Goal: Task Accomplishment & Management: Use online tool/utility

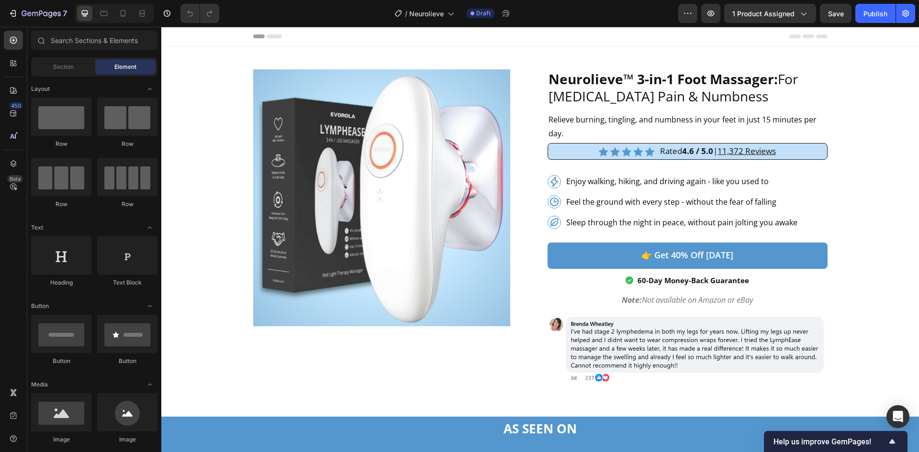
click at [645, 7] on div "/ Neurolieve Draft" at bounding box center [452, 13] width 451 height 19
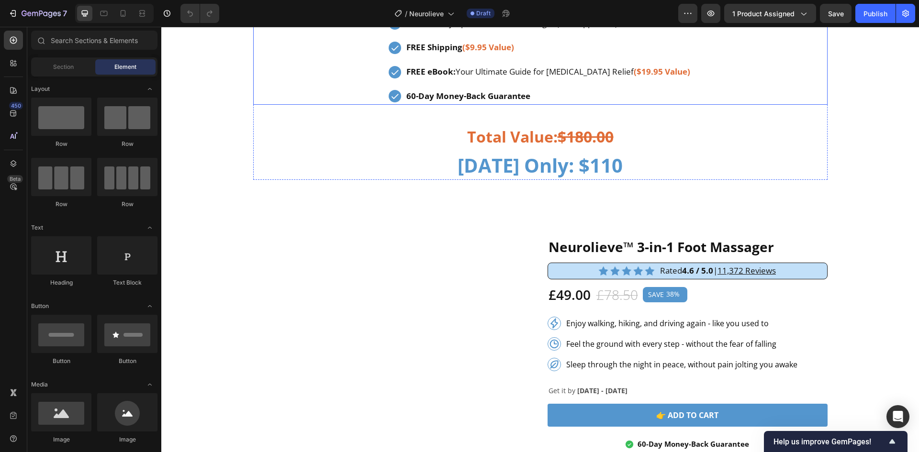
scroll to position [3318, 0]
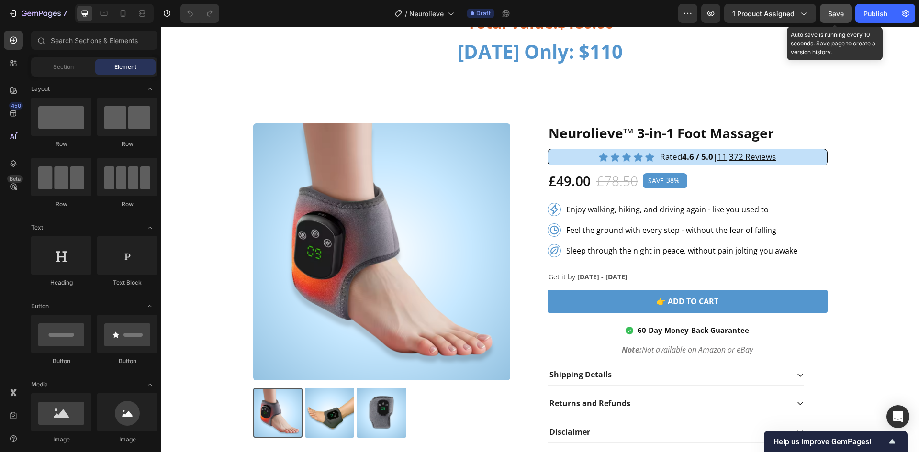
click at [834, 11] on span "Save" at bounding box center [836, 14] width 16 height 8
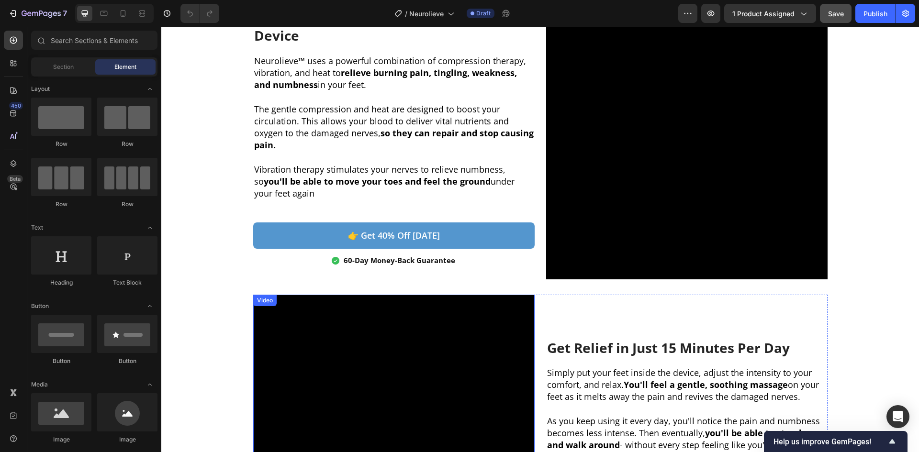
scroll to position [382, 0]
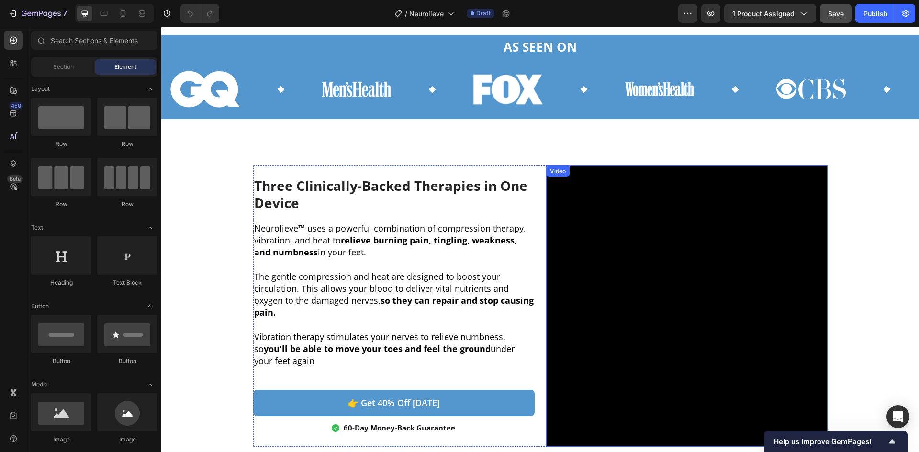
click at [621, 254] on video at bounding box center [686, 306] width 281 height 281
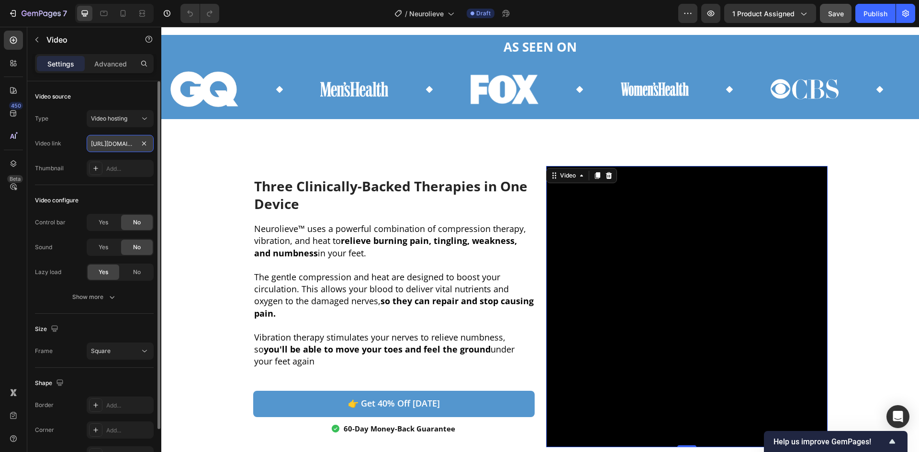
click at [111, 147] on input "https://cdn.shopify.com/videos/c/o/v/6f5c37b82f694f159a595d972a805de6.mp4" at bounding box center [120, 143] width 67 height 17
paste input "ae7e1fc2f254f4b92a7ccd2c06360c3"
type input "https://cdn.shopify.com/videos/c/o/v/6ae7e1fc2f254f4b92a7ccd2c06360c3.mp4"
drag, startPoint x: 119, startPoint y: 191, endPoint x: 145, endPoint y: 197, distance: 26.9
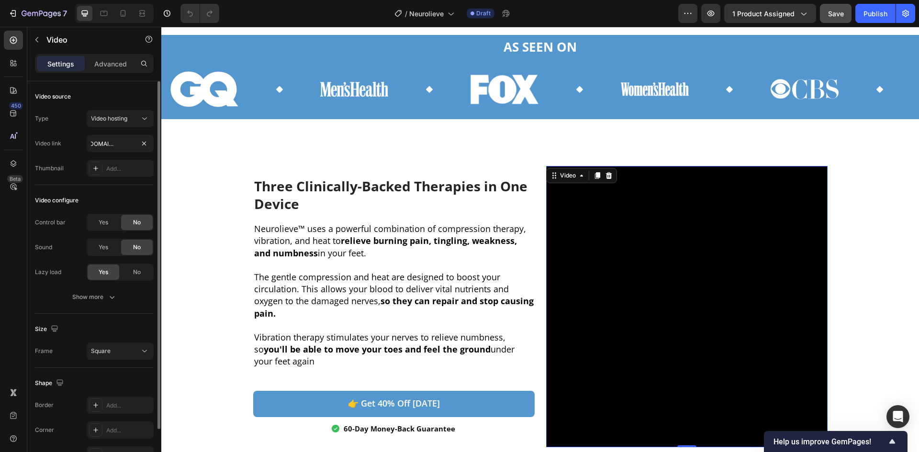
click at [119, 192] on div "Video configure Control bar Yes No Sound Yes No Lazy load Yes No Show more" at bounding box center [94, 249] width 119 height 129
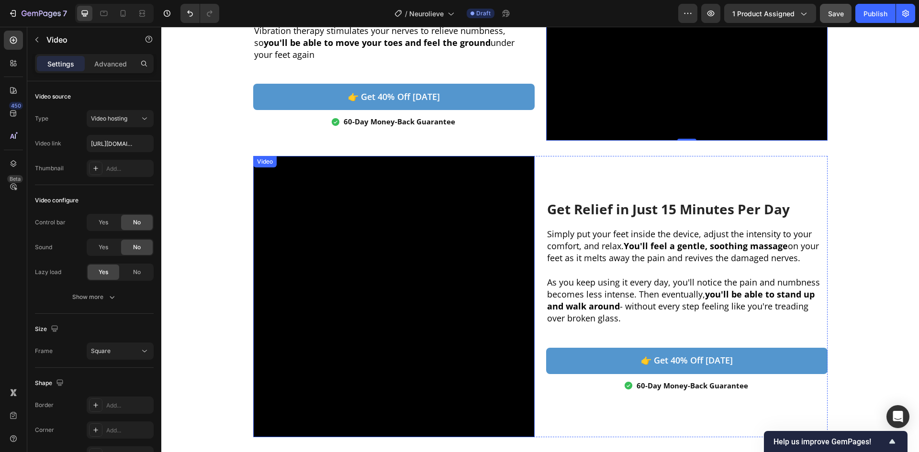
scroll to position [701, 0]
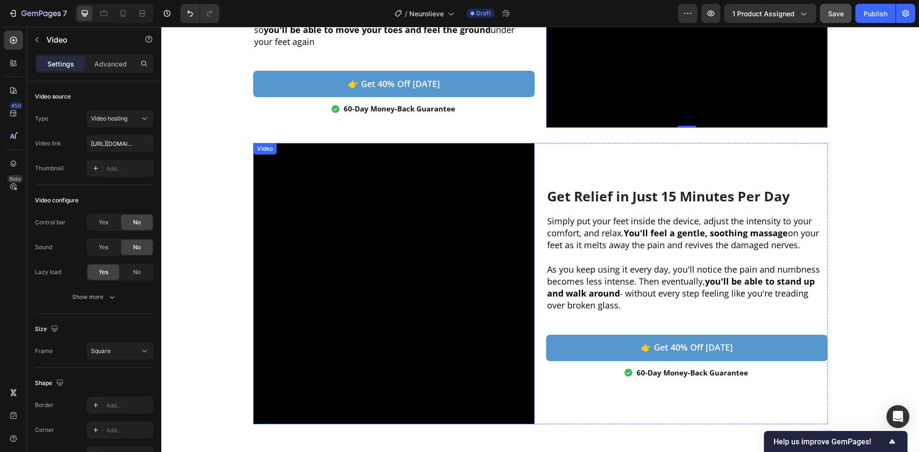
click at [375, 240] on video at bounding box center [393, 283] width 281 height 281
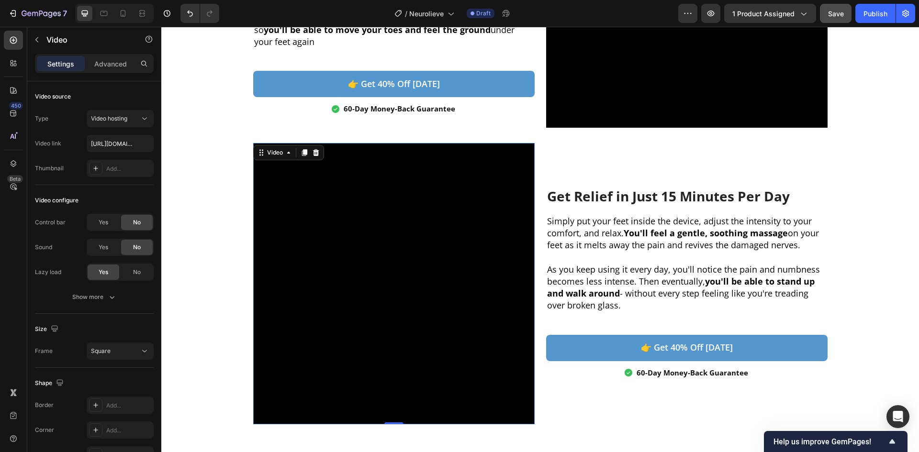
click at [411, 273] on video at bounding box center [393, 283] width 281 height 281
click at [105, 150] on input "https://cdn.shopify.com/videos/c/o/v/0e50bc66cdeb472b98b8369402113192.mp4" at bounding box center [120, 143] width 67 height 17
paste input "c31577798ce843b28ed9e924adab2307"
type input "https://cdn.shopify.com/videos/c/o/v/c31577798ce843b28ed9e924adab2307.mp4"
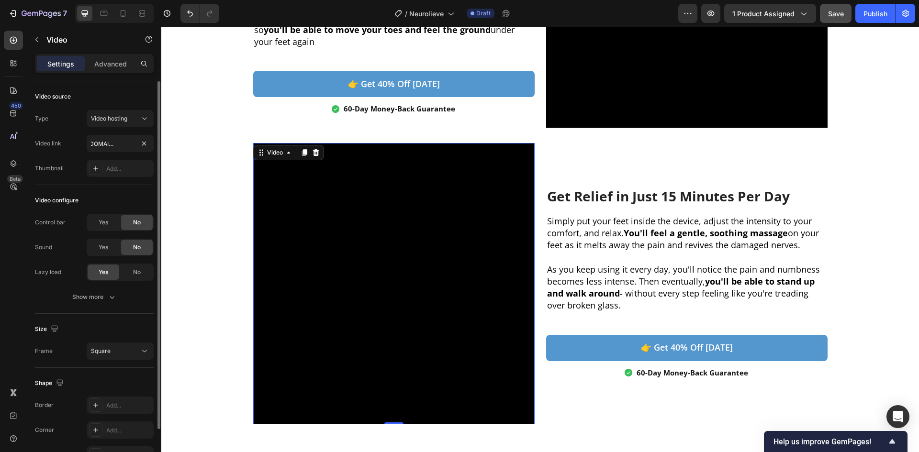
drag, startPoint x: 105, startPoint y: 200, endPoint x: 147, endPoint y: 211, distance: 43.7
click at [105, 200] on div "Video configure" at bounding box center [94, 200] width 119 height 15
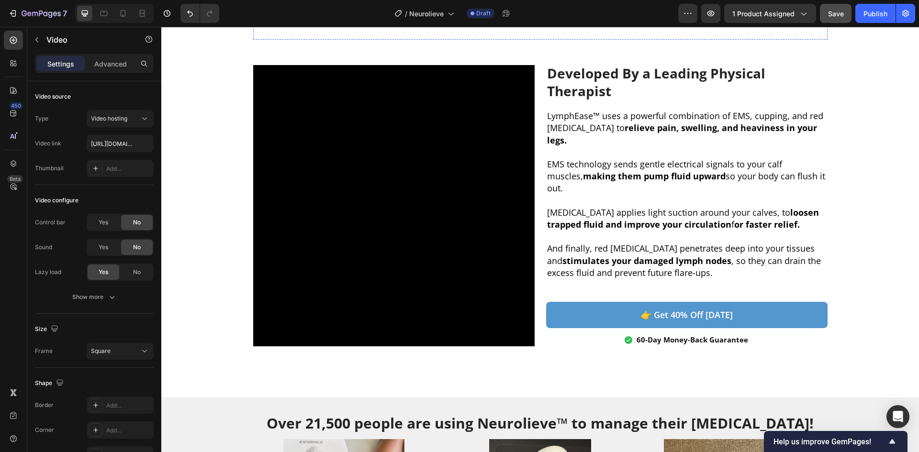
scroll to position [1403, 0]
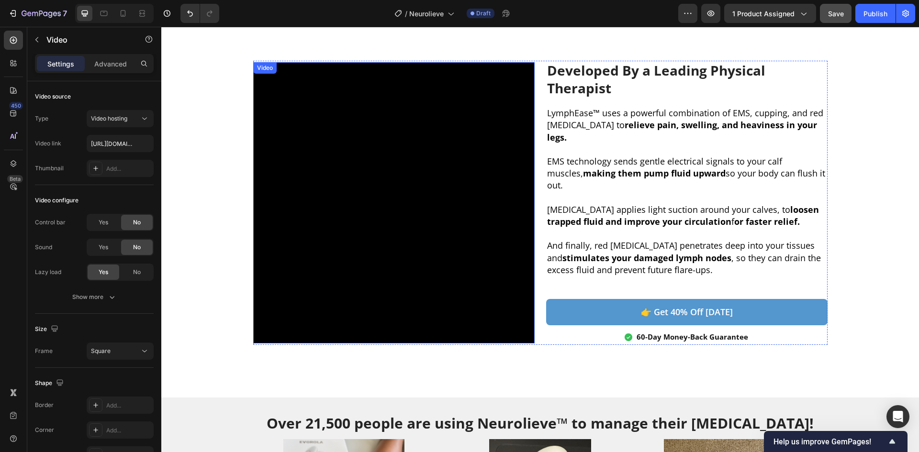
click at [352, 229] on video at bounding box center [393, 202] width 281 height 281
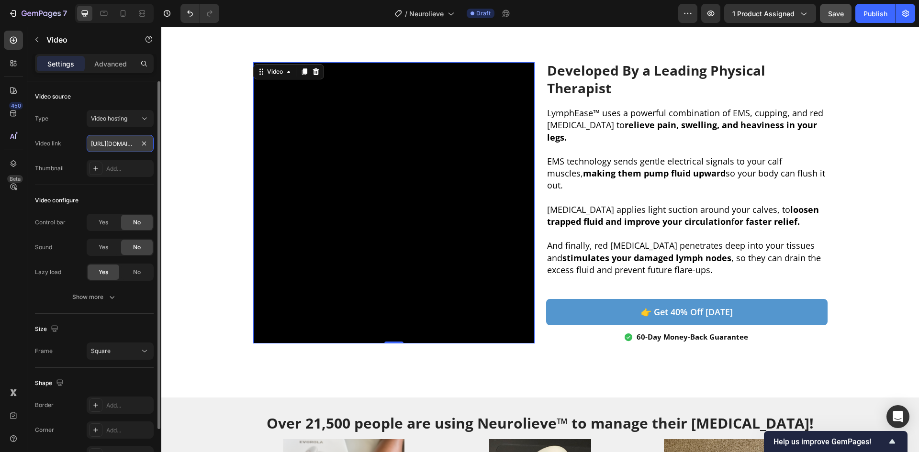
click at [102, 145] on input "https://cdn.shopify.com/videos/c/o/v/6f5c37b82f694f159a595d972a805de6.mp4" at bounding box center [120, 143] width 67 height 17
paste input "0c8fdb4ecab148ff80cba05fe5563bb5"
type input "https://cdn.shopify.com/videos/c/o/v/0c8fdb4ecab148ff80cba05fe5563bb5.mp4"
click at [91, 194] on div "Video configure" at bounding box center [94, 200] width 119 height 15
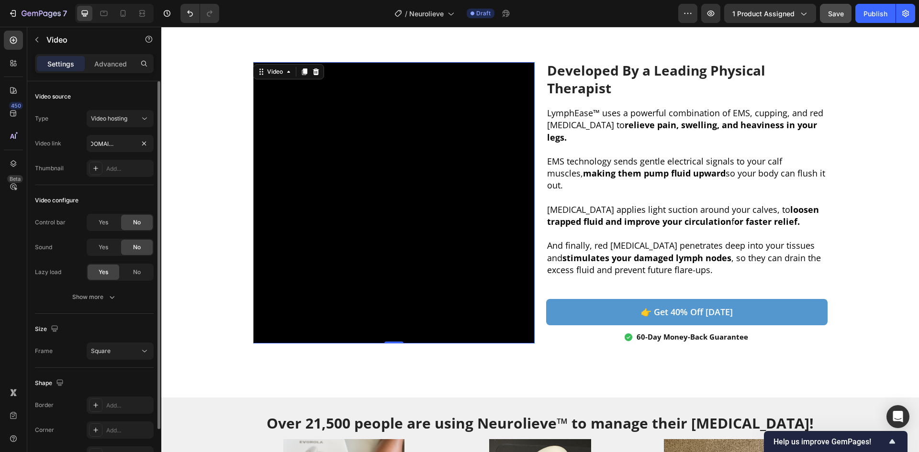
scroll to position [0, 0]
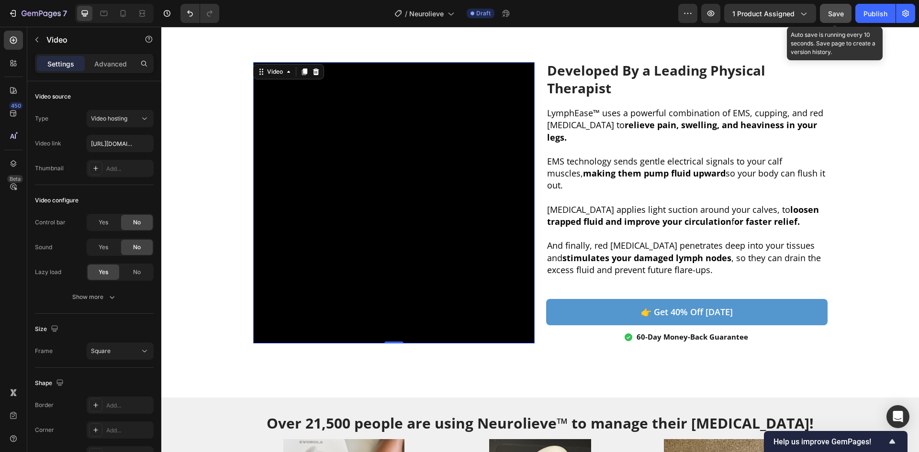
click at [836, 15] on span "Save" at bounding box center [836, 14] width 16 height 8
click at [828, 17] on button "Save" at bounding box center [836, 13] width 32 height 19
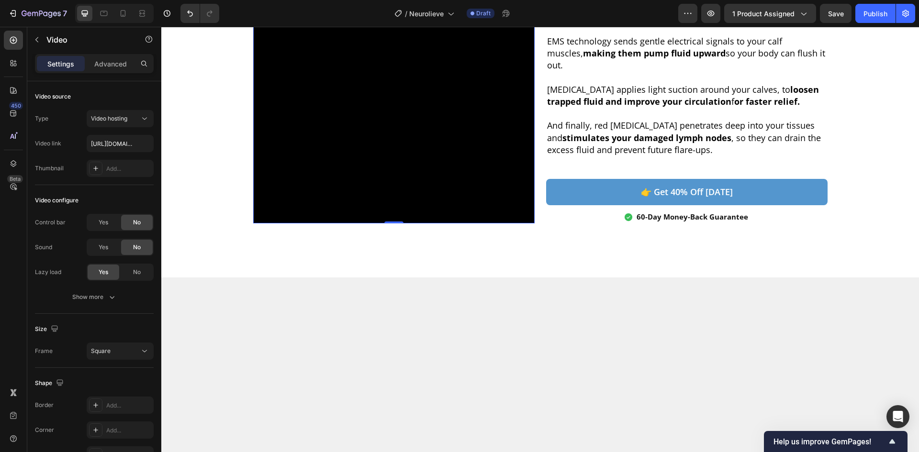
scroll to position [1339, 0]
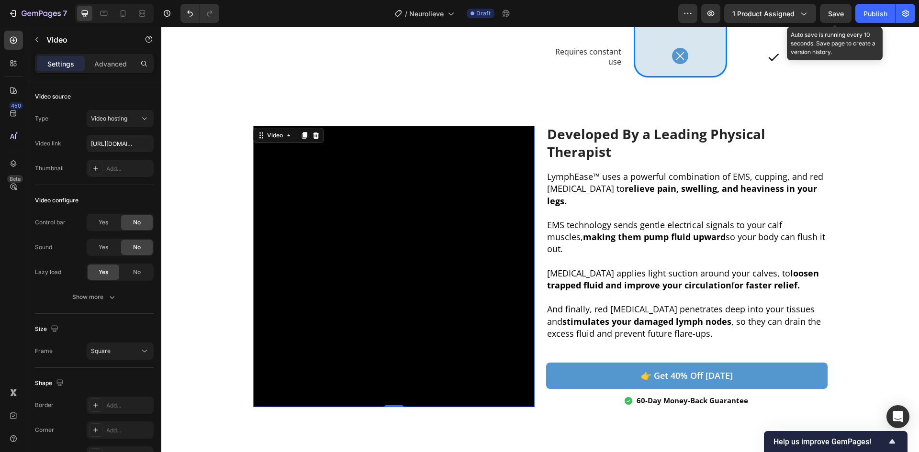
click at [829, 17] on span "Save" at bounding box center [836, 14] width 16 height 8
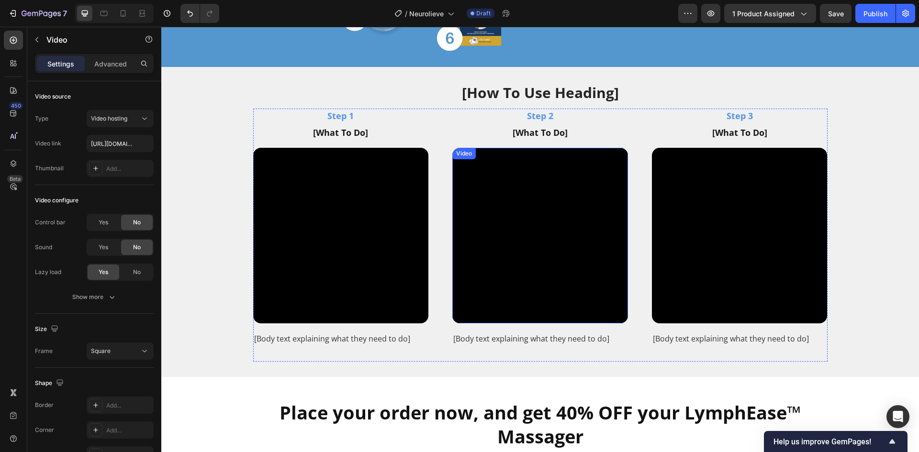
scroll to position [2743, 0]
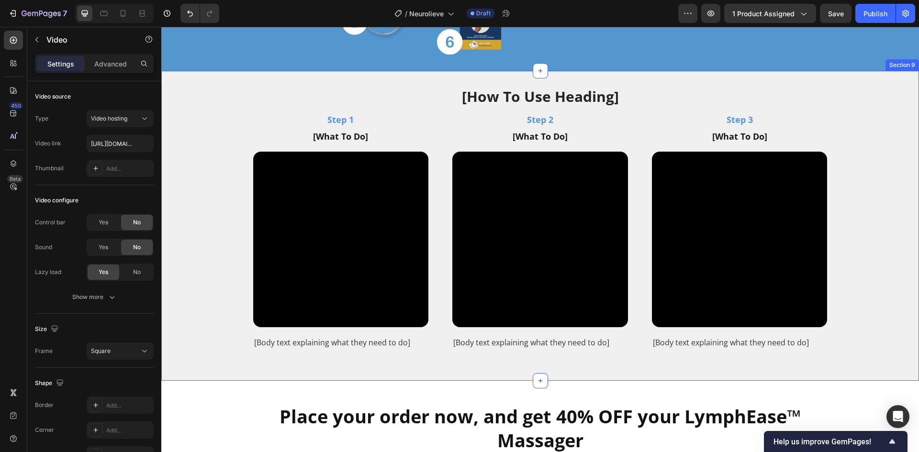
click at [223, 129] on div "[How To Use Heading] Heading Step 1 Text block [What To Do] Text block Video [B…" at bounding box center [539, 225] width 743 height 279
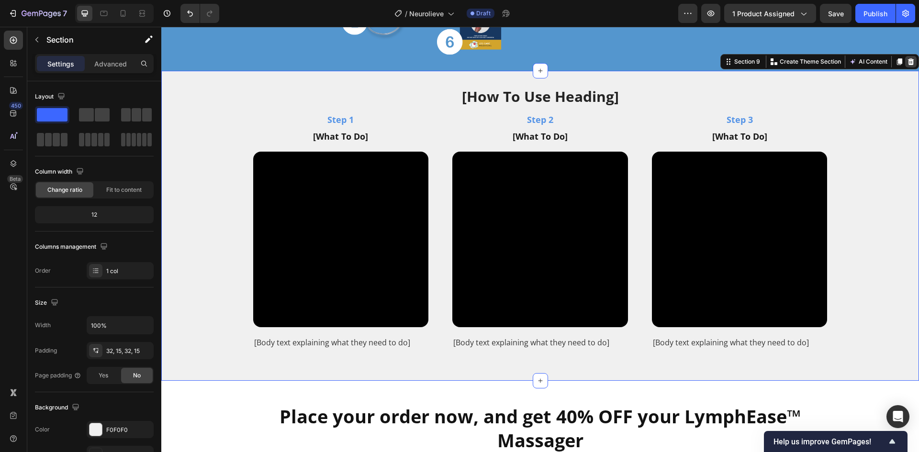
click at [907, 64] on icon at bounding box center [911, 62] width 8 height 8
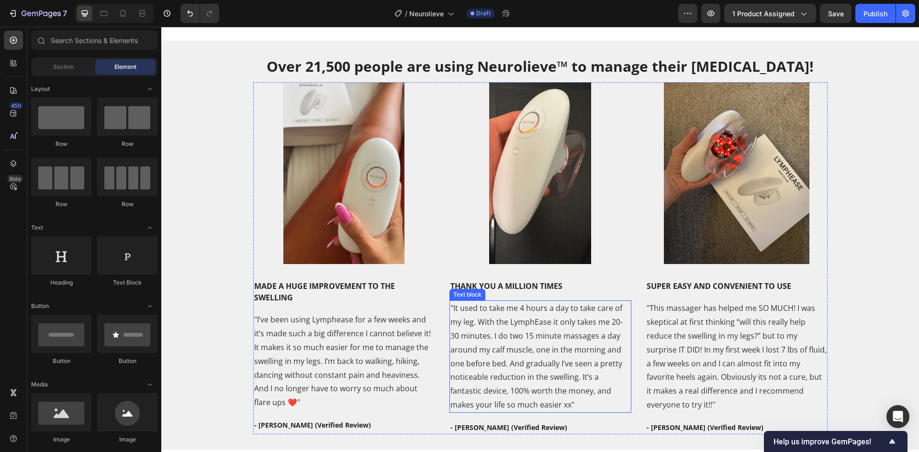
scroll to position [1722, 0]
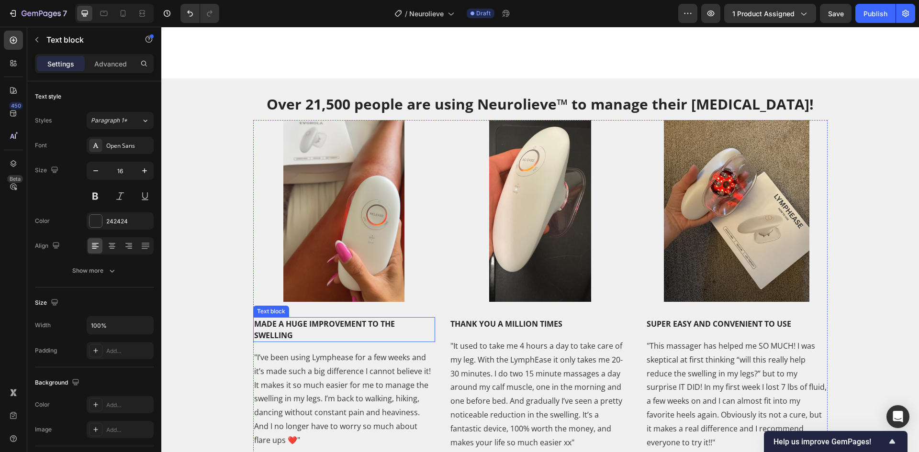
click at [301, 335] on p "MADE A HUGE IMPROVEMENT TO THE SWELLING" at bounding box center [344, 329] width 180 height 23
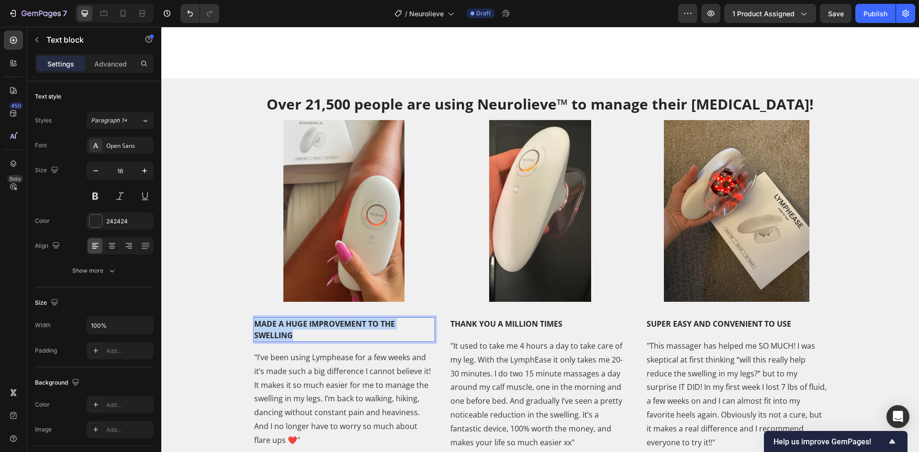
click at [301, 335] on p "MADE A HUGE IMPROVEMENT TO THE SWELLING" at bounding box center [344, 329] width 180 height 23
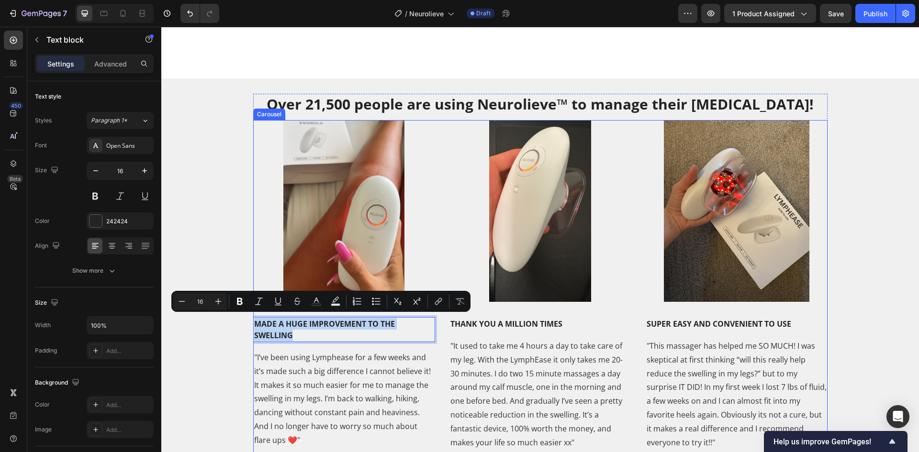
click at [740, 314] on div "Image SUPER EASY AND CONVENIENT TO USE Text block "This massager has helped me …" at bounding box center [737, 296] width 182 height 352
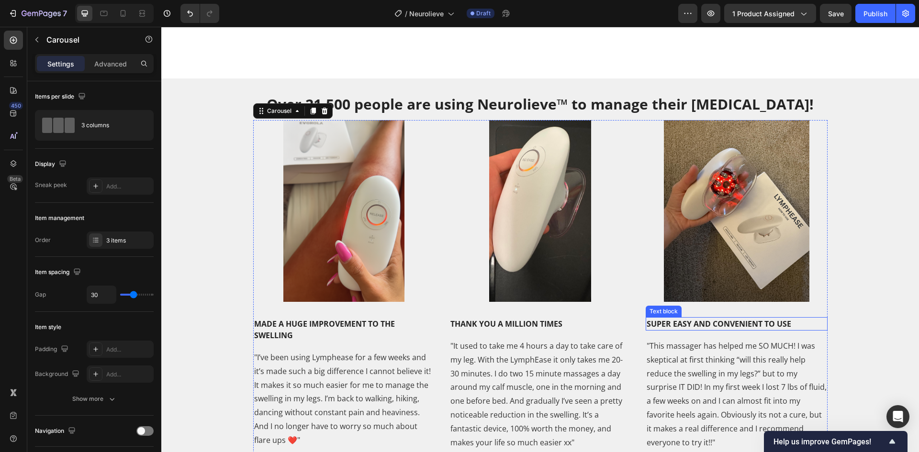
click at [739, 318] on p "SUPER EASY AND CONVENIENT TO USE" at bounding box center [737, 323] width 180 height 11
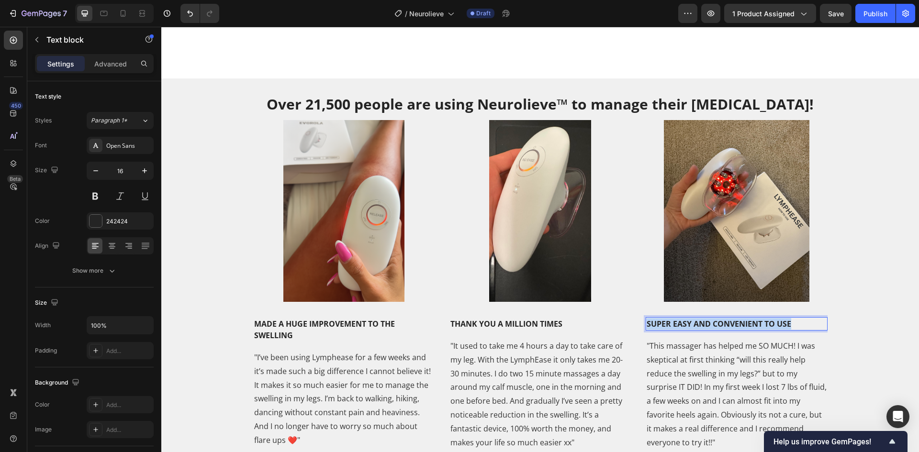
click at [739, 318] on p "SUPER EASY AND CONVENIENT TO USE" at bounding box center [737, 323] width 180 height 11
click at [723, 350] on p ""This massager has helped me SO MUCH! I was skeptical at first thinking “will t…" at bounding box center [737, 394] width 180 height 110
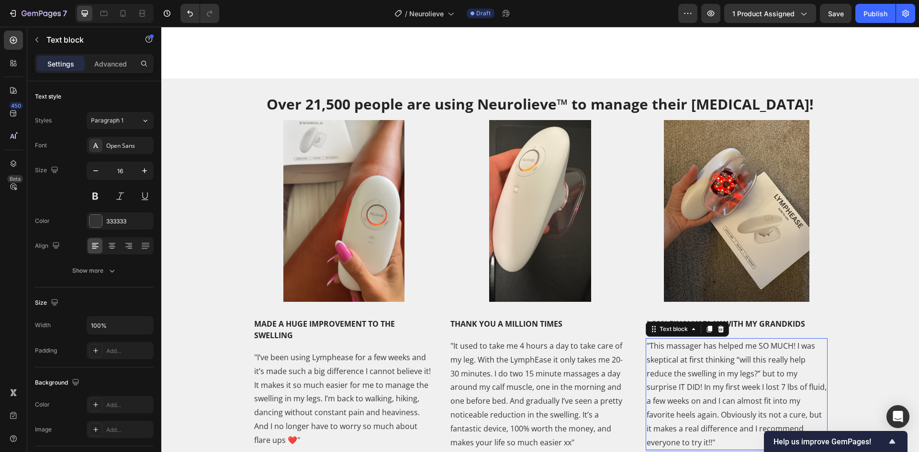
click at [723, 350] on p ""This massager has helped me SO MUCH! I was skeptical at first thinking “will t…" at bounding box center [737, 394] width 180 height 110
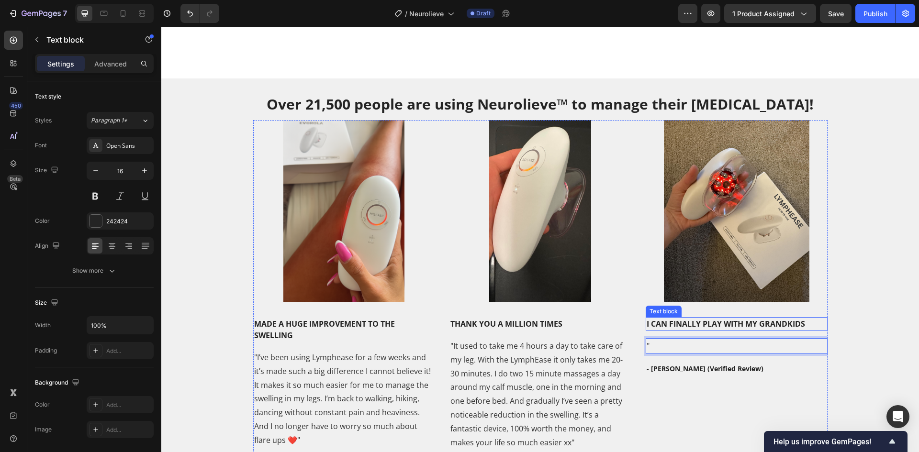
click at [786, 324] on p "I CAN FINALLY PLAY WITH MY GRANDKIDS" at bounding box center [737, 323] width 180 height 11
click at [817, 321] on p "I CAN FINALLY PLAY WITH MY GRANDKIDS" at bounding box center [737, 323] width 180 height 11
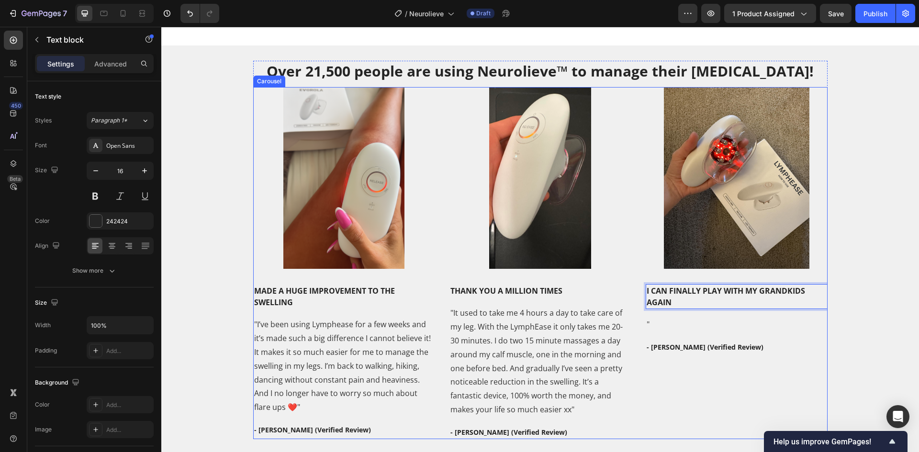
scroll to position [1785, 0]
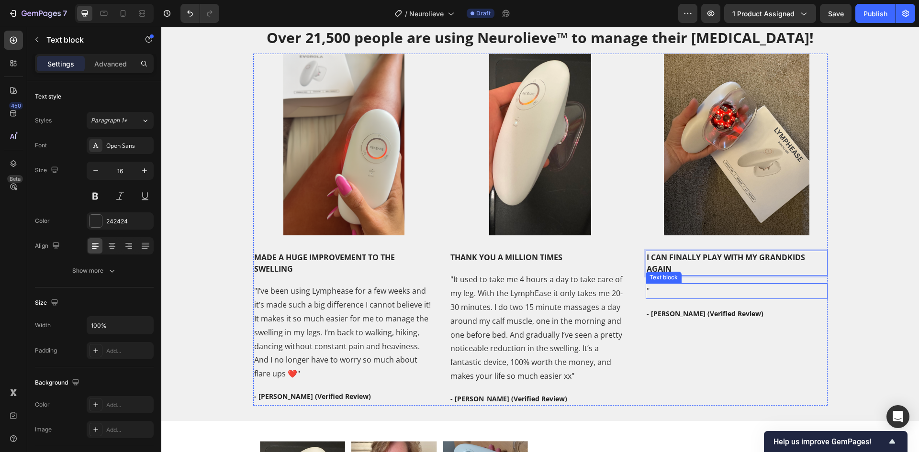
click at [652, 285] on p """ at bounding box center [737, 291] width 180 height 14
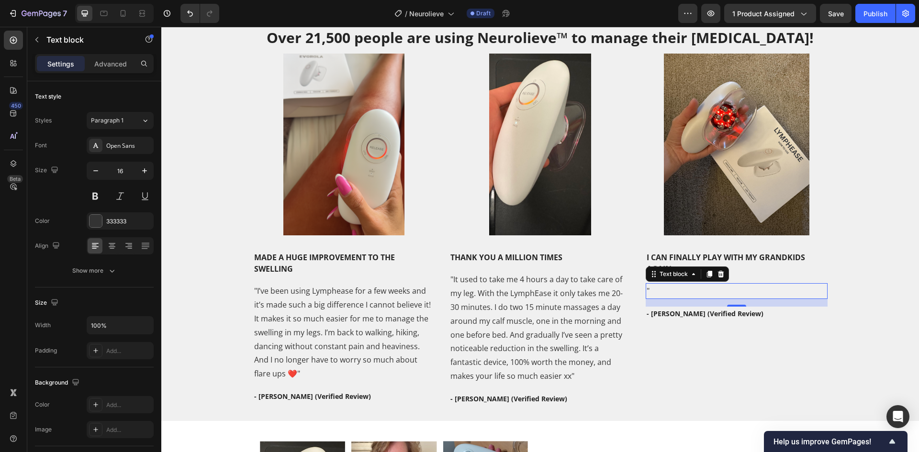
click at [693, 291] on p """ at bounding box center [737, 291] width 180 height 14
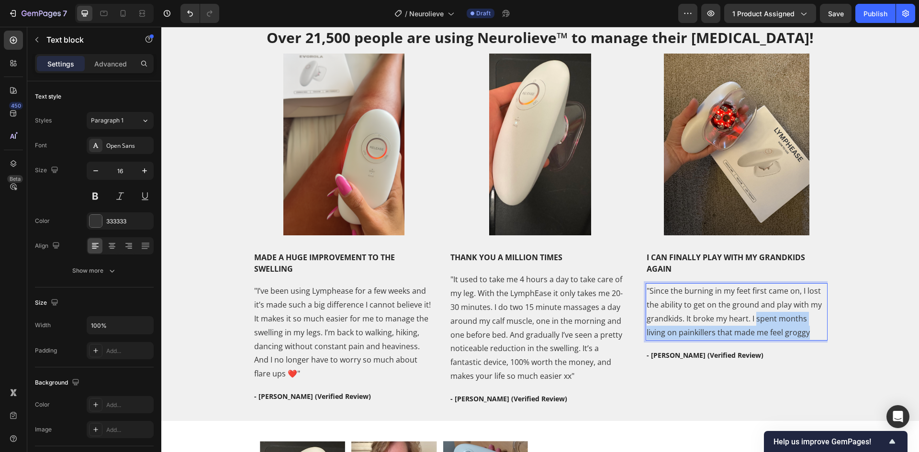
drag, startPoint x: 801, startPoint y: 335, endPoint x: 751, endPoint y: 321, distance: 51.2
click at [751, 321] on p ""Since the burning in my feet first came on, I lost the ability to get on the g…" at bounding box center [737, 311] width 180 height 55
click at [717, 329] on p ""Since the burning in my feet first came on, I lost the ability to get on the g…" at bounding box center [737, 311] width 180 height 55
click at [716, 330] on p ""Since the burning in my feet first came on, I lost the ability to get on the g…" at bounding box center [737, 311] width 180 height 55
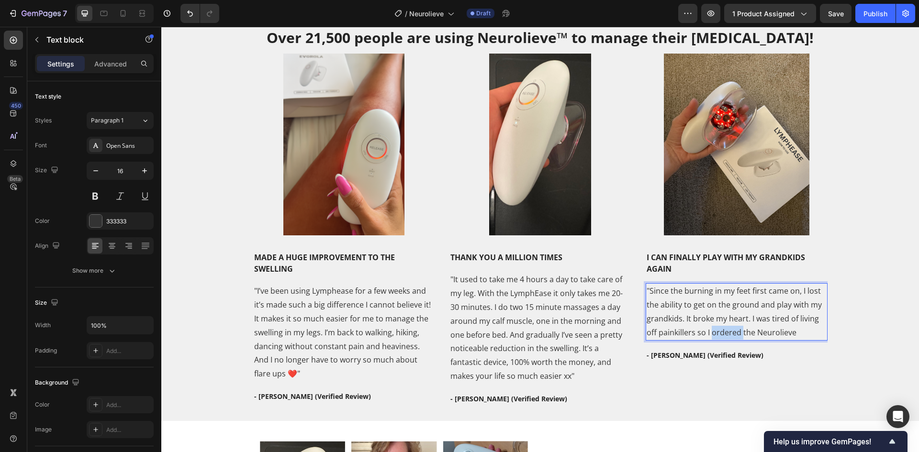
click at [716, 330] on p ""Since the burning in my feet first came on, I lost the ability to get on the g…" at bounding box center [737, 311] width 180 height 55
click at [812, 333] on p ""Since the burning in my feet first came on, I lost the ability to get on the g…" at bounding box center [737, 311] width 180 height 55
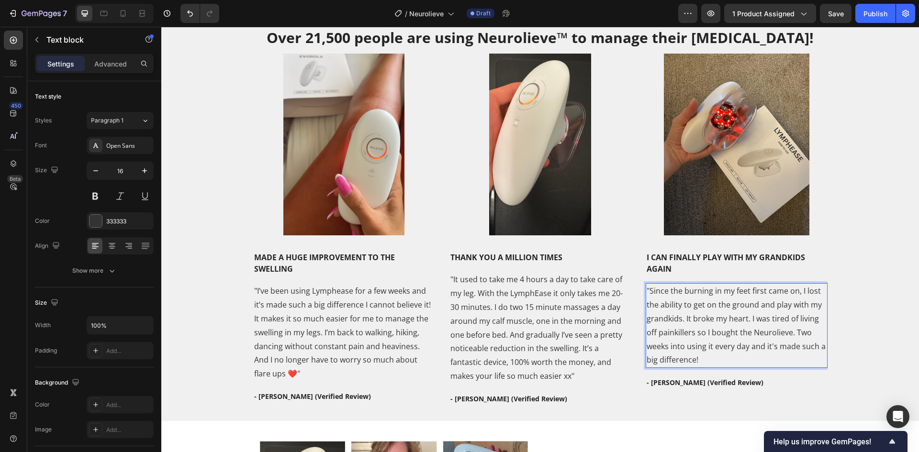
click at [692, 322] on p ""Since the burning in my feet first came on, I lost the ability to get on the g…" at bounding box center [737, 325] width 180 height 83
click at [691, 322] on p ""Since the burning in my feet first came on, I lost the ability to get on the g…" at bounding box center [737, 325] width 180 height 83
click at [759, 362] on p ""Since the burning in my feet first came on, I lost the ability to get on the g…" at bounding box center [737, 325] width 180 height 83
click at [742, 336] on p ""Since the burning in my feet first came on, I lost the ability to get on the g…" at bounding box center [737, 325] width 180 height 83
click at [722, 347] on p ""Since the burning in my feet first came on, I lost the ability to get on the g…" at bounding box center [737, 325] width 180 height 83
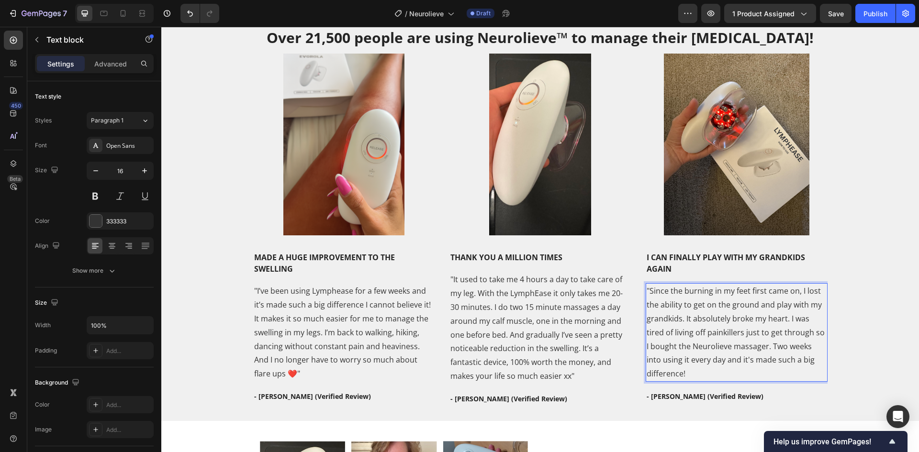
click at [711, 370] on p ""Since the burning in my feet first came on, I lost the ability to get on the g…" at bounding box center [737, 332] width 180 height 97
click at [693, 371] on p ""Since the burning in my feet first came on, I lost the ability to get on the g…" at bounding box center [737, 332] width 180 height 97
click at [655, 321] on p ""Since the burning in my feet first came on, I lost the ability to get on the g…" at bounding box center [737, 332] width 180 height 97
click at [707, 318] on p ""Since the burning in my feet first came on, I lost the ability to get on the g…" at bounding box center [737, 332] width 180 height 97
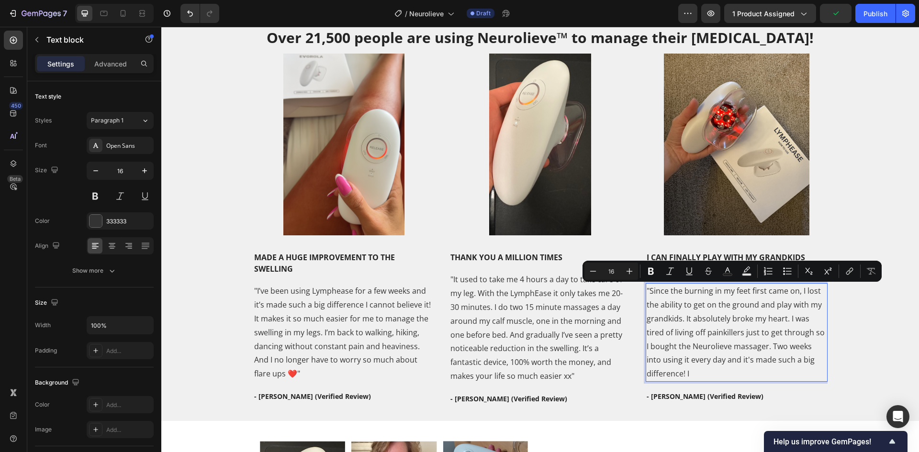
drag, startPoint x: 717, startPoint y: 376, endPoint x: 647, endPoint y: 289, distance: 111.9
click at [647, 289] on p ""Since the burning in my feet first came on, I lost the ability to get on the g…" at bounding box center [737, 332] width 180 height 97
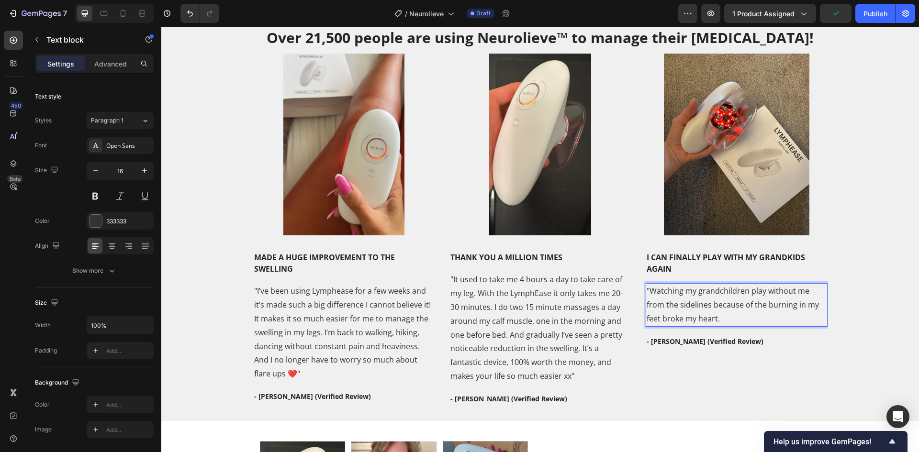
click at [670, 301] on p ""Watching my grandchildren play without me from the sidelines because of the bu…" at bounding box center [737, 304] width 180 height 41
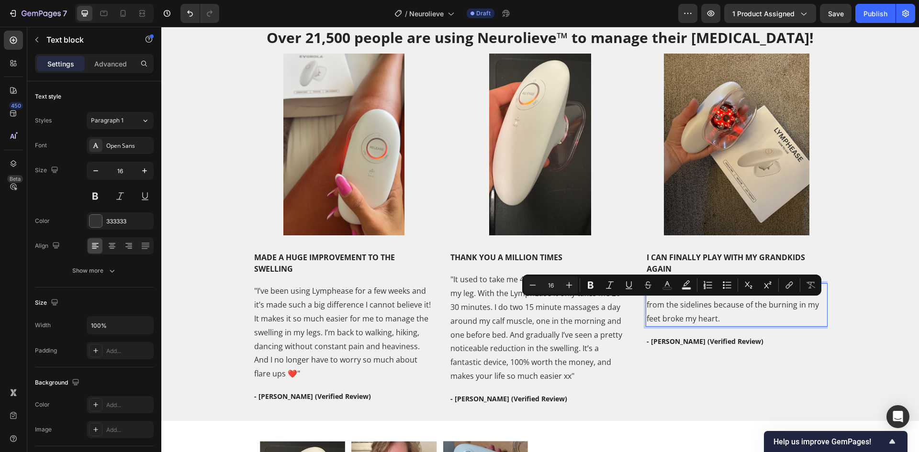
drag, startPoint x: 674, startPoint y: 308, endPoint x: 681, endPoint y: 314, distance: 9.5
click at [680, 314] on p ""Watching my grandchildren play without me from the sidelines because of the bu…" at bounding box center [737, 304] width 180 height 41
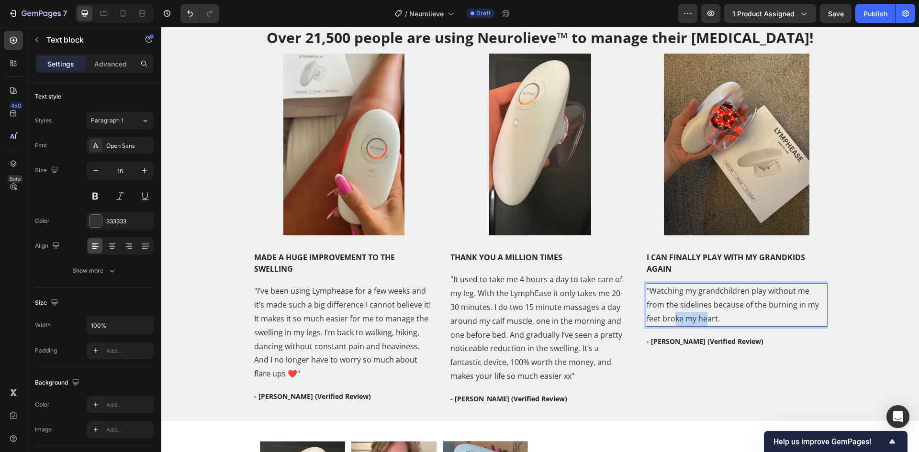
drag, startPoint x: 654, startPoint y: 315, endPoint x: 687, endPoint y: 316, distance: 33.5
click at [687, 316] on p ""Watching my grandchildren play without me from the sidelines because of the bu…" at bounding box center [737, 304] width 180 height 41
click at [705, 316] on p ""Watching my grandchildren play without me from the sidelines because of the bu…" at bounding box center [737, 304] width 180 height 41
click at [722, 318] on p ""Watching my grandchildren play without me from the sidelines because of the bu…" at bounding box center [737, 304] width 180 height 41
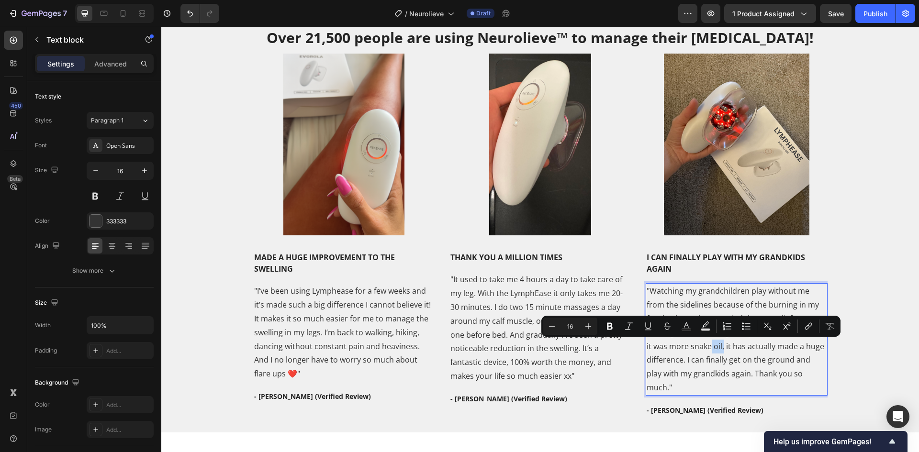
drag, startPoint x: 697, startPoint y: 350, endPoint x: 685, endPoint y: 351, distance: 11.5
click at [685, 351] on p ""Watching my grandchildren play without me from the sidelines because of the bu…" at bounding box center [737, 339] width 180 height 110
click at [705, 351] on p ""Watching my grandchildren play without me from the sidelines because of the bu…" at bounding box center [737, 339] width 180 height 110
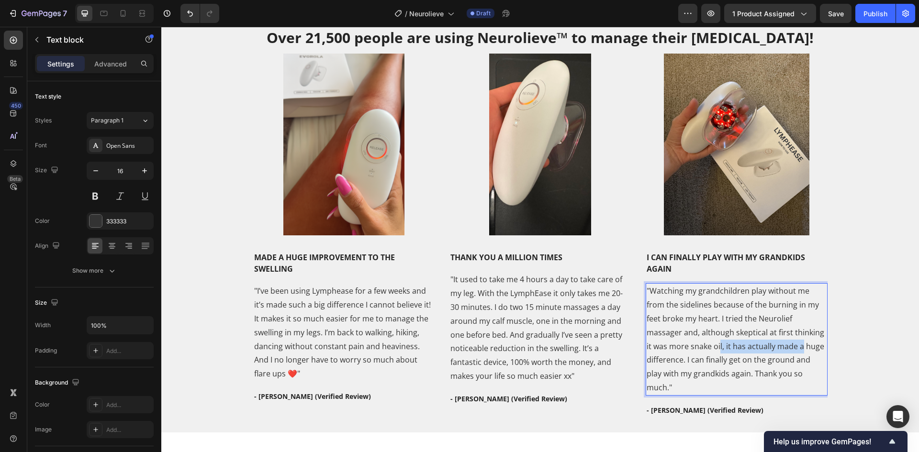
drag, startPoint x: 692, startPoint y: 345, endPoint x: 776, endPoint y: 345, distance: 83.7
click at [776, 345] on p ""Watching my grandchildren play without me from the sidelines because of the bu…" at bounding box center [737, 339] width 180 height 110
click at [764, 358] on p ""Watching my grandchildren play without me from the sidelines because of the bu…" at bounding box center [737, 339] width 180 height 110
drag, startPoint x: 776, startPoint y: 343, endPoint x: 692, endPoint y: 345, distance: 84.2
click at [692, 345] on p ""Watching my grandchildren play without me from the sidelines because of the bu…" at bounding box center [737, 339] width 180 height 110
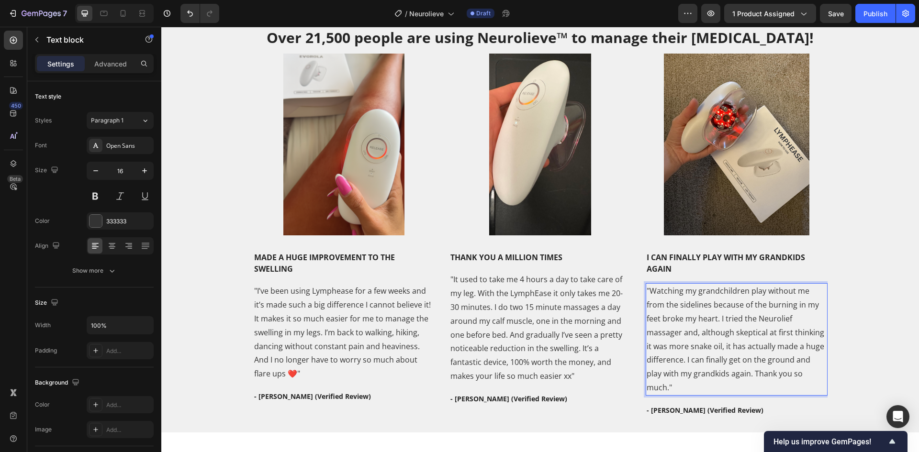
click at [685, 360] on p ""Watching my grandchildren play without me from the sidelines because of the bu…" at bounding box center [737, 339] width 180 height 110
drag, startPoint x: 652, startPoint y: 348, endPoint x: 733, endPoint y: 343, distance: 81.5
click at [732, 343] on p ""Watching my grandchildren play without me from the sidelines because of the bu…" at bounding box center [737, 339] width 180 height 110
click at [738, 360] on p ""Watching my grandchildren play without me from the sidelines because of the bu…" at bounding box center [737, 339] width 180 height 110
click at [735, 374] on p ""Watching my grandchildren play without me from the sidelines because of the bu…" at bounding box center [737, 339] width 180 height 110
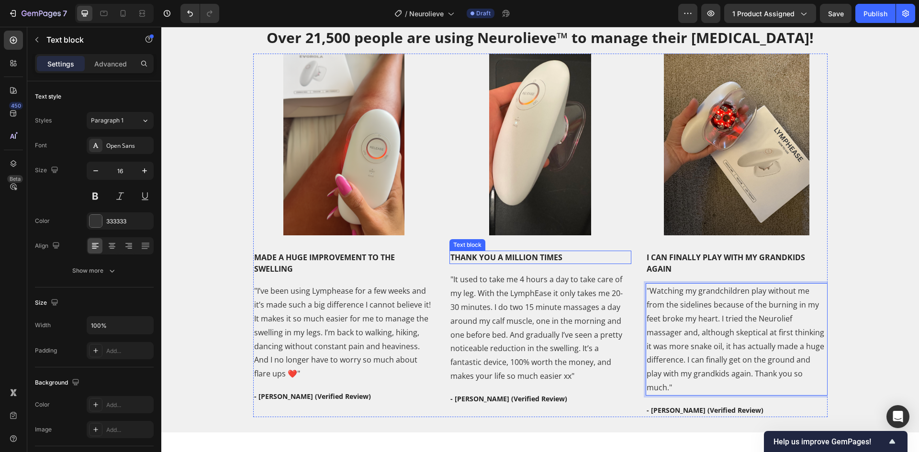
click at [523, 261] on p "THANK YOU A MILLION TIMES" at bounding box center [540, 257] width 180 height 11
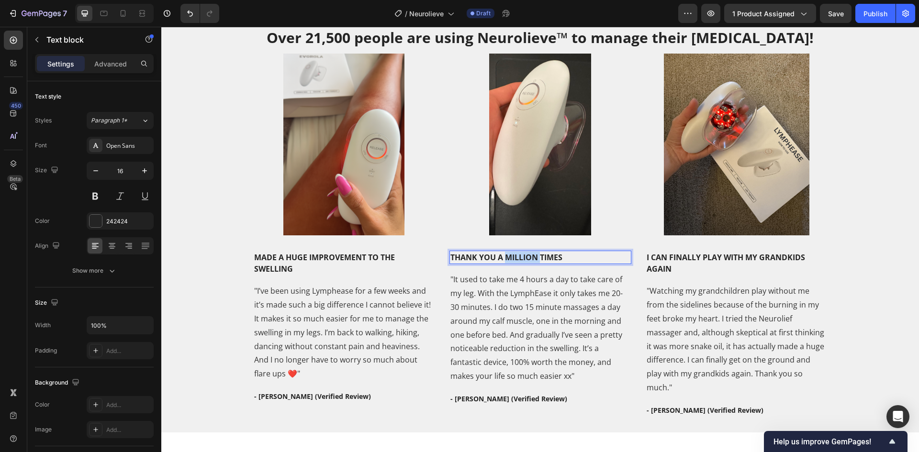
click at [523, 261] on p "THANK YOU A MILLION TIMES" at bounding box center [540, 257] width 180 height 11
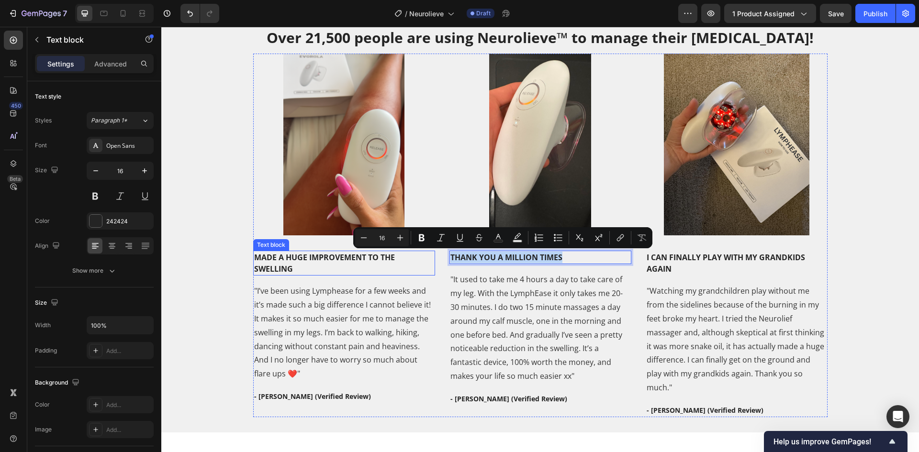
click at [356, 267] on p "MADE A HUGE IMPROVEMENT TO THE SWELLING" at bounding box center [344, 263] width 180 height 23
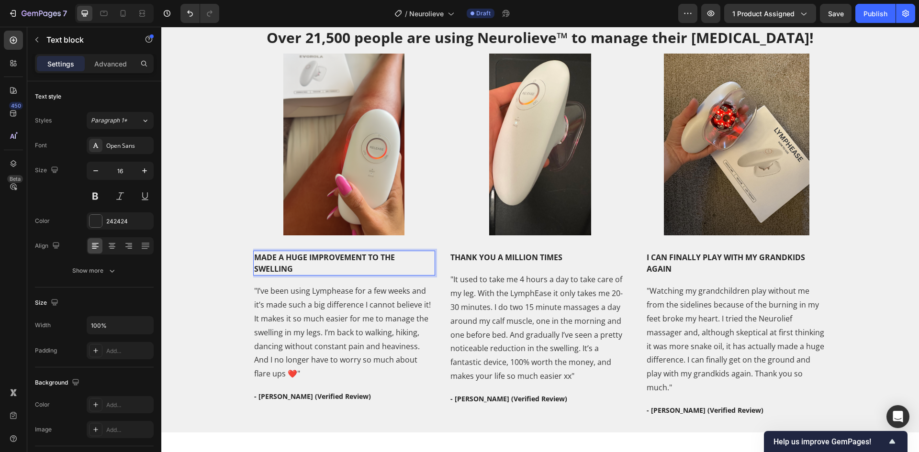
click at [285, 272] on p "MADE A HUGE IMPROVEMENT TO THE SWELLING" at bounding box center [344, 263] width 180 height 23
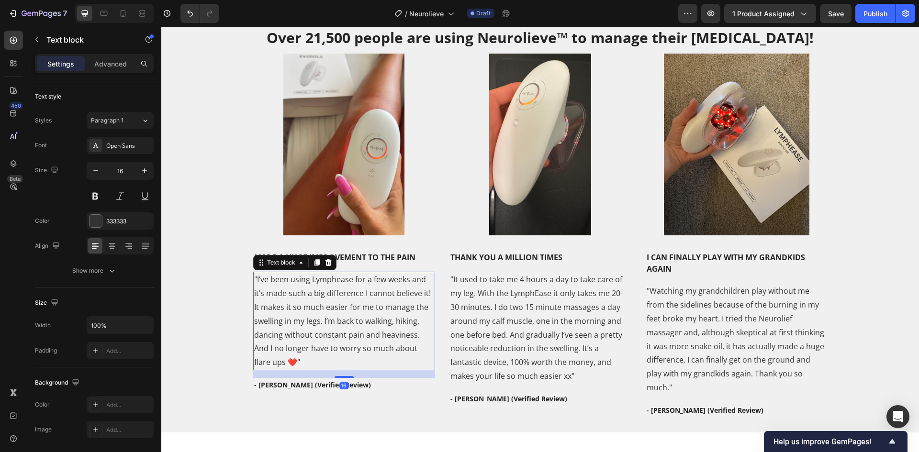
click at [353, 312] on p ""I’ve been using Lymphease for a few weeks and it’s made such a big difference …" at bounding box center [344, 321] width 180 height 97
click at [355, 312] on p ""I’ve been using Lymphease for a few weeks and it’s made such a big difference …" at bounding box center [344, 321] width 180 height 97
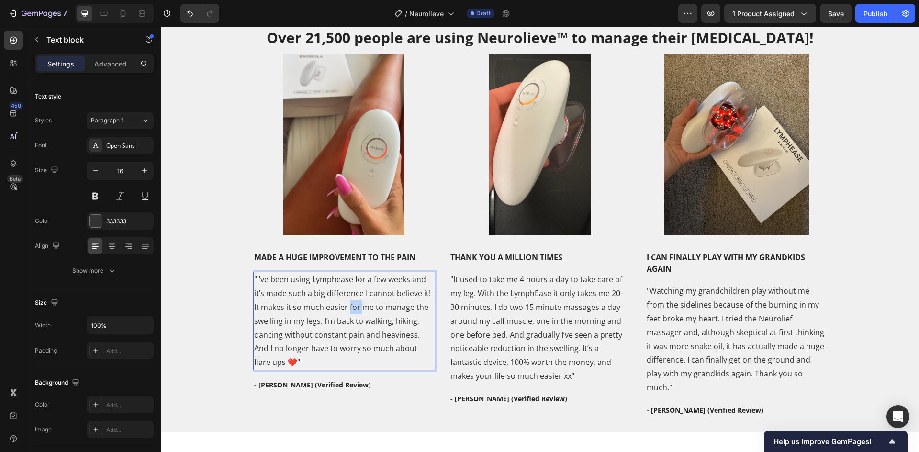
click at [355, 312] on p ""I’ve been using Lymphease for a few weeks and it’s made such a big difference …" at bounding box center [344, 321] width 180 height 97
click at [329, 281] on p ""I’ve been using Lymphease for a few weeks and it’s made such a big difference …" at bounding box center [344, 321] width 180 height 97
drag, startPoint x: 316, startPoint y: 320, endPoint x: 256, endPoint y: 308, distance: 60.9
click at [256, 308] on p ""I’ve been using Neurolieve for a few weeks and it’s made such a big difference…" at bounding box center [344, 321] width 180 height 97
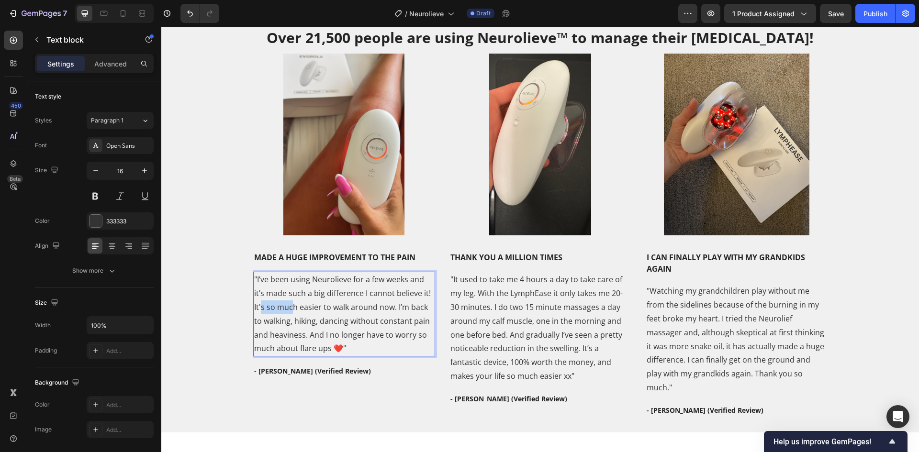
drag, startPoint x: 265, startPoint y: 305, endPoint x: 295, endPoint y: 318, distance: 32.8
click at [290, 309] on p ""I’ve been using Neurolieve for a few weeks and it’s made such a big difference…" at bounding box center [344, 314] width 180 height 83
click at [292, 323] on p ""I’ve been using Neurolieve for a few weeks and it’s made such a big difference…" at bounding box center [344, 314] width 180 height 83
drag, startPoint x: 301, startPoint y: 335, endPoint x: 409, endPoint y: 323, distance: 108.9
click at [409, 323] on p ""I’ve been using Neurolieve for a few weeks and it’s made such a big difference…" at bounding box center [344, 314] width 180 height 83
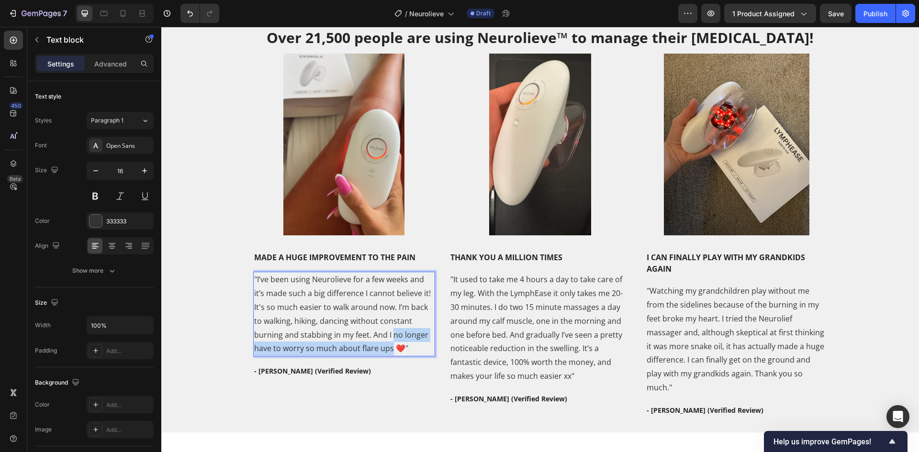
drag, startPoint x: 387, startPoint y: 348, endPoint x: 389, endPoint y: 342, distance: 6.4
click at [389, 342] on p ""I’ve been using Neurolieve for a few weeks and it’s made such a big difference…" at bounding box center [344, 314] width 180 height 83
click at [322, 350] on p ""I’ve been using Neurolieve for a few weeks and it’s made such a big difference…" at bounding box center [344, 314] width 180 height 83
click at [412, 336] on p ""I’ve been using Neurolieve for a few weeks and it’s made such a big difference…" at bounding box center [344, 314] width 180 height 83
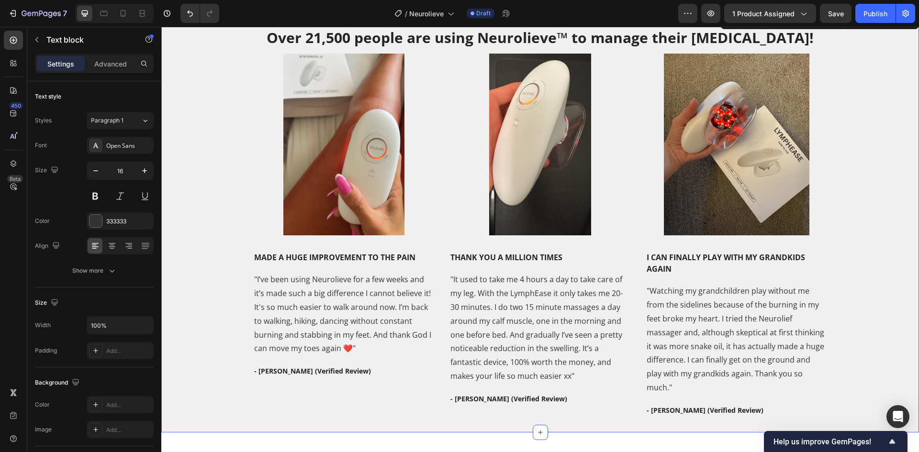
click at [234, 313] on div "Over 21,500 people are using Neurolieve™ to manage their neuropathy! Heading Im…" at bounding box center [539, 222] width 743 height 390
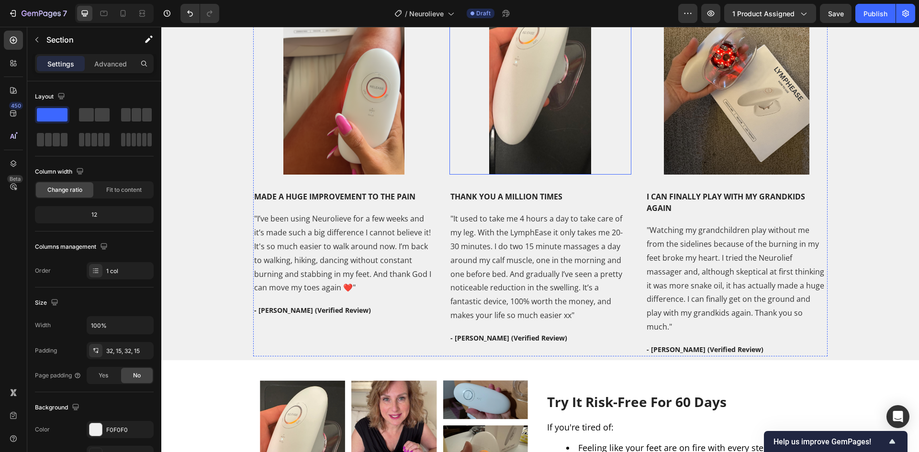
scroll to position [1850, 0]
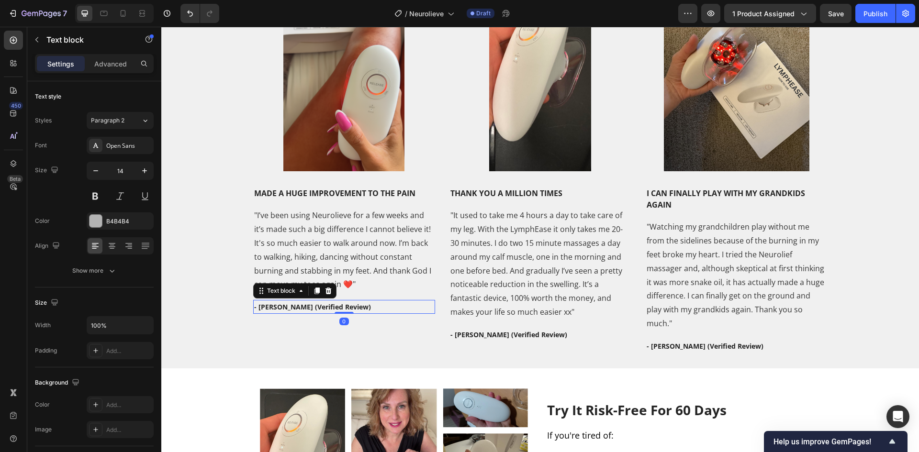
click at [270, 311] on strong "- Sharon J. (Verified Review)" at bounding box center [312, 306] width 117 height 9
drag, startPoint x: 283, startPoint y: 311, endPoint x: 255, endPoint y: 310, distance: 27.8
click at [255, 310] on strong "- Sharon J. (Verified Review)" at bounding box center [312, 306] width 117 height 9
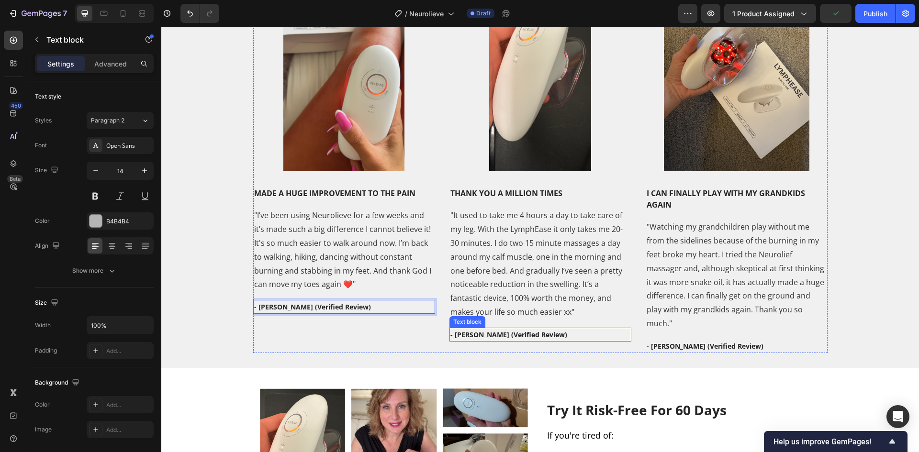
click at [469, 333] on strong "- Janine W. (Verified Review)" at bounding box center [508, 334] width 117 height 9
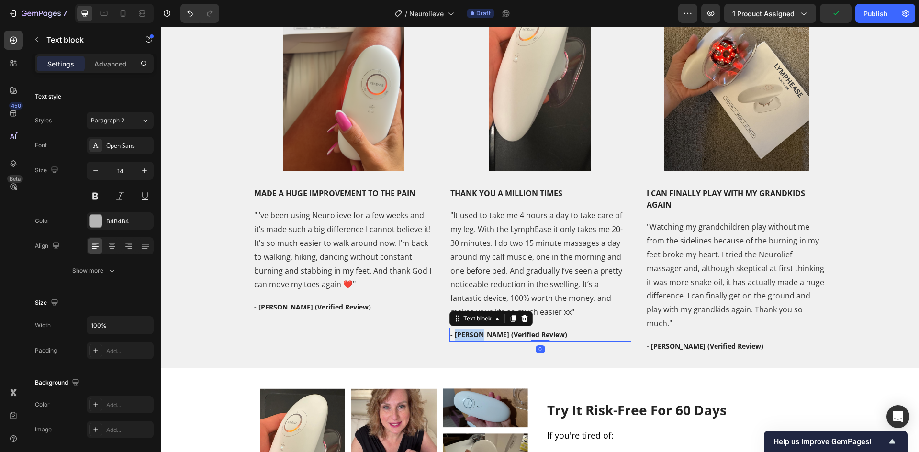
click at [469, 333] on strong "- Janine W. (Verified Review)" at bounding box center [508, 334] width 117 height 9
click at [658, 342] on strong "- Erica T. (Verified Review)" at bounding box center [705, 346] width 117 height 9
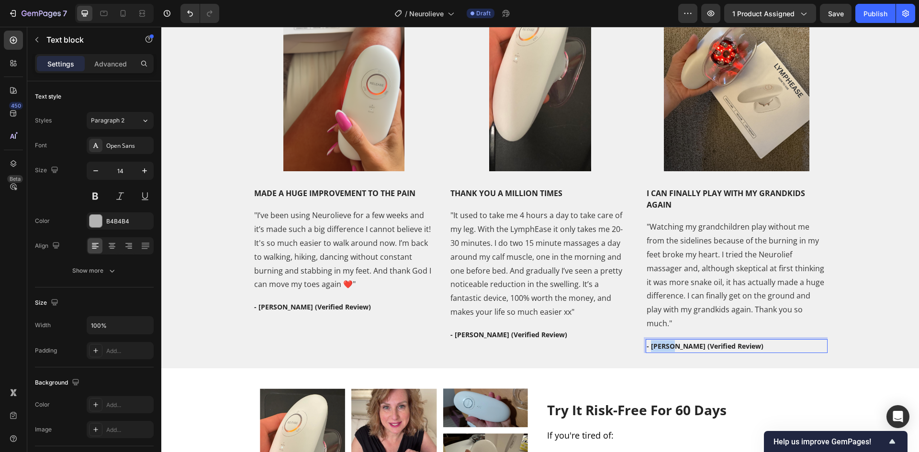
click at [658, 342] on strong "- Erica T. (Verified Review)" at bounding box center [705, 346] width 117 height 9
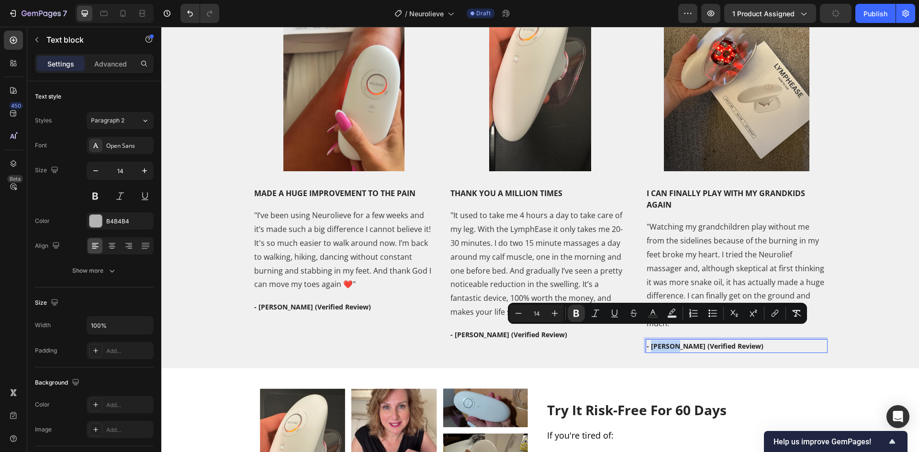
drag, startPoint x: 669, startPoint y: 333, endPoint x: 647, endPoint y: 335, distance: 21.7
click at [647, 342] on strong "- Erica T. (Verified Review)" at bounding box center [705, 346] width 117 height 9
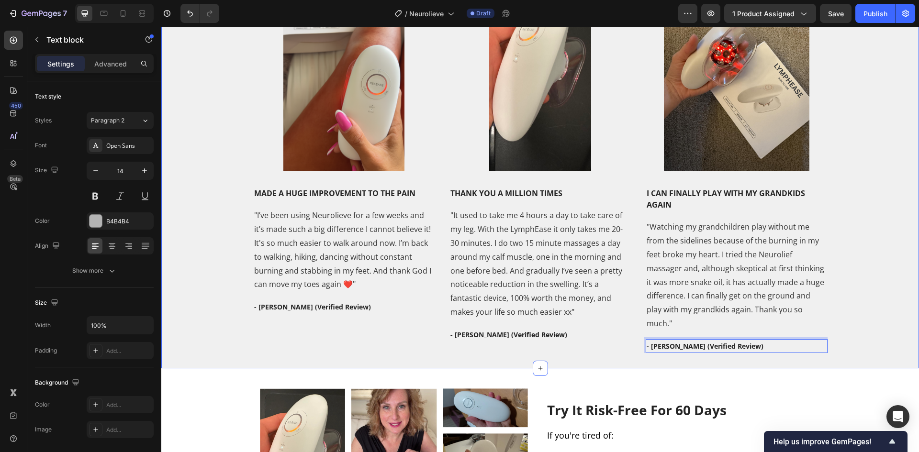
click at [862, 246] on div "Over 21,500 people are using Neurolieve™ to manage their neuropathy! Heading Im…" at bounding box center [539, 158] width 743 height 390
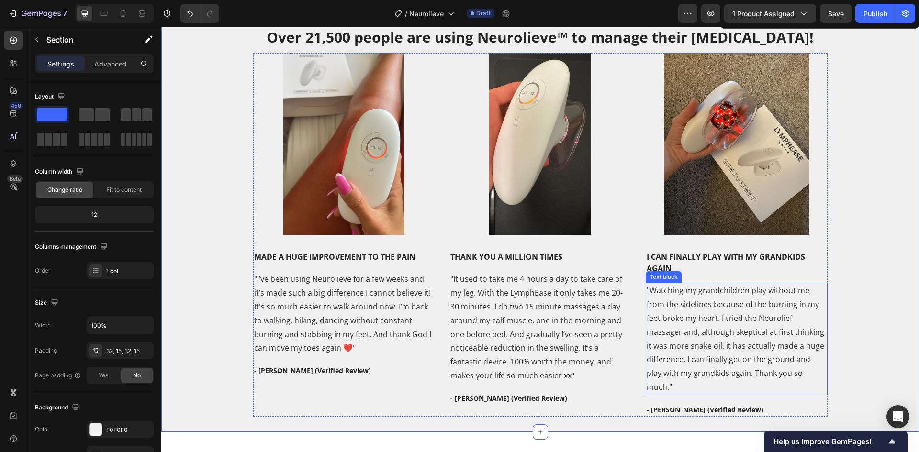
scroll to position [1785, 0]
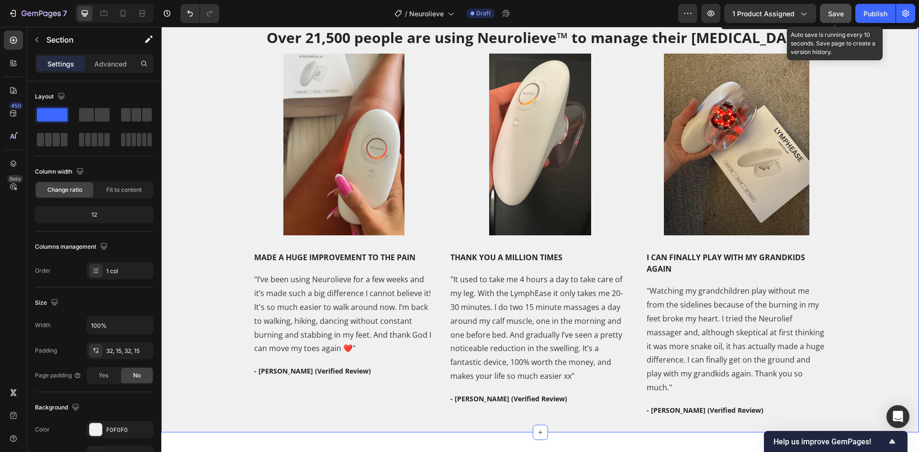
click at [841, 14] on span "Save" at bounding box center [836, 14] width 16 height 8
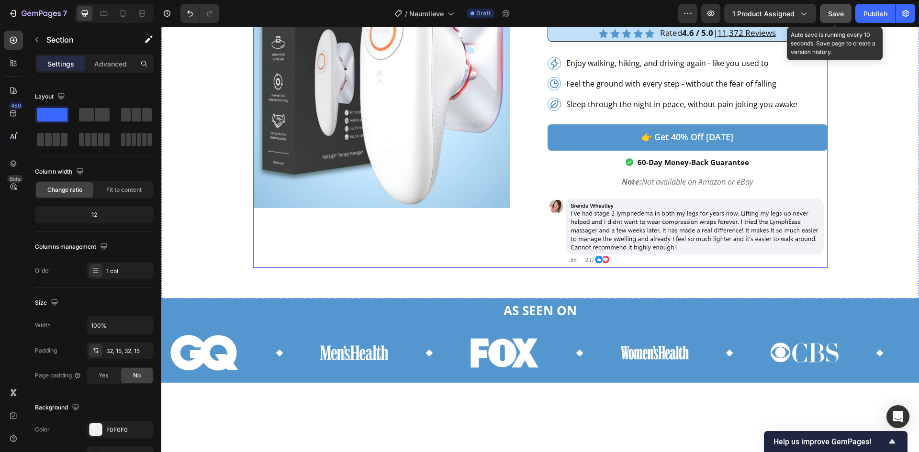
scroll to position [0, 0]
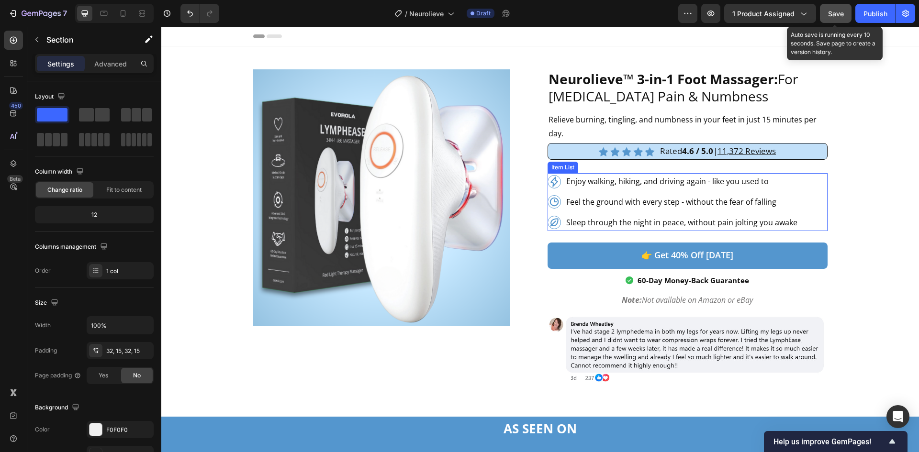
click at [732, 187] on p "Enjoy walking, hiking, and driving again - like you used to" at bounding box center [681, 182] width 231 height 14
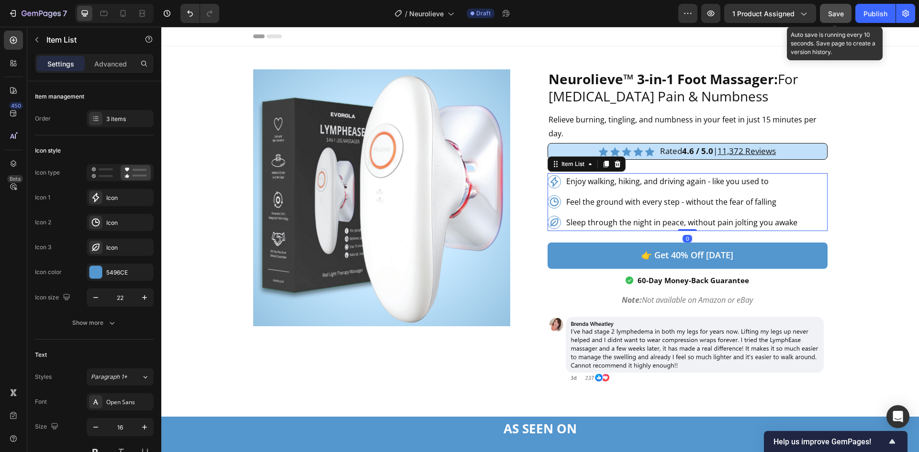
click at [732, 187] on p "Enjoy walking, hiking, and driving again - like you used to" at bounding box center [681, 182] width 231 height 14
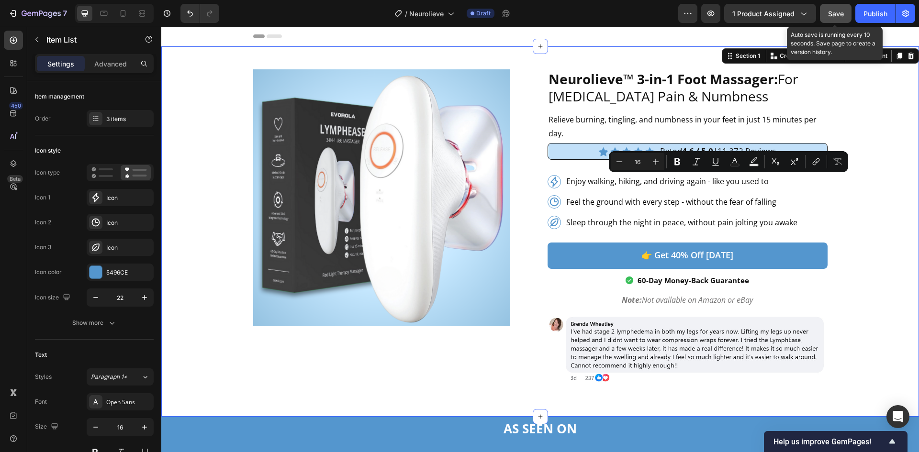
click at [881, 175] on div "LymphEase™ 3-in-1 Massager: For Swelling and Heaviness Heading Relieve edema an…" at bounding box center [539, 231] width 743 height 324
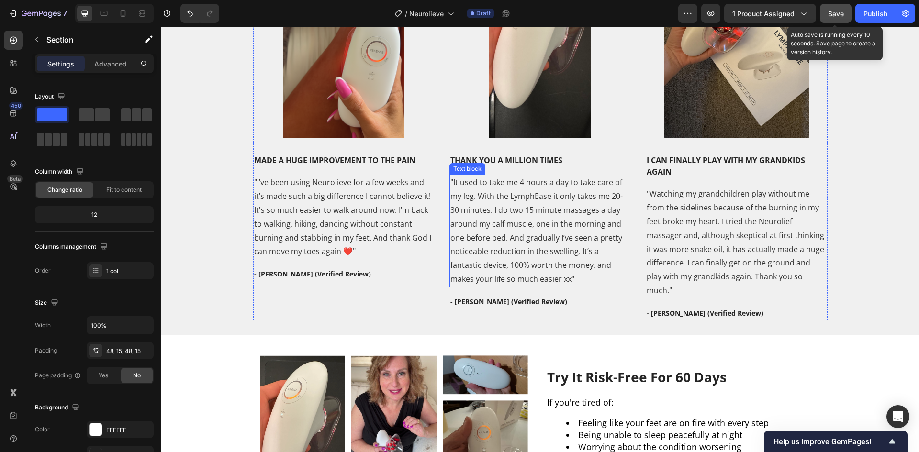
scroll to position [1851, 0]
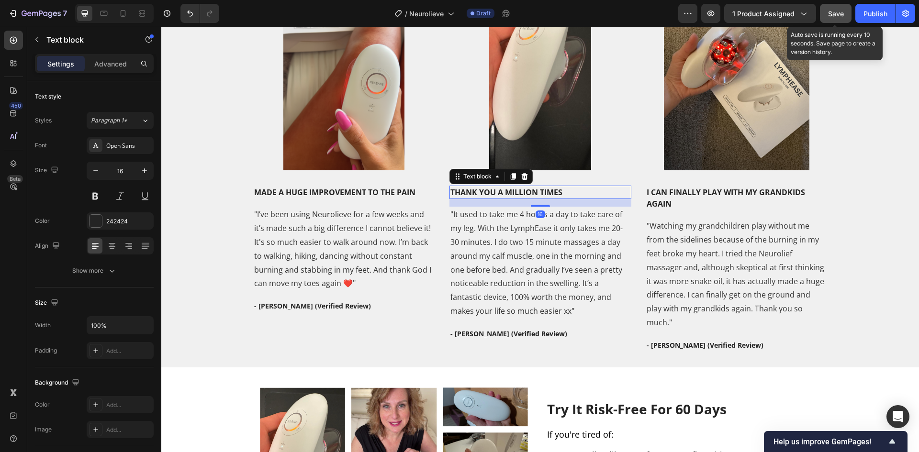
click at [550, 194] on p "THANK YOU A MILLION TIMES" at bounding box center [540, 192] width 180 height 11
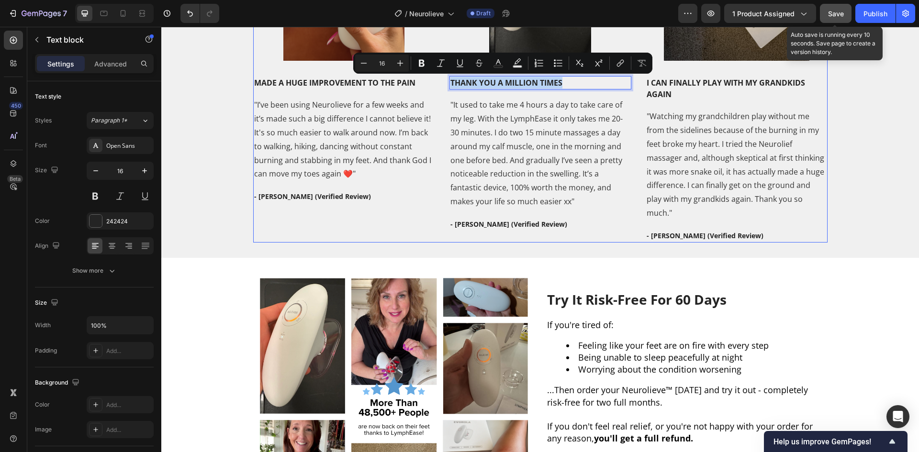
scroll to position [1786, 0]
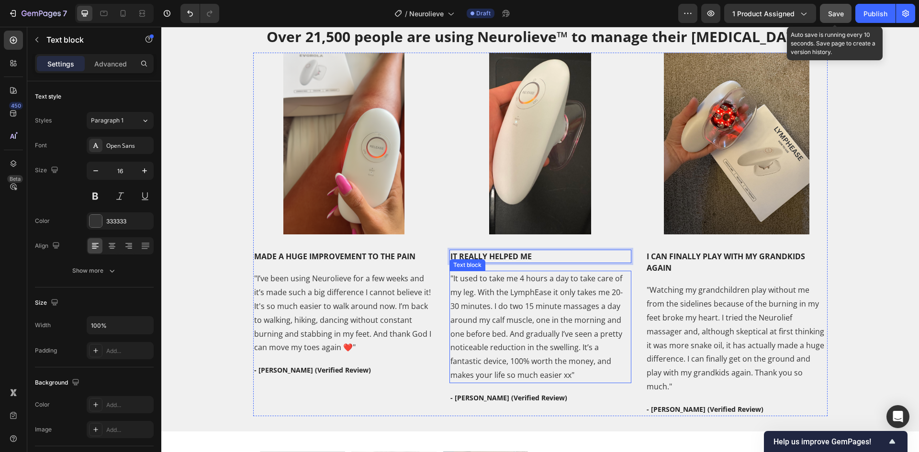
click at [527, 302] on p ""It used to take me 4 hours a day to take care of my leg. With the LymphEase it…" at bounding box center [540, 327] width 180 height 110
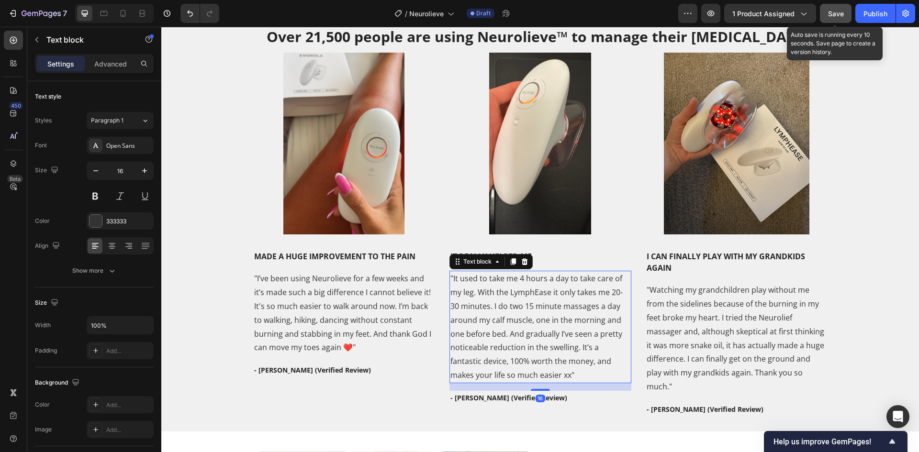
click at [527, 302] on p ""It used to take me 4 hours a day to take care of my leg. With the LymphEase it…" at bounding box center [540, 327] width 180 height 110
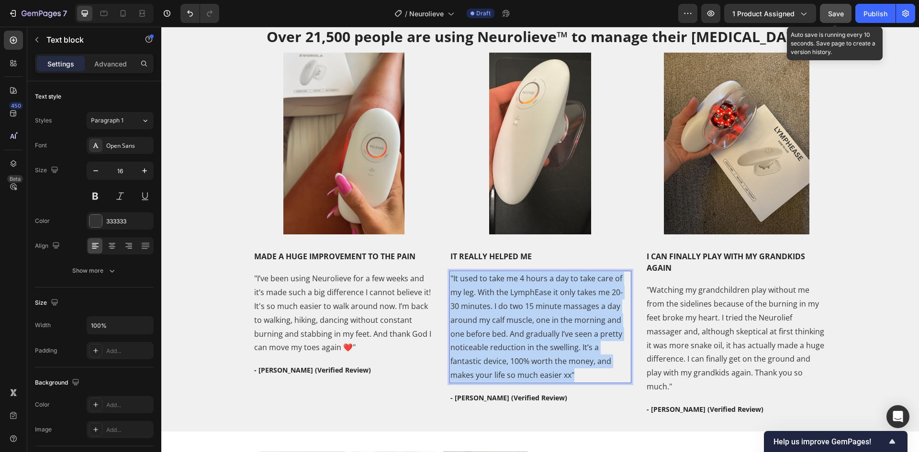
click at [529, 302] on p ""It used to take me 4 hours a day to take care of my leg. With the LymphEase it…" at bounding box center [540, 327] width 180 height 110
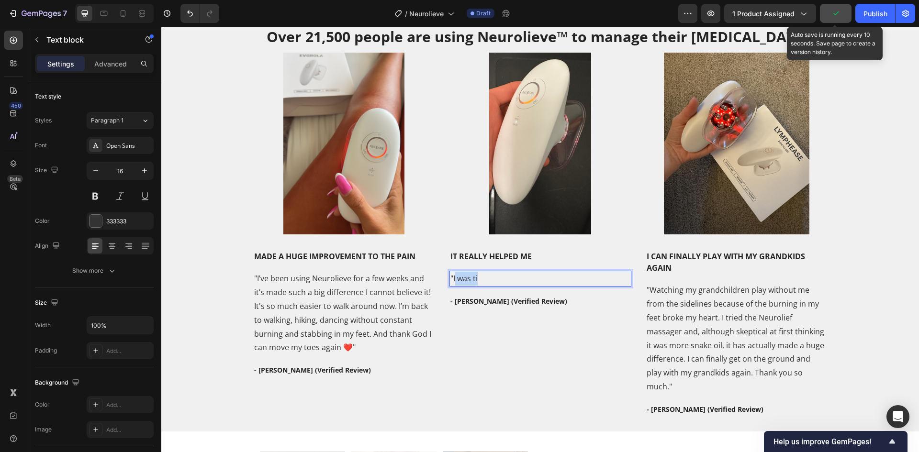
drag, startPoint x: 506, startPoint y: 279, endPoint x: 455, endPoint y: 279, distance: 51.2
click at [452, 279] on p ""I was ti" at bounding box center [540, 279] width 180 height 14
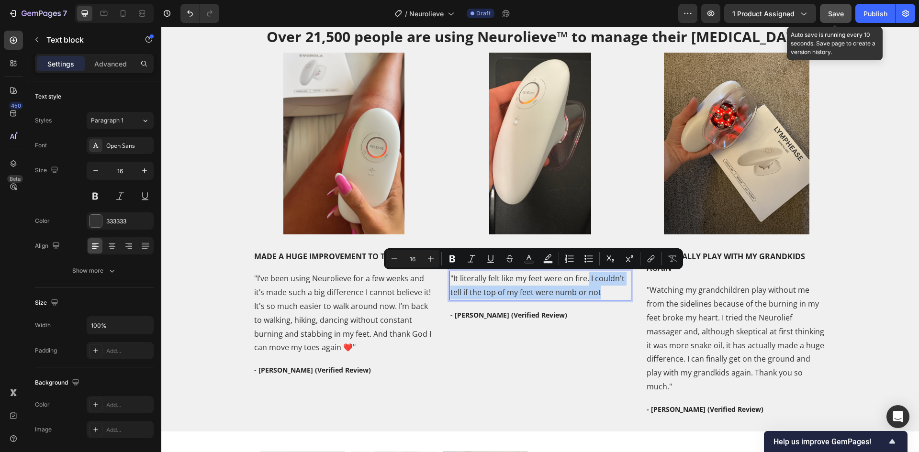
drag, startPoint x: 602, startPoint y: 291, endPoint x: 585, endPoint y: 282, distance: 18.8
click at [585, 282] on p ""It literally felt like my feet were on fire. I couldn't tell if the top of my …" at bounding box center [540, 286] width 180 height 28
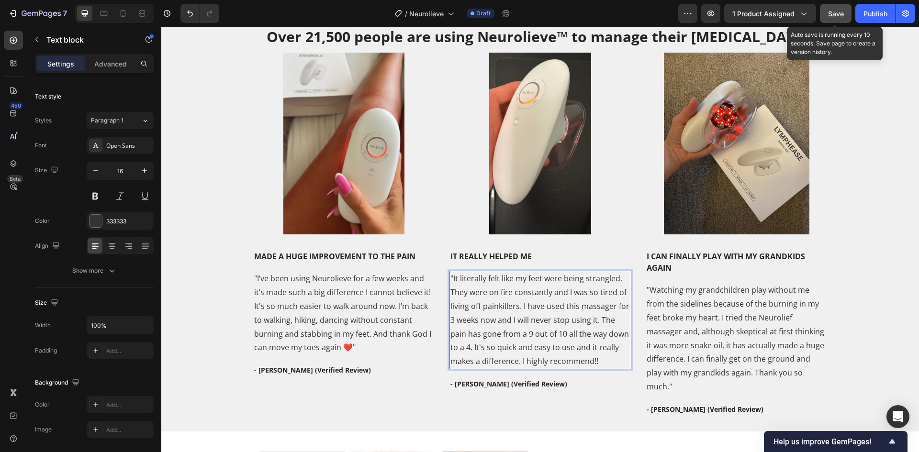
click at [514, 301] on p ""It literally felt like my feet were being strangled. They were on fire constan…" at bounding box center [540, 320] width 180 height 97
click at [455, 277] on p ""It literally felt like my feet were being strangled. They were on fire constan…" at bounding box center [540, 320] width 180 height 97
click at [503, 309] on p ""I literally felt like my feet were being strangled. They were on fire constant…" at bounding box center [540, 320] width 180 height 97
click at [484, 314] on p ""I literally felt like my feet were being strangled. They were on fire constant…" at bounding box center [540, 320] width 180 height 97
click at [565, 309] on p ""I literally felt like my feet were being strangled. They were on fire constant…" at bounding box center [540, 320] width 180 height 97
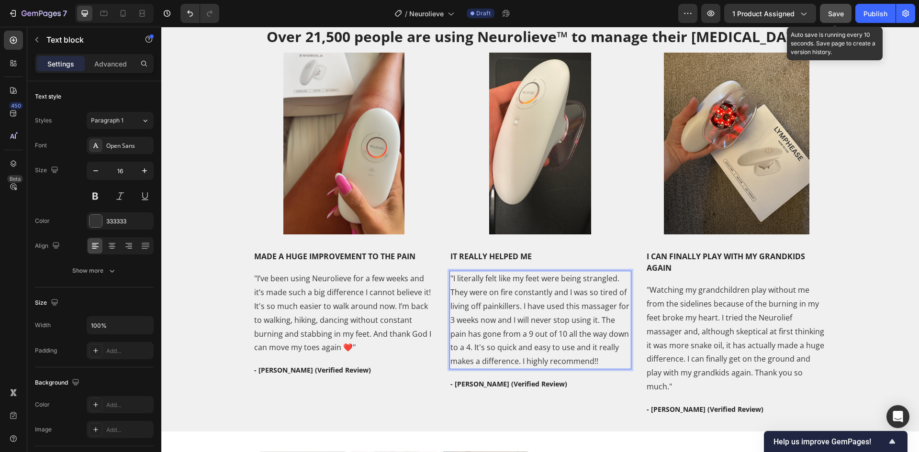
click at [458, 279] on p ""I literally felt like my feet were being strangled. They were on fire constant…" at bounding box center [540, 320] width 180 height 97
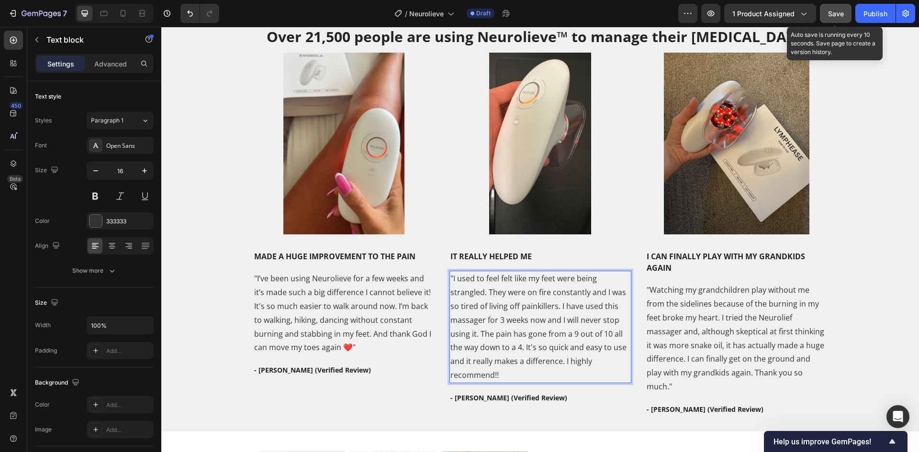
click at [513, 281] on p ""I used to feel felt like my feet were being strangled. They were on fire const…" at bounding box center [540, 327] width 180 height 110
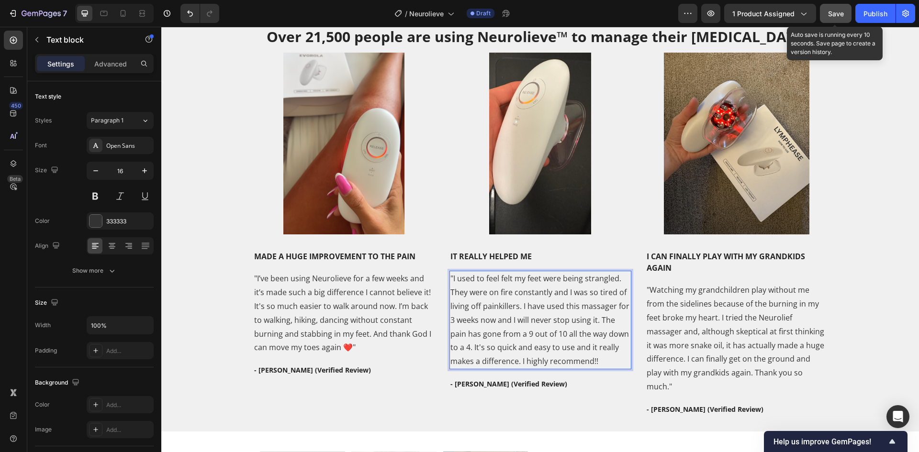
click at [505, 278] on p ""I used to feel felt my feet were being strangled. They were on fire constantly…" at bounding box center [540, 320] width 180 height 97
click at [520, 306] on p ""I used to feel like my feet were being strangled. They were on fire constantly…" at bounding box center [540, 320] width 180 height 97
click at [559, 310] on p ""I used to feel like my feet were being strangled. They were on fire constantly…" at bounding box center [540, 320] width 180 height 97
drag, startPoint x: 559, startPoint y: 310, endPoint x: 552, endPoint y: 310, distance: 7.2
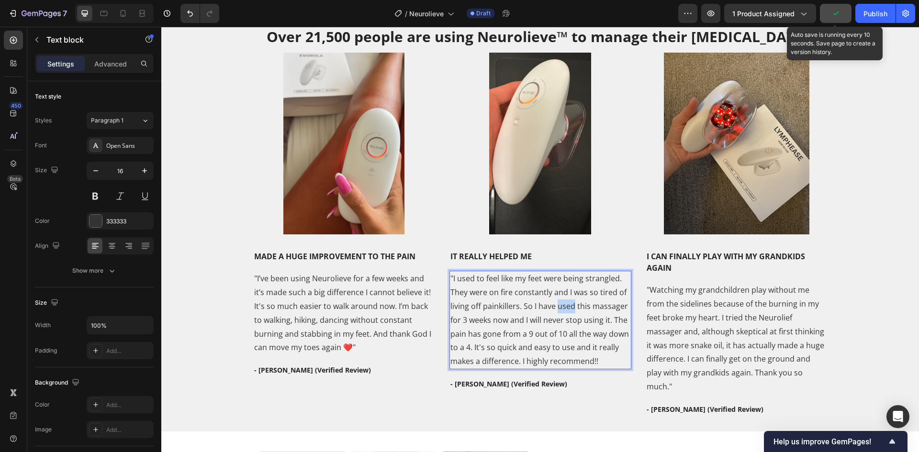
click at [559, 310] on p ""I used to feel like my feet were being strangled. They were on fire constantly…" at bounding box center [540, 320] width 180 height 97
click at [557, 316] on p ""I used to feel like my feet were being strangled. They were on fire constantly…" at bounding box center [540, 320] width 180 height 97
click at [604, 361] on p ""I used to feel like my feet were being strangled. They were on fire constantly…" at bounding box center [540, 320] width 180 height 97
click at [873, 326] on div "Over 21,500 people are using Neurolieve™ to manage their neuropathy! Heading Im…" at bounding box center [539, 221] width 743 height 390
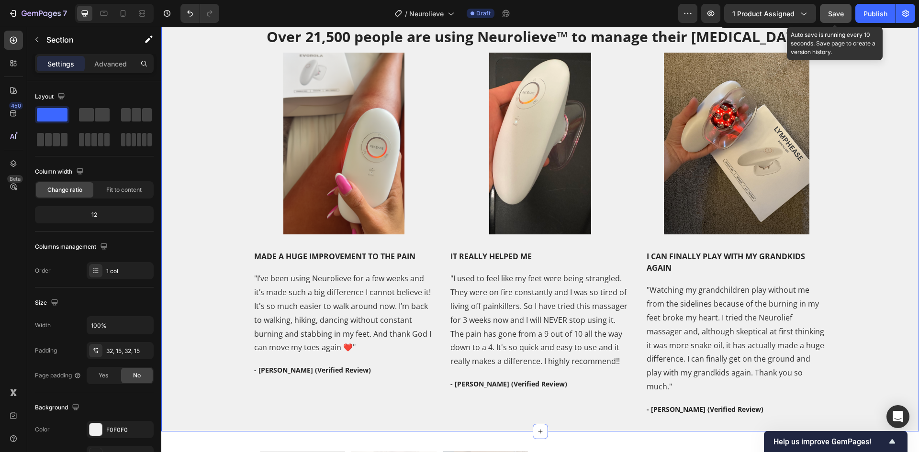
click at [842, 20] on button "Save" at bounding box center [836, 13] width 32 height 19
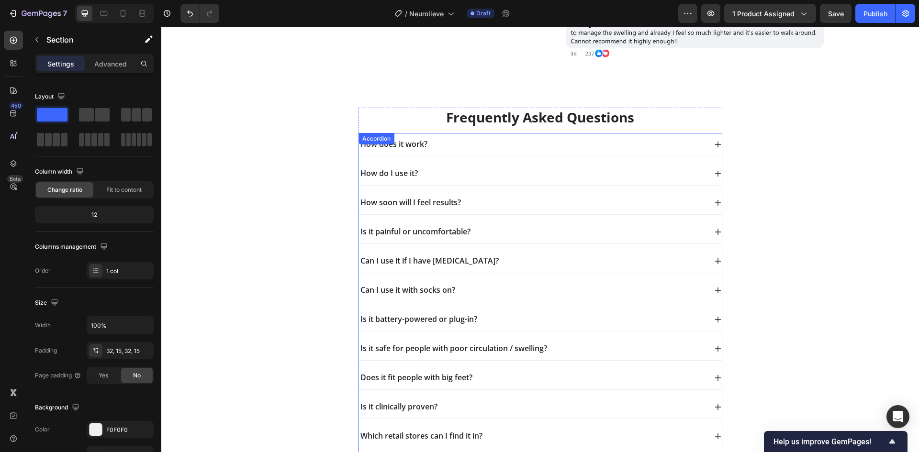
scroll to position [3446, 0]
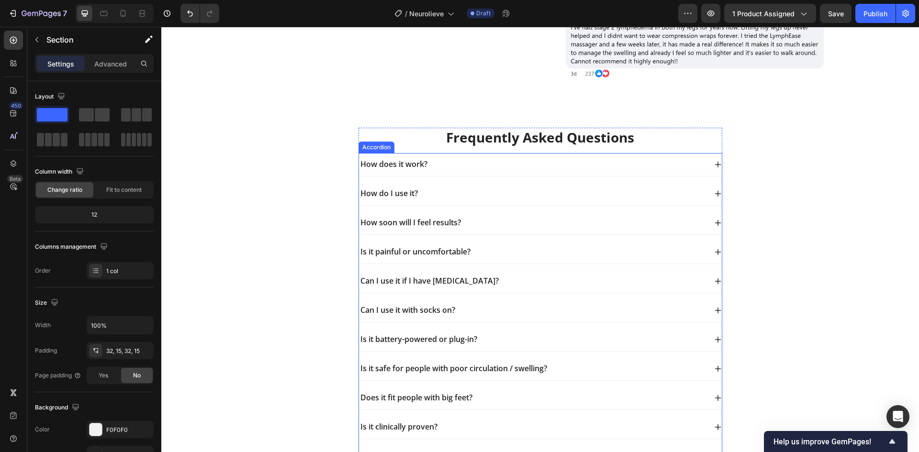
click at [454, 170] on div "How does it work?" at bounding box center [532, 164] width 347 height 13
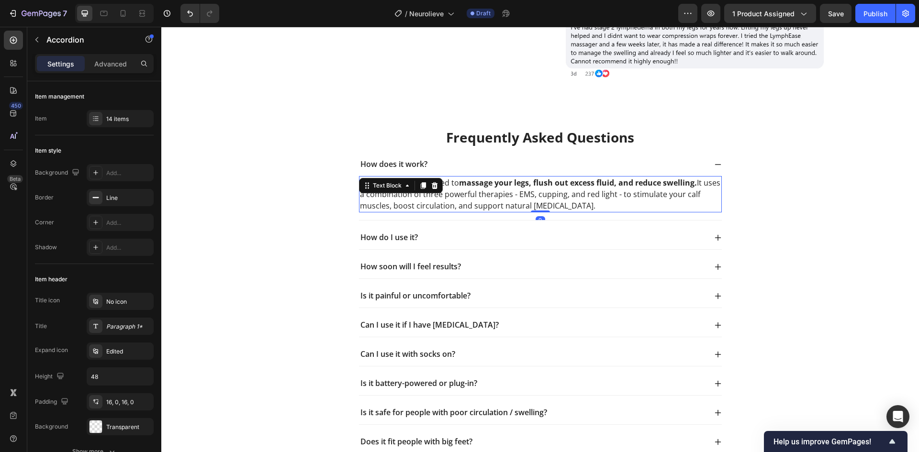
click at [438, 197] on p "LymphEase™ is designed to massage your legs, flush out excess fluid, and reduce…" at bounding box center [540, 194] width 361 height 34
click at [437, 197] on p "LymphEase™ is designed to massage your legs, flush out excess fluid, and reduce…" at bounding box center [540, 194] width 361 height 34
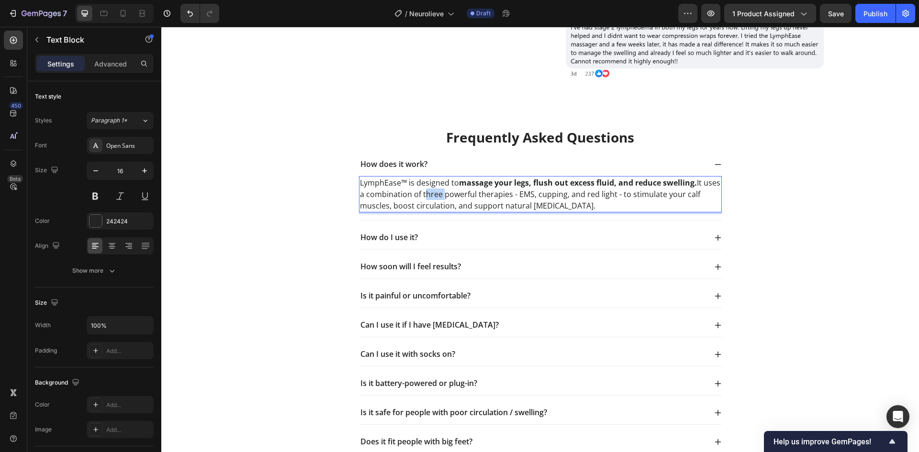
click at [437, 197] on p "LymphEase™ is designed to massage your legs, flush out excess fluid, and reduce…" at bounding box center [540, 194] width 361 height 34
click at [577, 195] on p "LymphEase™ is designed to massage your legs, flush out excess fluid, and reduce…" at bounding box center [540, 194] width 361 height 34
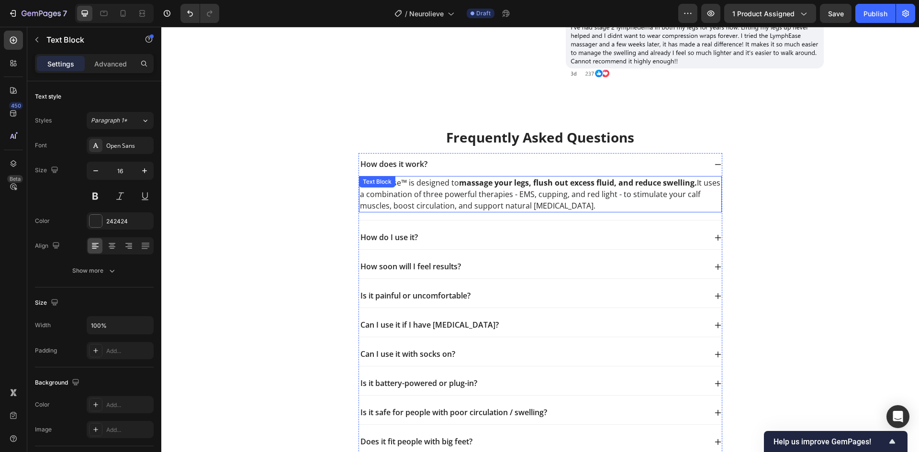
click at [381, 201] on p "LymphEase™ is designed to massage your legs, flush out excess fluid, and reduce…" at bounding box center [540, 194] width 361 height 34
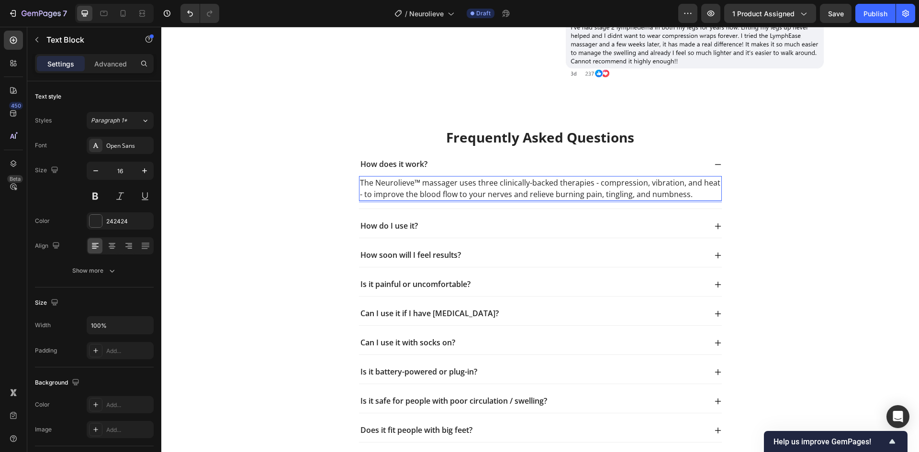
click at [360, 197] on p "The Neurolieve™ massager uses three clinically-backed therapies - compression, …" at bounding box center [540, 188] width 361 height 23
drag, startPoint x: 356, startPoint y: 197, endPoint x: 502, endPoint y: 194, distance: 145.5
click at [502, 194] on p "The Neurolieve™ massager uses three clinically-backed therapies - compression, …" at bounding box center [540, 188] width 361 height 23
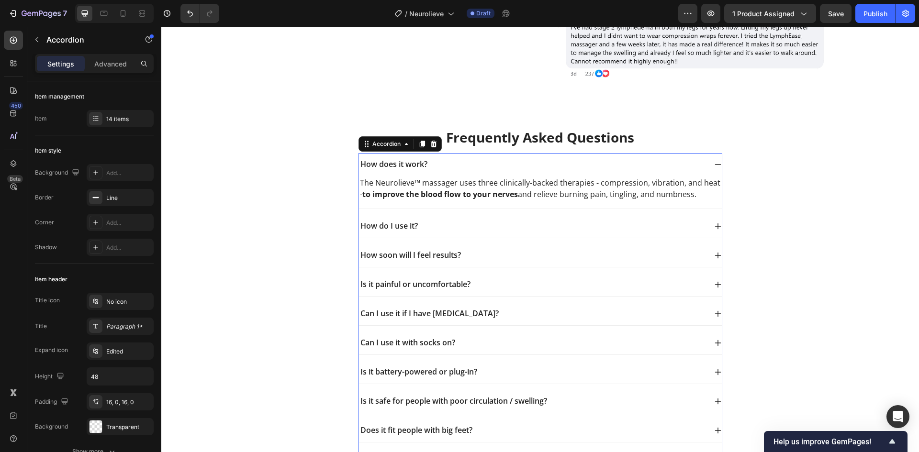
click at [520, 225] on div "How do I use it?" at bounding box center [532, 226] width 347 height 13
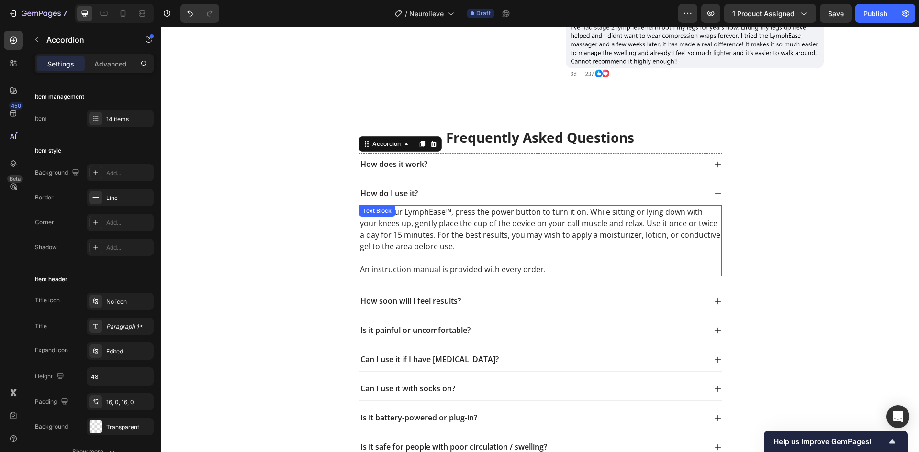
click at [374, 227] on p "To use your LymphEase™, press the power button to turn it on. While sitting or …" at bounding box center [540, 240] width 361 height 69
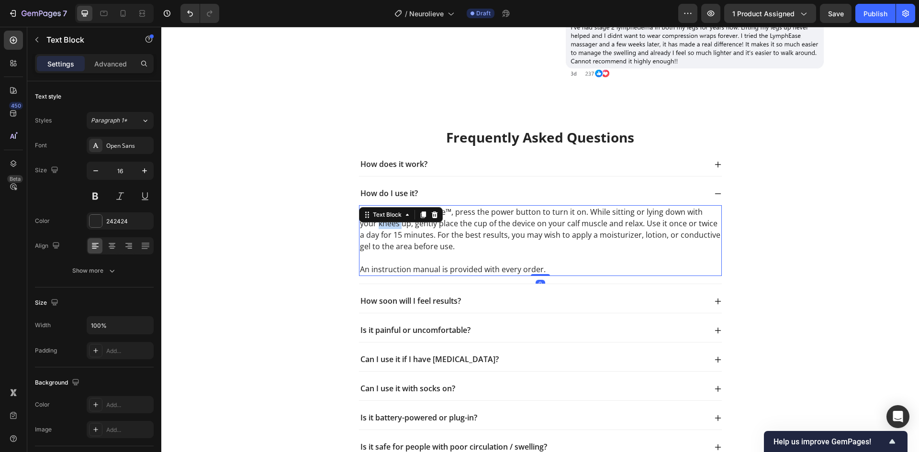
click at [374, 227] on p "To use your LymphEase™, press the power button to turn it on. While sitting or …" at bounding box center [540, 240] width 361 height 69
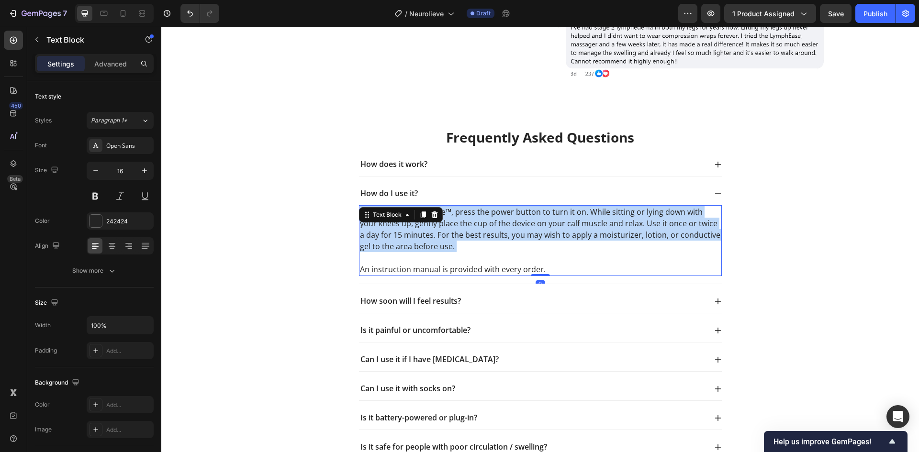
click at [374, 227] on p "To use your LymphEase™, press the power button to turn it on. While sitting or …" at bounding box center [540, 240] width 361 height 69
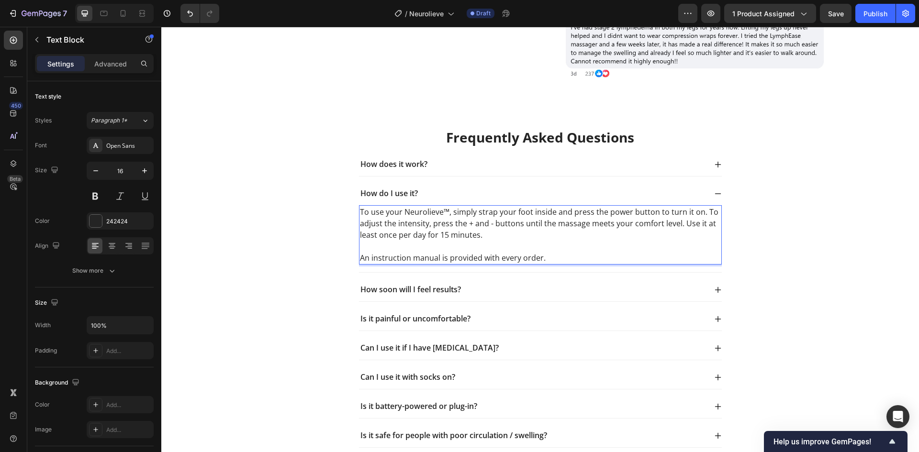
click at [492, 236] on p "To use your Neurolieve™, simply strap your foot inside and press the power butt…" at bounding box center [540, 223] width 361 height 34
drag, startPoint x: 449, startPoint y: 210, endPoint x: 697, endPoint y: 214, distance: 248.4
click at [697, 214] on p "To use your Neurolieve™, simply strap your foot inside and press the power butt…" at bounding box center [540, 223] width 361 height 34
click at [662, 250] on p "Rich Text Editor. Editing area: main" at bounding box center [540, 246] width 361 height 11
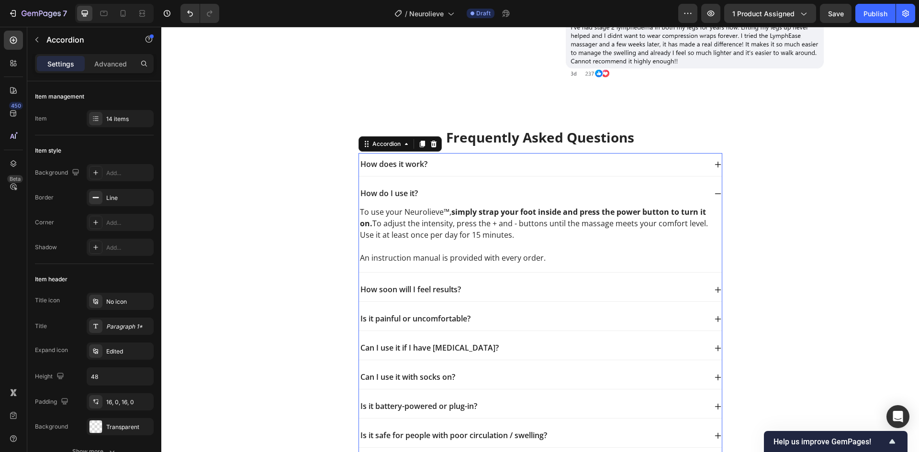
click at [465, 287] on div "How soon will I feel results?" at bounding box center [532, 289] width 347 height 13
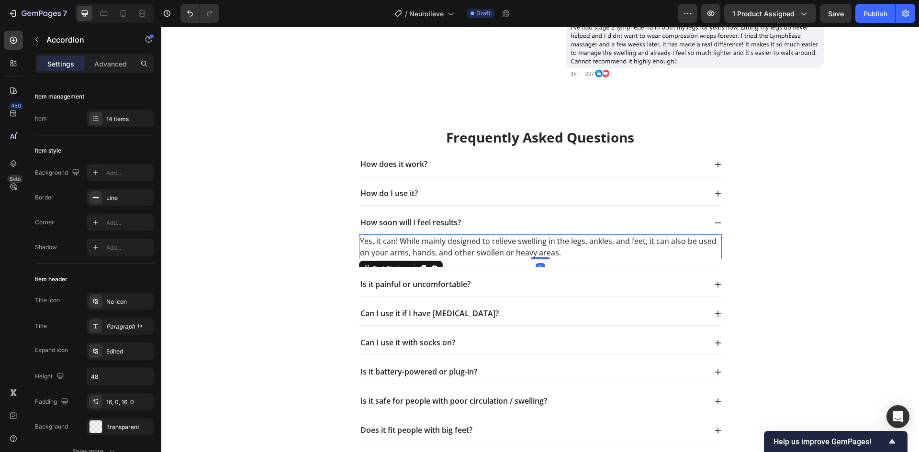
click at [410, 245] on p "Yes, it can! While mainly designed to relieve swelling in the legs, ankles, and…" at bounding box center [540, 246] width 361 height 23
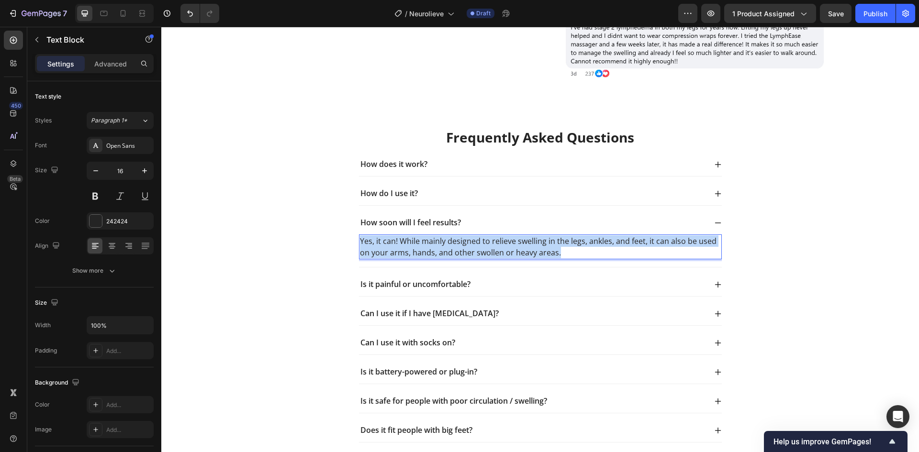
click at [410, 245] on p "Yes, it can! While mainly designed to relieve swelling in the legs, ankles, and…" at bounding box center [540, 246] width 361 height 23
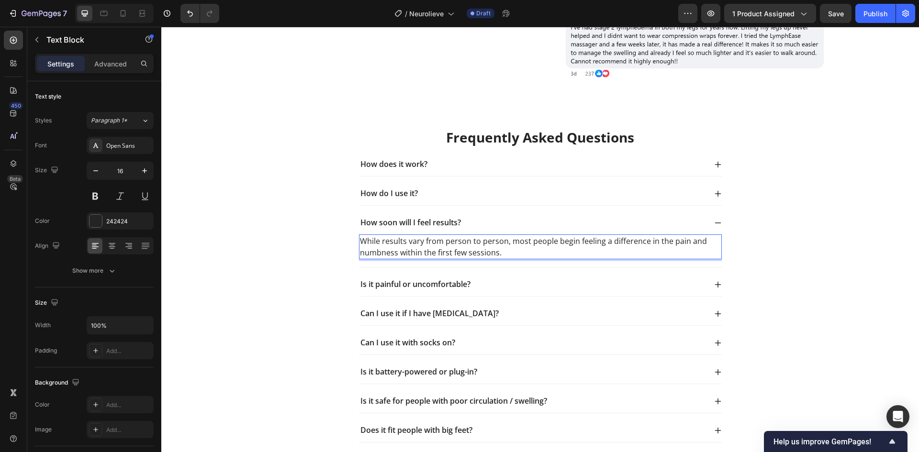
click at [565, 239] on p "While results vary from person to person, most people begin feeling a differenc…" at bounding box center [540, 246] width 361 height 23
drag, startPoint x: 601, startPoint y: 240, endPoint x: 551, endPoint y: 240, distance: 50.2
click at [551, 239] on p "While results vary from person to person, most people begin feeling a differenc…" at bounding box center [540, 246] width 361 height 23
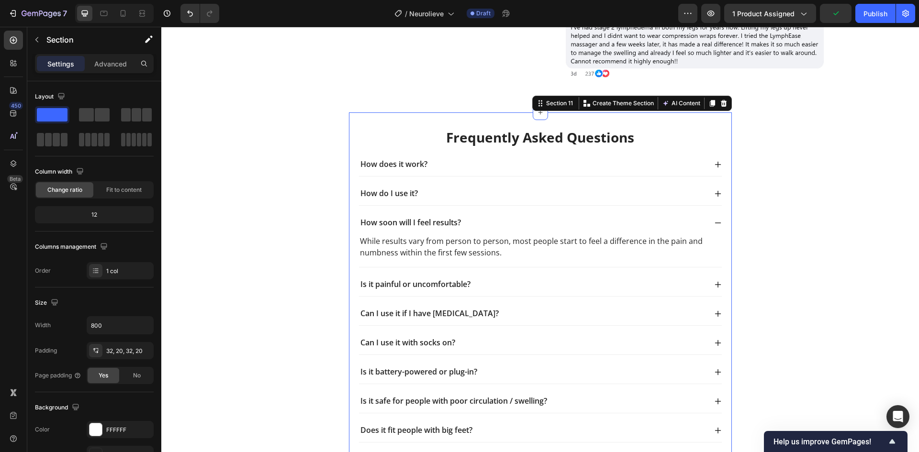
click at [349, 275] on div "Frequently Asked Questions Heading How does it work? How do I use it? How soon …" at bounding box center [540, 373] width 383 height 522
click at [406, 272] on div "How does it work? How do I use it? How soon will I feel results? While results …" at bounding box center [540, 370] width 364 height 435
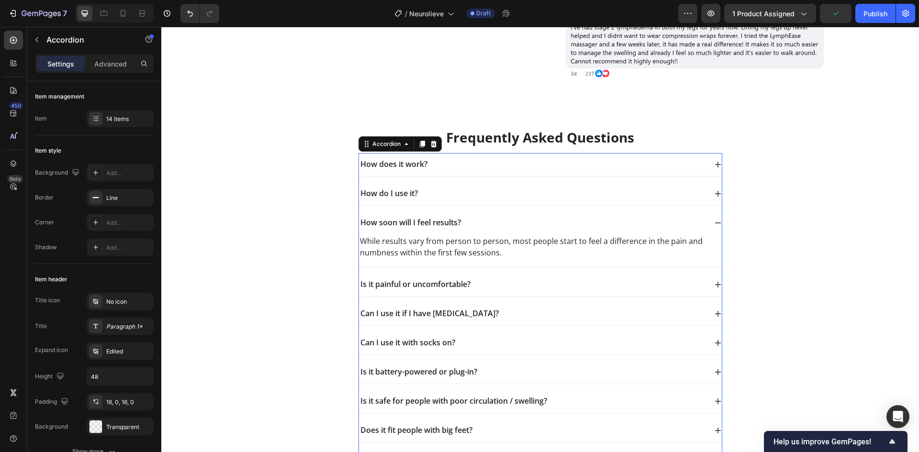
click at [404, 281] on p "Is it painful or uncomfortable?" at bounding box center [415, 284] width 110 height 10
click at [507, 280] on div "Is it painful or uncomfortable?" at bounding box center [532, 284] width 347 height 13
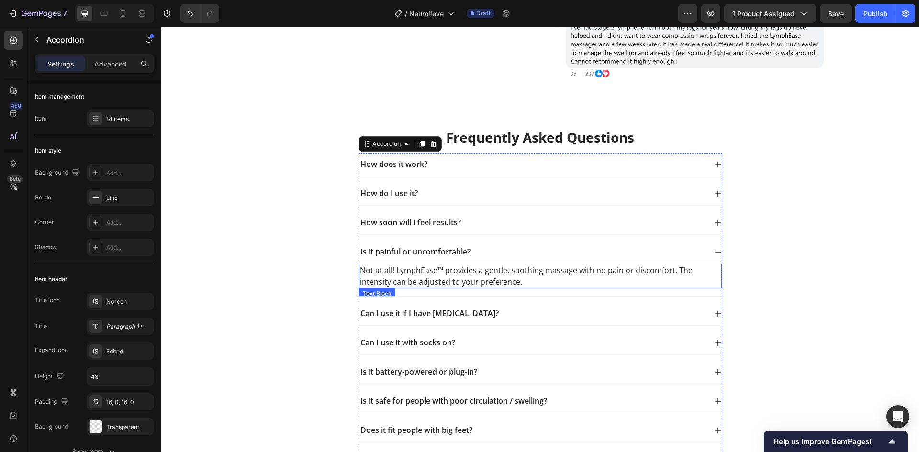
click at [476, 280] on p "Not at all! LymphEase™ provides a gentle, soothing massage with no pain or disc…" at bounding box center [540, 276] width 361 height 23
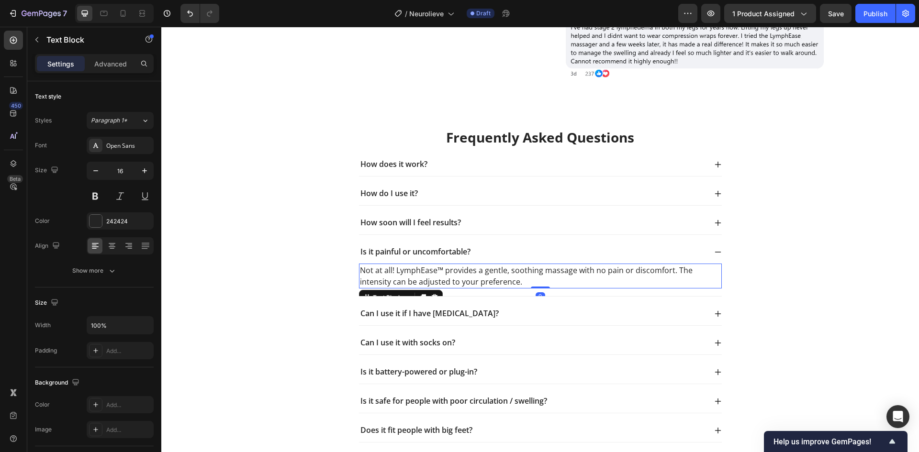
click at [476, 280] on p "Not at all! LymphEase™ provides a gentle, soothing massage with no pain or disc…" at bounding box center [540, 276] width 361 height 23
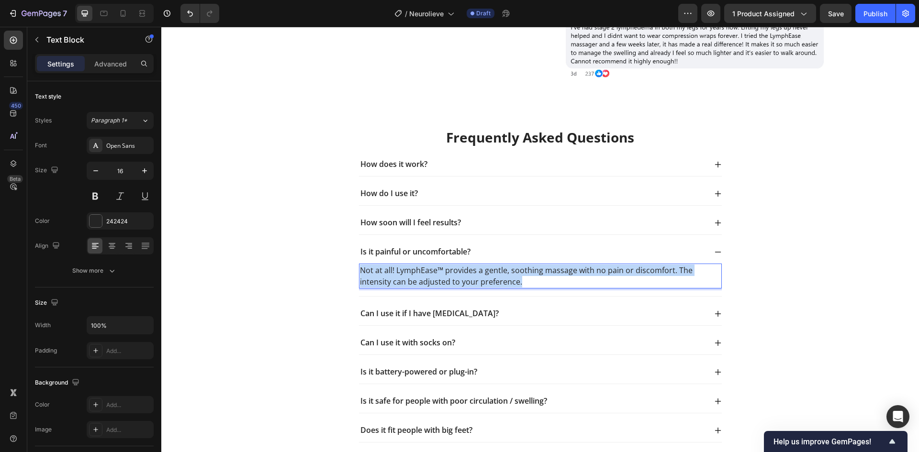
click at [476, 280] on p "Not at all! LymphEase™ provides a gentle, soothing massage with no pain or disc…" at bounding box center [540, 276] width 361 height 23
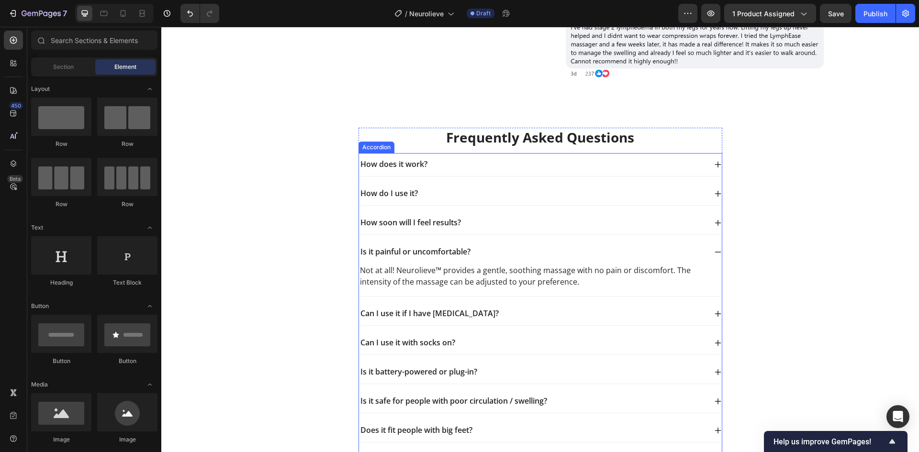
click at [499, 314] on div "Can I use it if I have diabetes?" at bounding box center [532, 313] width 347 height 13
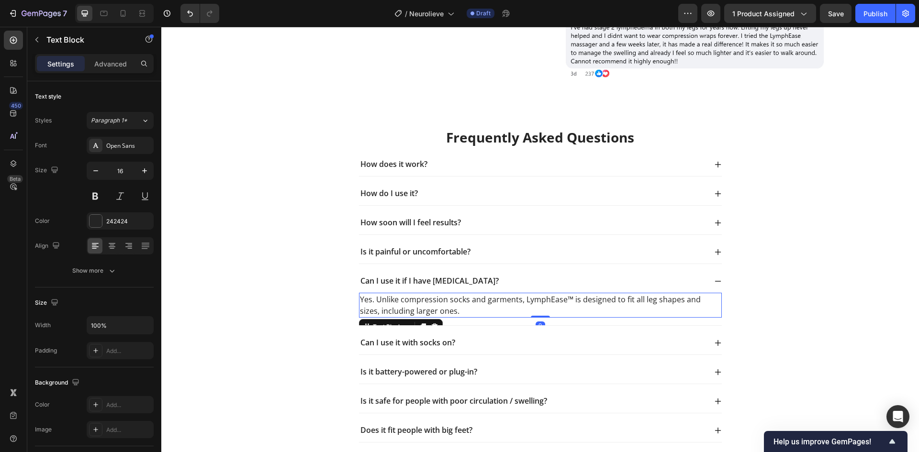
click at [458, 310] on p "Yes. Unlike compression socks and garments, LymphEase™ is designed to fit all l…" at bounding box center [540, 305] width 361 height 23
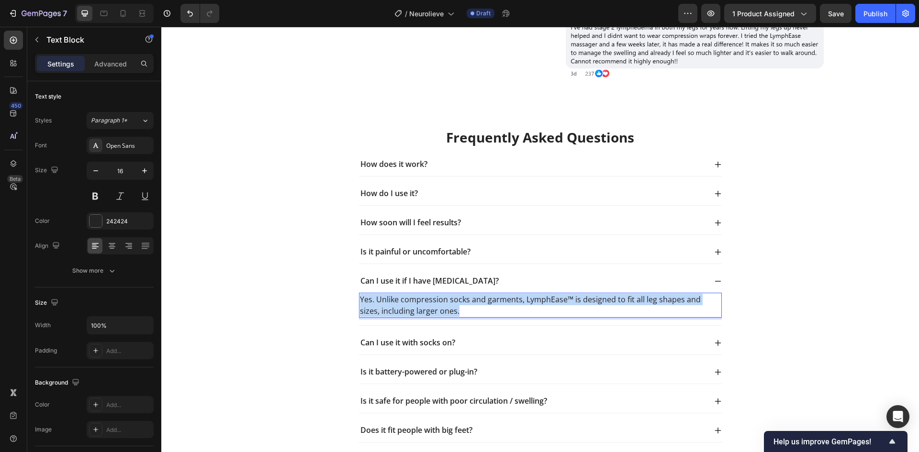
click at [458, 310] on p "Yes. Unlike compression socks and garments, LymphEase™ is designed to fit all l…" at bounding box center [540, 305] width 361 height 23
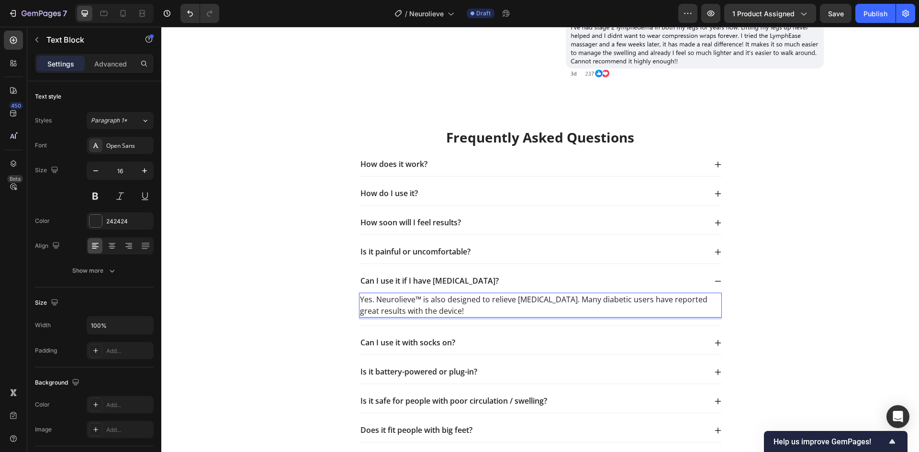
click at [360, 310] on p "Yes. Neurolieve™ is also designed to relieve diabetic neuropathy. Many diabetic…" at bounding box center [540, 305] width 361 height 23
click at [397, 312] on p "Yes. Neurolieve™ is also designed to relieve diabetic neuropathy. Many diabetic…" at bounding box center [540, 305] width 361 height 23
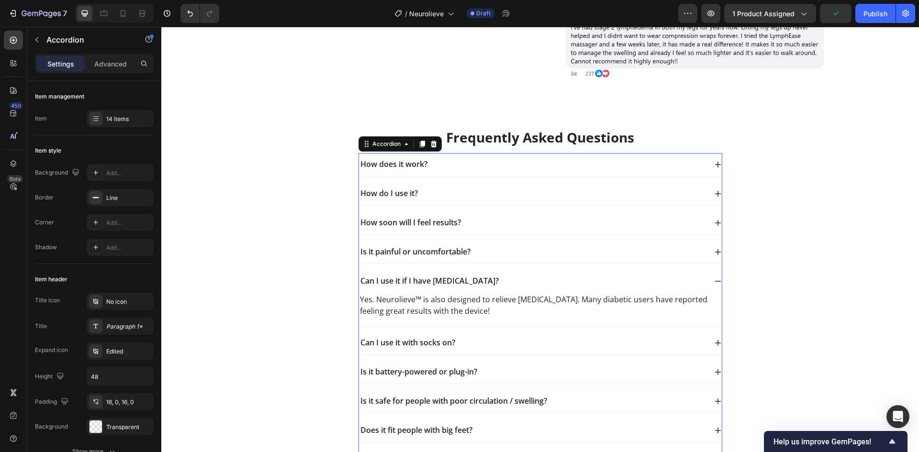
click at [465, 345] on div "Can I use it with socks on?" at bounding box center [532, 342] width 347 height 13
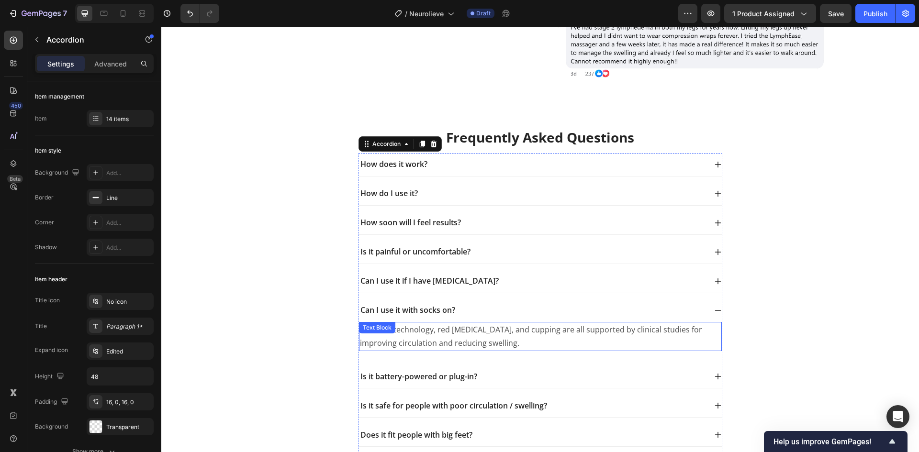
click at [494, 341] on p "Yes. EMS technology, red light therapy, and cupping are all supported by clinic…" at bounding box center [540, 337] width 361 height 28
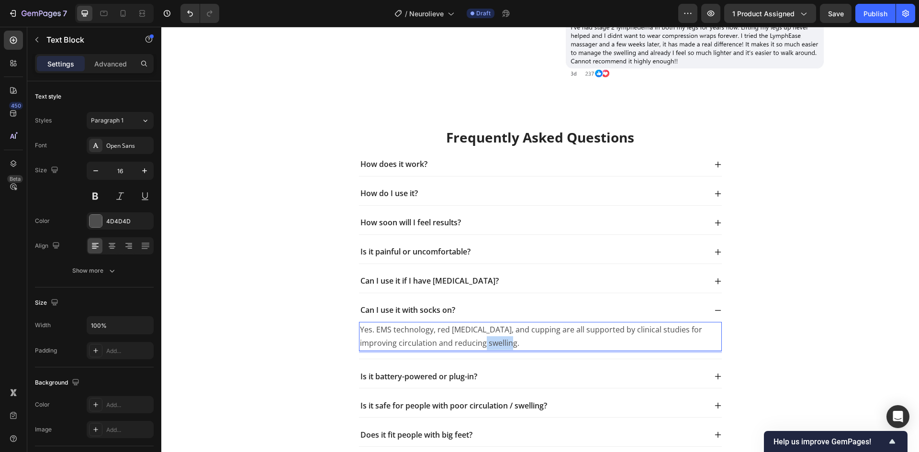
click at [494, 341] on p "Yes. EMS technology, red light therapy, and cupping are all supported by clinic…" at bounding box center [540, 337] width 361 height 28
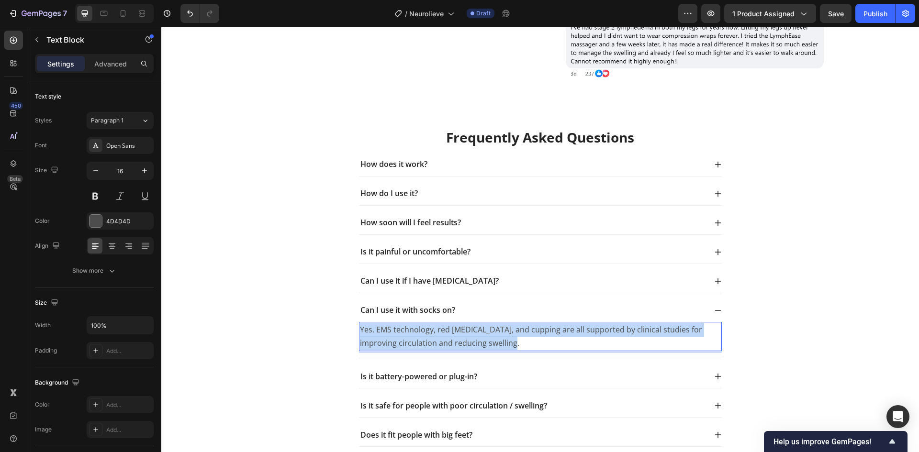
click at [494, 341] on p "Yes. EMS technology, red light therapy, and cupping are all supported by clinic…" at bounding box center [540, 337] width 361 height 28
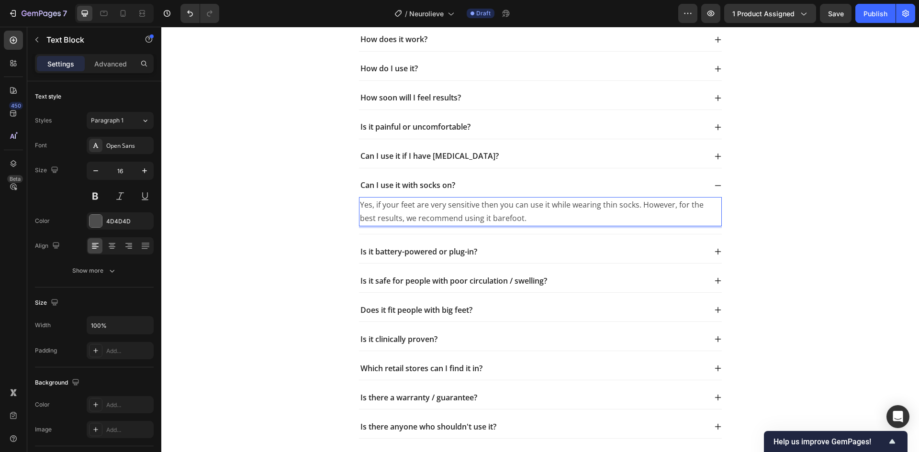
scroll to position [3573, 0]
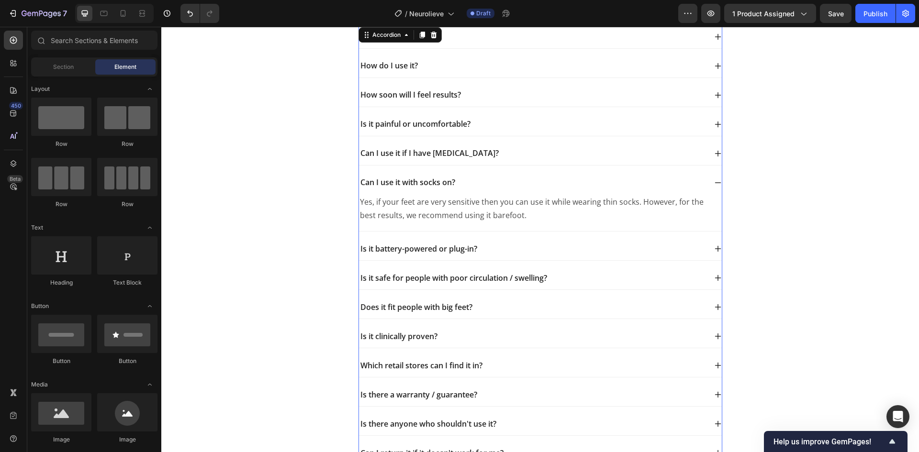
click at [497, 155] on div "Can I use it if I have diabetes?" at bounding box center [532, 153] width 347 height 13
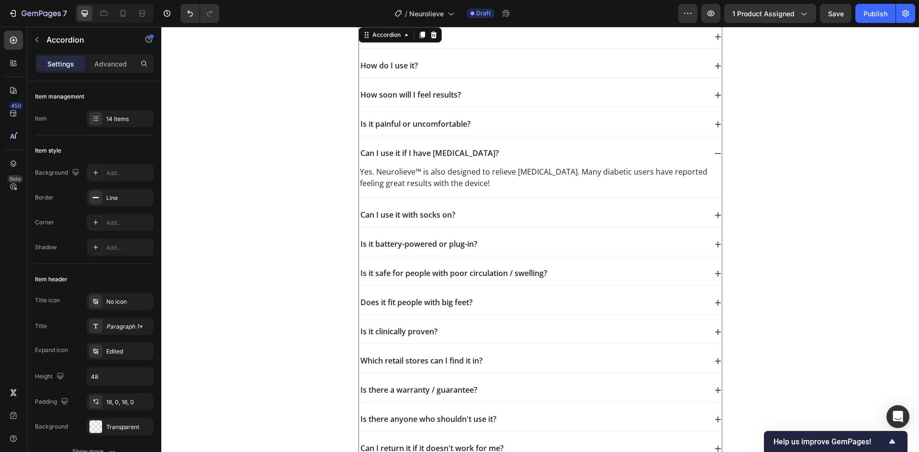
click at [497, 208] on div "Can I use it with socks on?" at bounding box center [540, 215] width 363 height 23
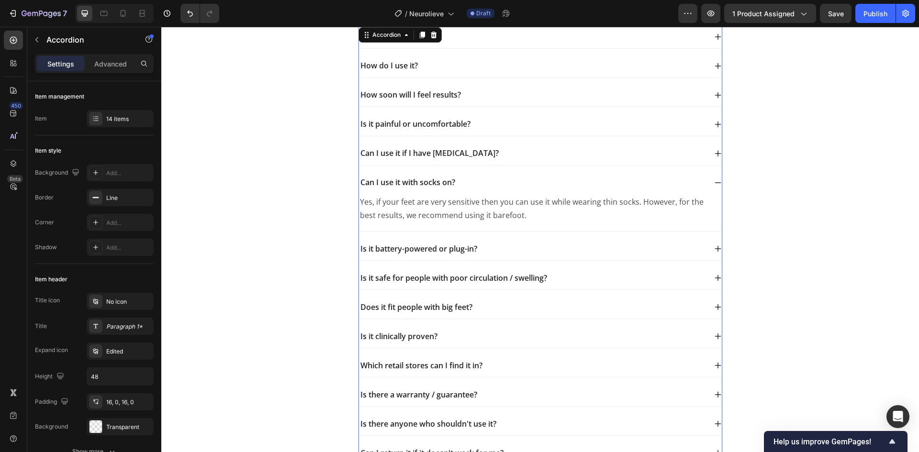
click at [495, 154] on div "Can I use it if I have diabetes?" at bounding box center [532, 153] width 347 height 13
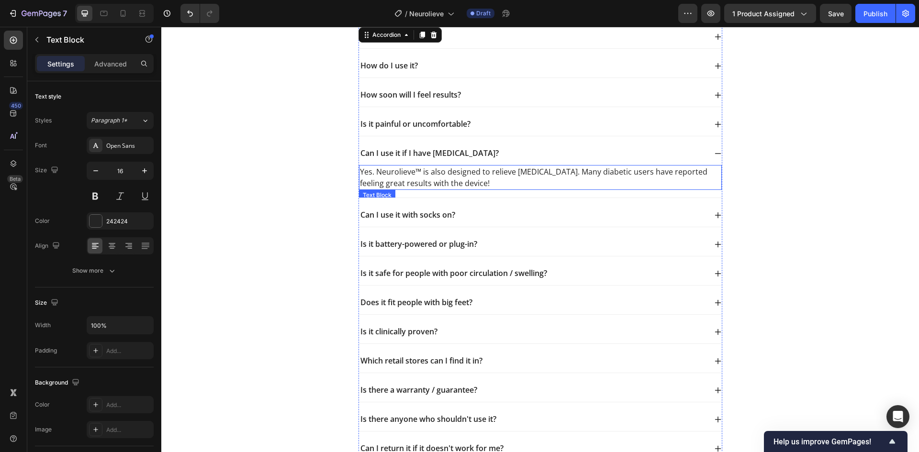
click at [469, 184] on p "Yes. Neurolieve™ is also designed to relieve diabetic neuropathy. Many diabetic…" at bounding box center [540, 177] width 361 height 23
click at [483, 216] on div "Can I use it with socks on?" at bounding box center [532, 215] width 347 height 13
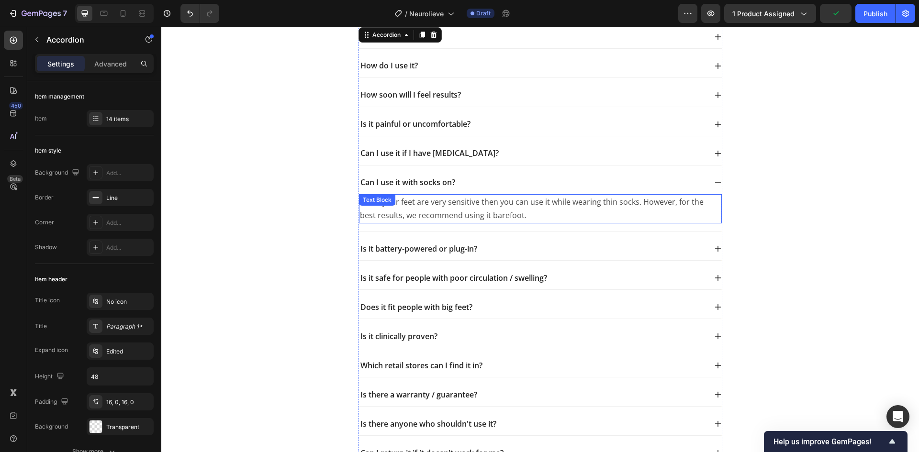
click at [462, 206] on p "Yes, if your feet are very sensitive then you can use it while wearing thin soc…" at bounding box center [540, 209] width 361 height 28
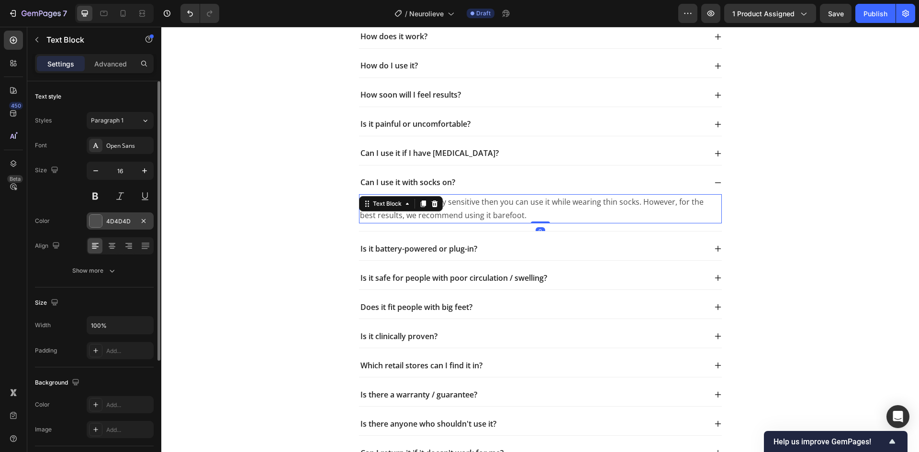
click at [116, 221] on div "4D4D4D" at bounding box center [120, 221] width 28 height 9
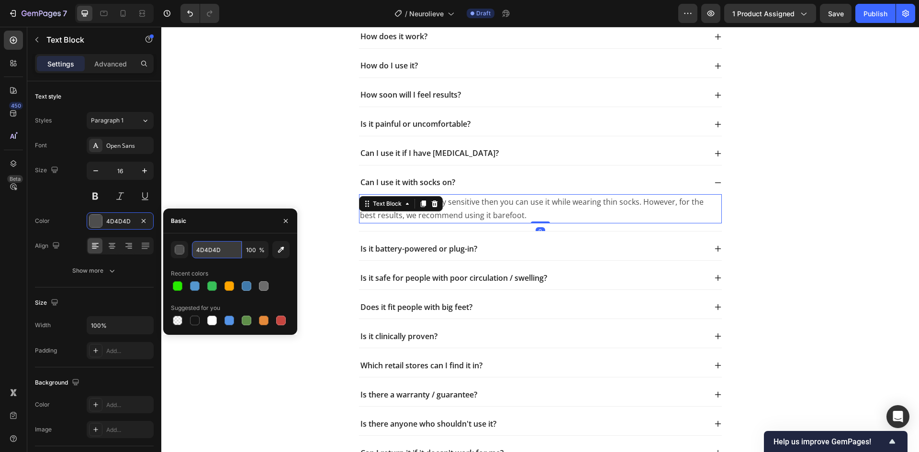
click at [215, 251] on input "4D4D4D" at bounding box center [217, 249] width 50 height 17
type input "242424"
click at [251, 266] on div "Recent colors" at bounding box center [230, 273] width 119 height 15
click at [424, 253] on p "Is it battery-powered or plug-in?" at bounding box center [418, 249] width 117 height 10
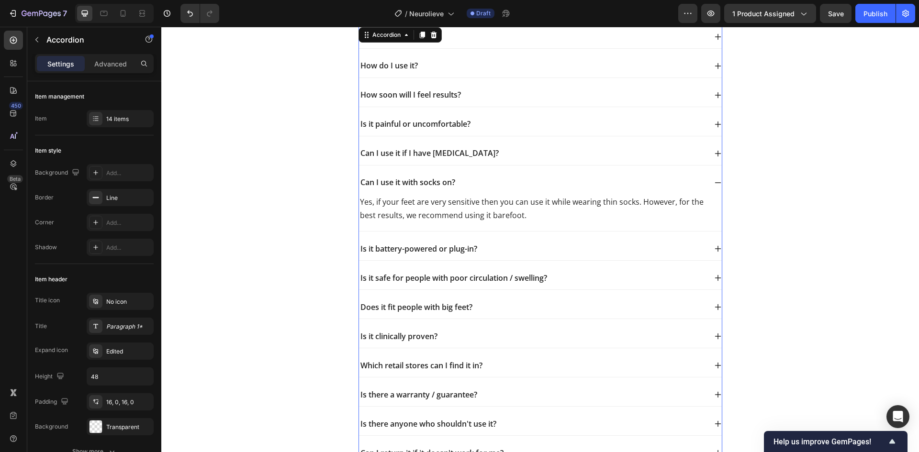
click at [515, 249] on div "Is it battery-powered or plug-in?" at bounding box center [532, 249] width 347 height 13
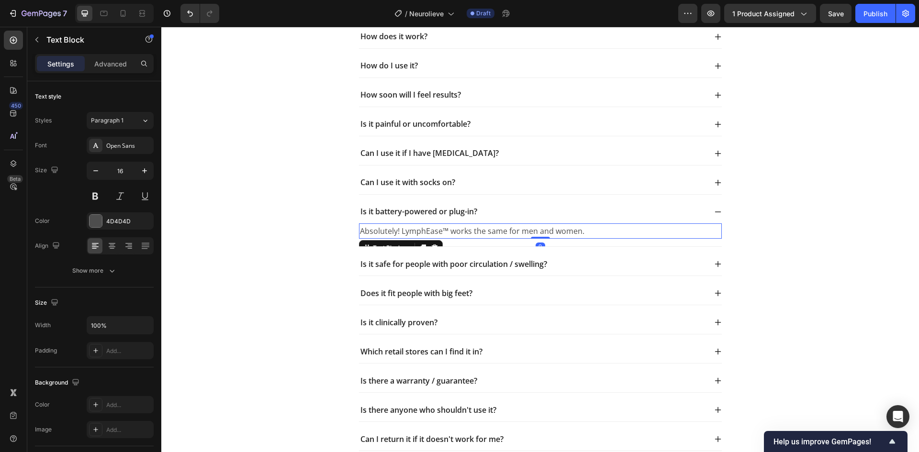
click at [448, 232] on p "Absolutely! LymphEase™ works the same for men and women." at bounding box center [540, 231] width 361 height 14
click at [120, 222] on div "4D4D4D" at bounding box center [120, 221] width 28 height 9
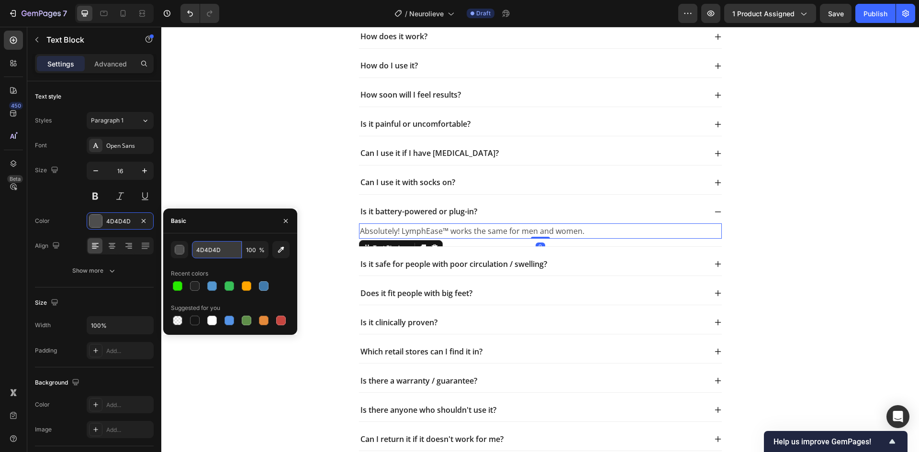
click at [221, 252] on input "4D4D4D" at bounding box center [217, 249] width 50 height 17
type input "242424"
click at [267, 267] on div "Recent colors" at bounding box center [230, 273] width 119 height 15
click at [113, 257] on div "Font Open Sans Size 16 Color 242424 Align Show more" at bounding box center [94, 208] width 119 height 143
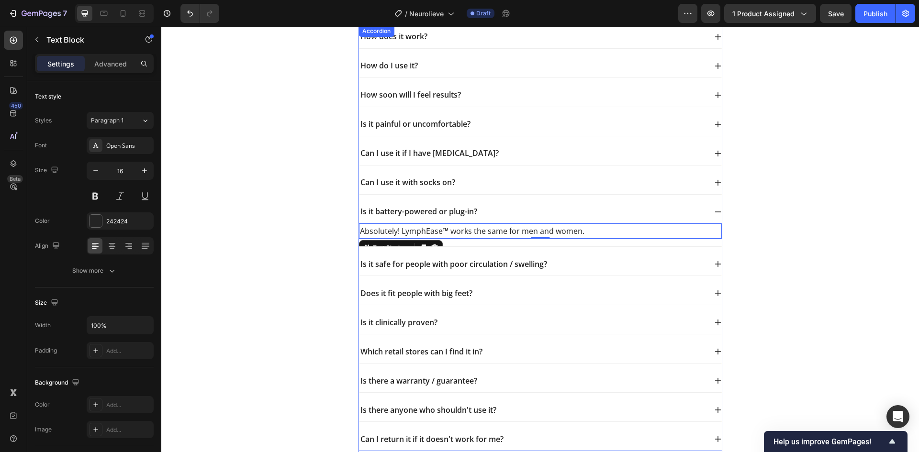
click at [473, 269] on p "Is it safe for people with poor circulation / swelling?" at bounding box center [453, 264] width 187 height 10
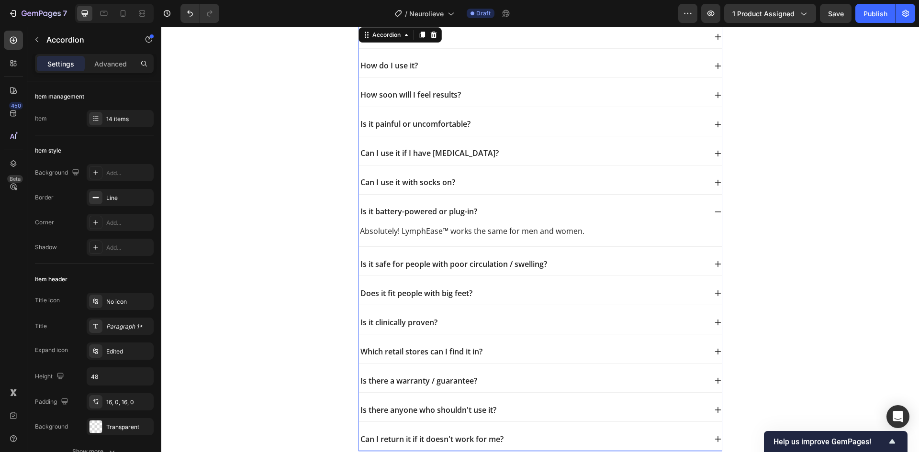
click at [555, 263] on div "Is it safe for people with poor circulation / swelling?" at bounding box center [532, 264] width 347 height 13
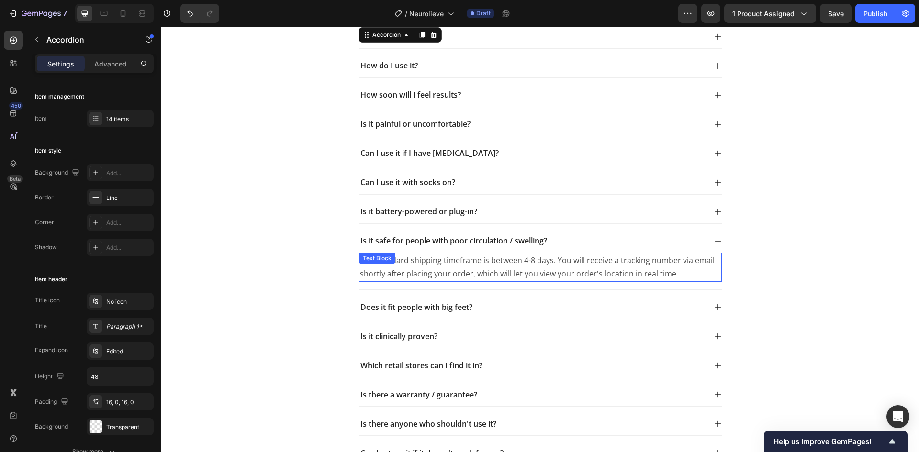
click at [451, 260] on p "Our standard shipping timeframe is between 4-8 days. You will receive a trackin…" at bounding box center [540, 268] width 361 height 28
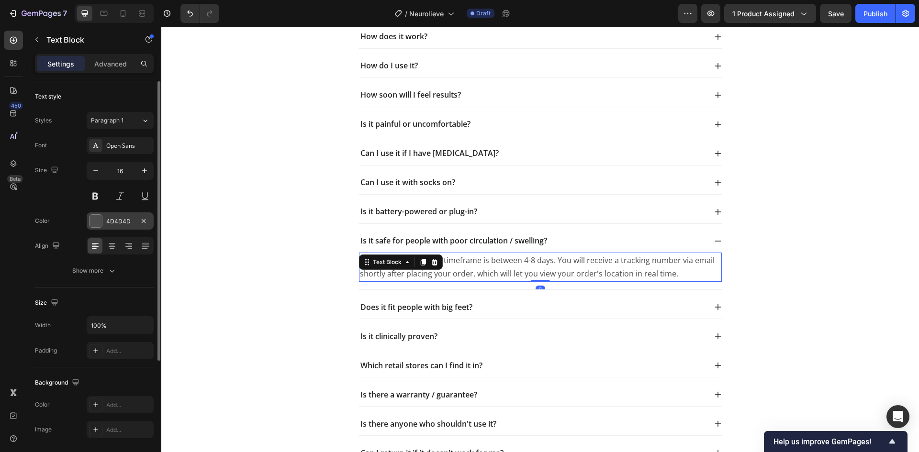
click at [114, 226] on div "4D4D4D" at bounding box center [120, 220] width 67 height 17
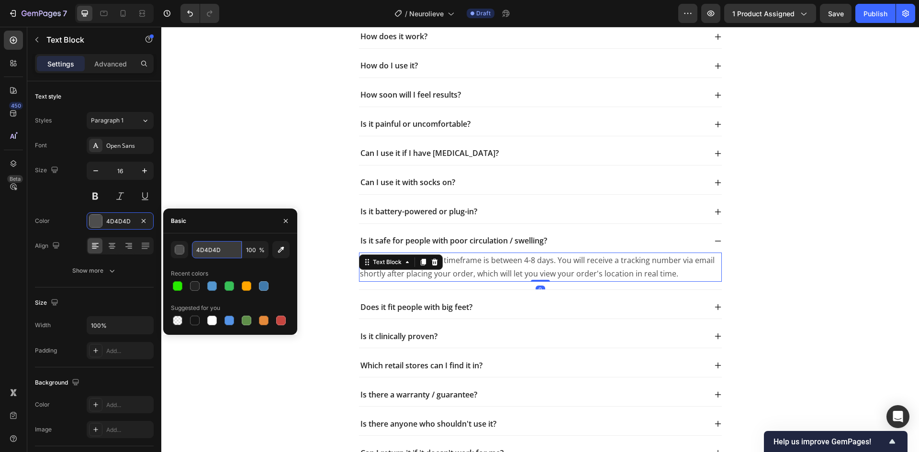
click at [214, 246] on input "4D4D4D" at bounding box center [217, 249] width 50 height 17
type input "242424"
click at [272, 272] on div "Recent colors" at bounding box center [230, 273] width 119 height 15
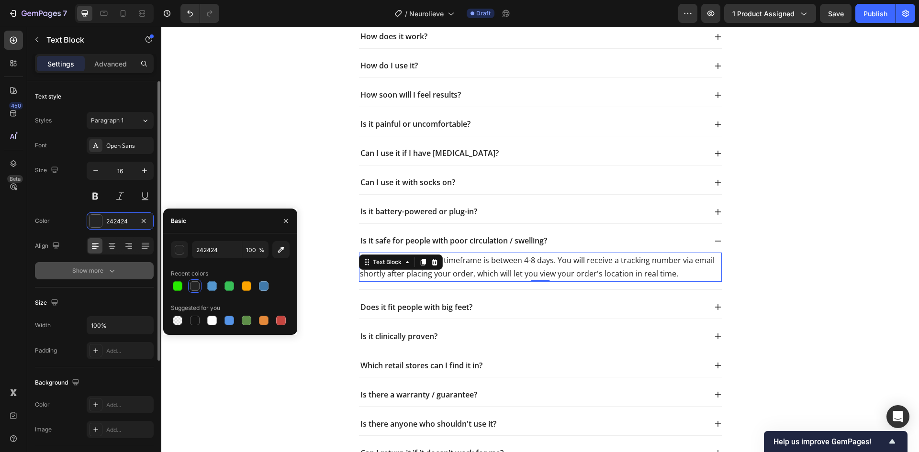
click at [115, 278] on button "Show more" at bounding box center [94, 270] width 119 height 17
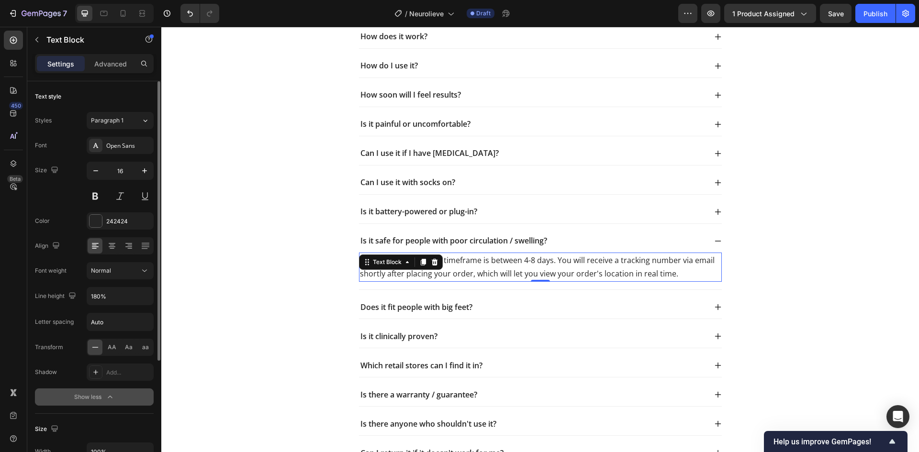
click at [84, 398] on div "Show less" at bounding box center [94, 397] width 41 height 10
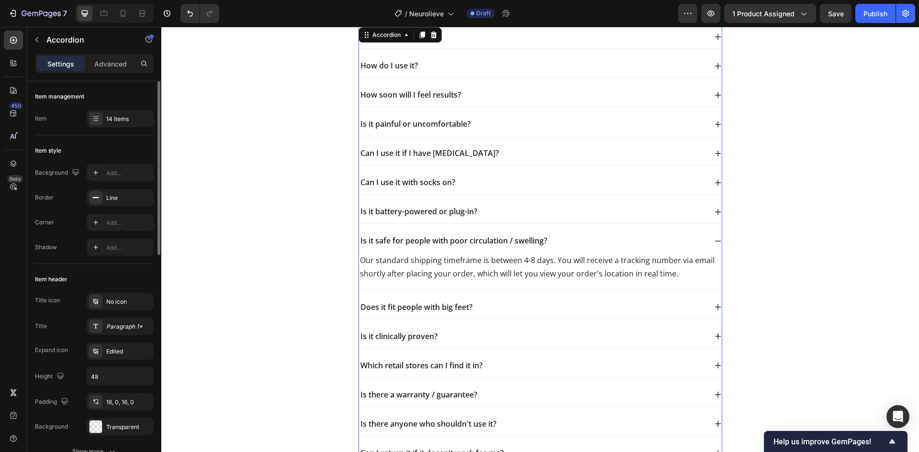
click at [473, 298] on div "Does it fit people with big feet?" at bounding box center [540, 307] width 363 height 23
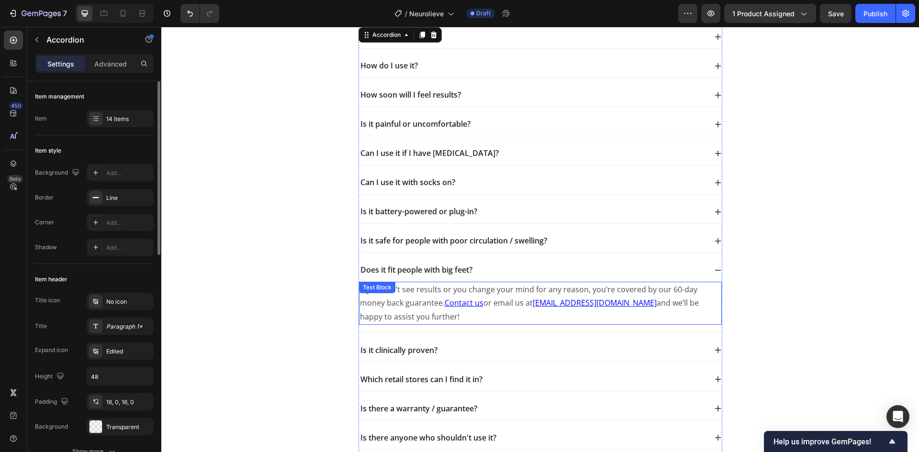
click at [499, 297] on p "If you don’t see results or you change your mind for any reason, you’re covered…" at bounding box center [540, 303] width 361 height 41
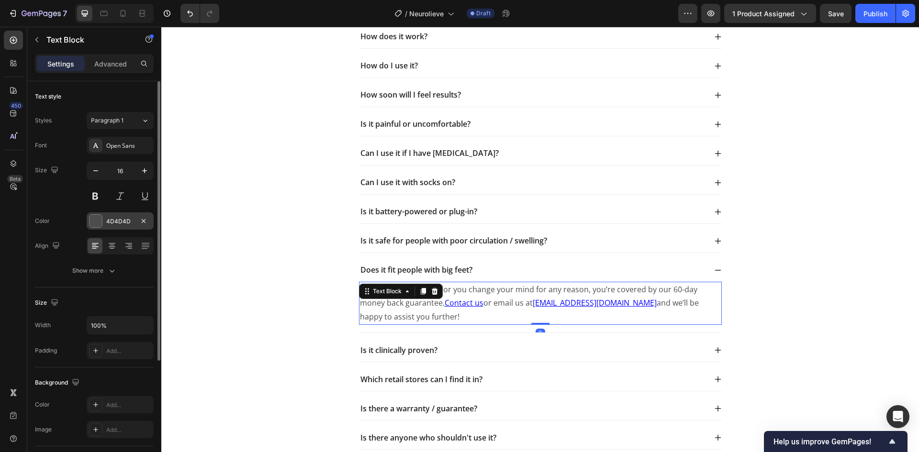
click at [119, 227] on div "4D4D4D" at bounding box center [120, 220] width 67 height 17
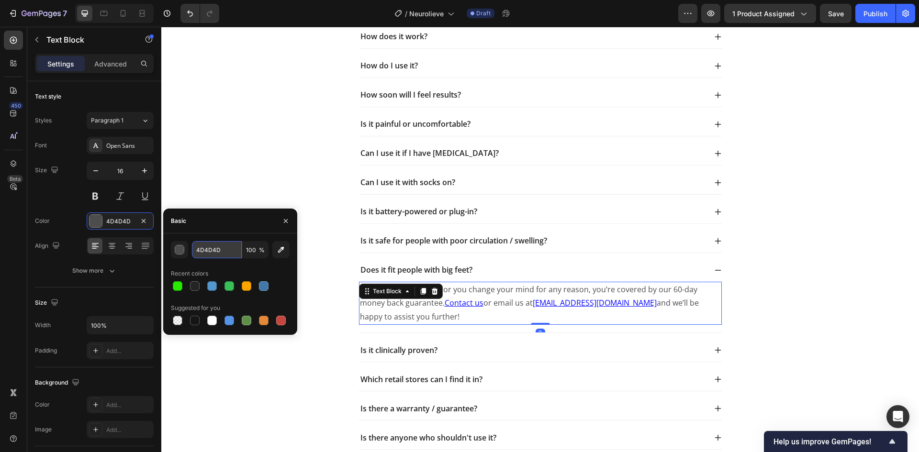
click at [207, 246] on input "4D4D4D" at bounding box center [217, 249] width 50 height 17
type input "242424"
click at [214, 234] on div "242424 100 % Recent colors Suggested for you" at bounding box center [230, 284] width 134 height 101
click at [112, 302] on div "Size" at bounding box center [94, 302] width 119 height 15
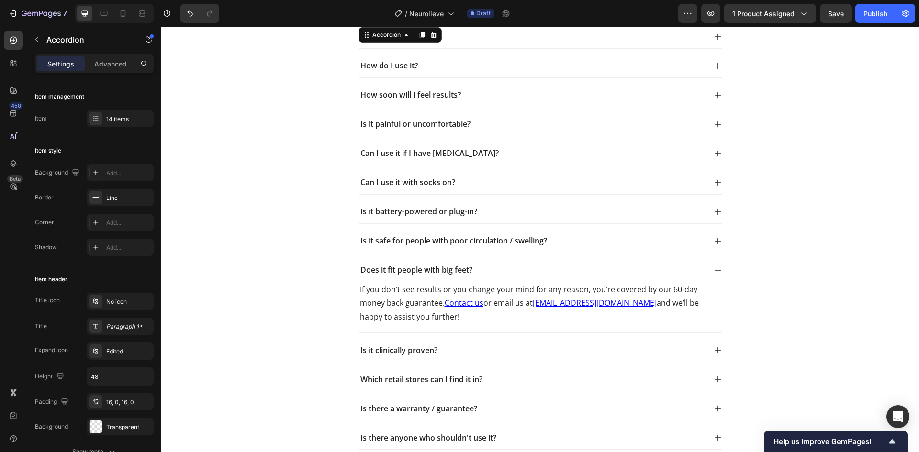
click at [523, 344] on div "Is it clinically proven?" at bounding box center [532, 350] width 347 height 13
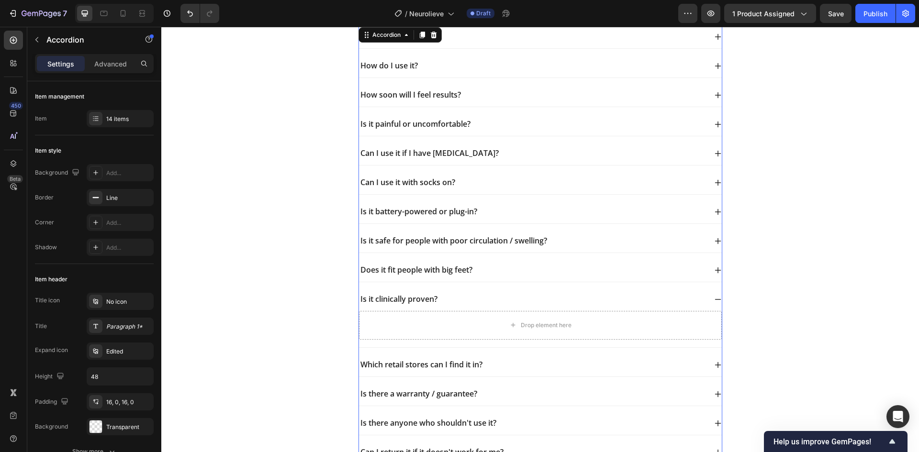
click at [488, 274] on div "Does it fit people with big feet?" at bounding box center [532, 270] width 347 height 13
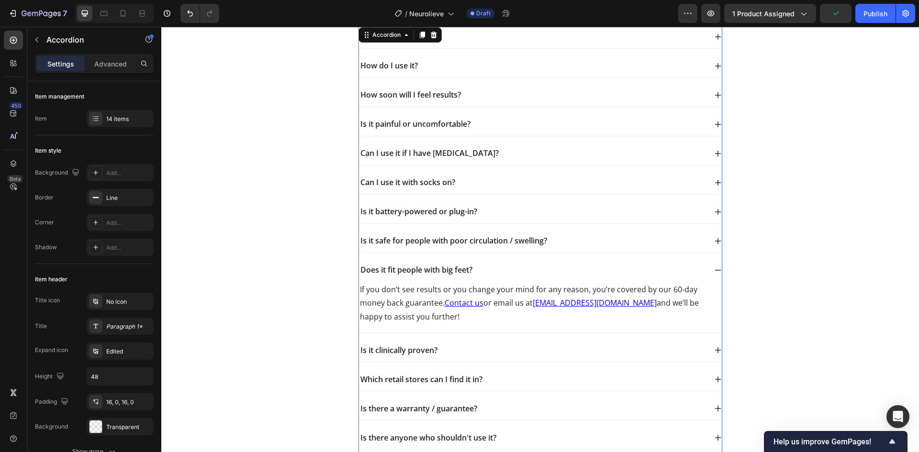
click at [498, 212] on div "Is it battery-powered or plug-in?" at bounding box center [532, 211] width 347 height 13
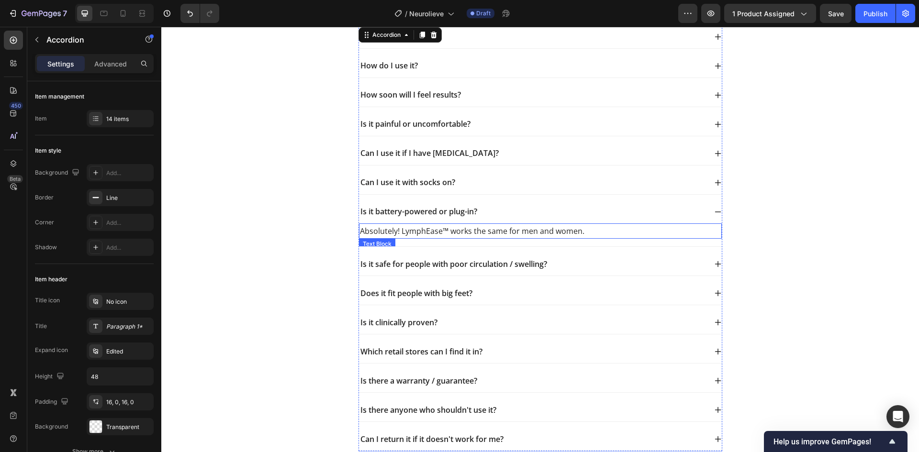
click at [464, 233] on p "Absolutely! LymphEase™ works the same for men and women." at bounding box center [540, 231] width 361 height 14
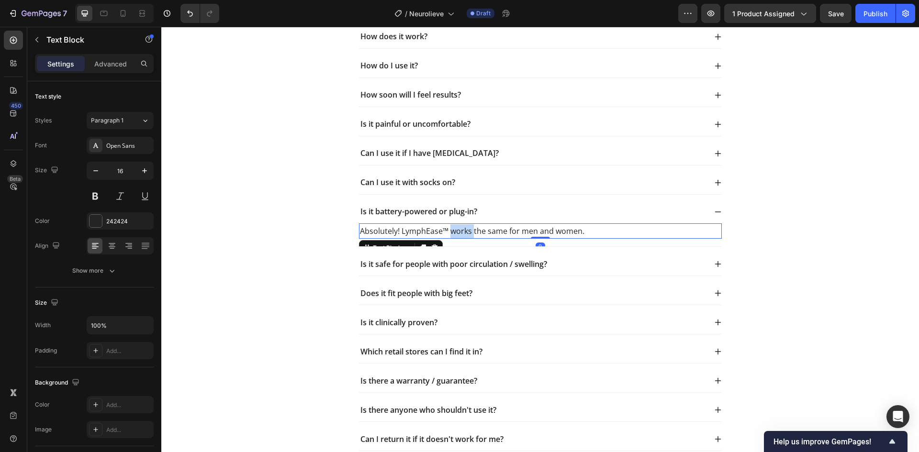
click at [464, 233] on p "Absolutely! LymphEase™ works the same for men and women." at bounding box center [540, 231] width 361 height 14
click at [506, 236] on p "Absolutely! LymphEase™ works the same for men and women." at bounding box center [540, 231] width 361 height 14
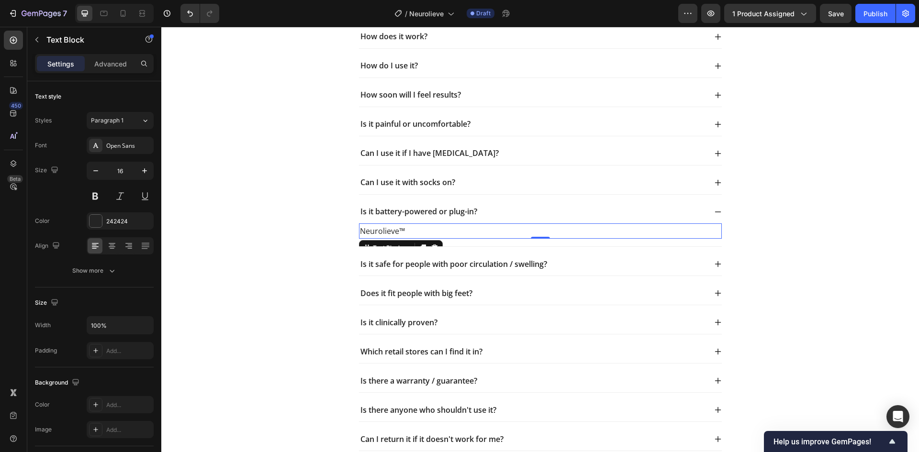
click at [456, 230] on p "Neurolieve™" at bounding box center [540, 231] width 361 height 14
drag, startPoint x: 253, startPoint y: 255, endPoint x: 263, endPoint y: 255, distance: 10.0
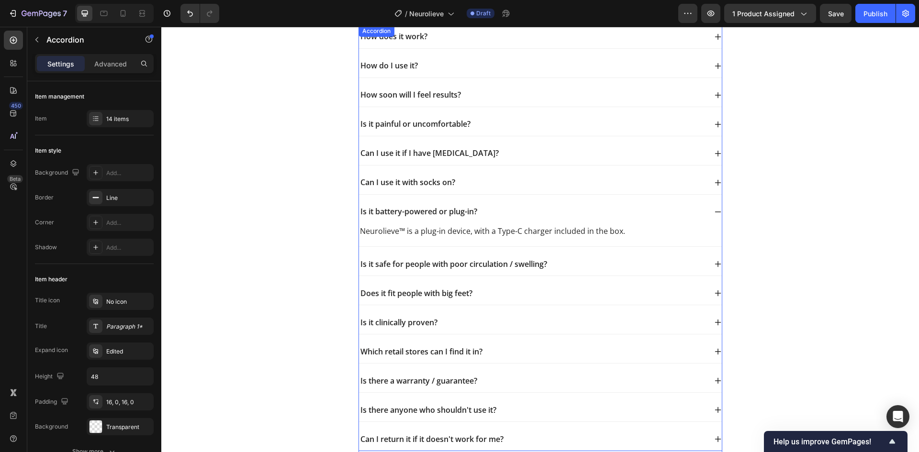
click at [600, 262] on div "Is it safe for people with poor circulation / swelling?" at bounding box center [532, 264] width 347 height 13
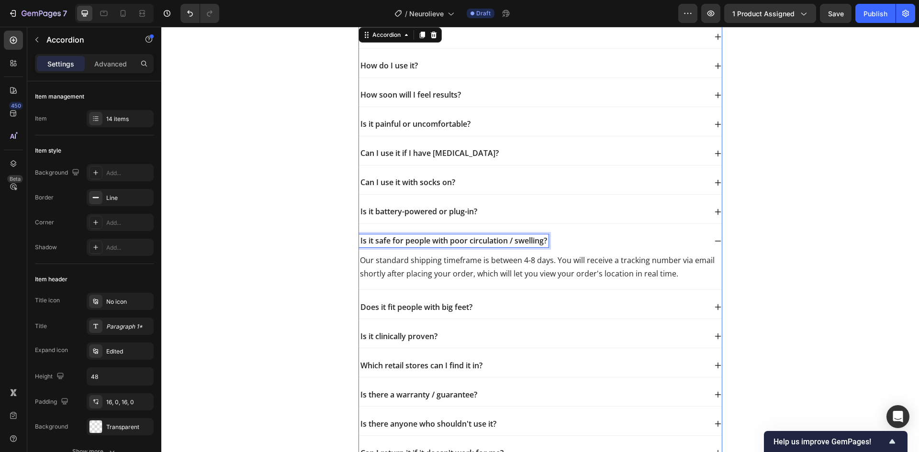
click at [460, 238] on p "Is it safe for people with poor circulation / swelling?" at bounding box center [453, 241] width 187 height 10
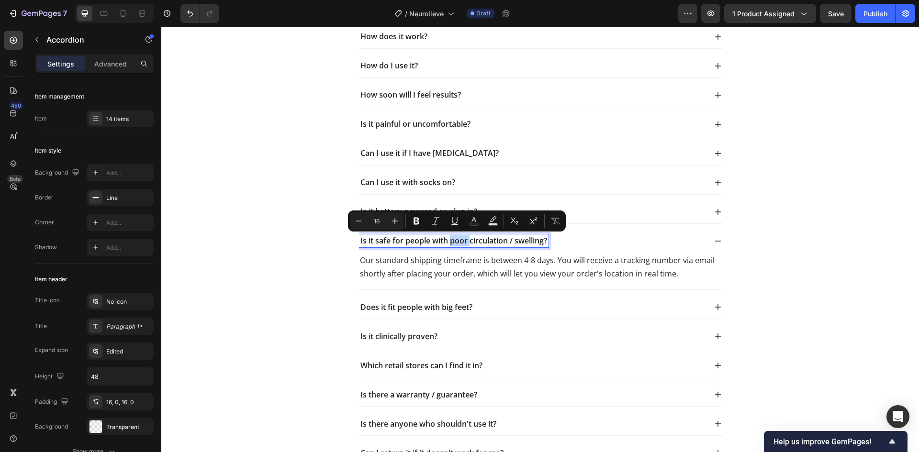
click at [457, 237] on p "Is it safe for people with poor circulation / swelling?" at bounding box center [453, 241] width 187 height 10
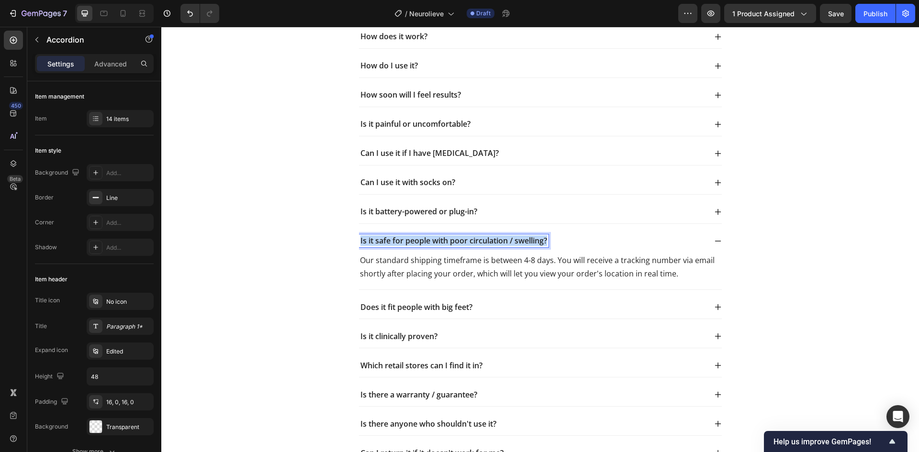
click at [457, 237] on p "Is it safe for people with poor circulation / swelling?" at bounding box center [453, 241] width 187 height 10
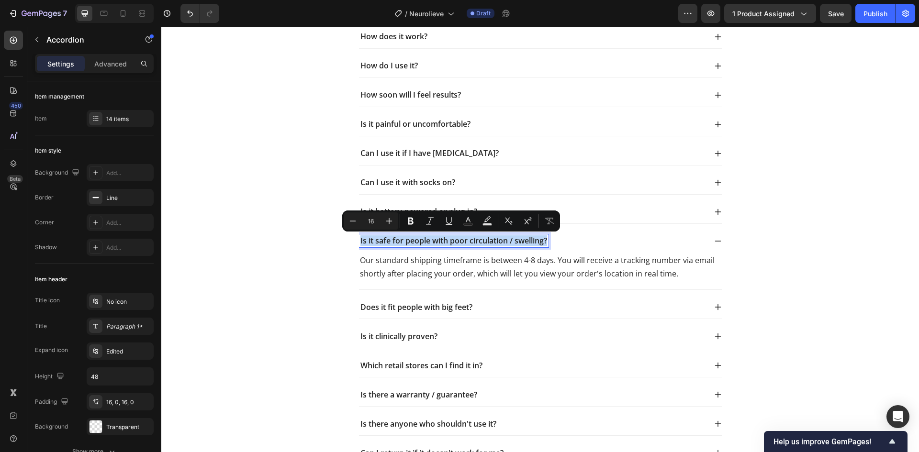
copy p "Is it safe for people with poor circulation / swelling?"
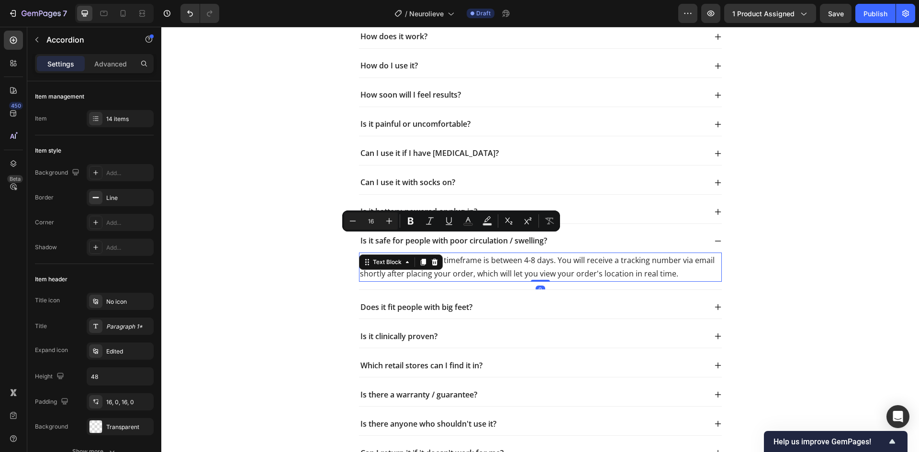
click at [496, 270] on p "Our standard shipping timeframe is between 4-8 days. You will receive a trackin…" at bounding box center [540, 268] width 361 height 28
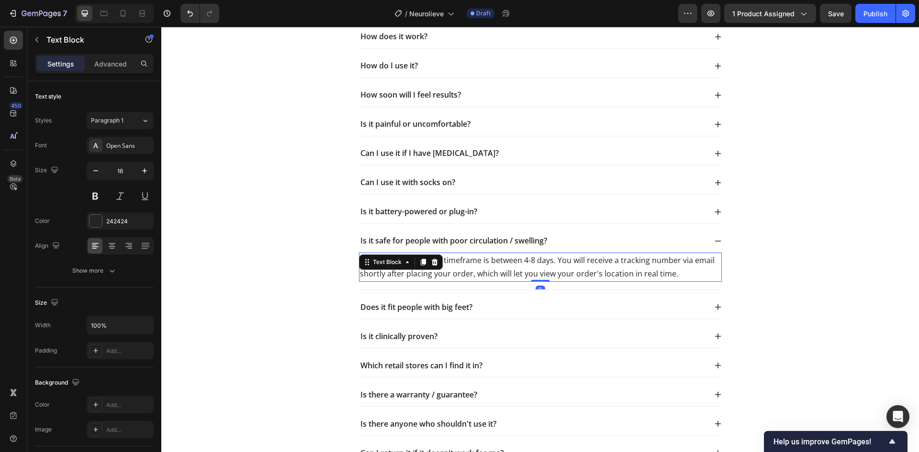
click at [497, 270] on p "Our standard shipping timeframe is between 4-8 days. You will receive a trackin…" at bounding box center [540, 268] width 361 height 28
click at [499, 270] on p "Our standard shipping timeframe is between 4-8 days. You will receive a trackin…" at bounding box center [540, 268] width 361 height 28
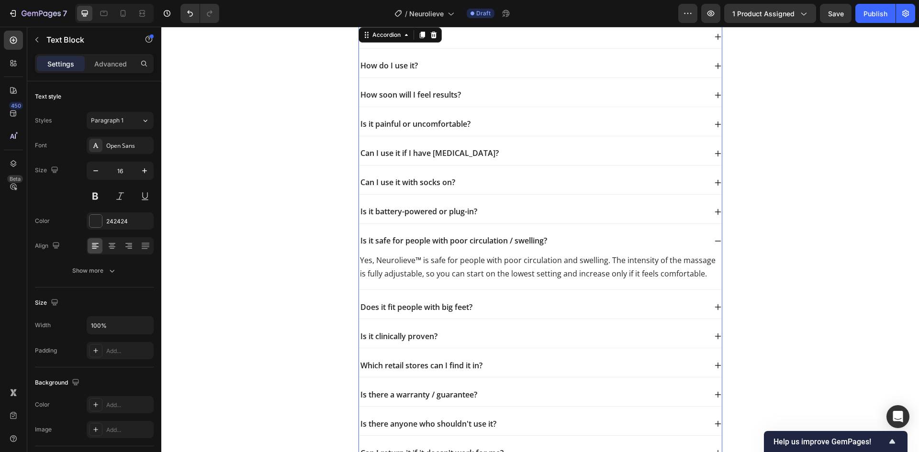
click at [588, 307] on div "Does it fit people with big feet?" at bounding box center [532, 307] width 347 height 13
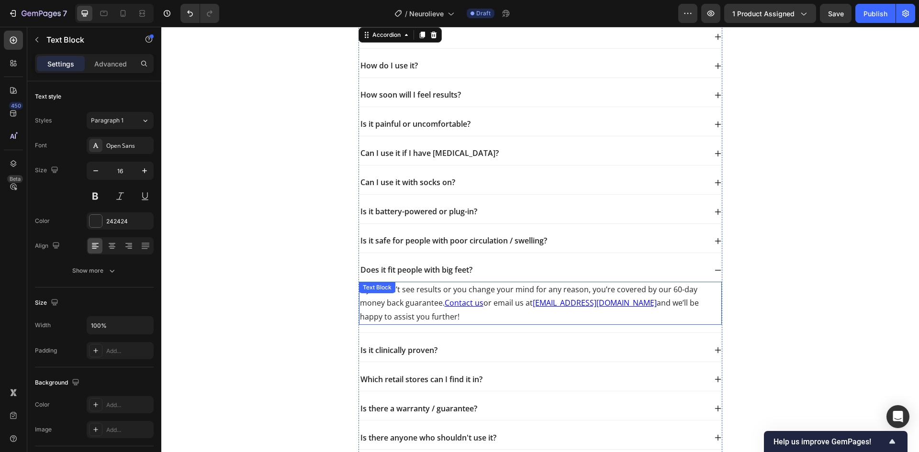
click at [471, 296] on p "If you don’t see results or you change your mind for any reason, you’re covered…" at bounding box center [540, 303] width 361 height 41
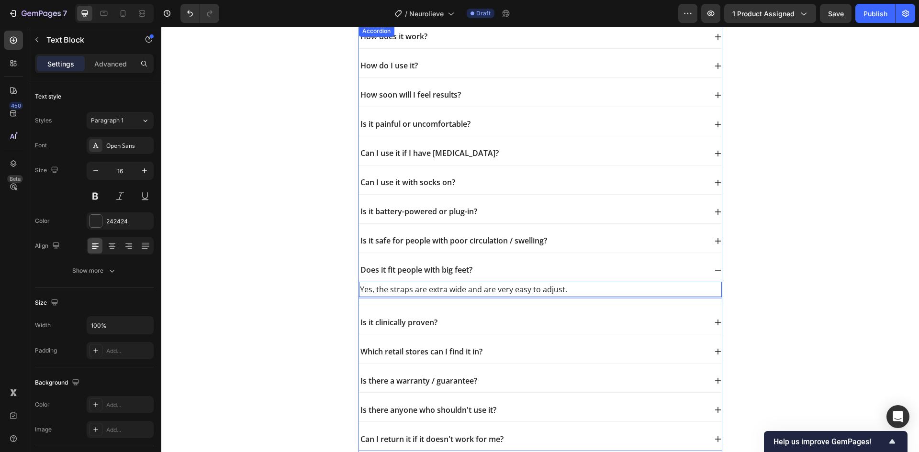
click at [455, 321] on div "Is it clinically proven?" at bounding box center [532, 322] width 347 height 13
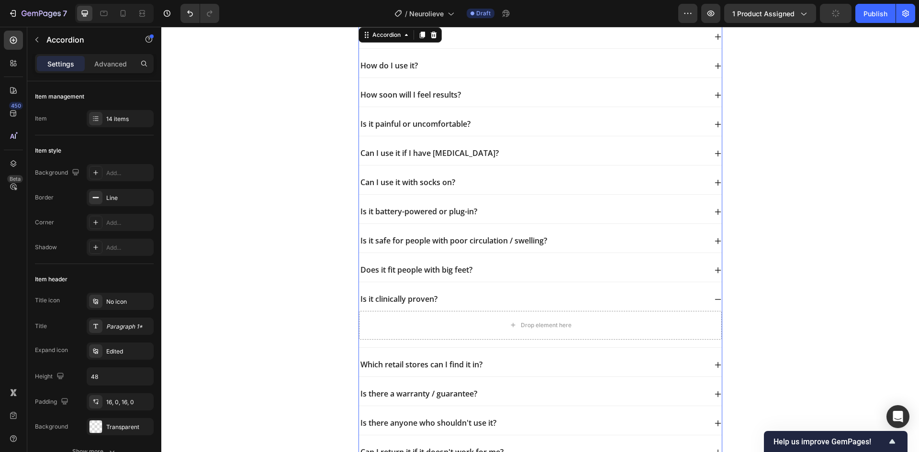
click at [499, 266] on div "Does it fit people with big feet?" at bounding box center [532, 270] width 347 height 13
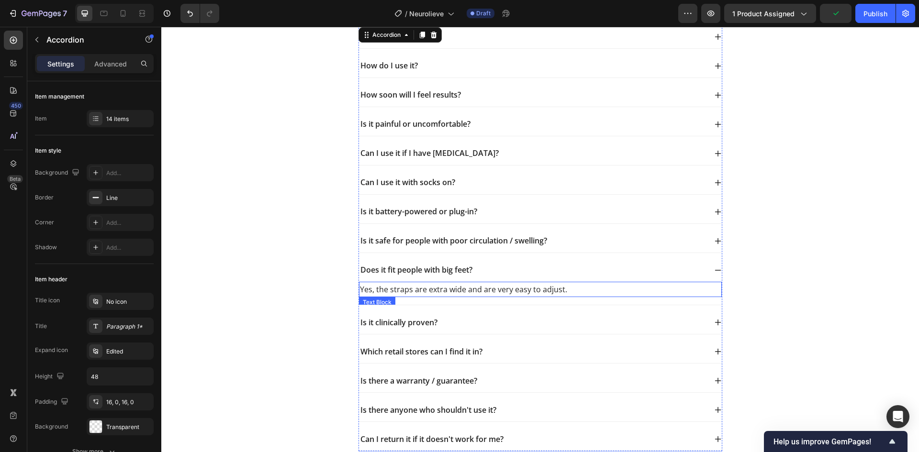
click at [500, 288] on p "Yes, the straps are extra wide and are very easy to adjust." at bounding box center [540, 290] width 361 height 14
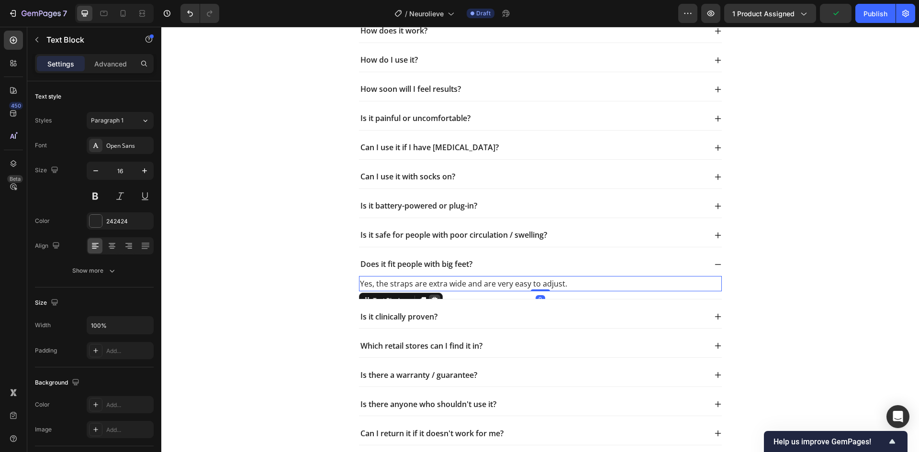
scroll to position [3637, 0]
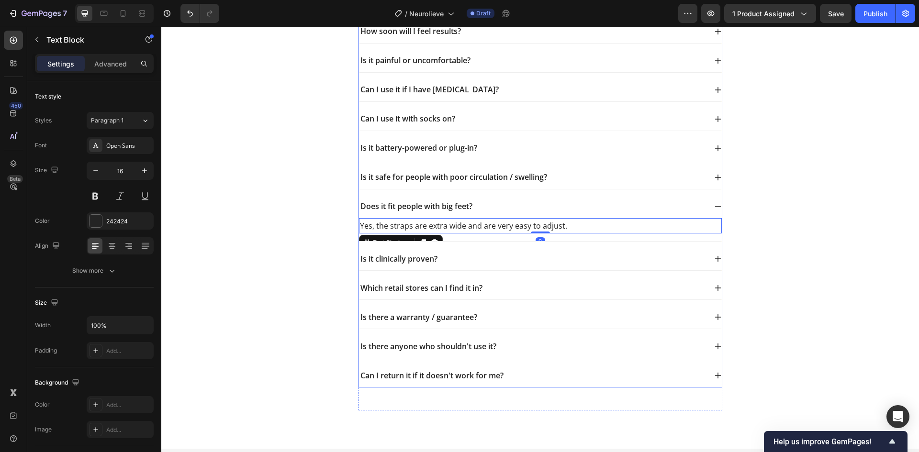
click at [504, 174] on p "Is it safe for people with poor circulation / swelling?" at bounding box center [453, 177] width 187 height 10
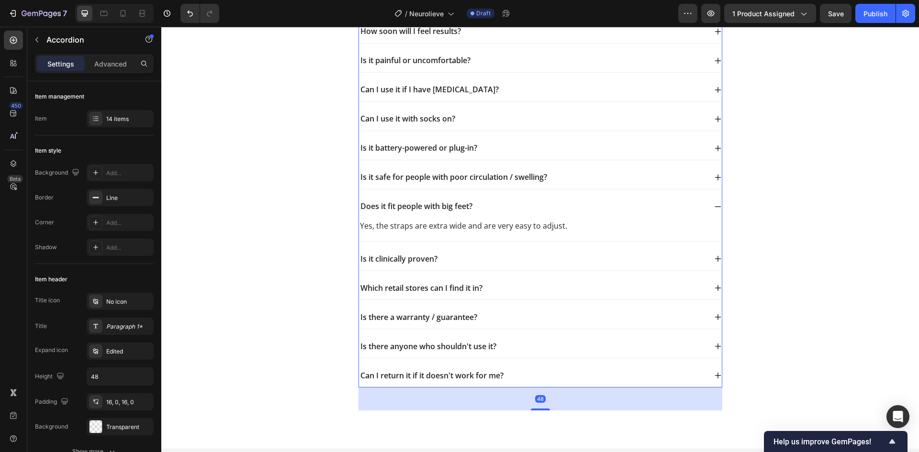
click at [571, 174] on div "Is it safe for people with poor circulation / swelling?" at bounding box center [532, 177] width 347 height 13
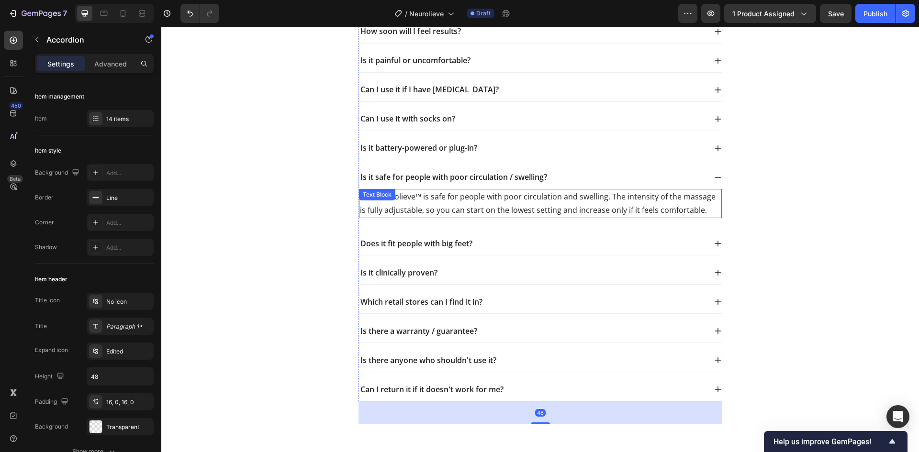
click at [510, 197] on p "Yes, Neurolieve™ is safe for people with poor circulation and swelling. The int…" at bounding box center [540, 204] width 361 height 28
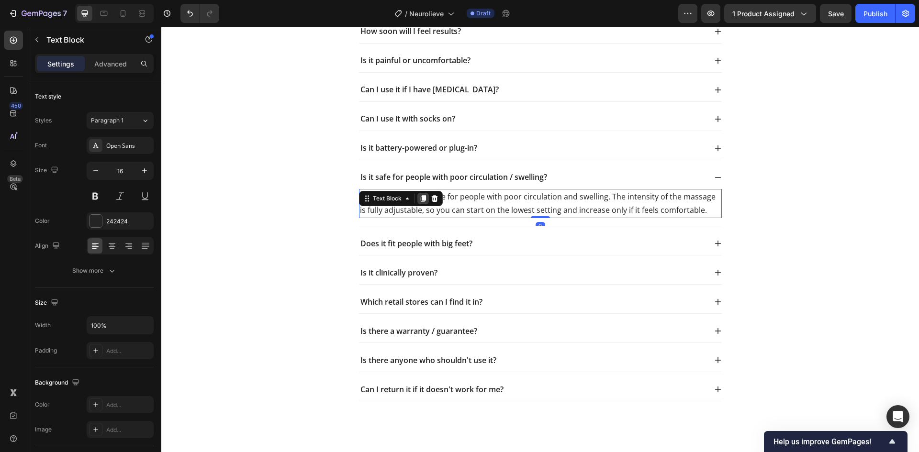
click at [420, 201] on icon at bounding box center [422, 198] width 5 height 7
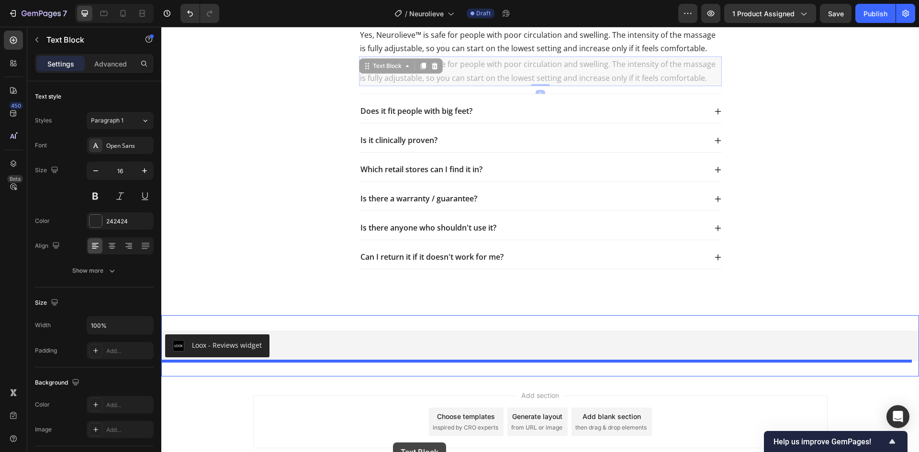
scroll to position [3813, 0]
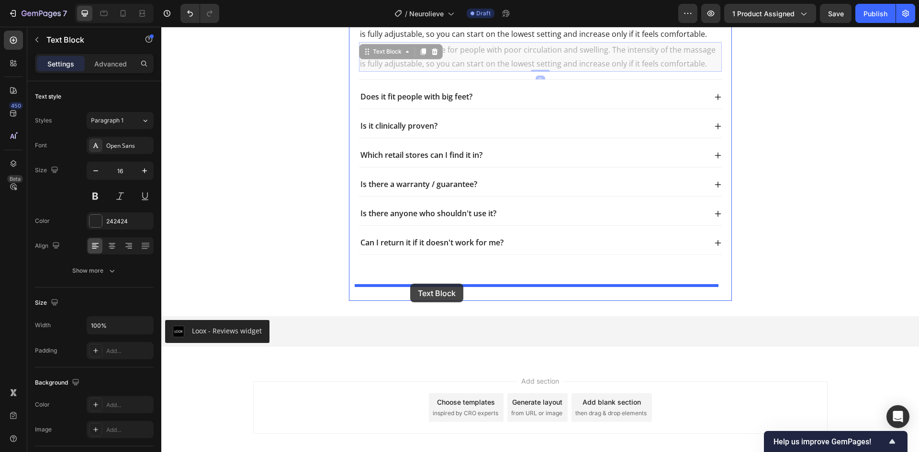
drag, startPoint x: 367, startPoint y: 232, endPoint x: 411, endPoint y: 281, distance: 66.4
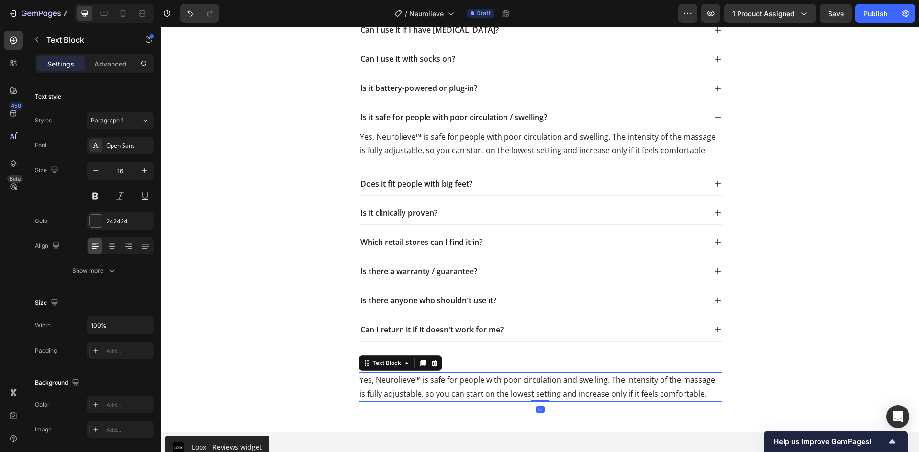
scroll to position [3685, 0]
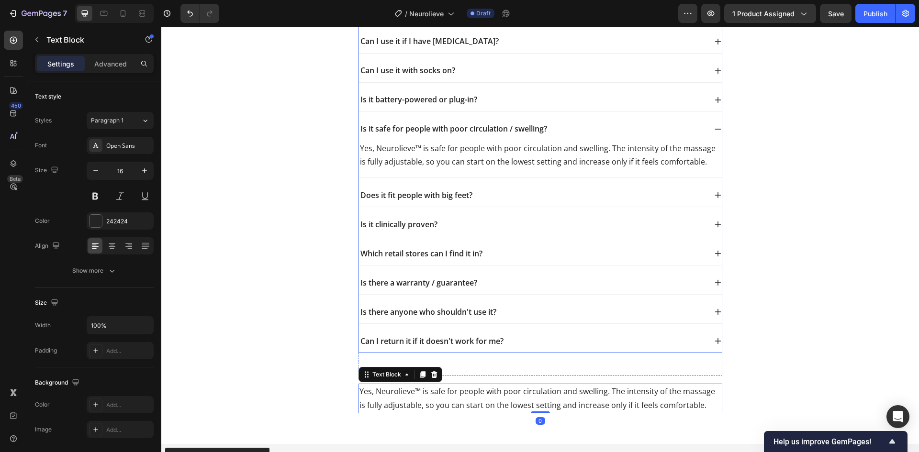
click at [521, 339] on div "Can I return it if it doesn't work for me?" at bounding box center [532, 341] width 347 height 13
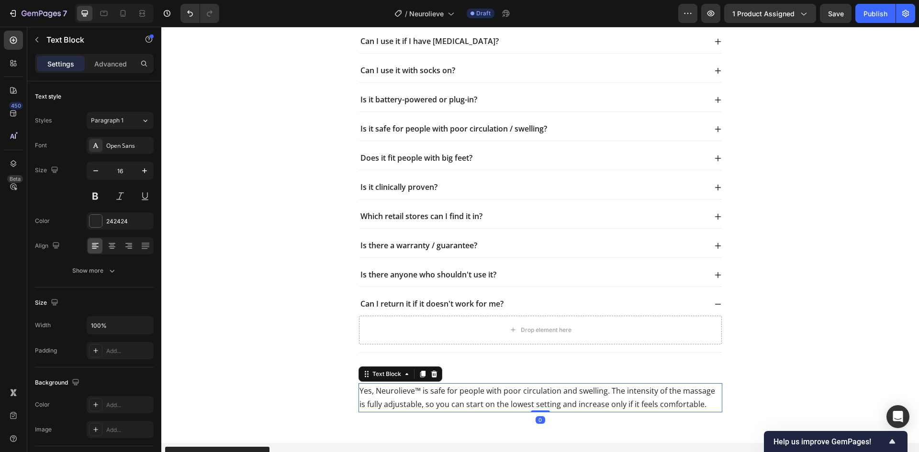
click at [478, 388] on p "Yes, Neurolieve™ is safe for people with poor circulation and swelling. The int…" at bounding box center [540, 398] width 362 height 28
click at [423, 375] on div at bounding box center [422, 373] width 11 height 11
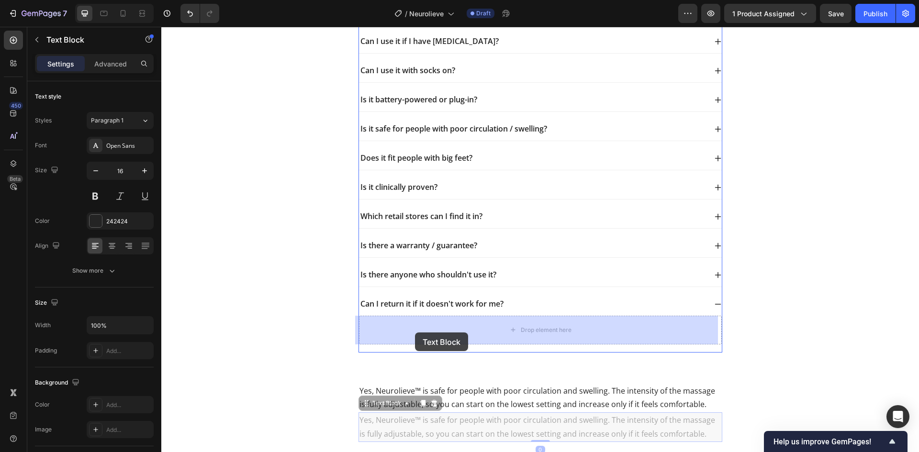
drag, startPoint x: 364, startPoint y: 407, endPoint x: 415, endPoint y: 332, distance: 90.8
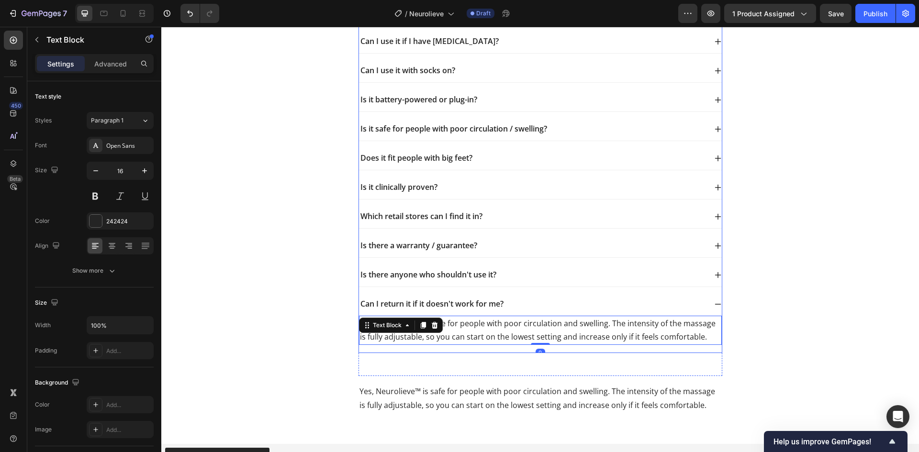
click at [525, 269] on div "Is there anyone who shouldn't use it?" at bounding box center [532, 274] width 347 height 13
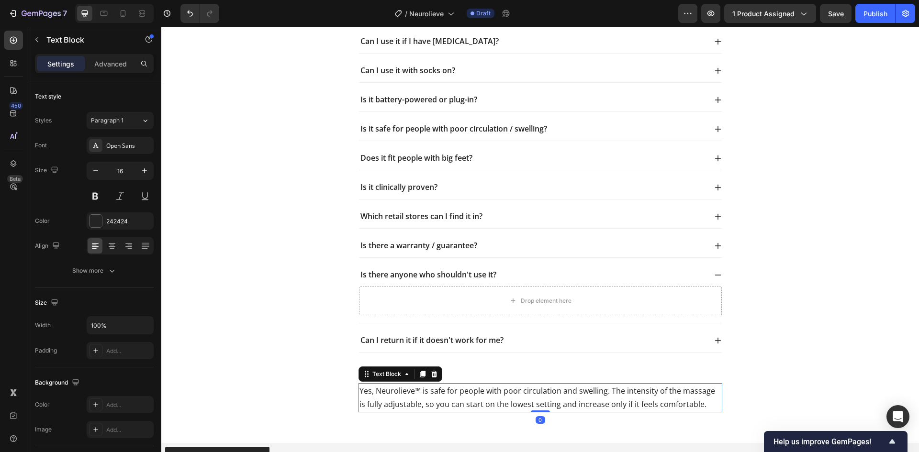
click at [412, 398] on p "Yes, Neurolieve™ is safe for people with poor circulation and swelling. The int…" at bounding box center [540, 398] width 362 height 28
click at [420, 374] on icon at bounding box center [422, 374] width 5 height 7
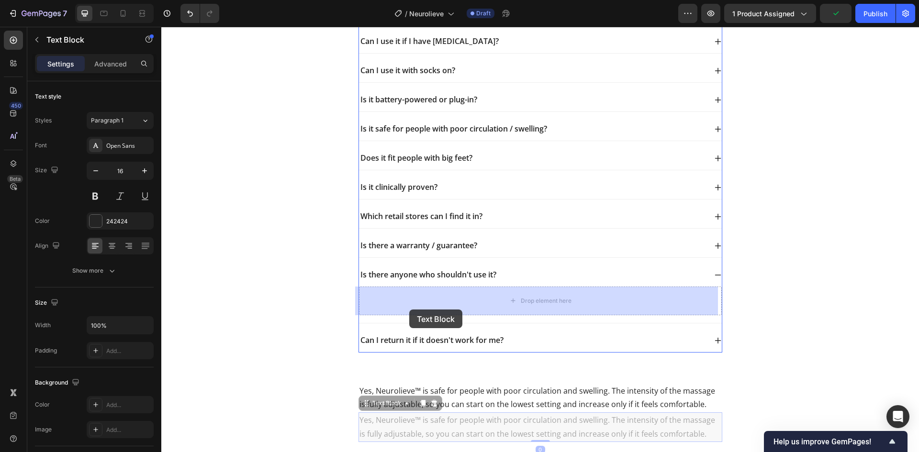
drag, startPoint x: 362, startPoint y: 403, endPoint x: 411, endPoint y: 302, distance: 112.4
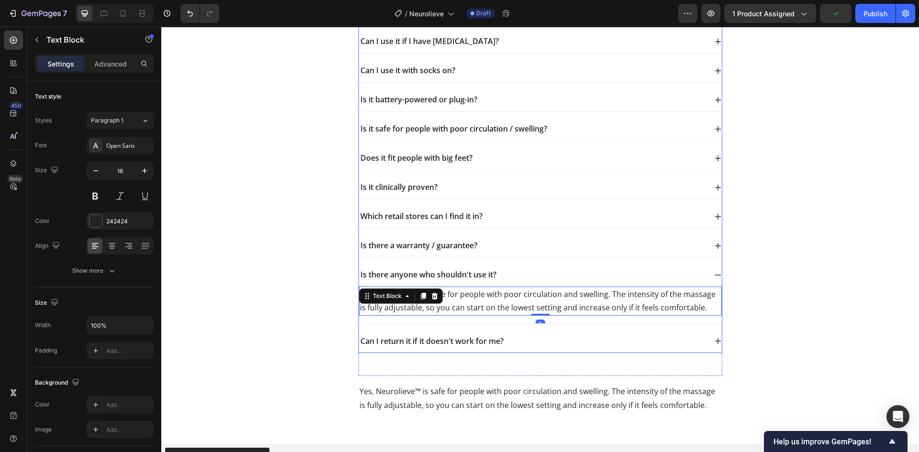
click at [522, 270] on div "Is there anyone who shouldn't use it?" at bounding box center [532, 274] width 347 height 13
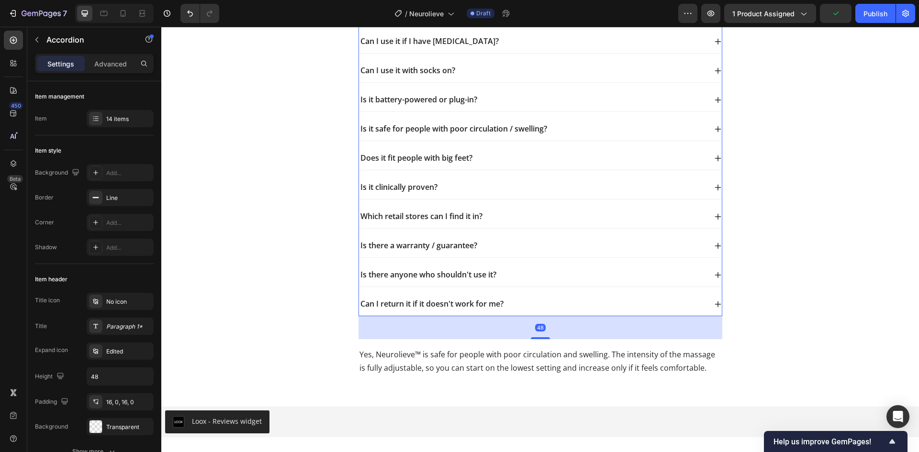
click at [529, 243] on div "Is there a warranty / guarantee?" at bounding box center [532, 245] width 347 height 13
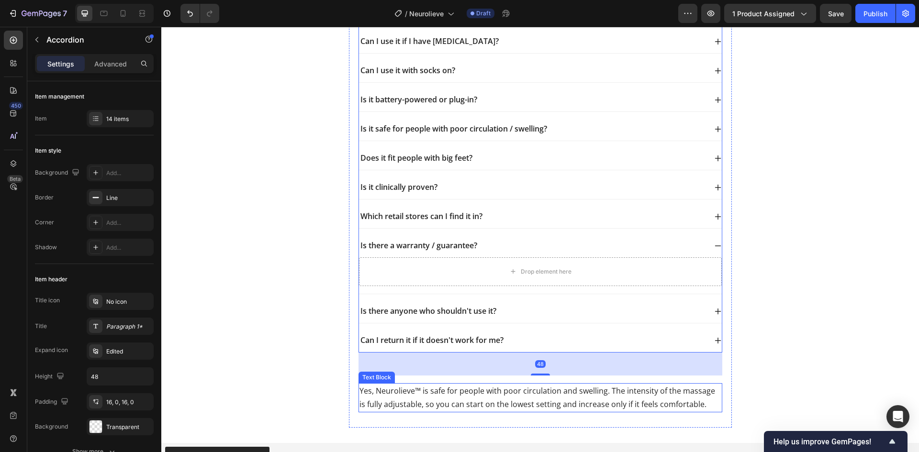
drag, startPoint x: 413, startPoint y: 406, endPoint x: 420, endPoint y: 398, distance: 10.2
click at [413, 406] on p "Yes, Neurolieve™ is safe for people with poor circulation and swelling. The int…" at bounding box center [540, 398] width 362 height 28
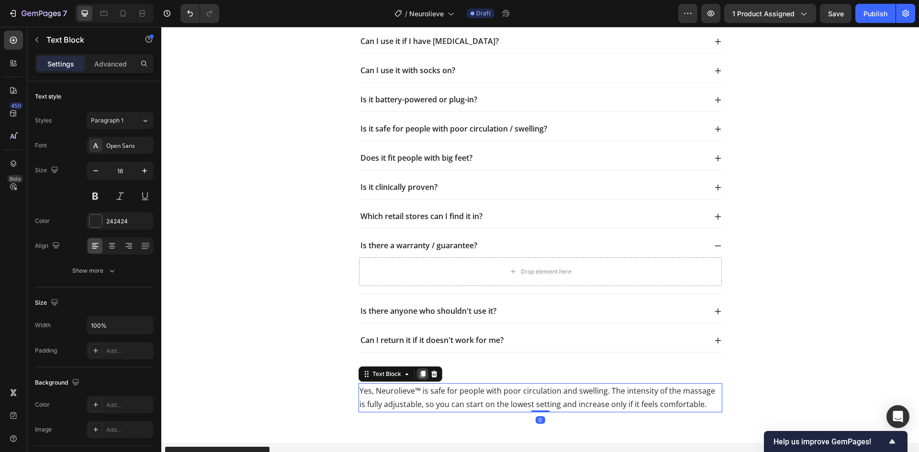
click at [419, 375] on icon at bounding box center [423, 374] width 8 height 8
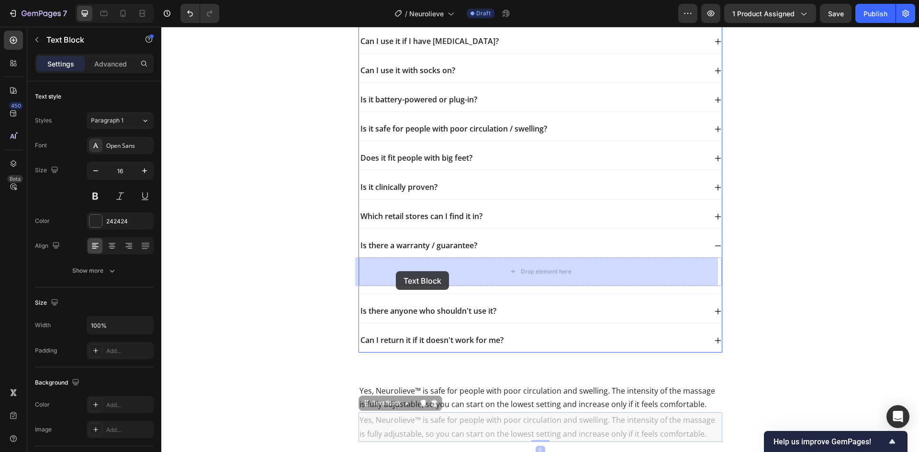
drag, startPoint x: 362, startPoint y: 402, endPoint x: 396, endPoint y: 271, distance: 136.0
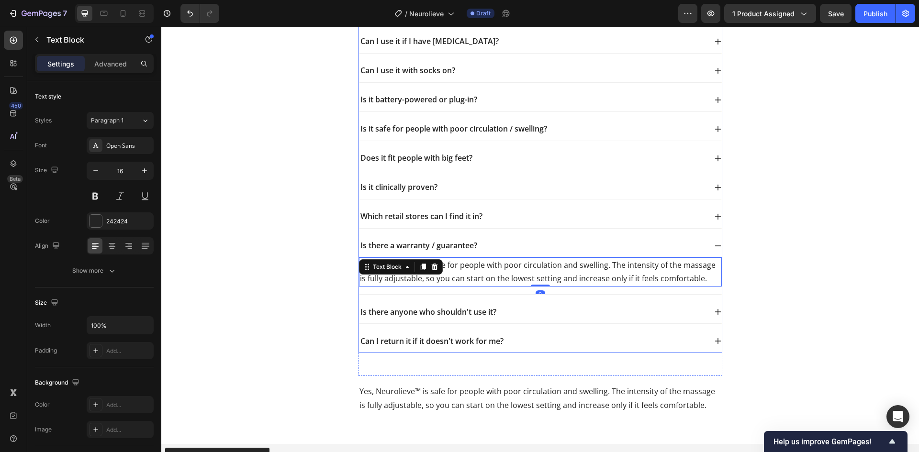
click at [514, 237] on div "Is there a warranty / guarantee?" at bounding box center [540, 245] width 363 height 23
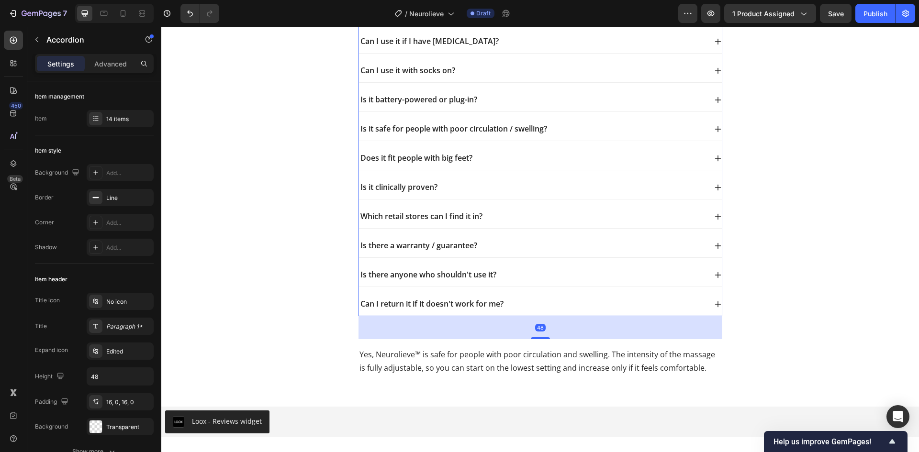
click at [513, 210] on div "Which retail stores can I find it in?" at bounding box center [532, 216] width 347 height 13
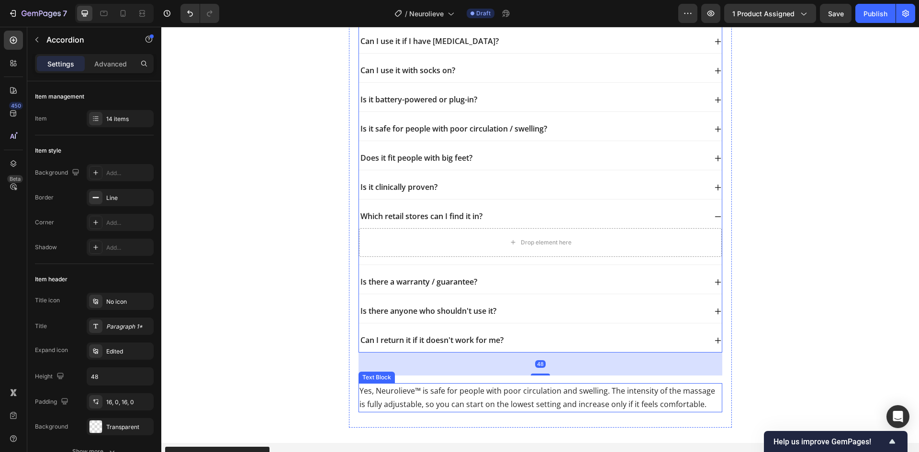
click at [415, 394] on p "Yes, Neurolieve™ is safe for people with poor circulation and swelling. The int…" at bounding box center [540, 398] width 362 height 28
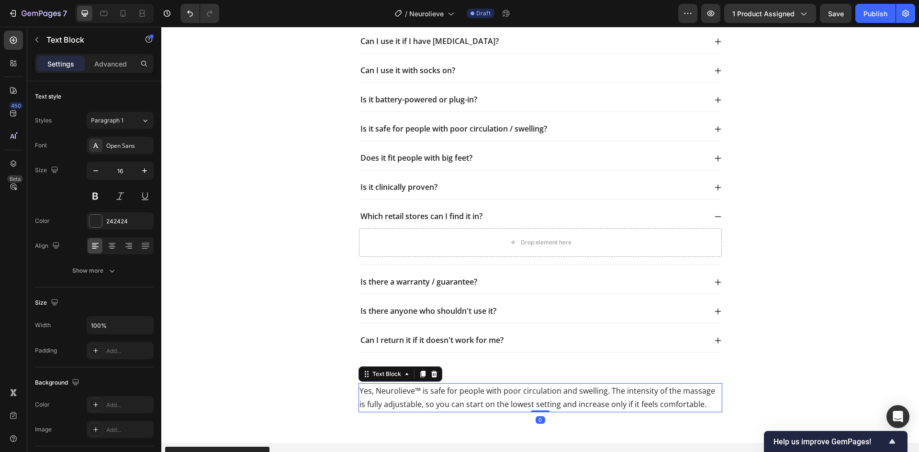
click at [420, 375] on icon at bounding box center [422, 374] width 5 height 7
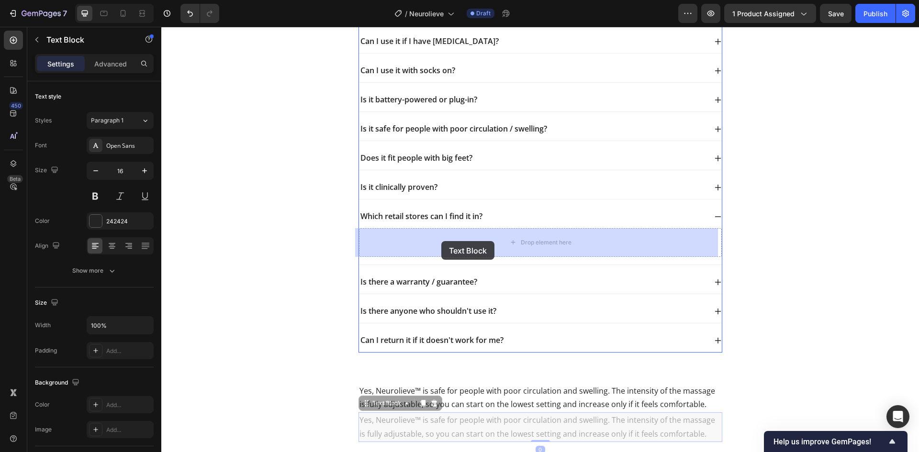
drag, startPoint x: 361, startPoint y: 406, endPoint x: 441, endPoint y: 241, distance: 183.4
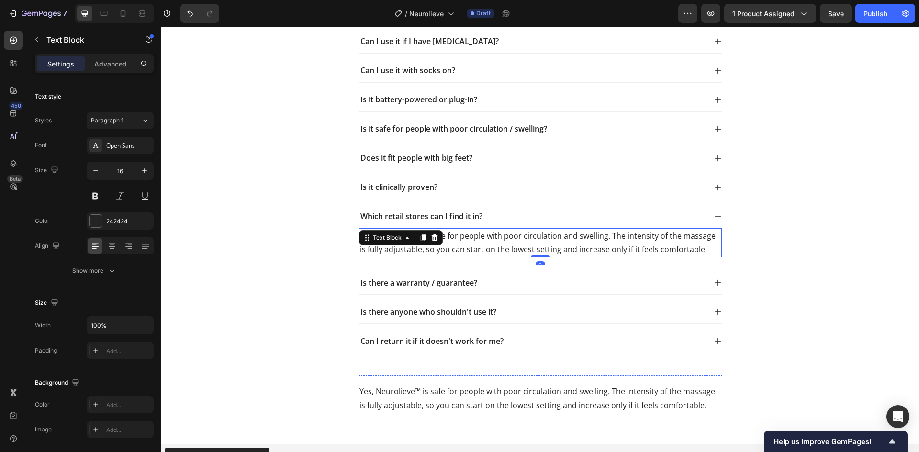
click at [492, 217] on div "Which retail stores can I find it in?" at bounding box center [532, 216] width 347 height 13
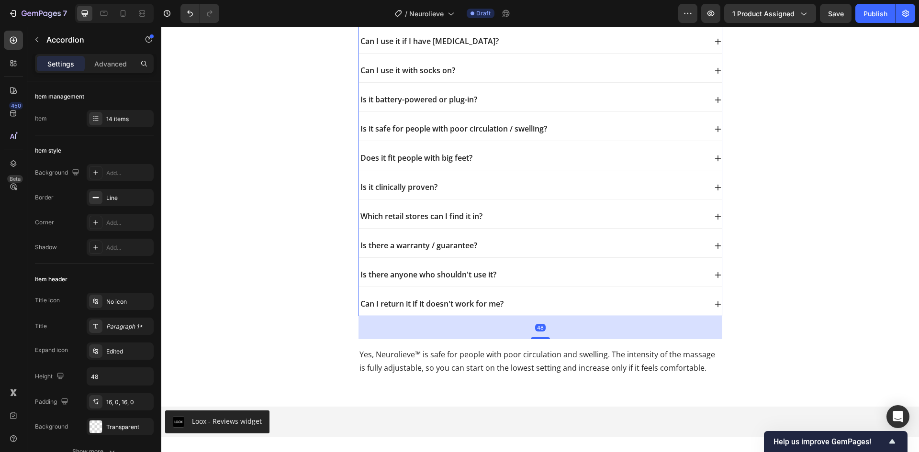
click at [497, 185] on div "Is it clinically proven?" at bounding box center [532, 187] width 347 height 13
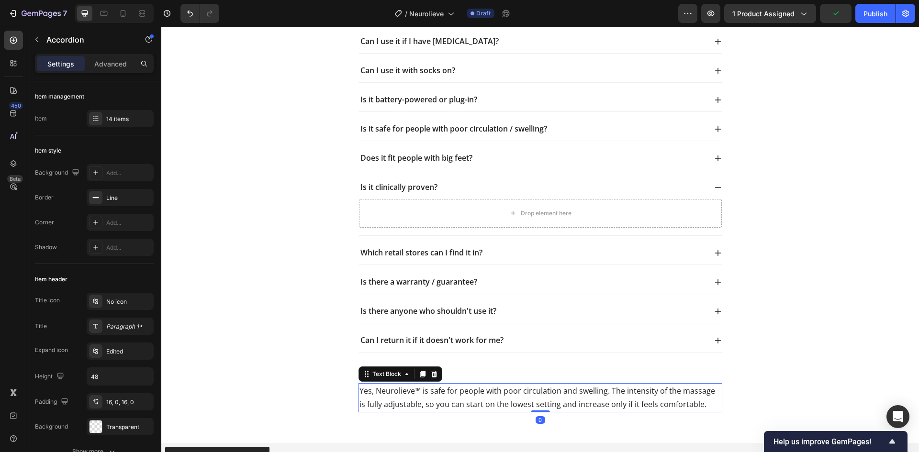
drag, startPoint x: 442, startPoint y: 393, endPoint x: 448, endPoint y: 337, distance: 56.3
click at [441, 393] on p "Yes, Neurolieve™ is safe for people with poor circulation and swelling. The int…" at bounding box center [540, 398] width 362 height 28
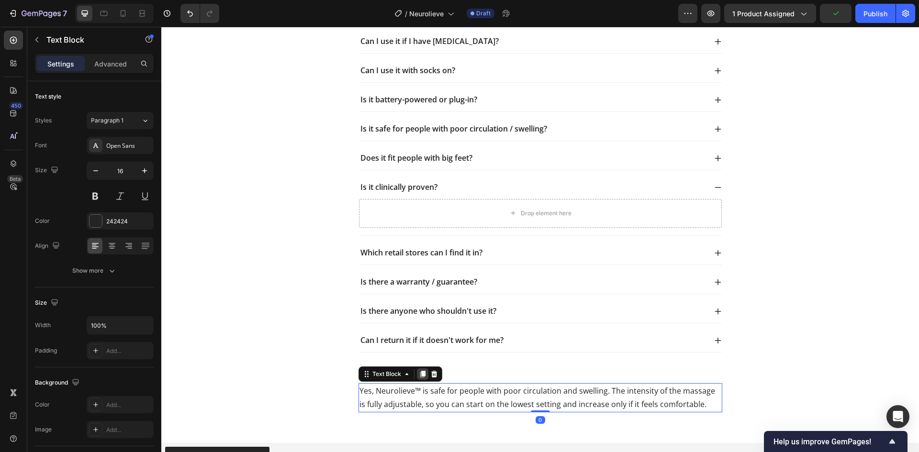
click at [419, 377] on icon at bounding box center [423, 374] width 8 height 8
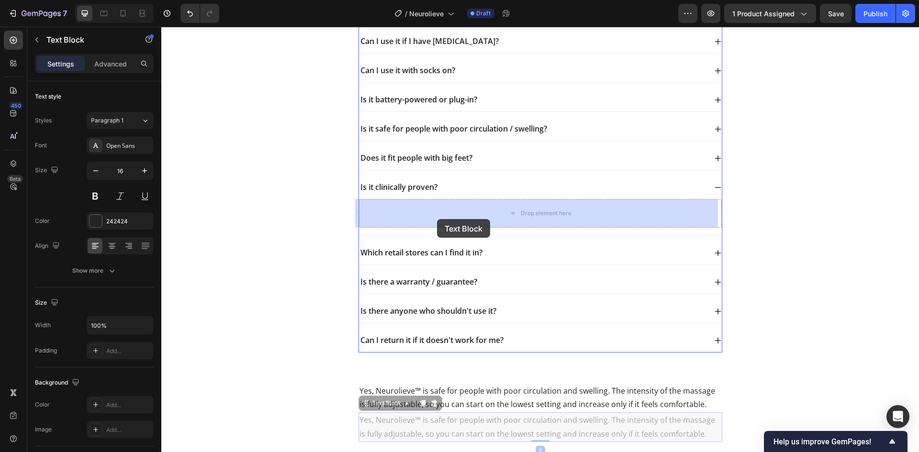
drag, startPoint x: 362, startPoint y: 409, endPoint x: 437, endPoint y: 219, distance: 204.1
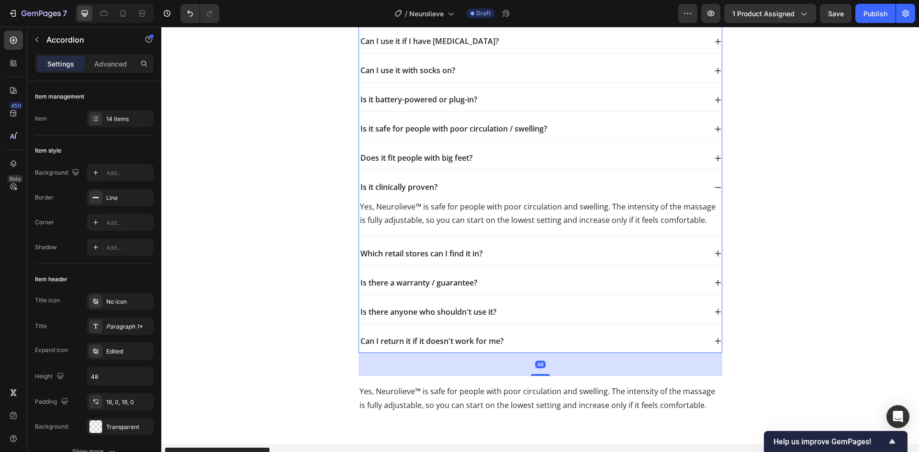
click at [451, 162] on p "Does it fit people with big feet?" at bounding box center [416, 158] width 112 height 10
click at [473, 160] on div "Does it fit people with big feet?" at bounding box center [532, 158] width 347 height 13
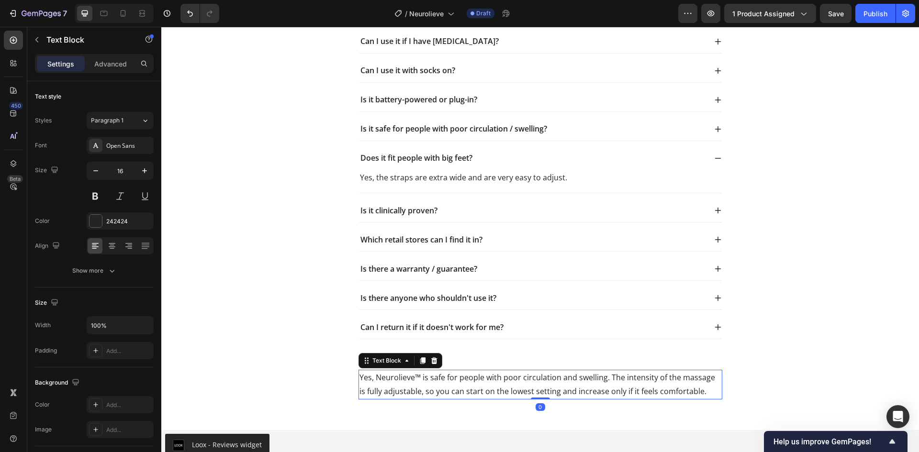
click at [428, 378] on p "Yes, Neurolieve™ is safe for people with poor circulation and swelling. The int…" at bounding box center [540, 385] width 362 height 28
click at [434, 361] on icon at bounding box center [434, 361] width 8 height 8
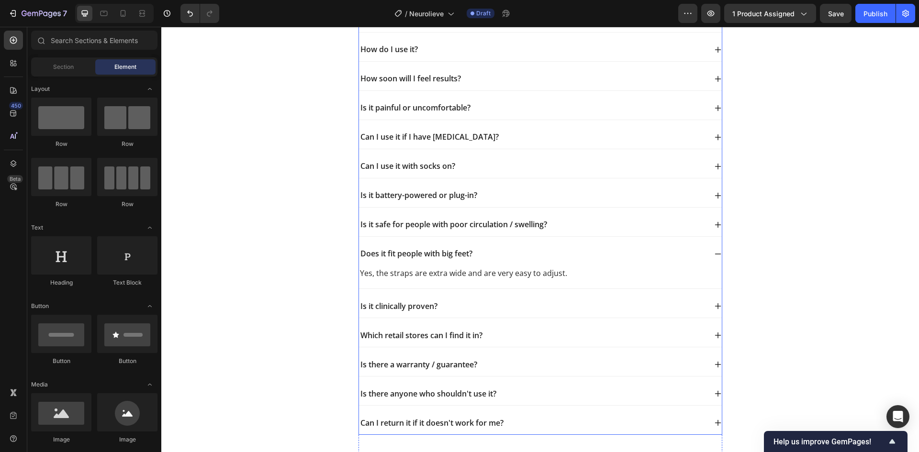
scroll to position [3622, 0]
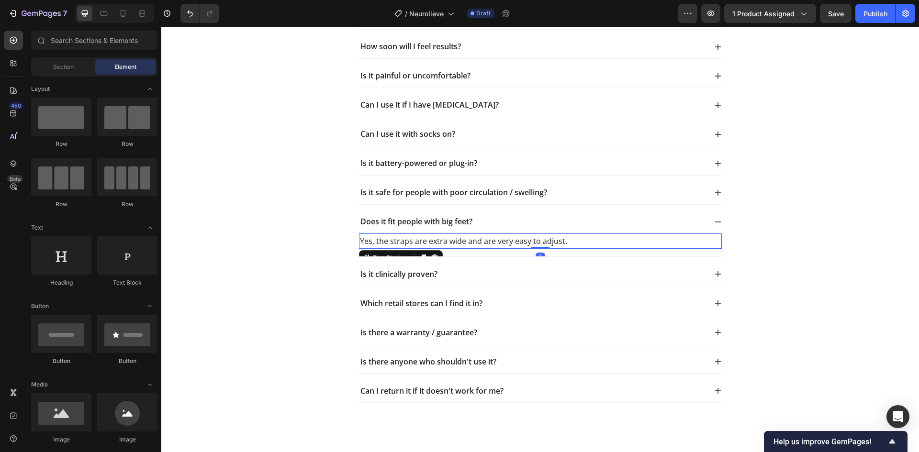
click at [446, 238] on p "Yes, the straps are extra wide and are very easy to adjust." at bounding box center [540, 241] width 361 height 14
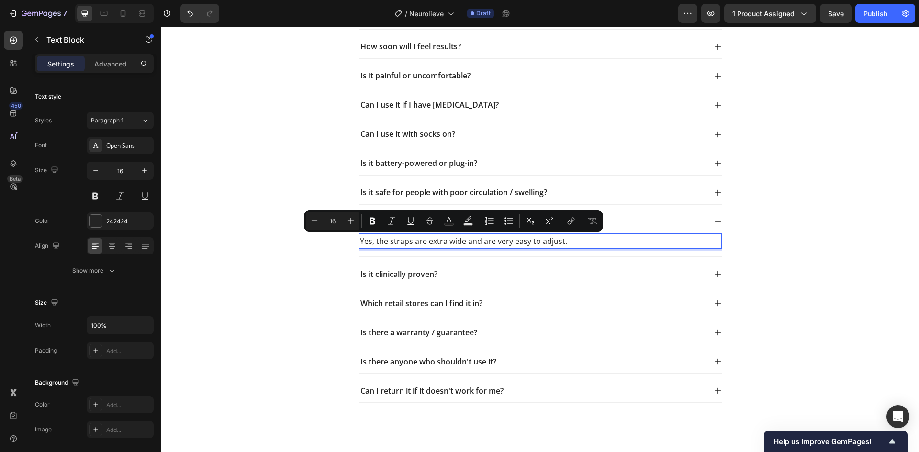
click at [484, 244] on p "Yes, the straps are extra wide and are very easy to adjust." at bounding box center [540, 241] width 361 height 14
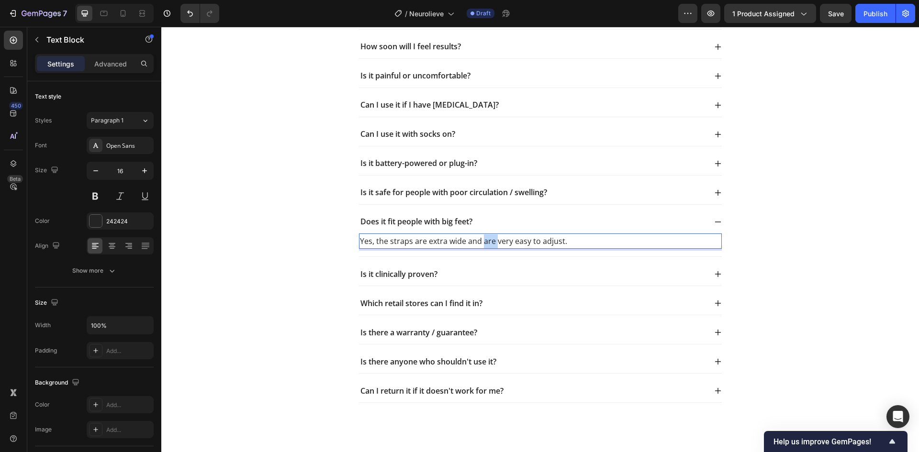
click at [484, 244] on p "Yes, the straps are extra wide and are very easy to adjust." at bounding box center [540, 241] width 361 height 14
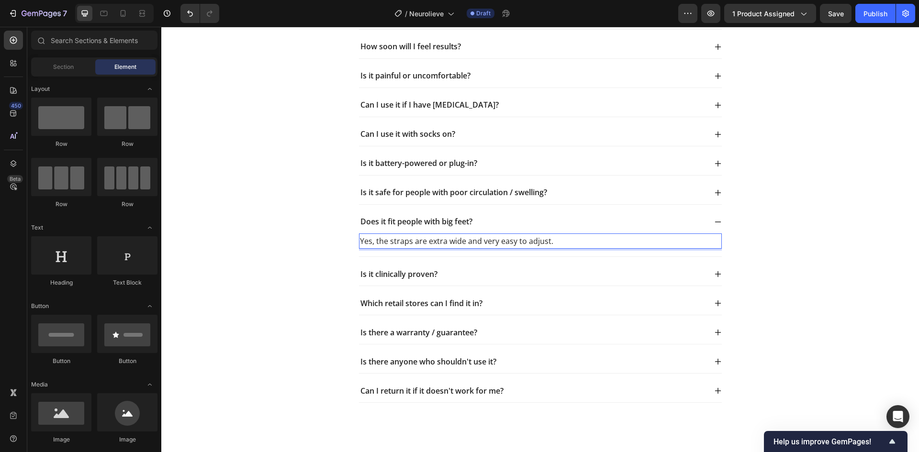
click at [477, 275] on div "Is it clinically proven?" at bounding box center [532, 274] width 347 height 13
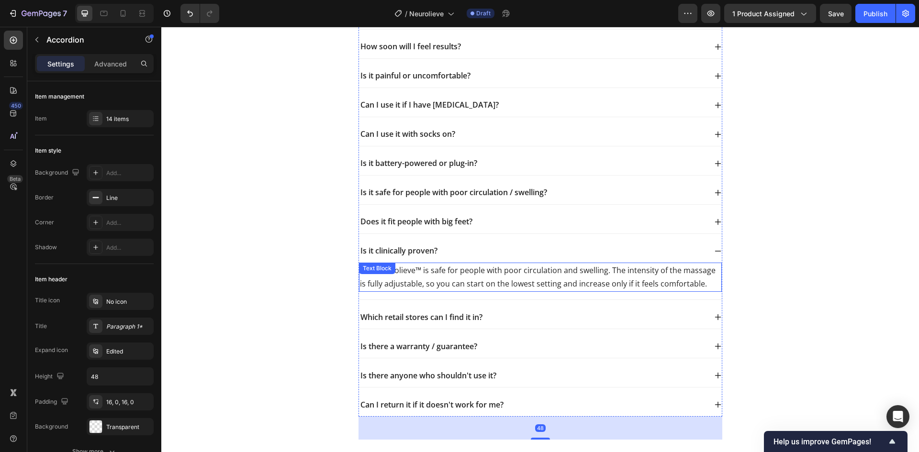
click at [431, 272] on div "Yes, Neurolieve™ is safe for people with poor circulation and swelling. The int…" at bounding box center [540, 278] width 363 height 30
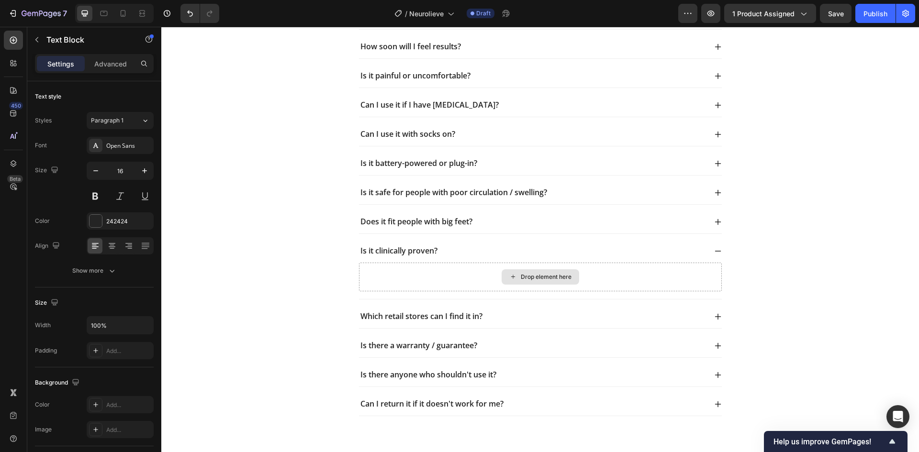
click at [431, 272] on div "Drop element here" at bounding box center [540, 277] width 363 height 29
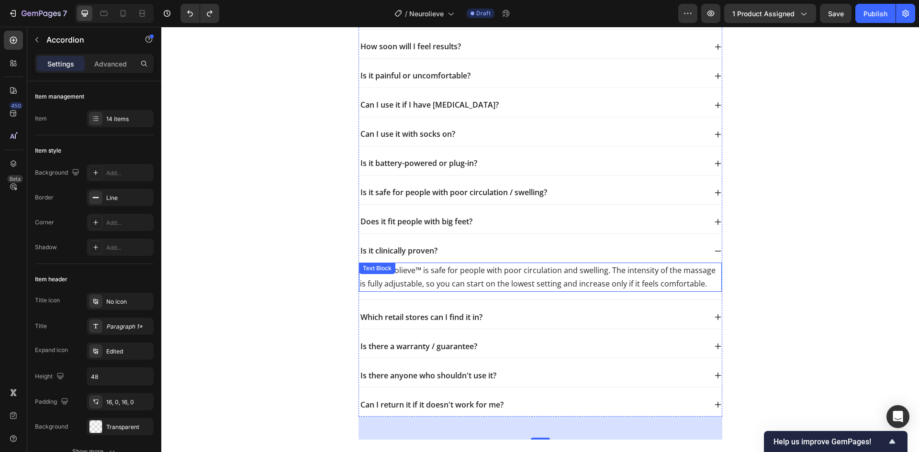
click at [508, 269] on p "Yes, Neurolieve™ is safe for people with poor circulation and swelling. The int…" at bounding box center [540, 278] width 361 height 28
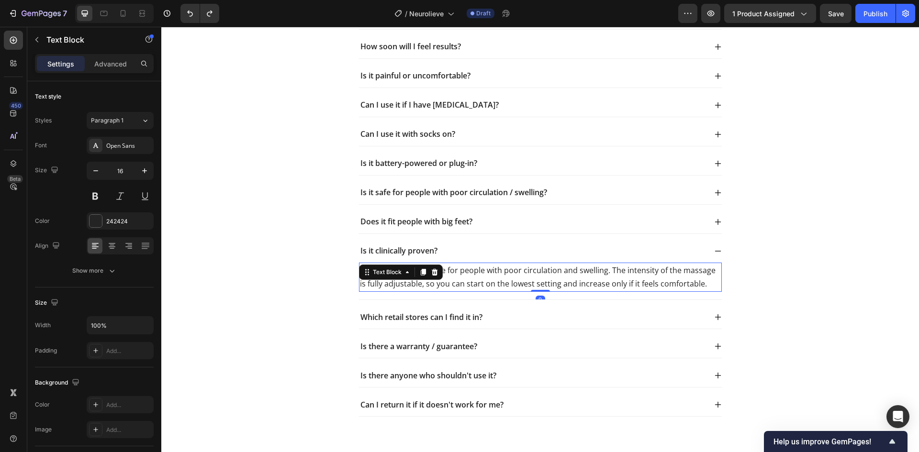
click at [508, 269] on p "Yes, Neurolieve™ is safe for people with poor circulation and swelling. The int…" at bounding box center [540, 278] width 361 height 28
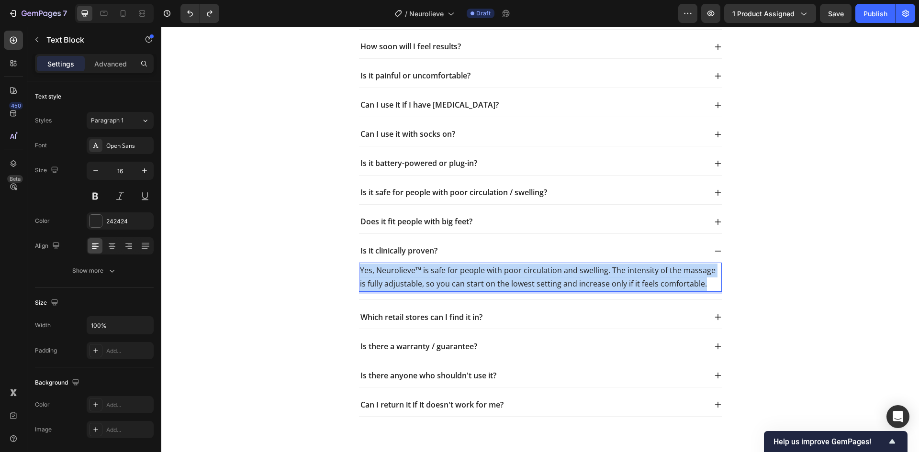
click at [508, 269] on p "Yes, Neurolieve™ is safe for people with poor circulation and swelling. The int…" at bounding box center [540, 278] width 361 height 28
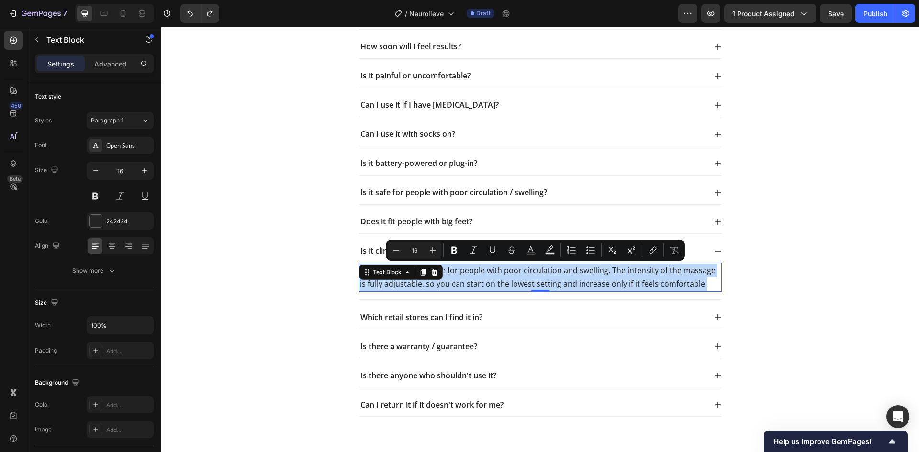
click at [501, 276] on p "Yes, Neurolieve™ is safe for people with poor circulation and swelling. The int…" at bounding box center [540, 278] width 361 height 28
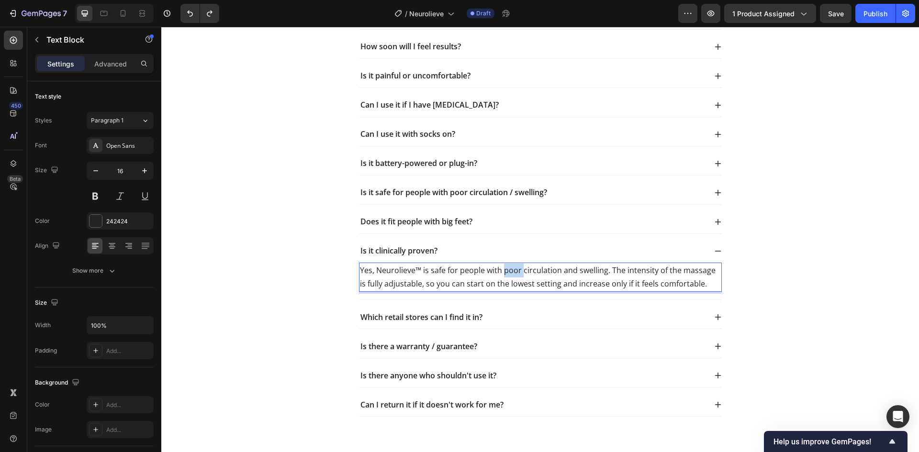
click at [502, 276] on p "Yes, Neurolieve™ is safe for people with poor circulation and swelling. The int…" at bounding box center [540, 278] width 361 height 28
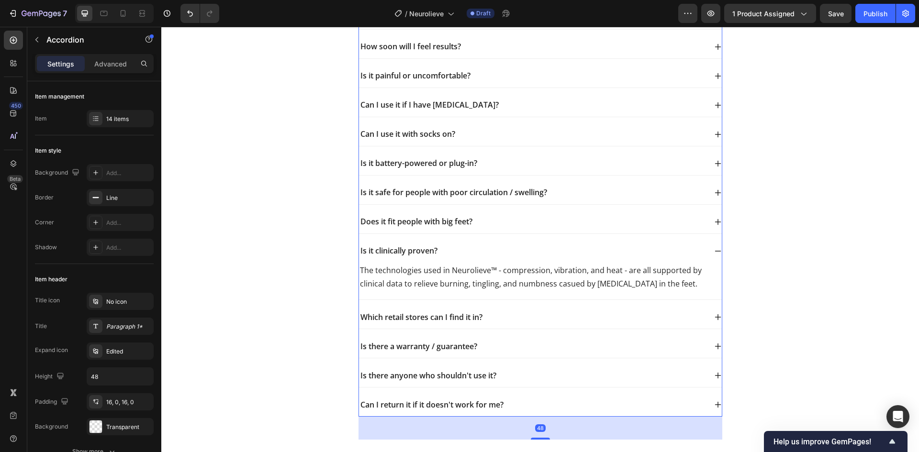
click at [518, 317] on div "Which retail stores can I find it in?" at bounding box center [532, 317] width 347 height 13
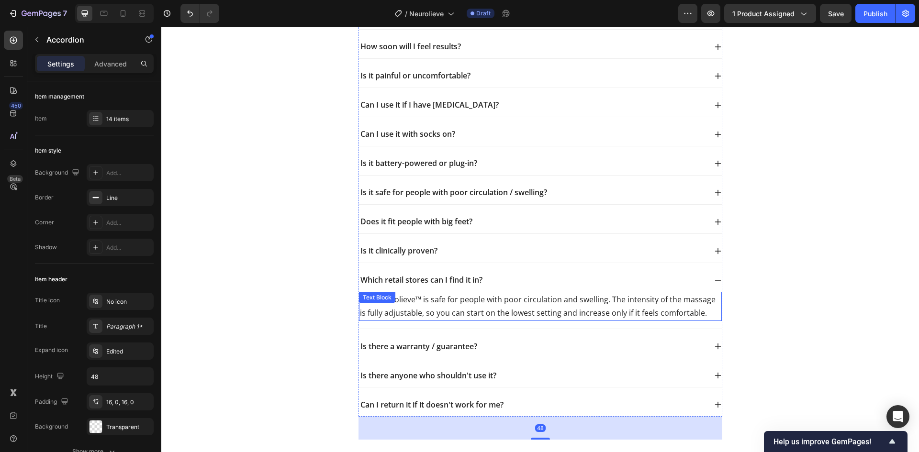
click at [456, 303] on p "Yes, Neurolieve™ is safe for people with poor circulation and swelling. The int…" at bounding box center [540, 307] width 361 height 28
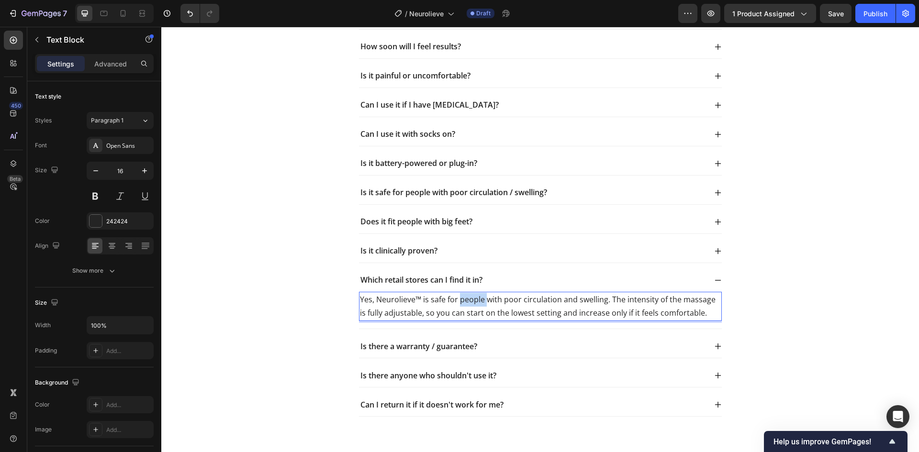
click at [456, 303] on p "Yes, Neurolieve™ is safe for people with poor circulation and swelling. The int…" at bounding box center [540, 307] width 361 height 28
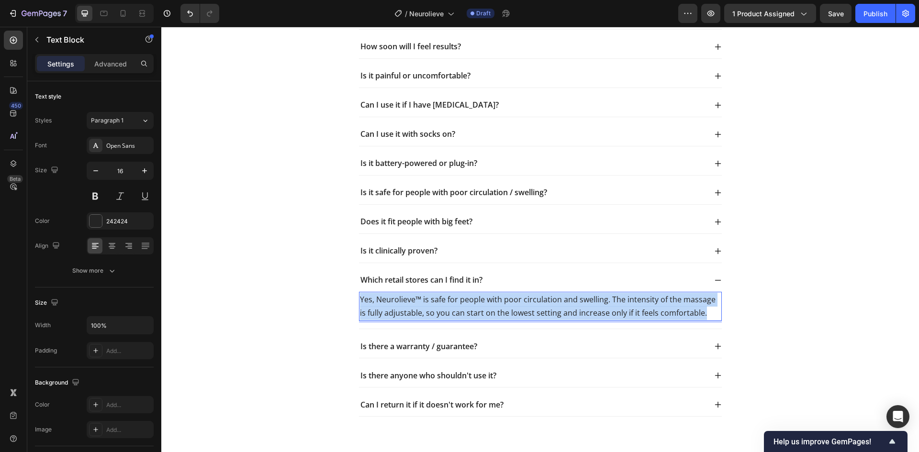
click at [456, 303] on p "Yes, Neurolieve™ is safe for people with poor circulation and swelling. The int…" at bounding box center [540, 307] width 361 height 28
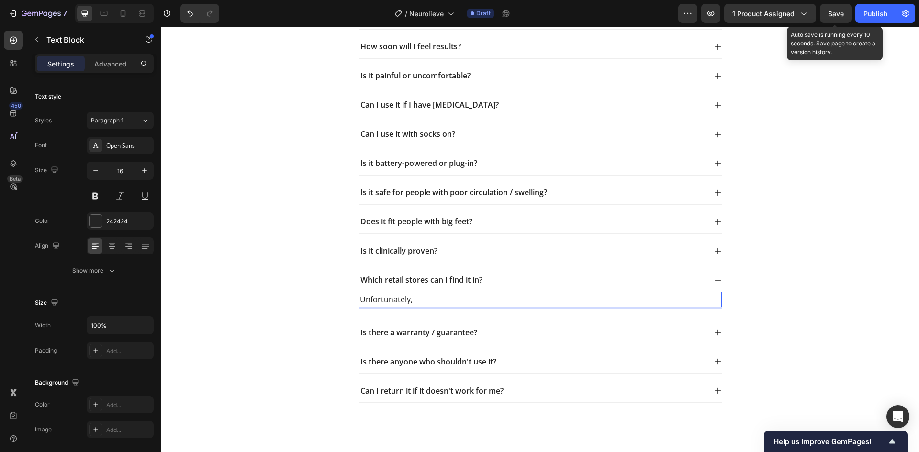
click at [833, 15] on span "Save" at bounding box center [836, 14] width 16 height 8
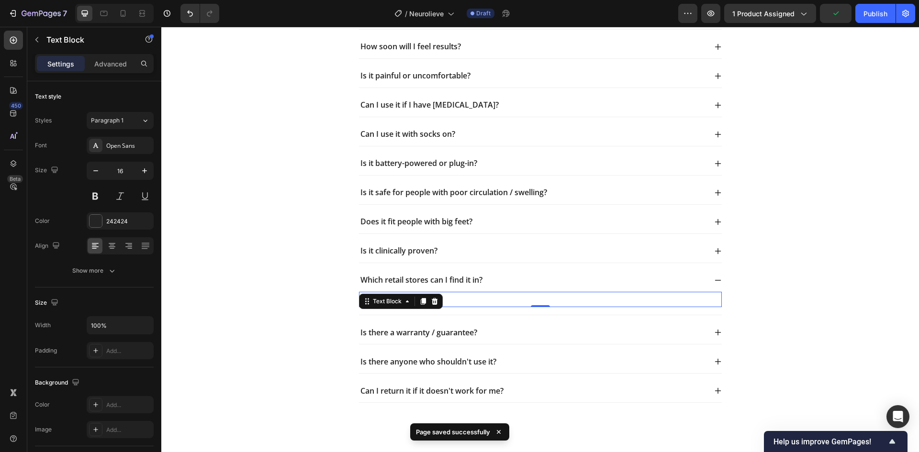
click at [474, 303] on p "Unfortunately," at bounding box center [540, 300] width 361 height 14
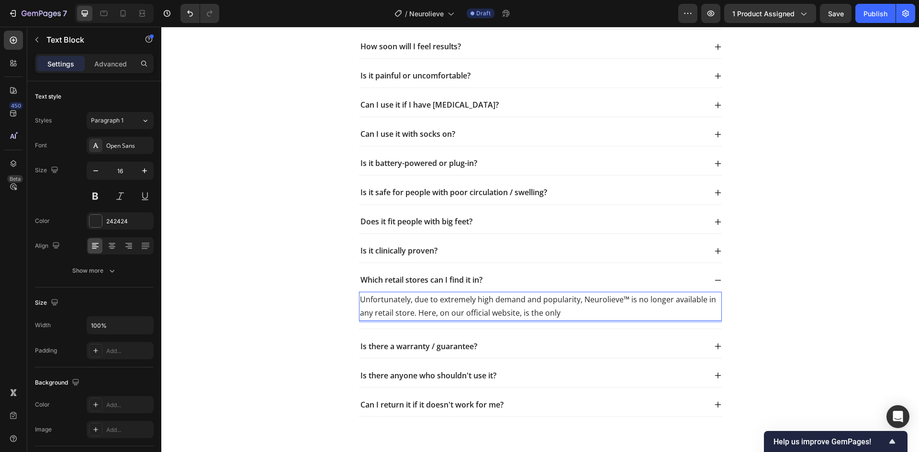
click at [408, 316] on p "Unfortunately, due to extremely high demand and popularity, Neurolieve™ is no l…" at bounding box center [540, 307] width 361 height 28
drag, startPoint x: 682, startPoint y: 317, endPoint x: 534, endPoint y: 318, distance: 147.9
click at [534, 318] on p "Unfortunately, due to extremely high demand and popularity, Neurolieve™ is no l…" at bounding box center [540, 307] width 361 height 28
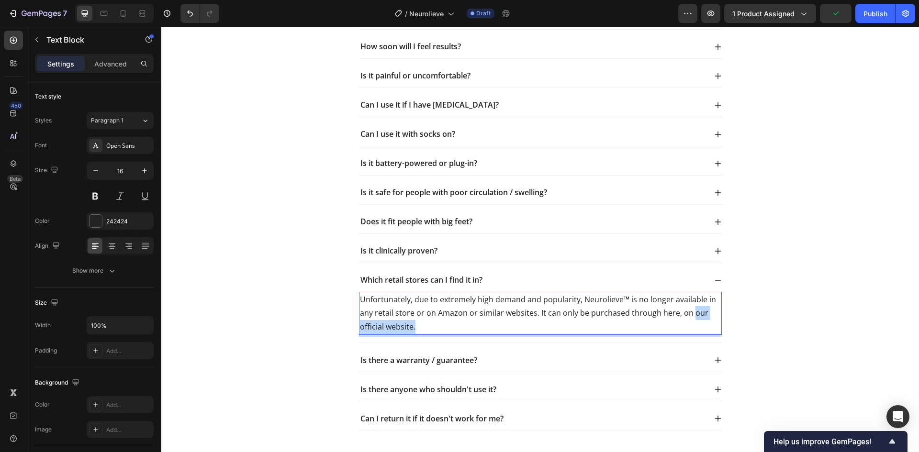
drag, startPoint x: 462, startPoint y: 329, endPoint x: 686, endPoint y: 315, distance: 223.9
click at [686, 315] on p "Unfortunately, due to extremely high demand and popularity, Neurolieve™ is no l…" at bounding box center [540, 313] width 361 height 41
click at [633, 313] on p "Unfortunately, due to extremely high demand and popularity, Neurolieve™ is no l…" at bounding box center [540, 313] width 361 height 41
click at [397, 322] on p "Unfortunately, due to extremely high demand and popularity, Neurolieve™ is no l…" at bounding box center [540, 313] width 361 height 41
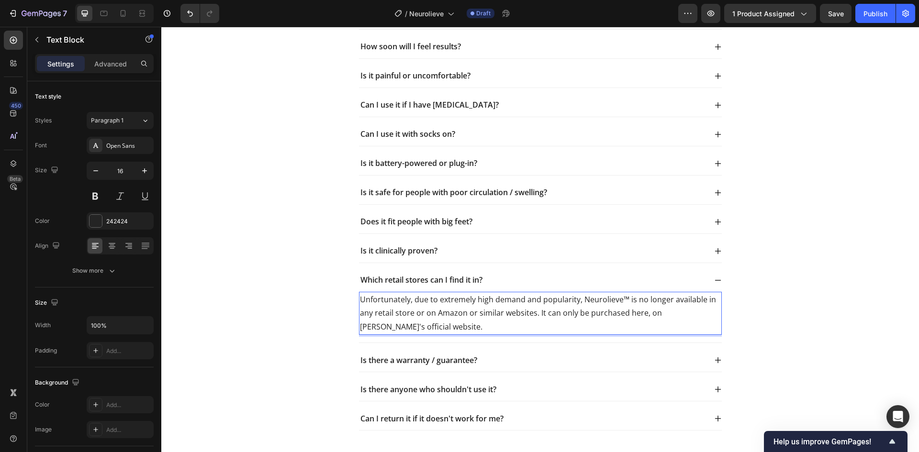
click at [413, 312] on p "Unfortunately, due to extremely high demand and popularity, Neurolieve™ is no l…" at bounding box center [540, 313] width 361 height 41
drag, startPoint x: 379, startPoint y: 312, endPoint x: 426, endPoint y: 312, distance: 46.4
click at [426, 312] on p "Unfortunately, due to extremely high demand and popularity, Neurolieve™ is no l…" at bounding box center [540, 313] width 361 height 41
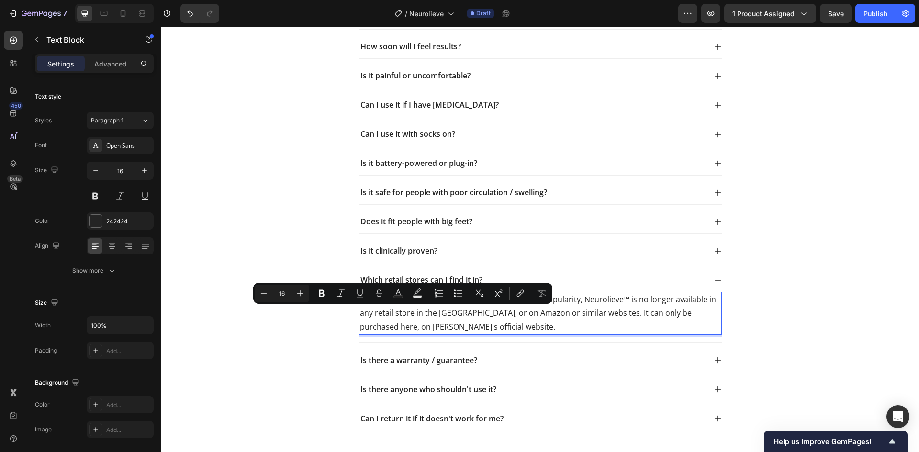
click at [376, 330] on p "Unfortunately, due to extremely high demand and popularity, Neurolieve™ is no l…" at bounding box center [540, 313] width 361 height 41
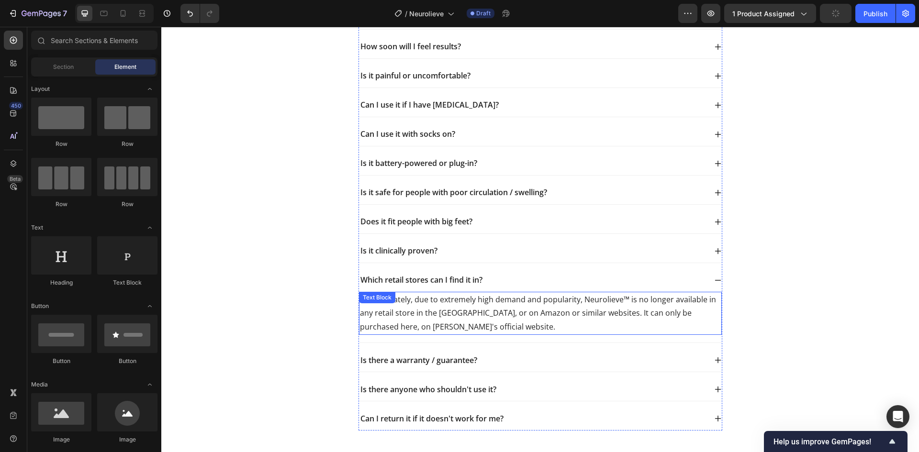
click at [504, 320] on p "Unfortunately, due to extremely high demand and popularity, Neurolieve™ is no l…" at bounding box center [540, 313] width 361 height 41
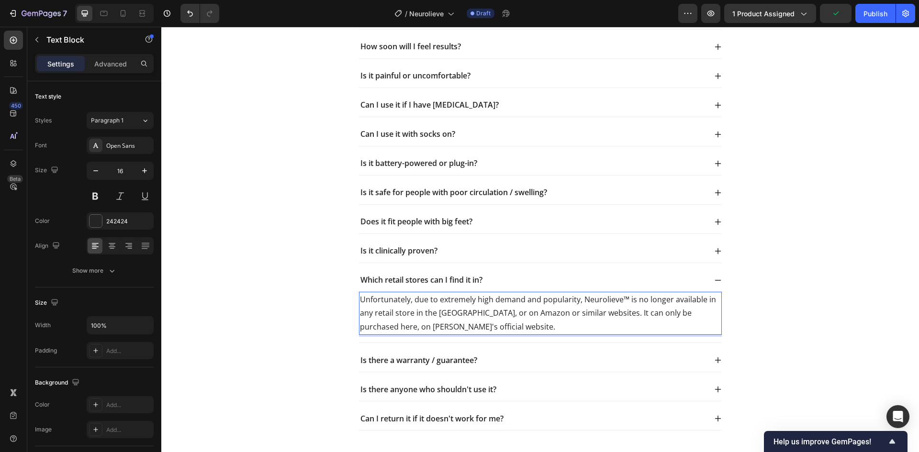
click at [364, 326] on p "Unfortunately, due to extremely high demand and popularity, Neurolieve™ is no l…" at bounding box center [540, 313] width 361 height 41
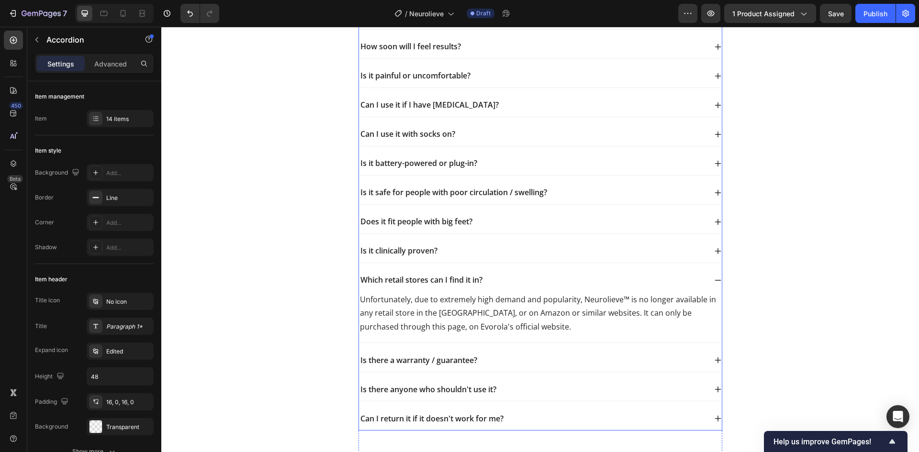
click at [506, 359] on div "Is there a warranty / guarantee?" at bounding box center [532, 360] width 347 height 13
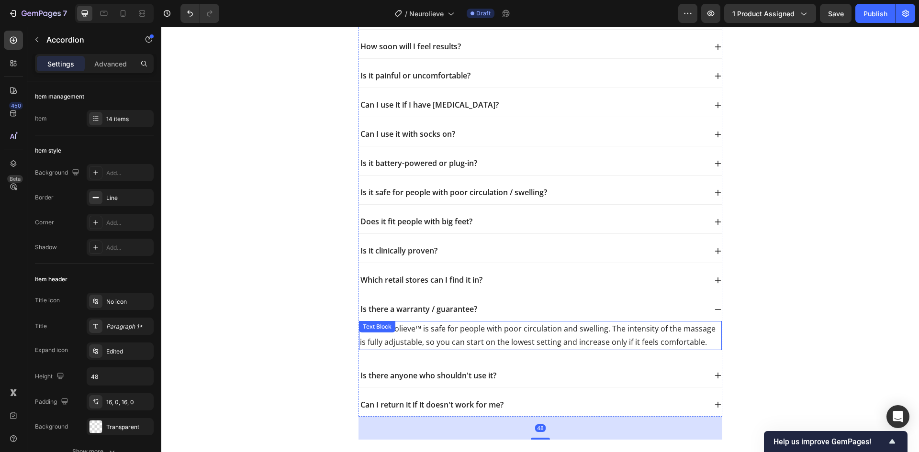
click at [472, 337] on p "Yes, Neurolieve™ is safe for people with poor circulation and swelling. The int…" at bounding box center [540, 336] width 361 height 28
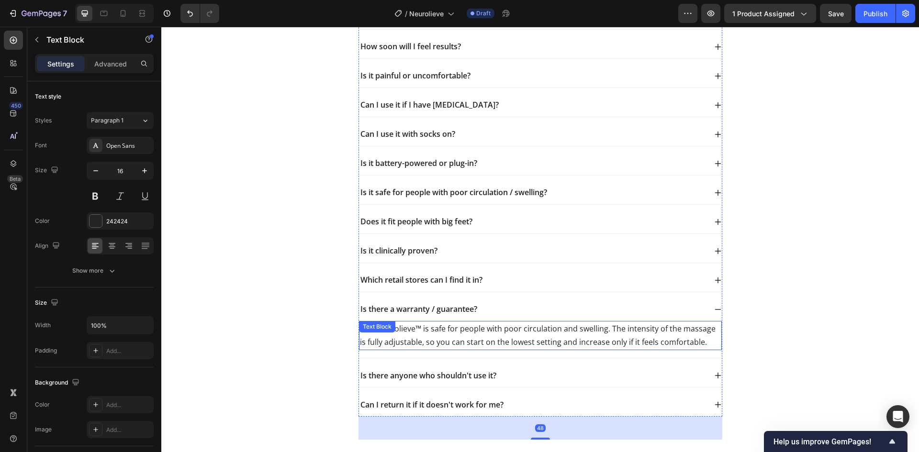
click at [473, 337] on p "Yes, Neurolieve™ is safe for people with poor circulation and swelling. The int…" at bounding box center [540, 336] width 361 height 28
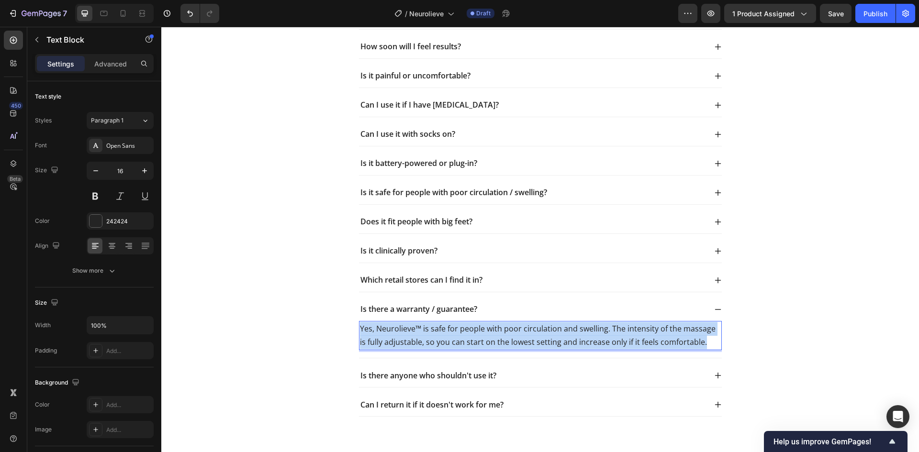
click at [473, 337] on p "Yes, Neurolieve™ is safe for people with poor circulation and swelling. The int…" at bounding box center [540, 336] width 361 height 28
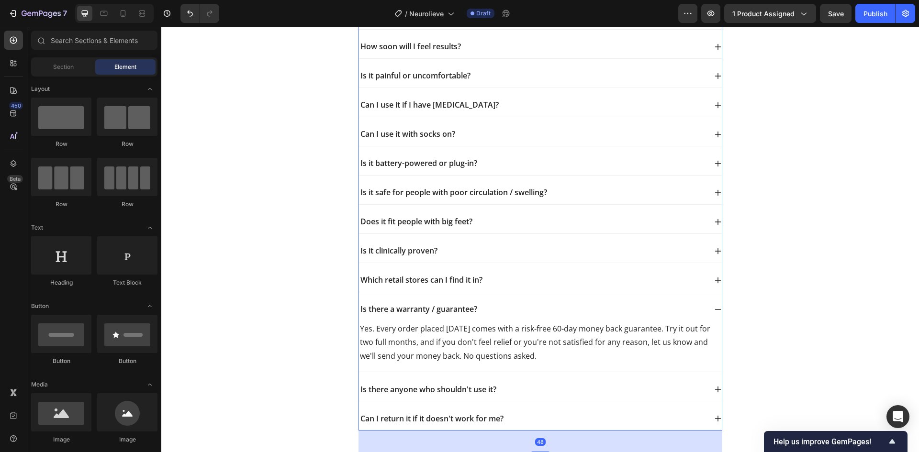
click at [572, 385] on div "Is there anyone who shouldn't use it?" at bounding box center [532, 389] width 347 height 13
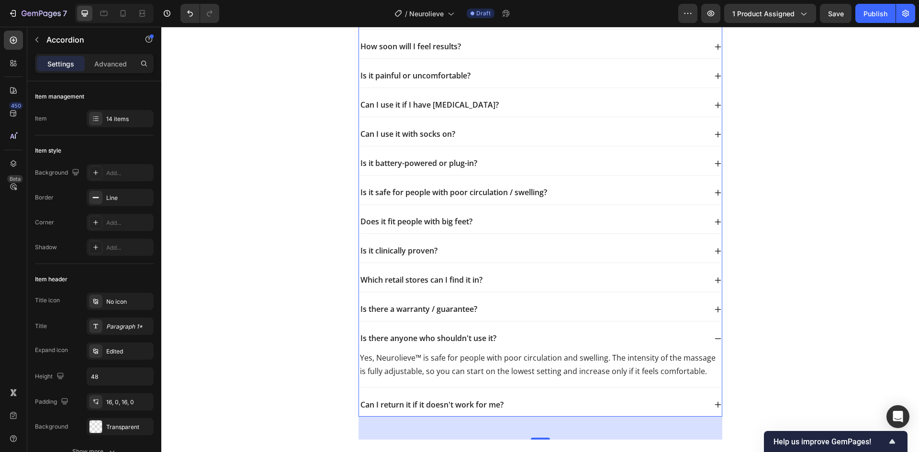
click at [522, 395] on div "Can I return it if it doesn't work for me?" at bounding box center [540, 404] width 363 height 23
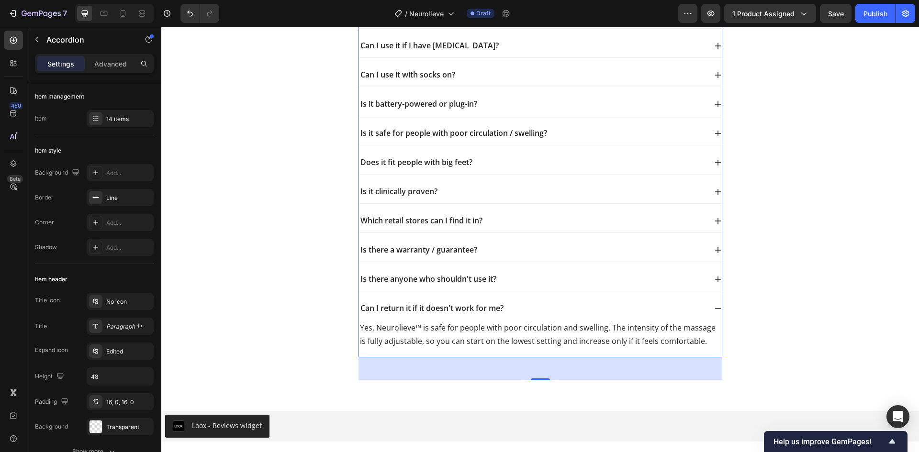
scroll to position [3685, 0]
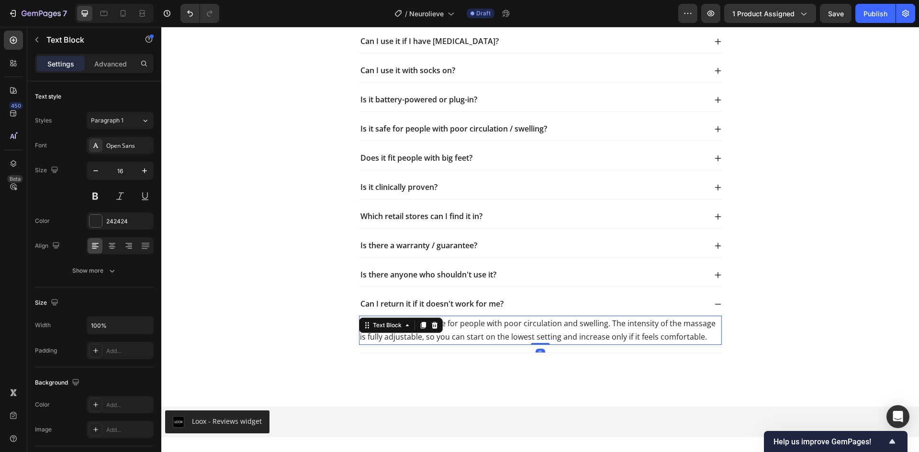
click at [482, 339] on p "Yes, Neurolieve™ is safe for people with poor circulation and swelling. The int…" at bounding box center [540, 331] width 361 height 28
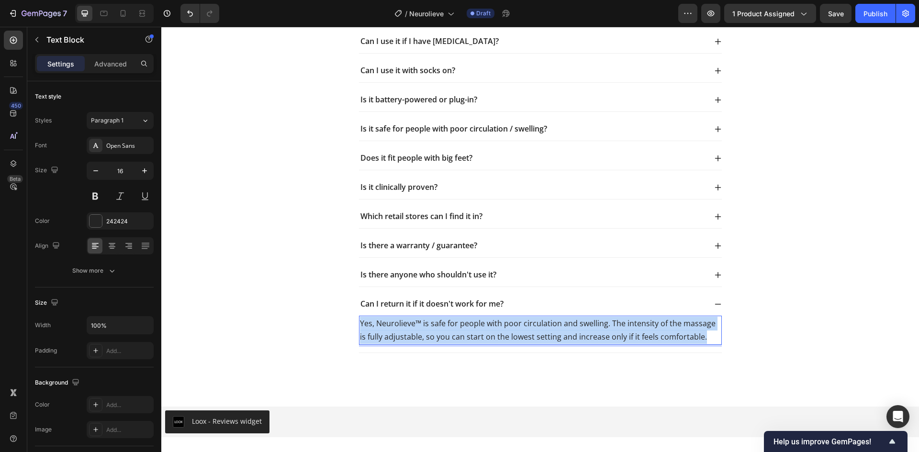
click at [482, 339] on p "Yes, Neurolieve™ is safe for people with poor circulation and swelling. The int…" at bounding box center [540, 331] width 361 height 28
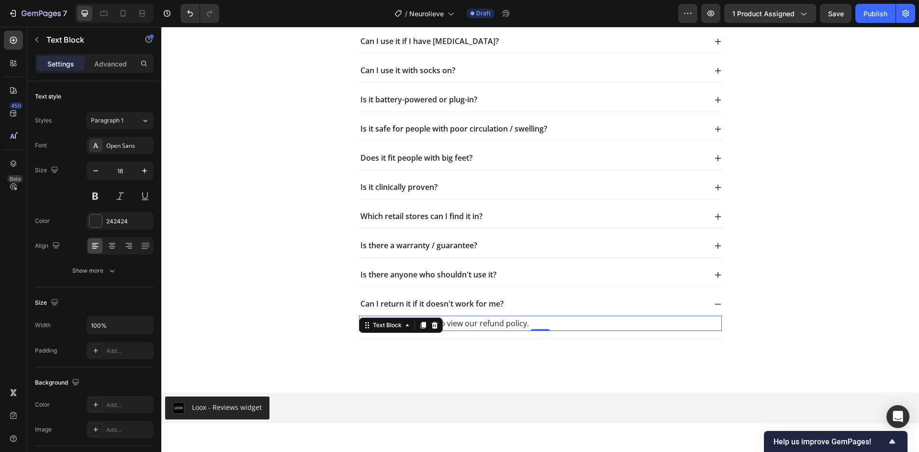
click at [481, 326] on p "Yes. Please click here to view our refund policy." at bounding box center [540, 324] width 361 height 14
drag, startPoint x: 398, startPoint y: 322, endPoint x: 426, endPoint y: 322, distance: 28.2
click at [434, 325] on p "Yes. Please click here to view our refund policy." at bounding box center [540, 324] width 361 height 14
click at [423, 321] on p "Yes. Please click here to view our refund policy." at bounding box center [540, 324] width 361 height 14
drag, startPoint x: 417, startPoint y: 324, endPoint x: 429, endPoint y: 325, distance: 11.5
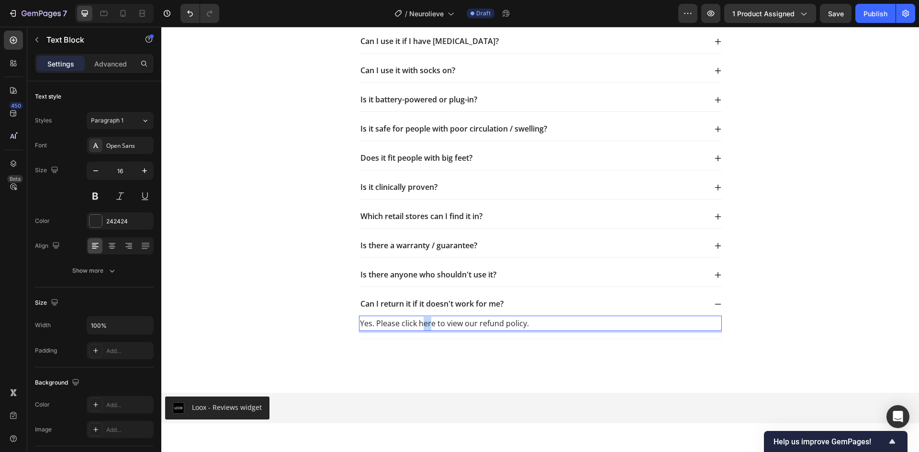
click at [429, 325] on p "Yes. Please click here to view our refund policy." at bounding box center [540, 324] width 361 height 14
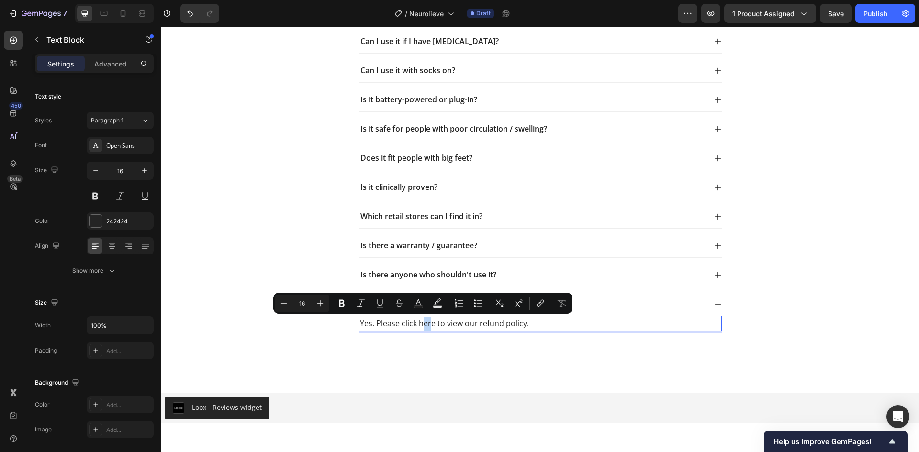
click at [418, 325] on p "Yes. Please click here to view our refund policy." at bounding box center [540, 324] width 361 height 14
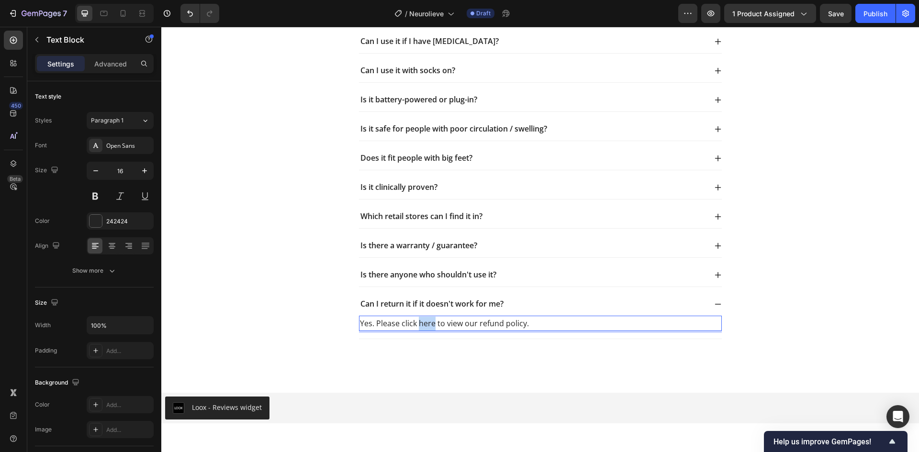
drag, startPoint x: 415, startPoint y: 325, endPoint x: 430, endPoint y: 326, distance: 14.9
click at [430, 326] on p "Yes. Please click here to view our refund policy." at bounding box center [540, 324] width 361 height 14
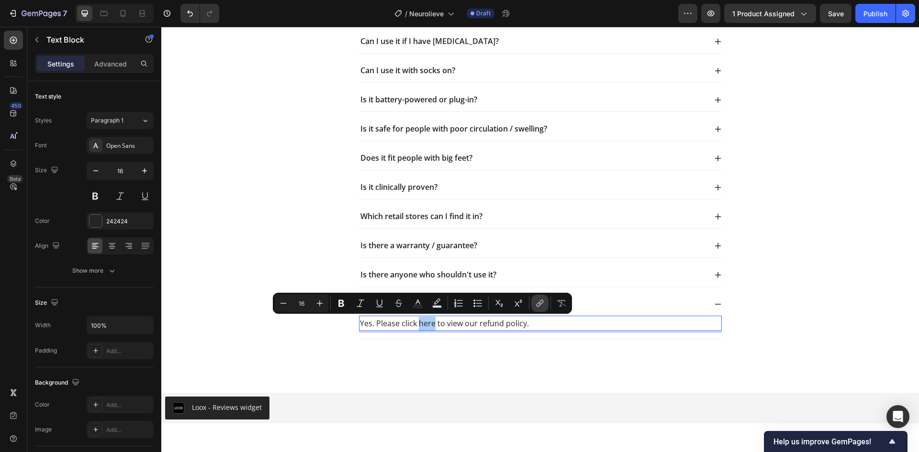
click at [541, 306] on icon "Editor contextual toolbar" at bounding box center [540, 304] width 10 height 10
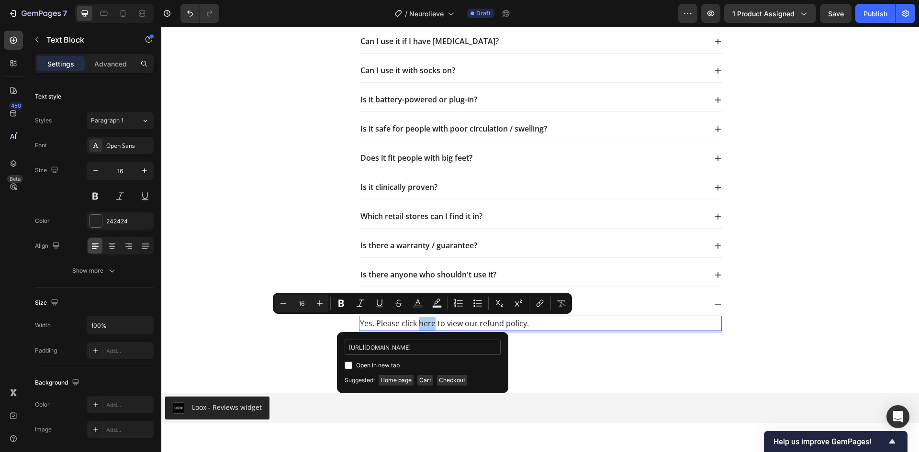
scroll to position [0, 22]
type input "https://www.evorola.com/policies/refund-policy"
click at [381, 365] on span "Open in new tab" at bounding box center [378, 365] width 44 height 11
checkbox input "true"
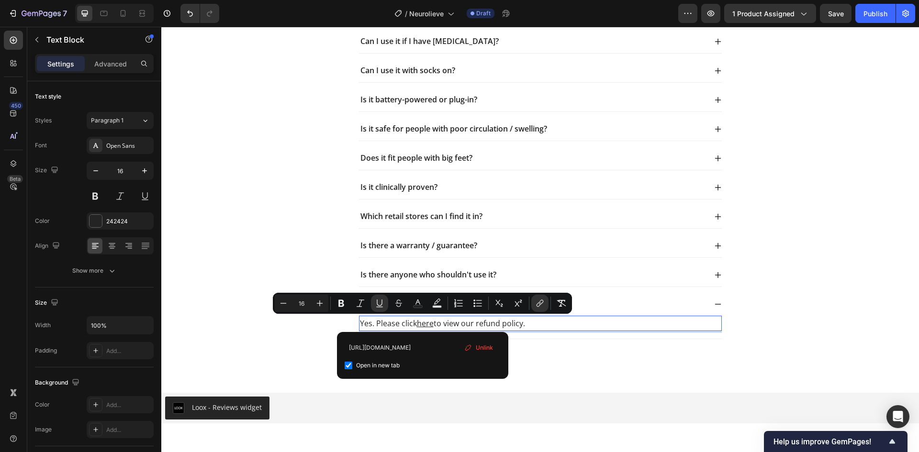
click at [528, 325] on p "Yes. Please click here to view our refund policy." at bounding box center [540, 324] width 361 height 14
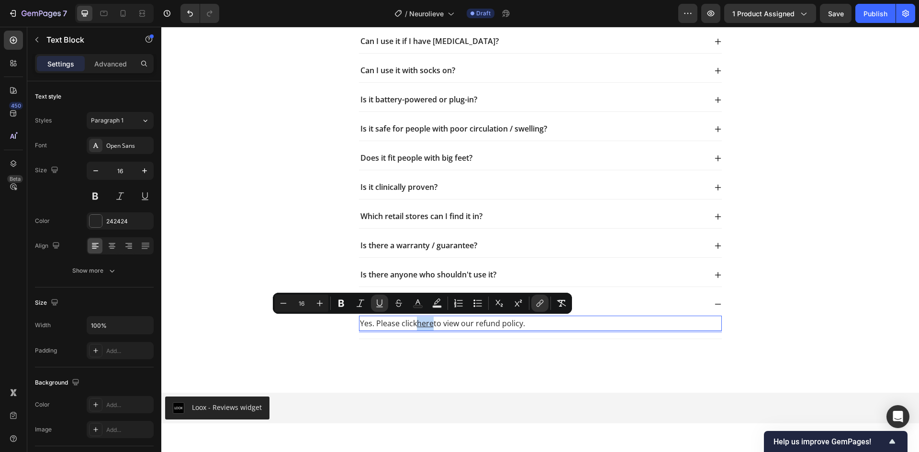
drag, startPoint x: 415, startPoint y: 322, endPoint x: 430, endPoint y: 325, distance: 15.6
click at [430, 325] on u "here" at bounding box center [425, 323] width 17 height 11
click at [424, 302] on button "Text Color" at bounding box center [417, 303] width 17 height 17
type input "242424"
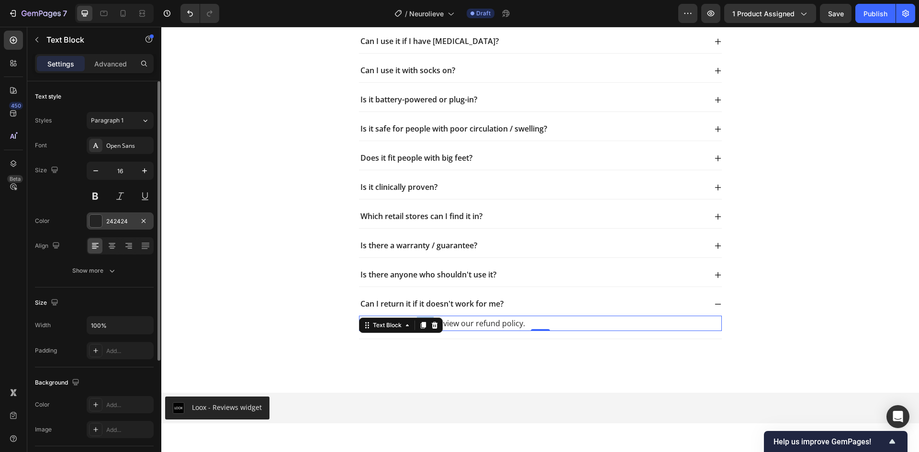
click at [115, 222] on div "242424" at bounding box center [120, 221] width 28 height 9
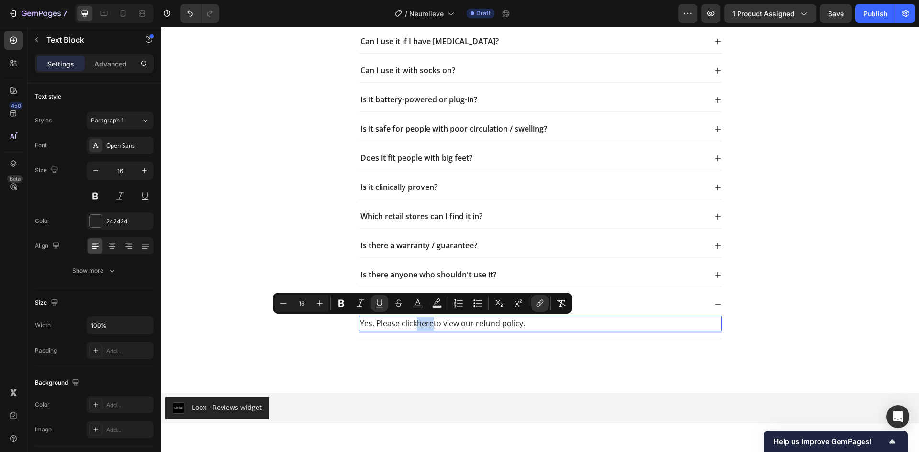
drag, startPoint x: 415, startPoint y: 324, endPoint x: 430, endPoint y: 326, distance: 15.1
click at [430, 326] on u "here" at bounding box center [425, 323] width 17 height 11
click at [415, 305] on icon "Editor contextual toolbar" at bounding box center [418, 304] width 10 height 10
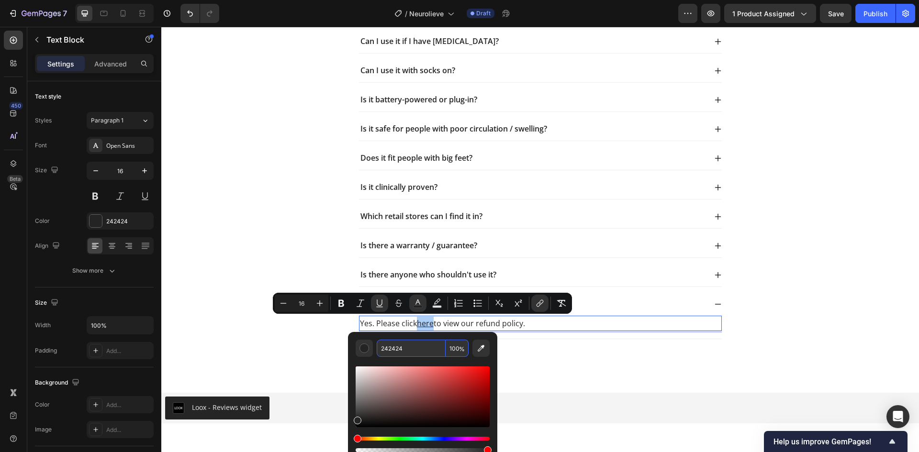
click at [392, 349] on input "242424" at bounding box center [411, 348] width 69 height 17
paste input "#0000FF"
type input "0000FF"
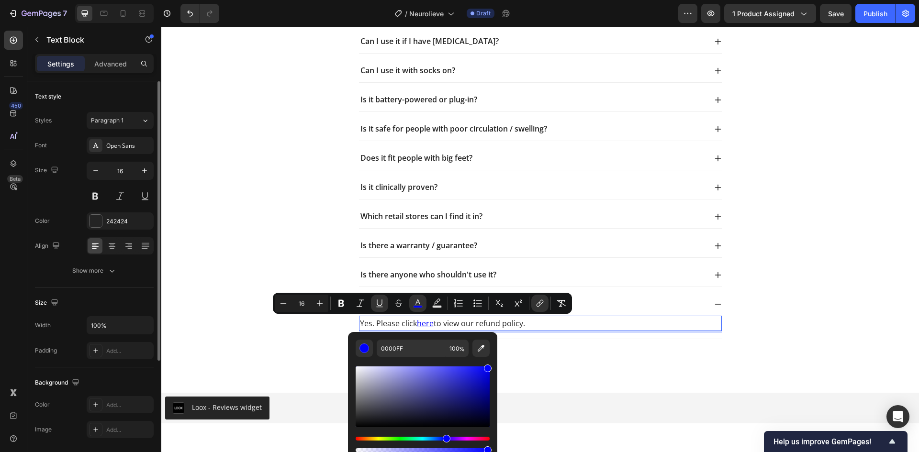
click at [54, 289] on div "Size Width 100% Padding Add..." at bounding box center [94, 328] width 119 height 80
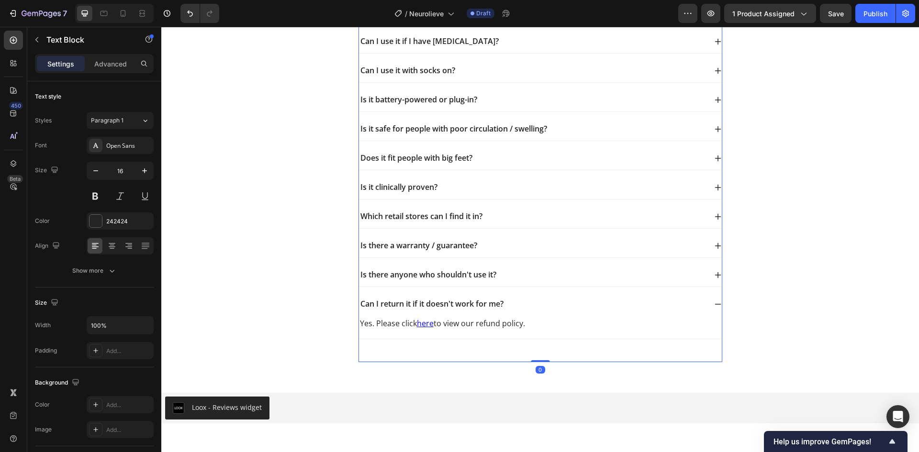
click at [628, 349] on div "Frequently Asked Questions Heading How does it work? How do I use it? How soon …" at bounding box center [540, 125] width 364 height 474
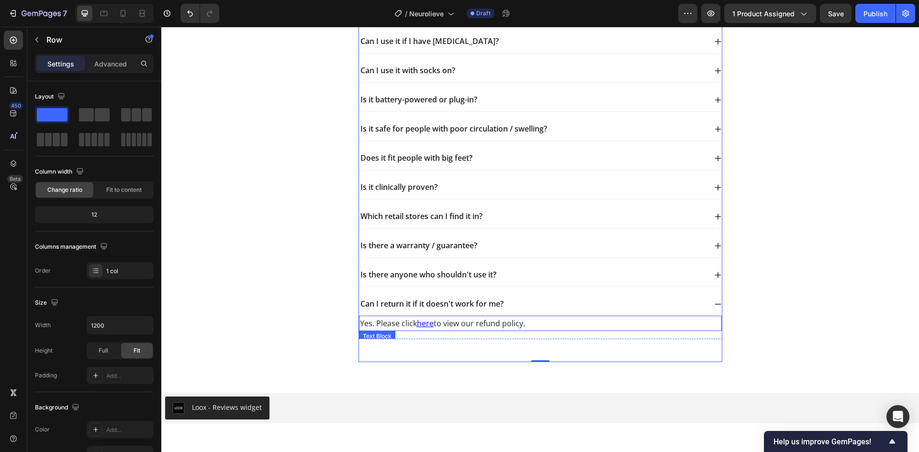
click at [570, 324] on p "Yes. Please click here to view our refund policy." at bounding box center [540, 324] width 361 height 14
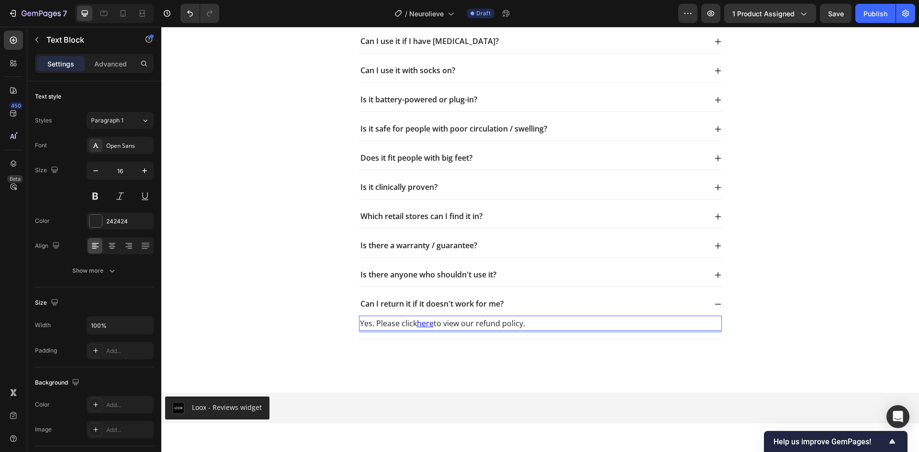
drag, startPoint x: 570, startPoint y: 324, endPoint x: 578, endPoint y: 326, distance: 7.6
click at [373, 328] on p "Yes. Please click here to view our refund policy." at bounding box center [540, 324] width 361 height 14
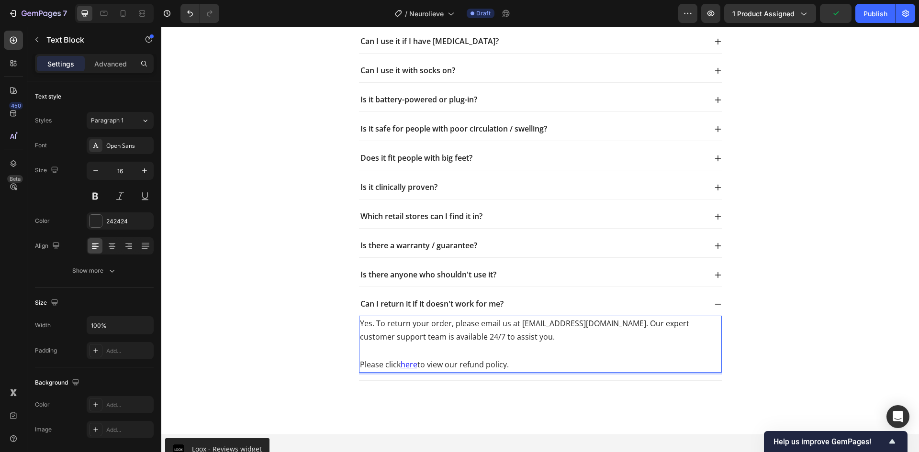
click at [372, 366] on p "Please click here to view our refund policy." at bounding box center [540, 365] width 361 height 14
drag, startPoint x: 372, startPoint y: 366, endPoint x: 365, endPoint y: 365, distance: 7.7
click at [372, 366] on p "Please click here to view our refund policy." at bounding box center [540, 365] width 361 height 14
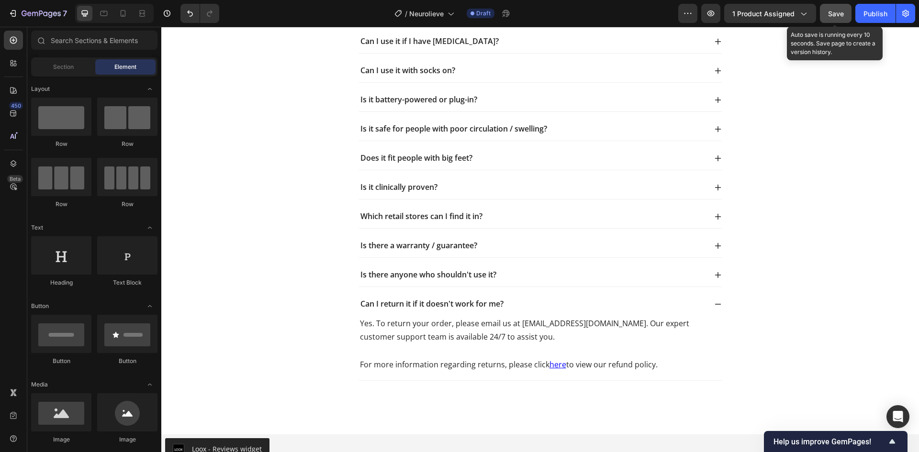
click at [842, 16] on span "Save" at bounding box center [836, 14] width 16 height 8
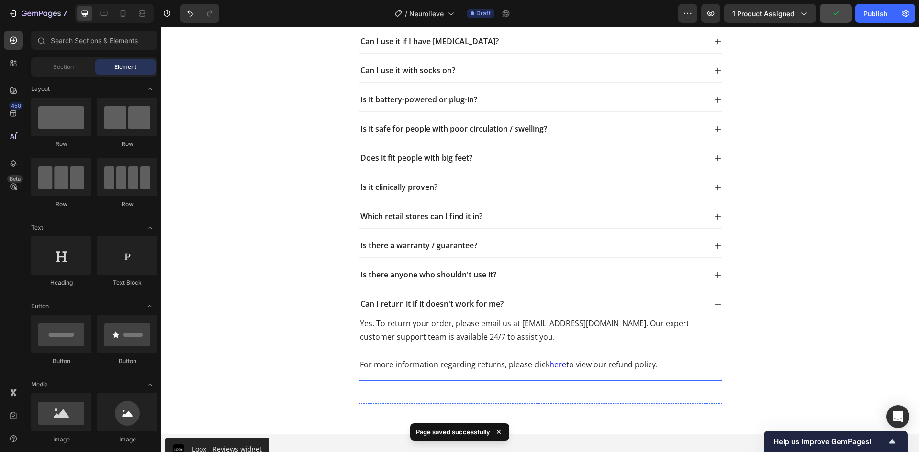
click at [587, 300] on div "Can I return it if it doesn't work for me?" at bounding box center [532, 304] width 347 height 13
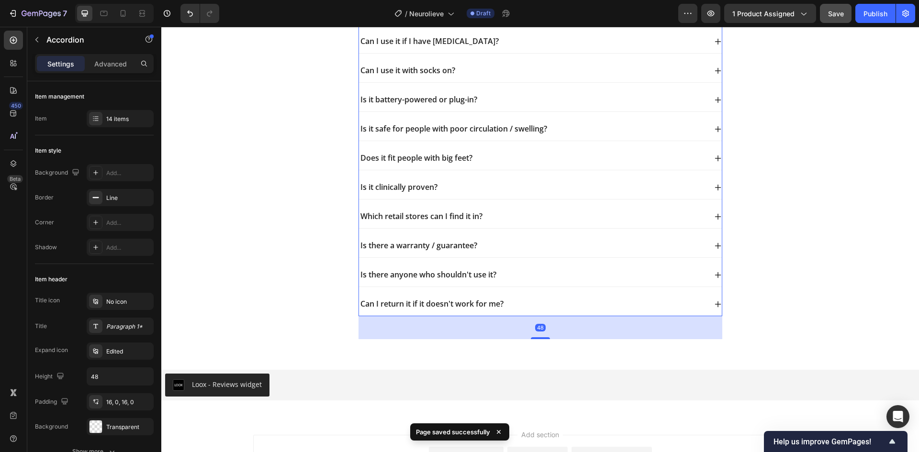
click at [549, 272] on div "Is there anyone who shouldn't use it?" at bounding box center [532, 274] width 347 height 13
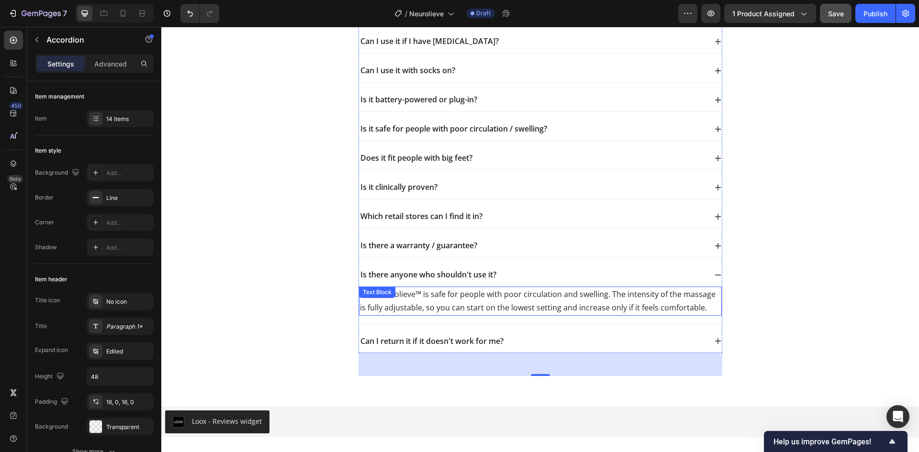
click at [448, 295] on p "Yes, Neurolieve™ is safe for people with poor circulation and swelling. The int…" at bounding box center [540, 302] width 361 height 28
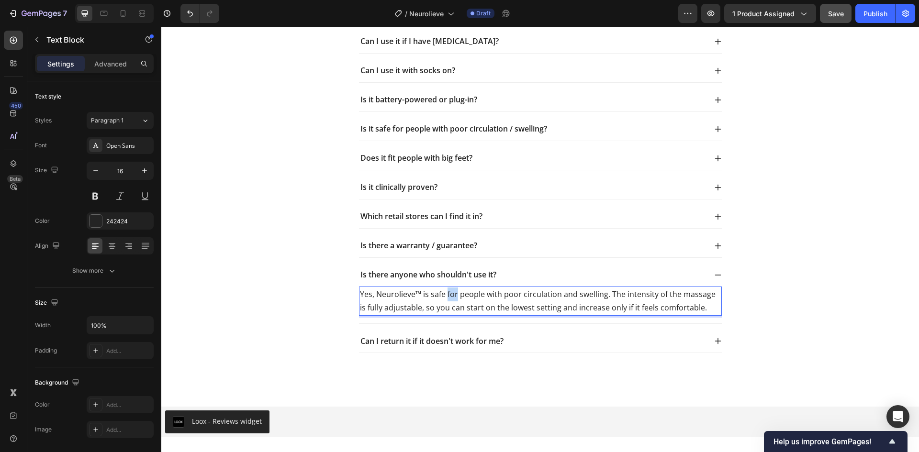
click at [449, 295] on p "Yes, Neurolieve™ is safe for people with poor circulation and swelling. The int…" at bounding box center [540, 302] width 361 height 28
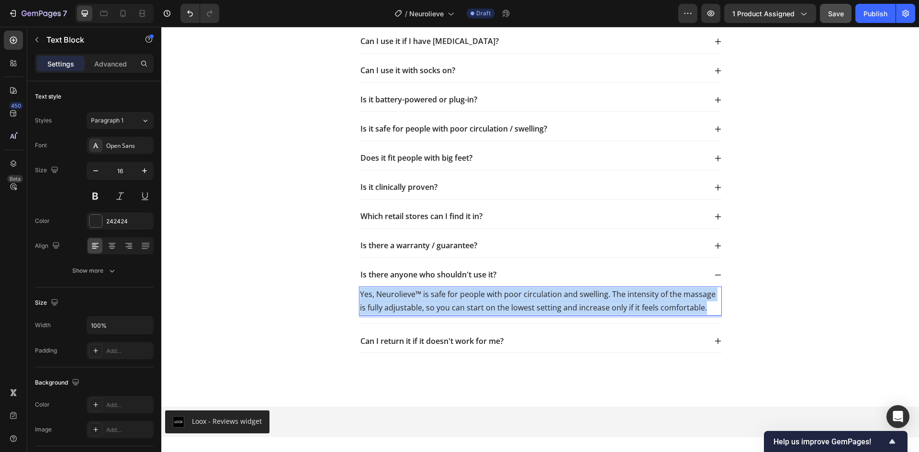
click at [449, 295] on p "Yes, Neurolieve™ is safe for people with poor circulation and swelling. The int…" at bounding box center [540, 302] width 361 height 28
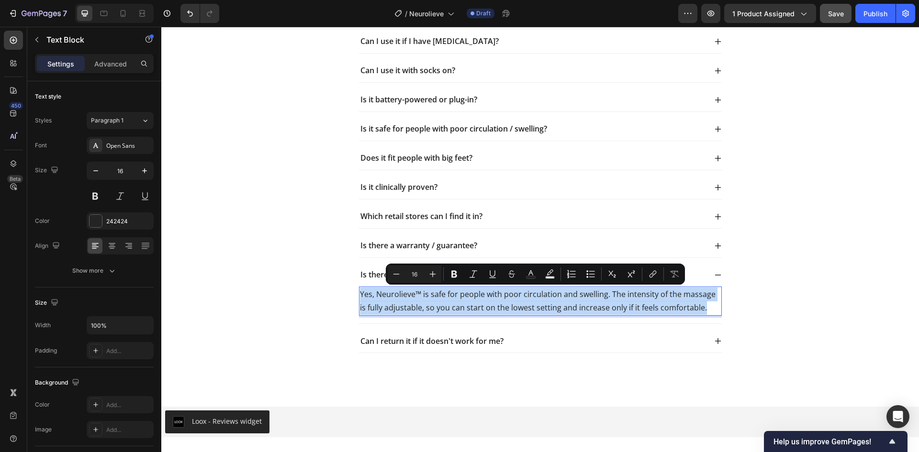
click at [457, 309] on p "Yes, Neurolieve™ is safe for people with poor circulation and swelling. The int…" at bounding box center [540, 302] width 361 height 28
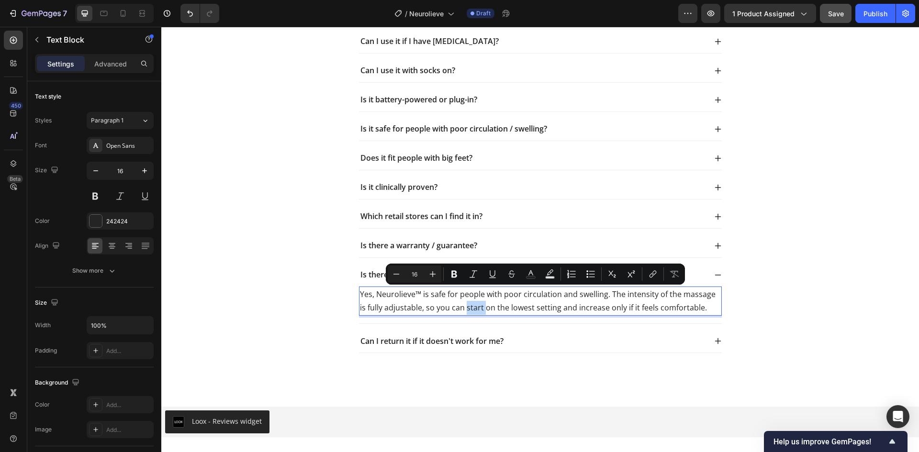
click at [457, 309] on p "Yes, Neurolieve™ is safe for people with poor circulation and swelling. The int…" at bounding box center [540, 302] width 361 height 28
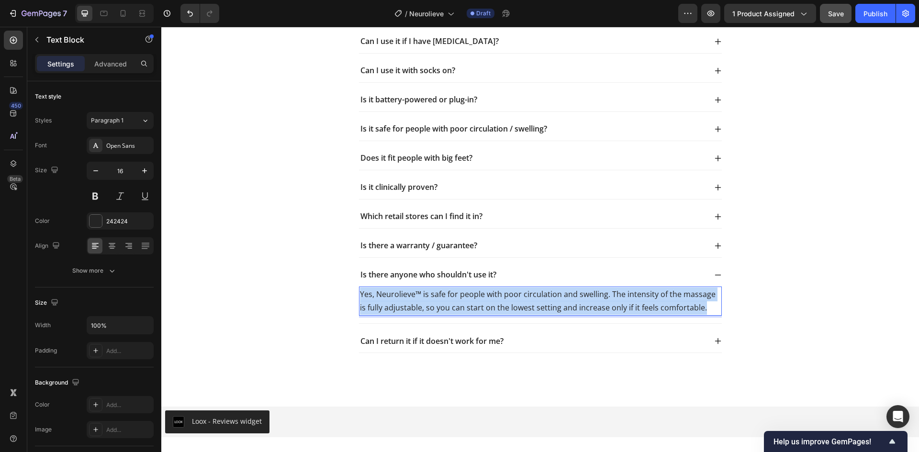
click at [457, 309] on p "Yes, Neurolieve™ is safe for people with poor circulation and swelling. The int…" at bounding box center [540, 302] width 361 height 28
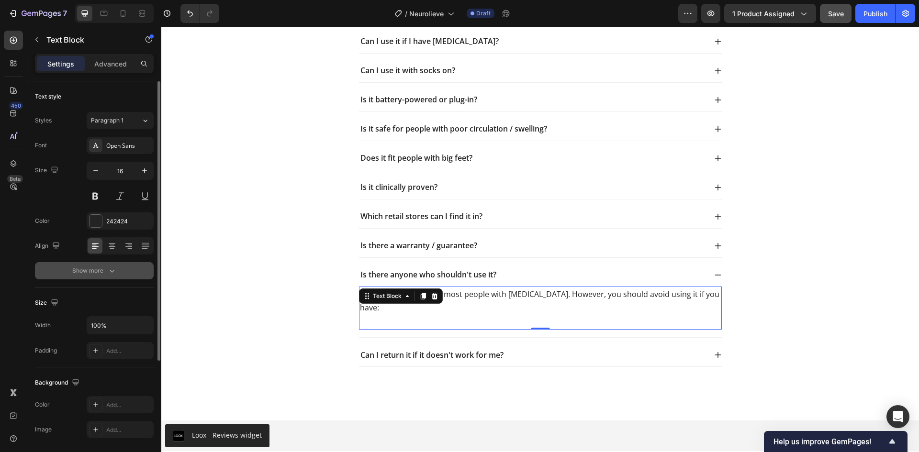
click at [107, 270] on icon "button" at bounding box center [112, 271] width 10 height 10
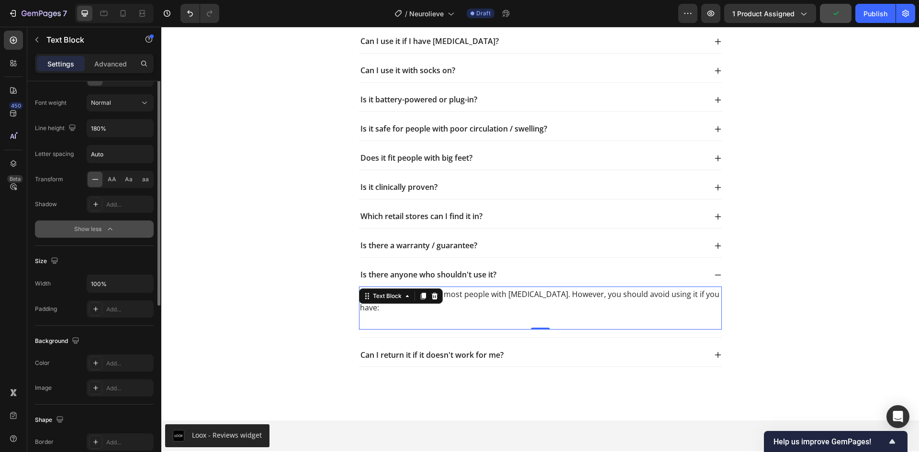
scroll to position [104, 0]
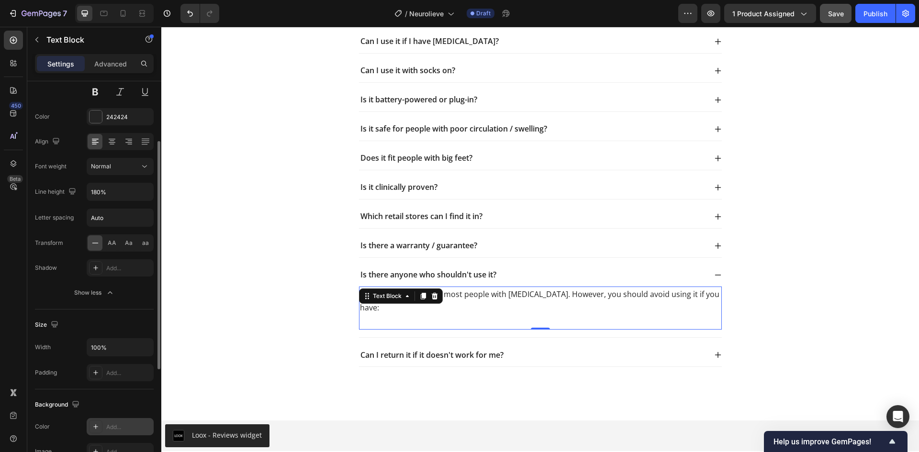
click at [91, 296] on div "Show less" at bounding box center [94, 293] width 41 height 10
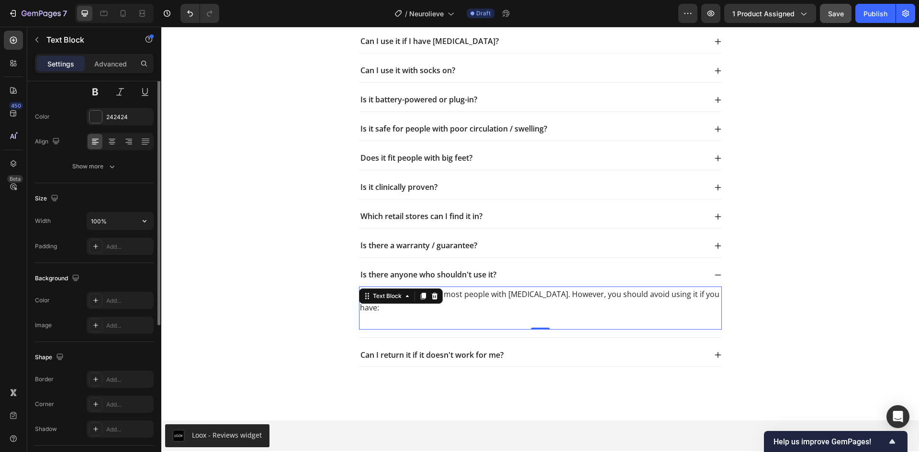
scroll to position [0, 0]
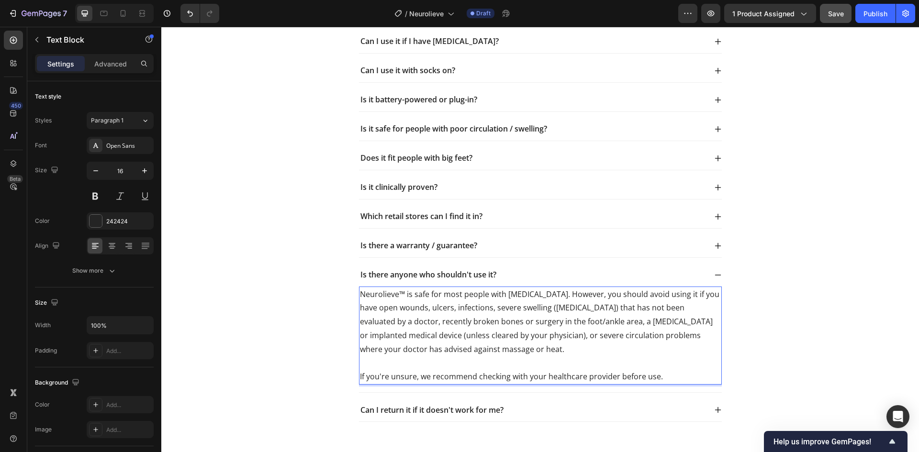
click at [550, 293] on p "Neurolieve™ is safe for most people with neuropathy. However, you should avoid …" at bounding box center [540, 322] width 361 height 69
click at [544, 306] on p "Neurolieve™ is safe for most people with neuropathy. However, you should avoid …" at bounding box center [540, 322] width 361 height 69
click at [509, 341] on p "Neurolieve™ is safe for most people with neuropathy. However, you should avoid …" at bounding box center [540, 322] width 361 height 69
click at [615, 350] on p "Neurolieve™ is safe for most people with neuropathy. However, you should avoid …" at bounding box center [540, 322] width 361 height 69
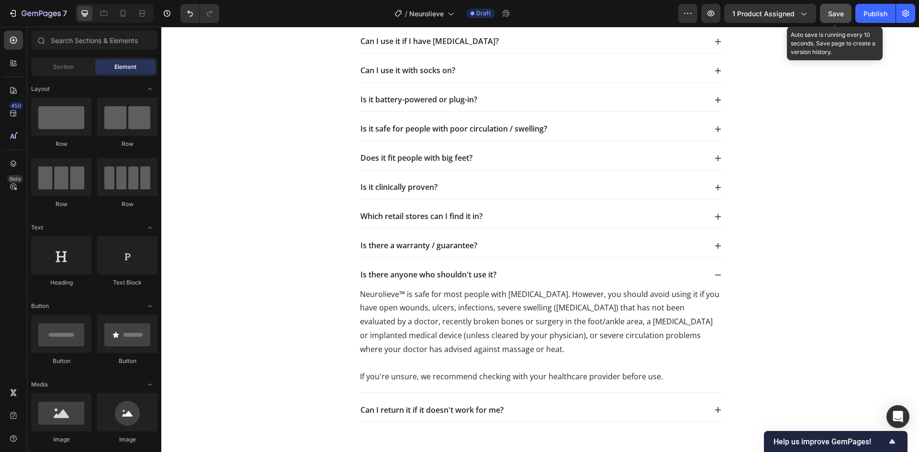
click at [838, 13] on span "Save" at bounding box center [836, 14] width 16 height 8
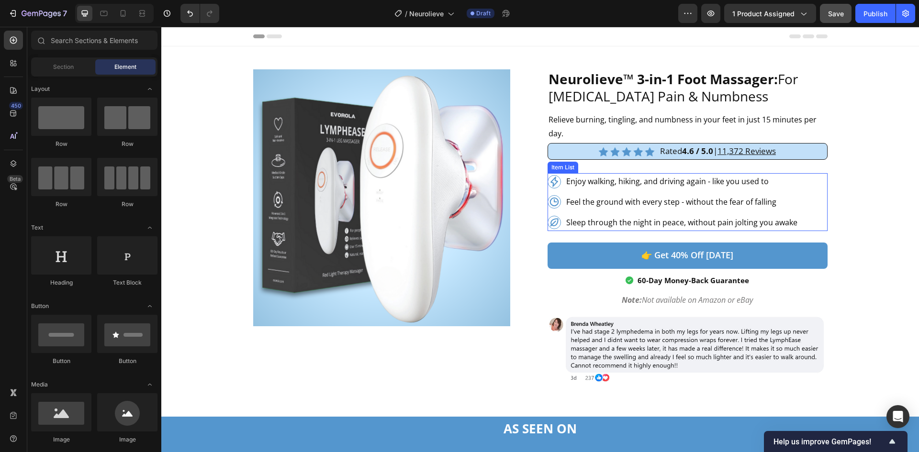
click at [669, 179] on p "Enjoy walking, hiking, and driving again - like you used to" at bounding box center [681, 182] width 231 height 14
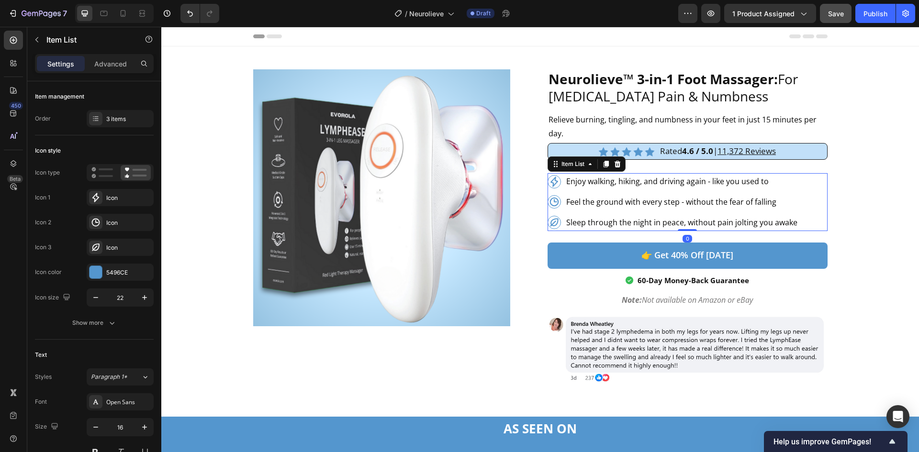
click at [669, 179] on p "Enjoy walking, hiking, and driving again - like you used to" at bounding box center [681, 182] width 231 height 14
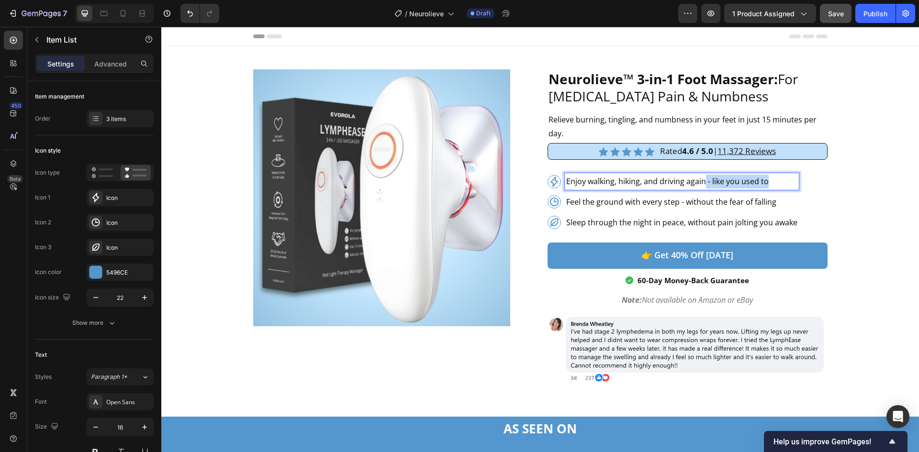
drag, startPoint x: 766, startPoint y: 182, endPoint x: 702, endPoint y: 185, distance: 64.2
click at [702, 185] on p "Enjoy walking, hiking, and driving again - like you used to" at bounding box center [681, 182] width 231 height 14
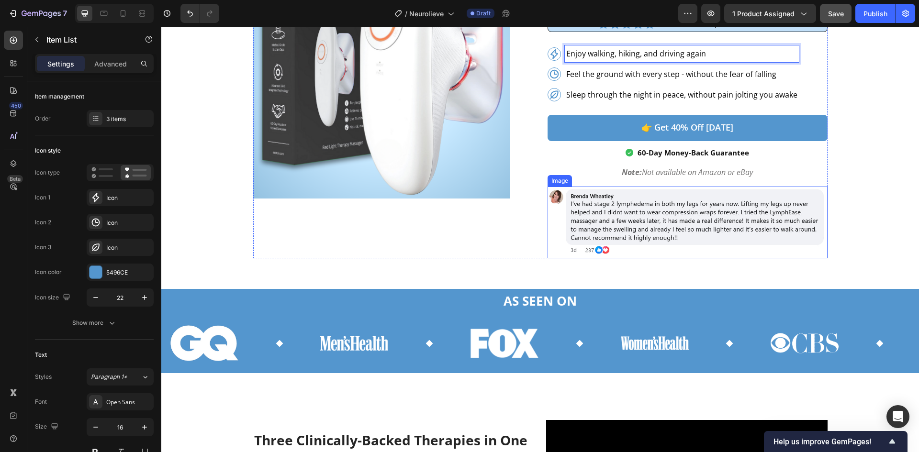
scroll to position [191, 0]
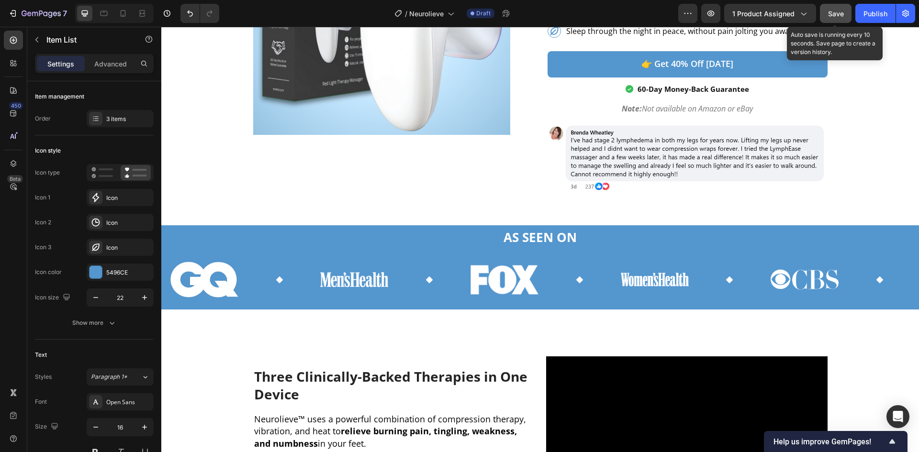
click at [829, 18] on div "Save" at bounding box center [836, 14] width 16 height 10
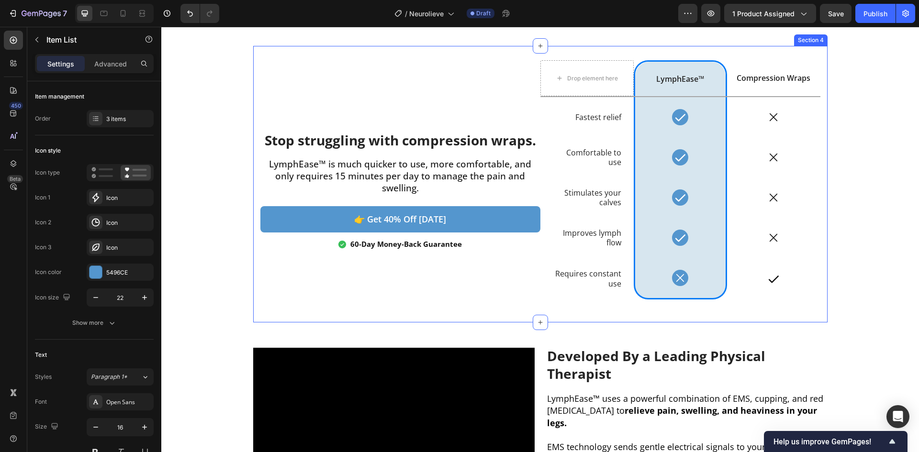
scroll to position [1085, 0]
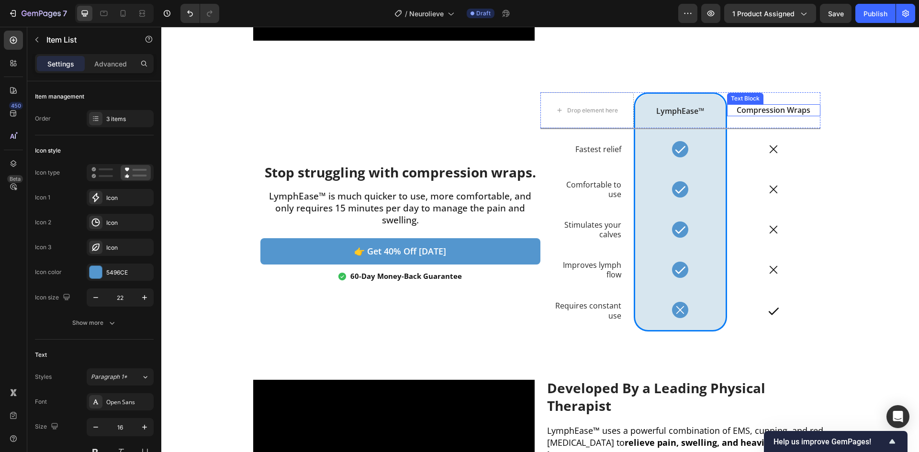
click at [748, 111] on p "Compression Wraps" at bounding box center [773, 110] width 91 height 10
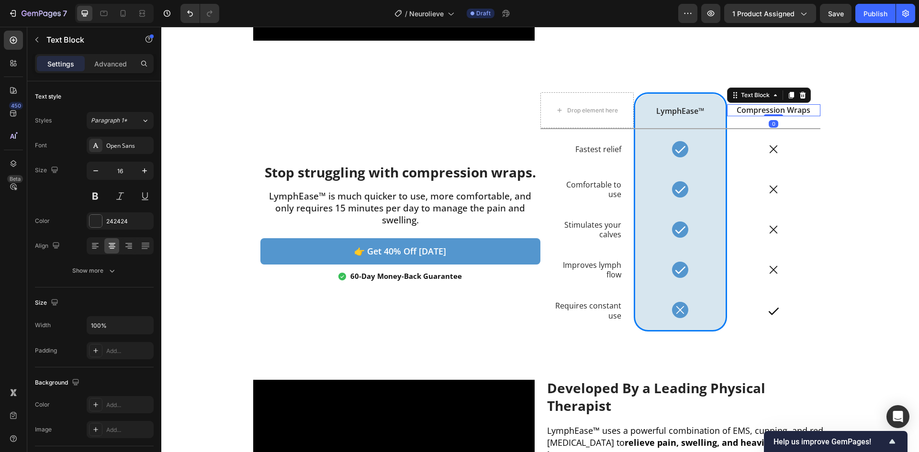
click at [748, 111] on p "Compression Wraps" at bounding box center [773, 110] width 91 height 10
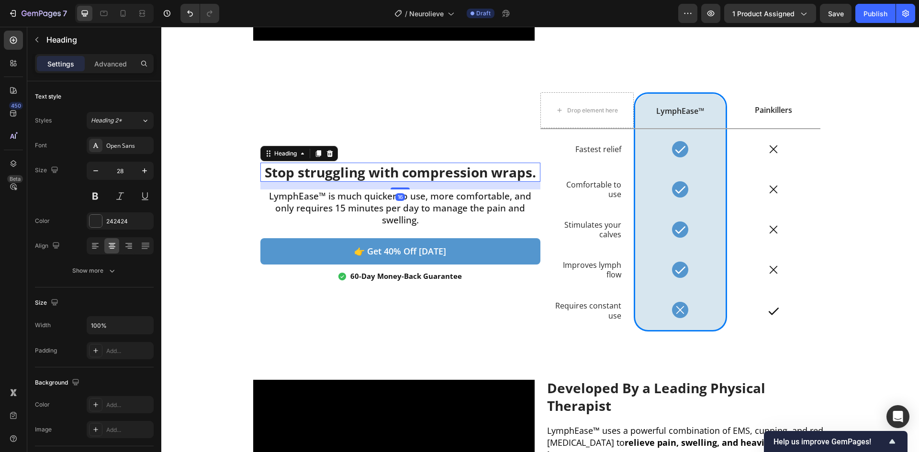
click at [418, 171] on strong "Stop struggling with compression wraps." at bounding box center [400, 172] width 271 height 18
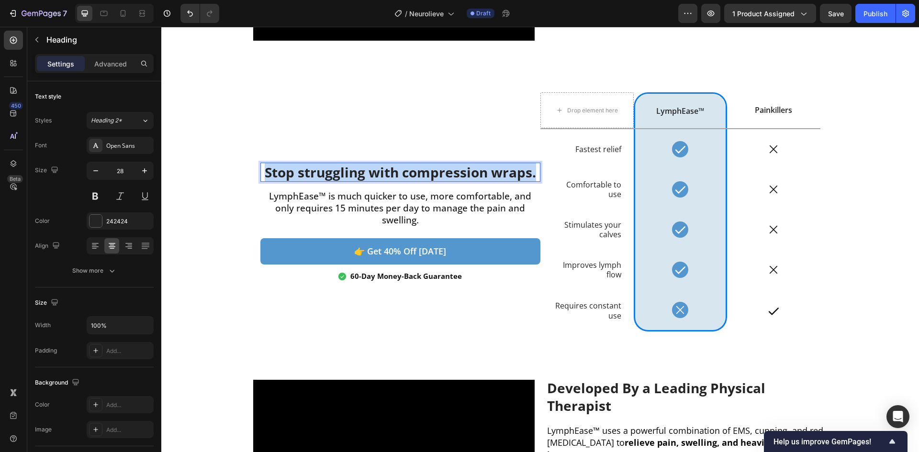
click at [419, 171] on strong "Stop struggling with compression wraps." at bounding box center [400, 172] width 271 height 18
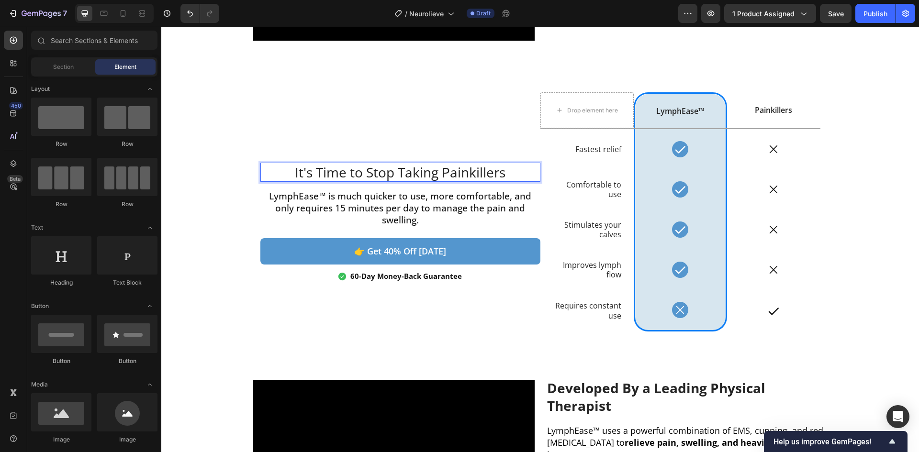
click at [304, 177] on p "It's Time to Stop Taking Painkillers" at bounding box center [400, 172] width 278 height 17
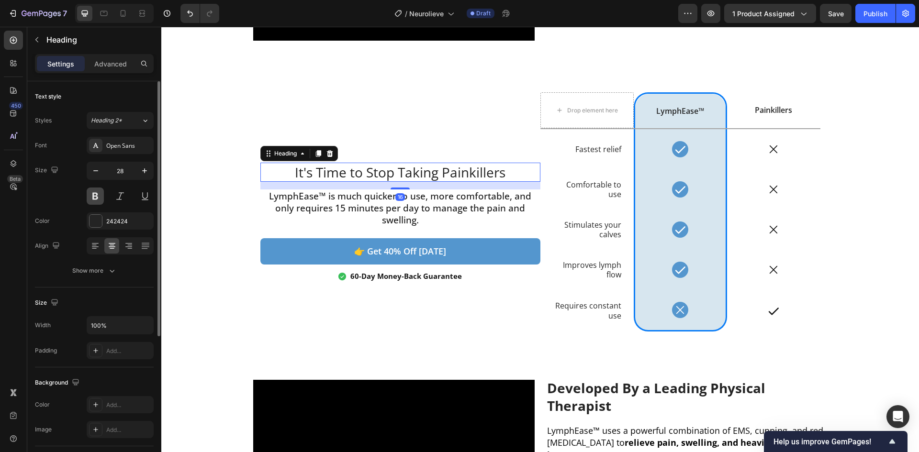
click at [94, 202] on button at bounding box center [95, 196] width 17 height 17
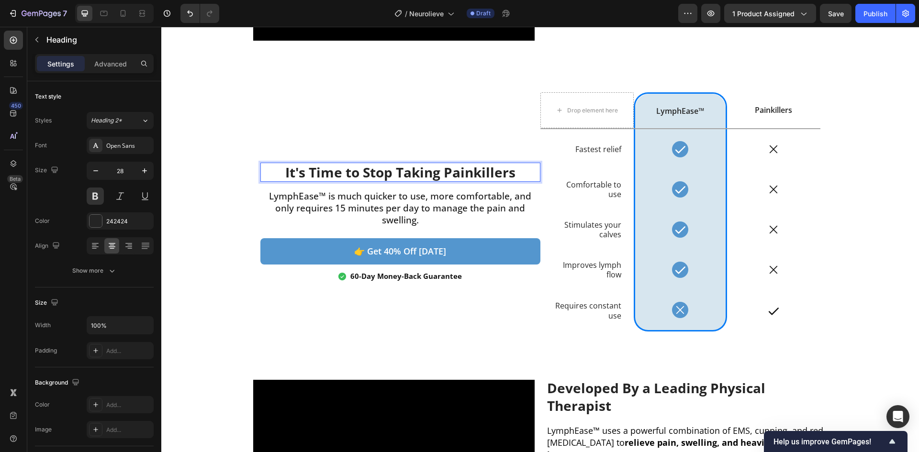
click at [391, 178] on p "It's Time to Stop Taking Painkillers" at bounding box center [400, 172] width 278 height 17
click at [421, 179] on p "It's Time to Stop Taking Painkillers" at bounding box center [400, 172] width 278 height 17
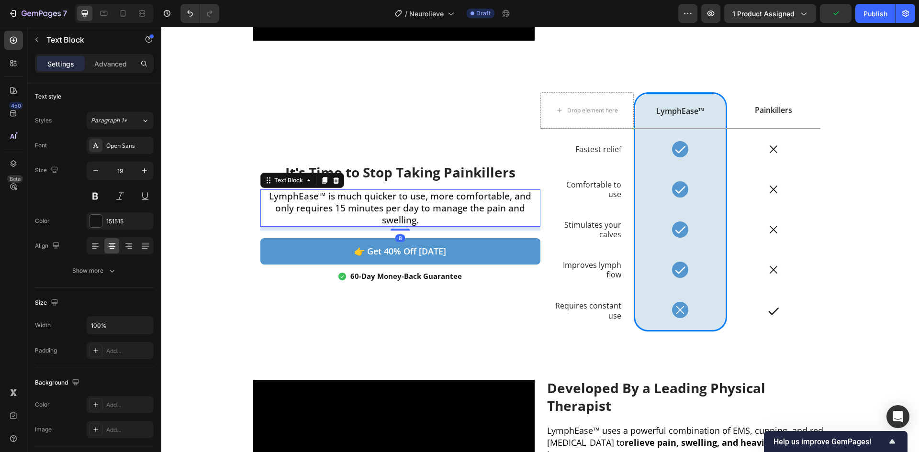
click at [341, 200] on p "LymphEase™ is much quicker to use, more comfortable, and only requires 15 minut…" at bounding box center [400, 207] width 278 height 35
click at [429, 219] on p "LymphEase™ is much quicker to use, more comfortable, and only requires 15 minut…" at bounding box center [400, 207] width 278 height 35
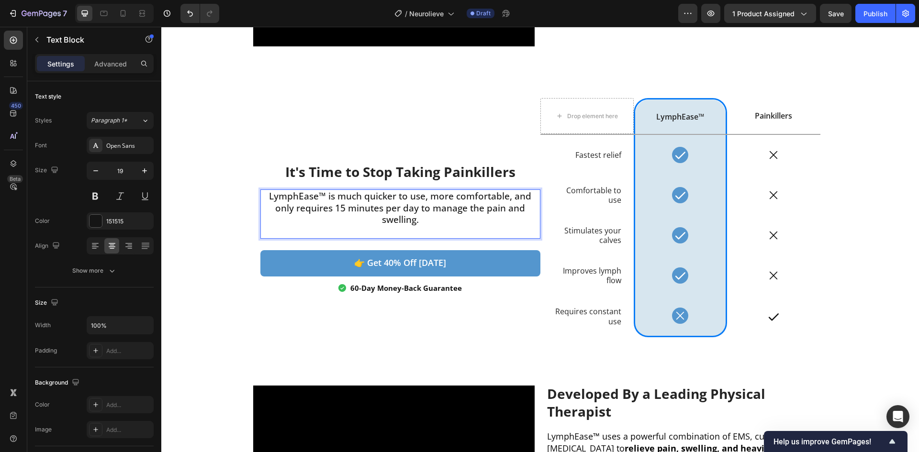
scroll to position [1073, 0]
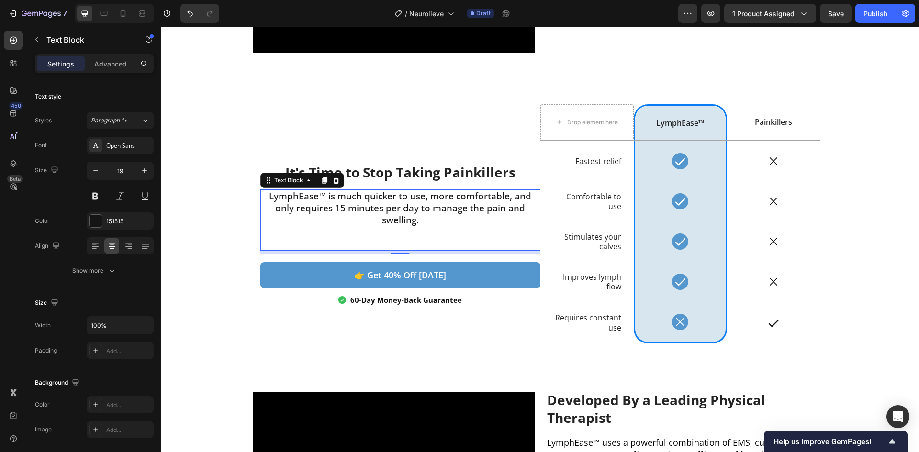
click at [354, 238] on p "Rich Text Editor. Editing area: main" at bounding box center [400, 244] width 278 height 12
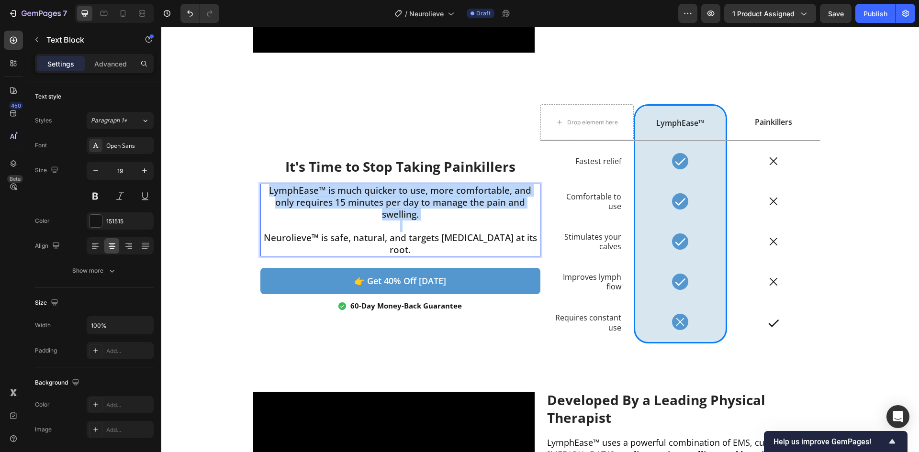
drag, startPoint x: 261, startPoint y: 245, endPoint x: 265, endPoint y: 196, distance: 49.4
click at [265, 196] on div "LymphEase™ is much quicker to use, more comfortable, and only requires 15 minut…" at bounding box center [400, 220] width 280 height 73
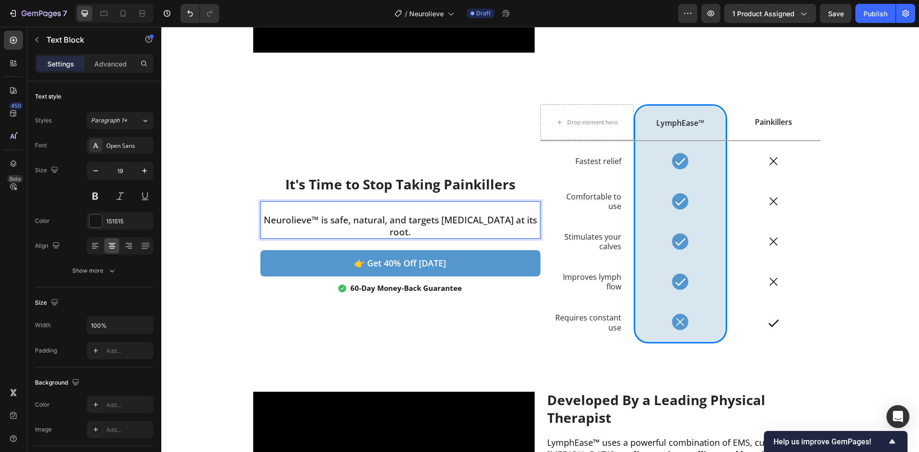
click at [261, 225] on p "Neurolieve™ is safe, natural, and targets neuropathy at its root." at bounding box center [400, 225] width 278 height 23
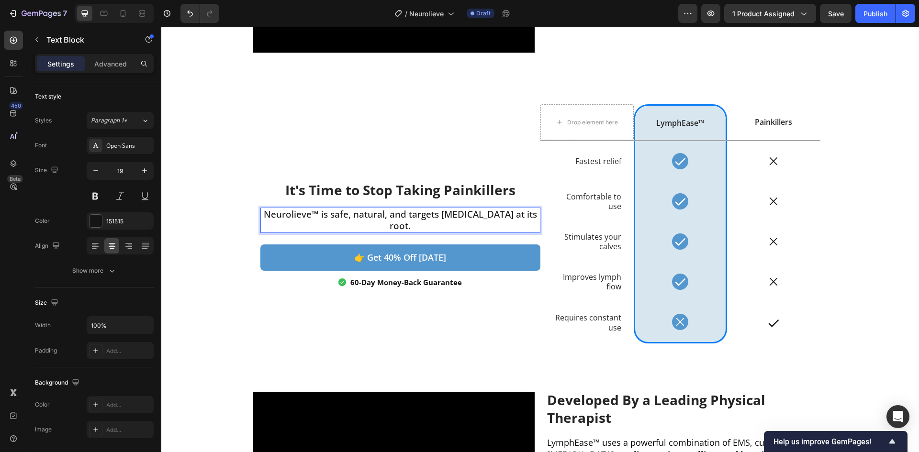
click at [535, 221] on p "Neurolieve™ is safe, natural, and targets neuropathy at its root." at bounding box center [400, 220] width 278 height 23
click at [681, 125] on span "LymphEase™" at bounding box center [680, 123] width 48 height 11
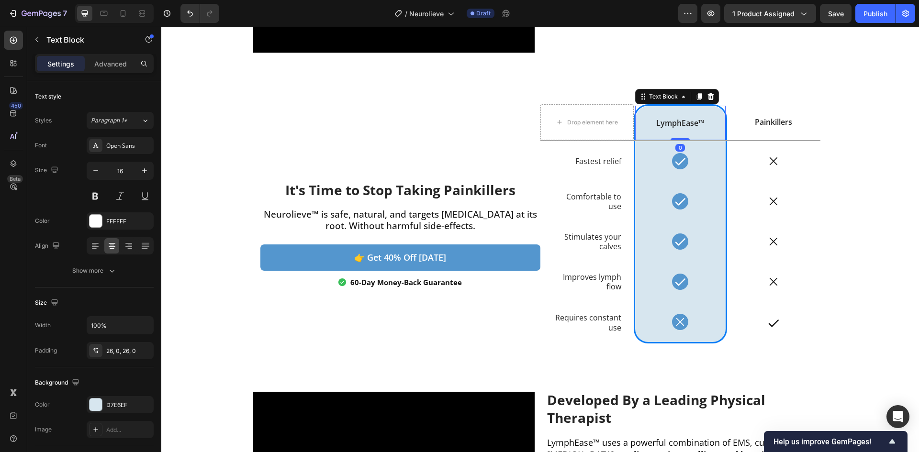
click at [681, 125] on span "LymphEase™" at bounding box center [680, 123] width 48 height 11
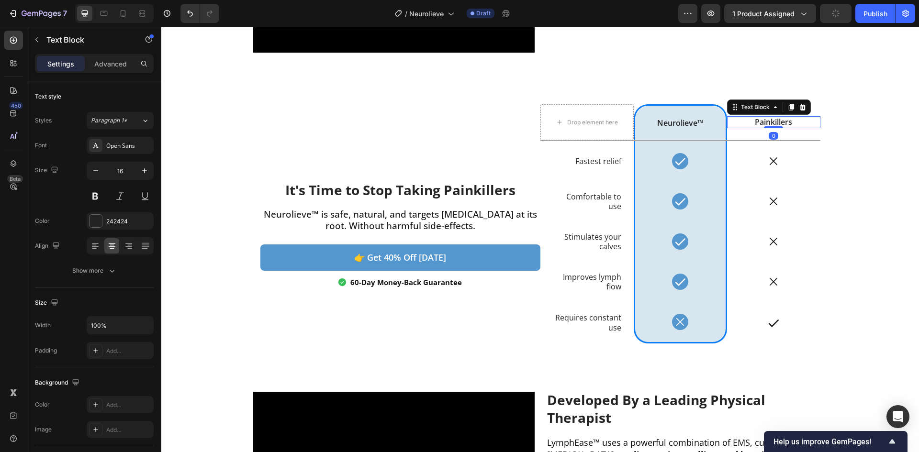
click at [755, 125] on p "Painkillers" at bounding box center [773, 122] width 91 height 10
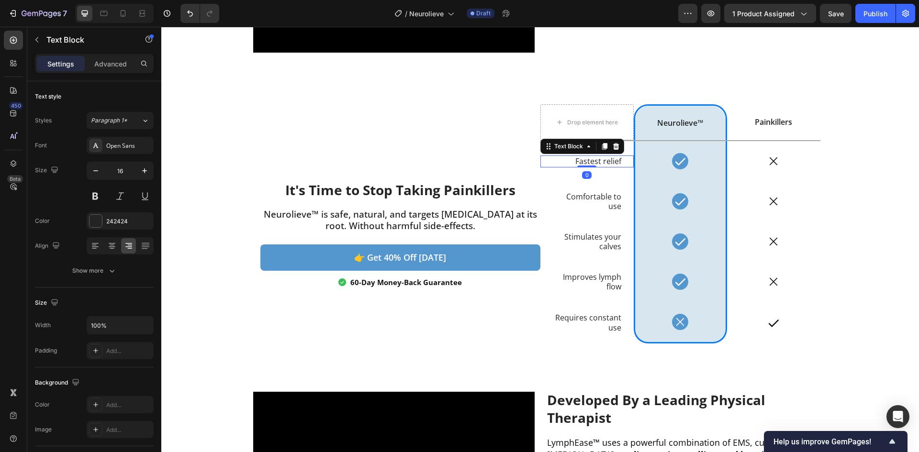
click at [597, 162] on p "Fastest relief" at bounding box center [587, 161] width 68 height 10
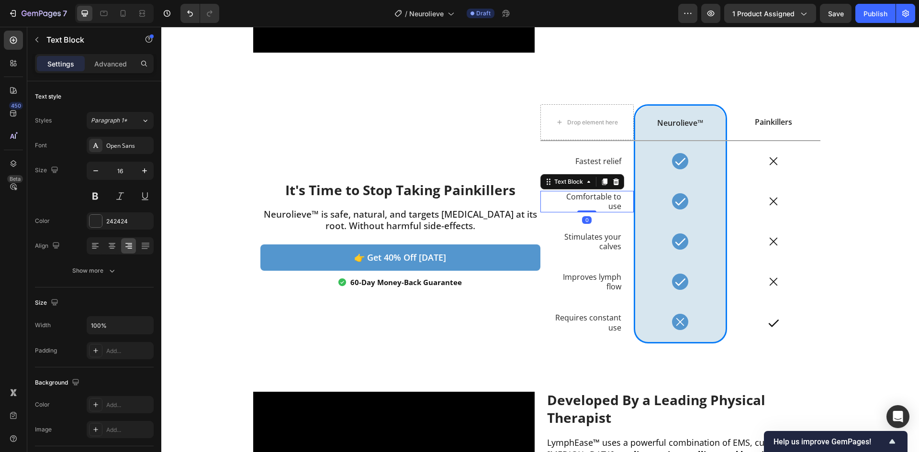
click at [590, 198] on p "Comfortable to use" at bounding box center [587, 202] width 68 height 20
click at [602, 163] on p "Fastest relief" at bounding box center [587, 161] width 68 height 10
click at [609, 165] on p "Fastest relief" at bounding box center [587, 161] width 68 height 10
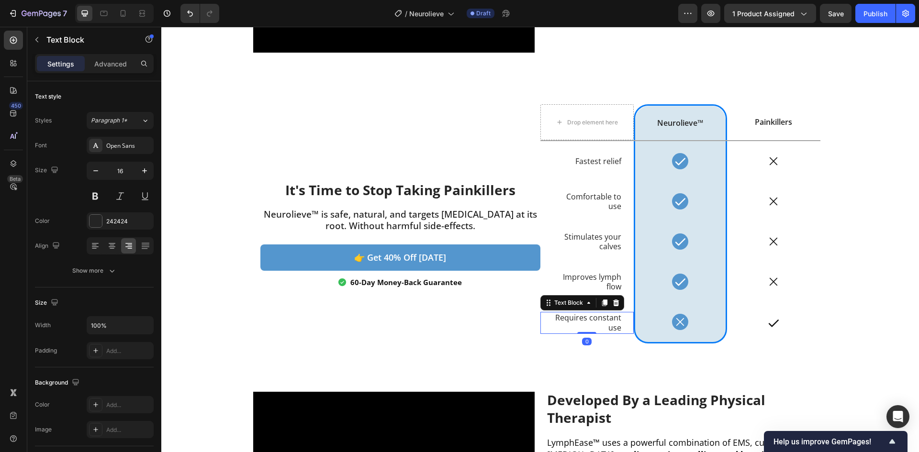
click at [570, 328] on p "Requires constant use" at bounding box center [587, 323] width 68 height 20
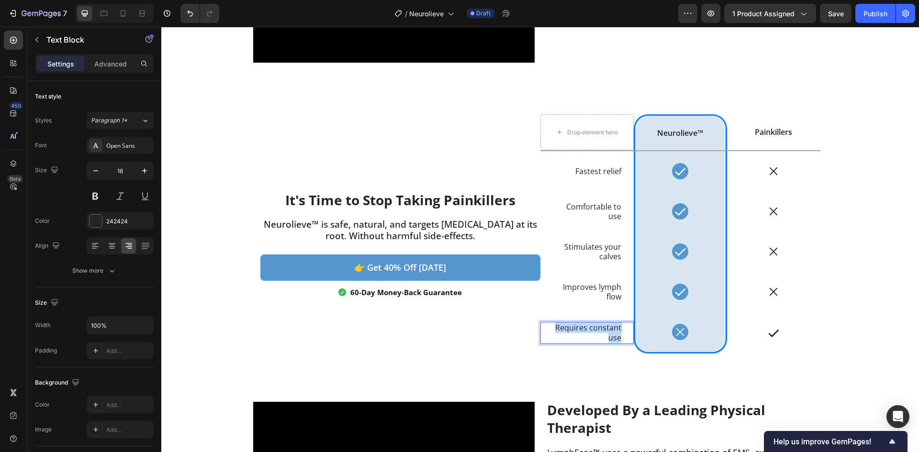
click at [570, 328] on p "Requires constant use" at bounding box center [587, 333] width 68 height 20
click at [604, 170] on p "Fastest relief" at bounding box center [587, 172] width 68 height 10
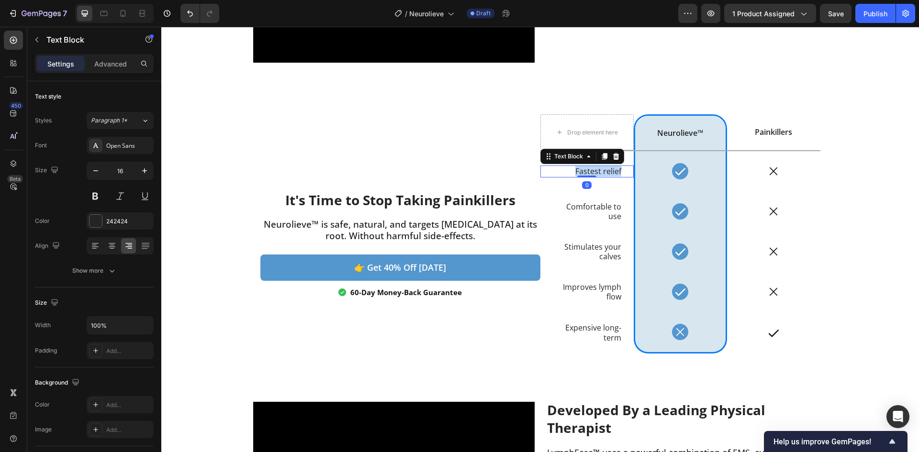
click at [604, 170] on p "Fastest relief" at bounding box center [587, 172] width 68 height 10
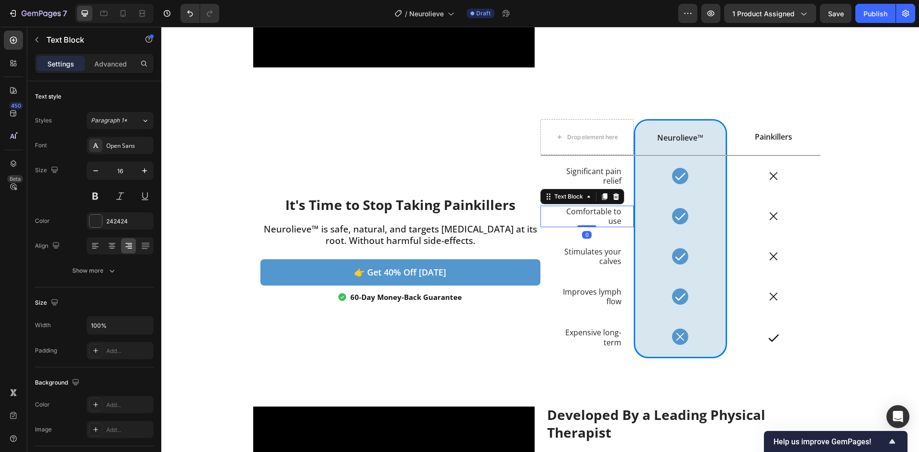
click at [604, 213] on p "Comfortable to use" at bounding box center [587, 217] width 68 height 20
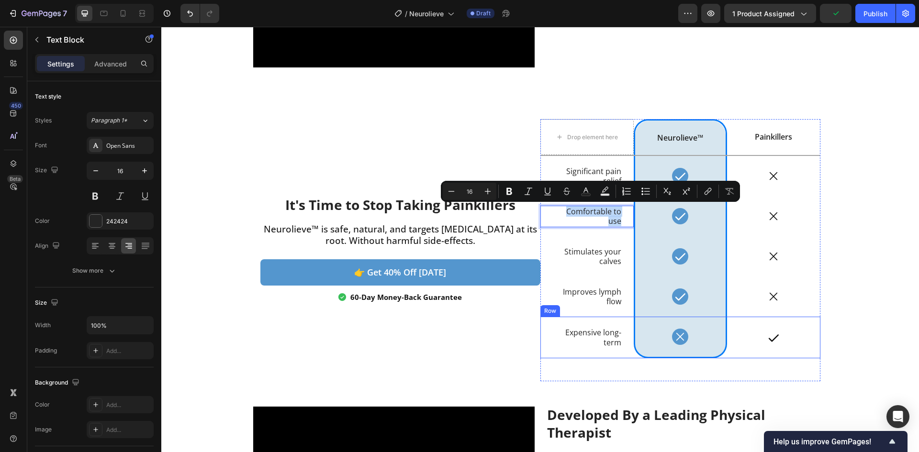
click at [588, 317] on div "Expensive long-term Text Block" at bounding box center [586, 338] width 93 height 42
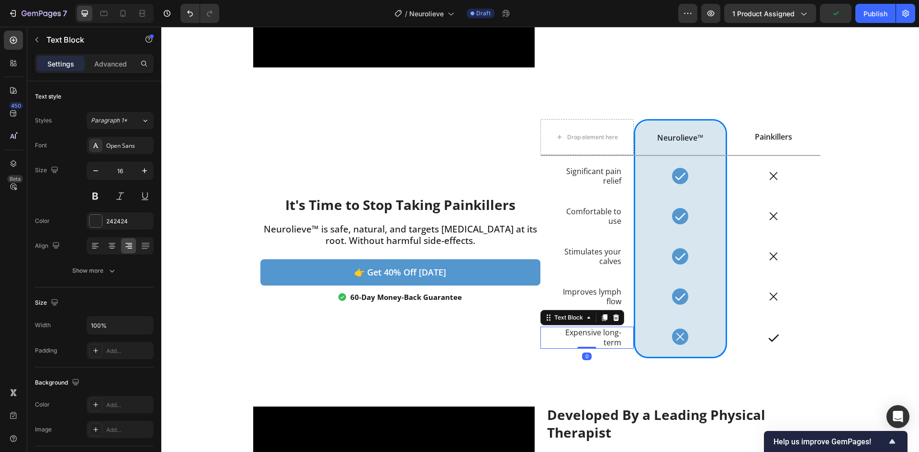
click at [587, 337] on p "Expensive long-term" at bounding box center [587, 338] width 68 height 20
click at [587, 338] on p "Expensive long-term" at bounding box center [587, 338] width 68 height 20
click at [594, 177] on p "Significant pain relief" at bounding box center [587, 177] width 68 height 20
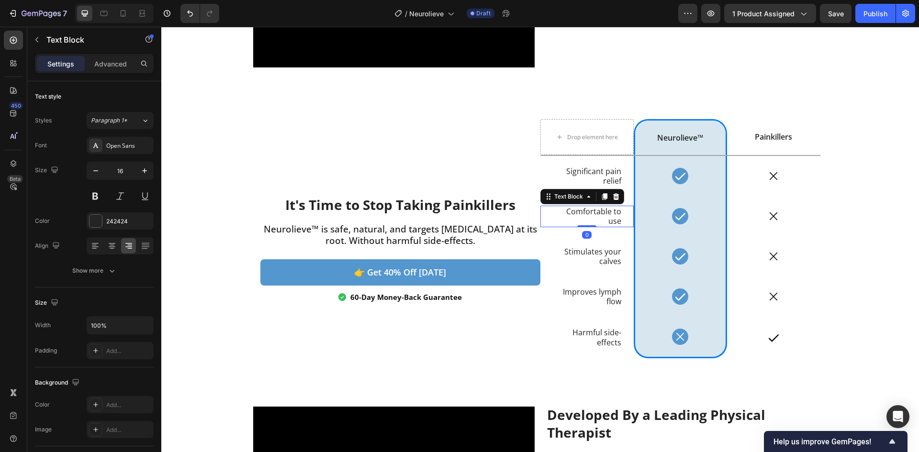
click at [586, 211] on p "Comfortable to use" at bounding box center [587, 217] width 68 height 20
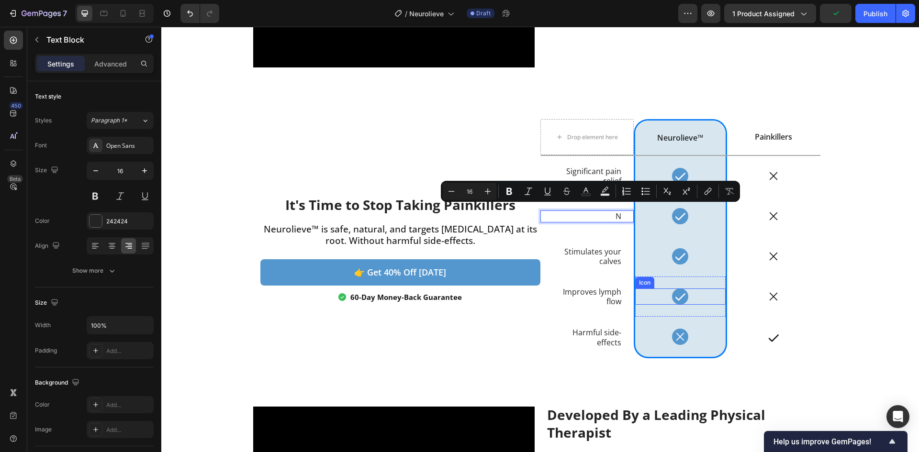
scroll to position [1063, 0]
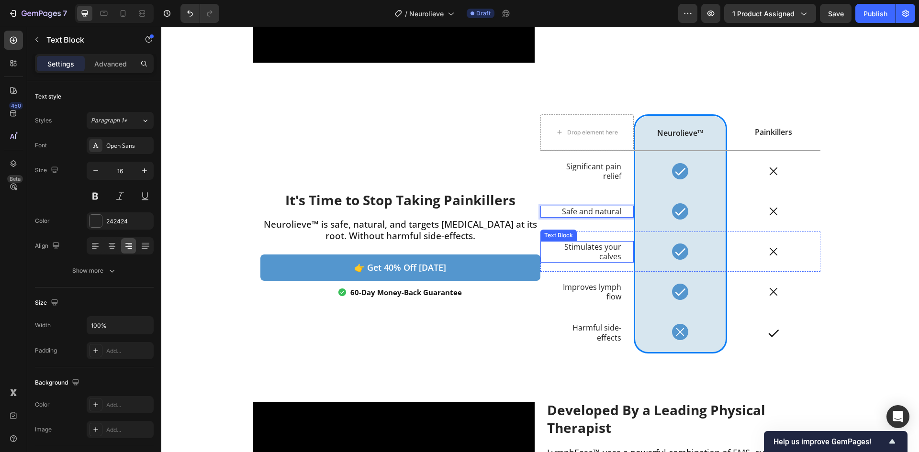
click at [604, 254] on p "Stimulates your calves" at bounding box center [587, 252] width 68 height 20
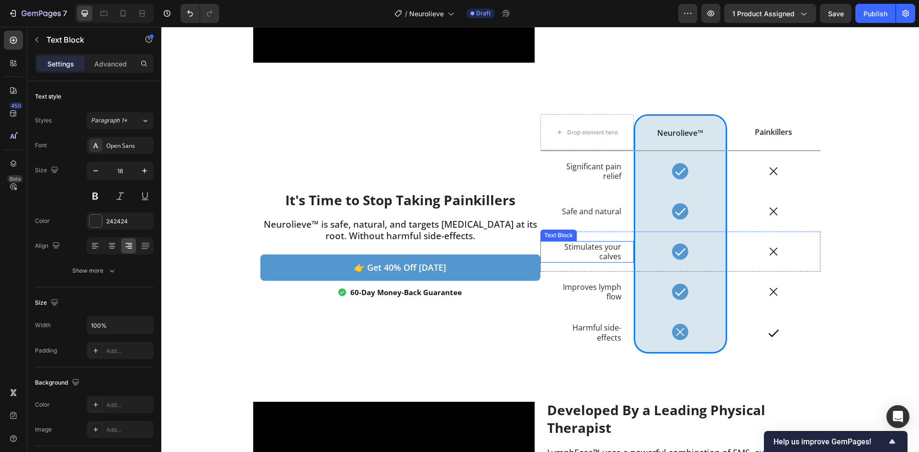
click at [600, 256] on p "Stimulates your calves" at bounding box center [587, 252] width 68 height 20
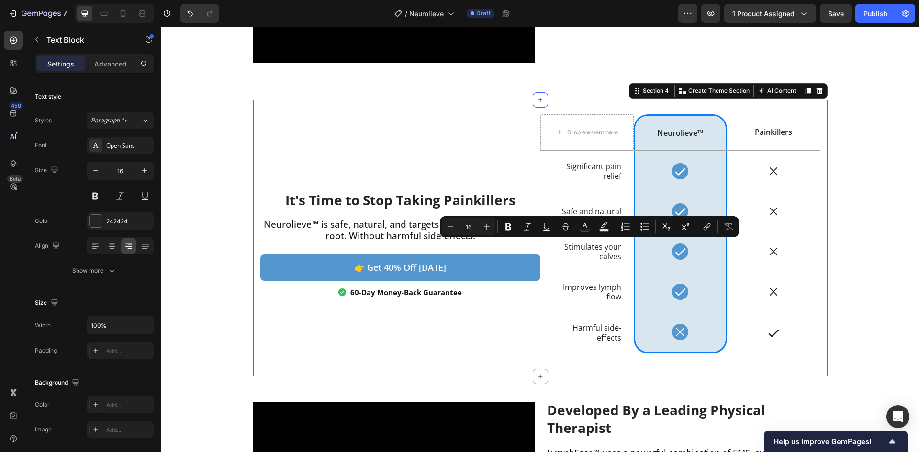
click at [488, 333] on div "It's Time to Stop Taking Painkillers Heading Neurolieve™ is safe, natural, and …" at bounding box center [400, 245] width 280 height 263
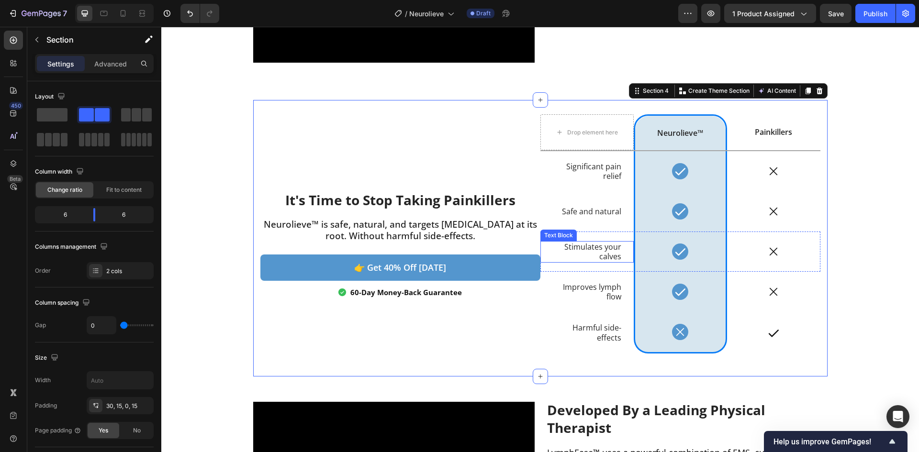
click at [602, 257] on p "Stimulates your calves" at bounding box center [587, 252] width 68 height 20
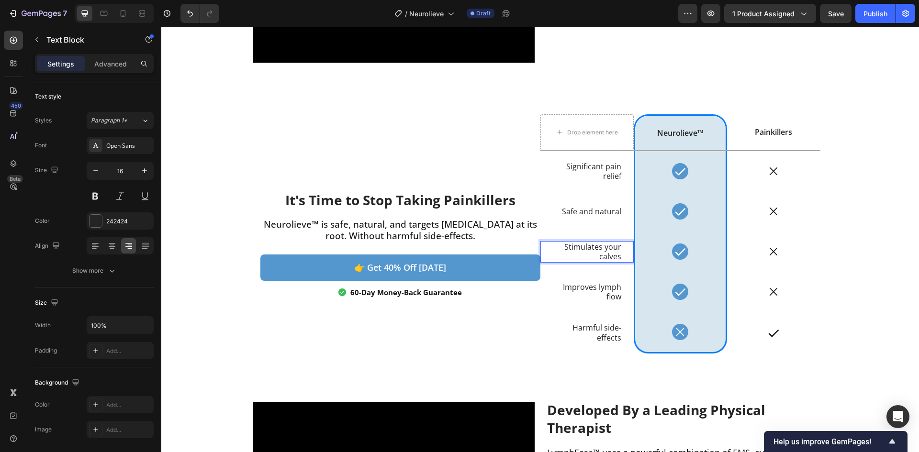
click at [603, 257] on p "Stimulates your calves" at bounding box center [587, 252] width 68 height 20
click at [606, 295] on p "Improves lymph flow" at bounding box center [587, 292] width 68 height 20
click at [605, 295] on p "Improves lymph flow" at bounding box center [587, 292] width 68 height 20
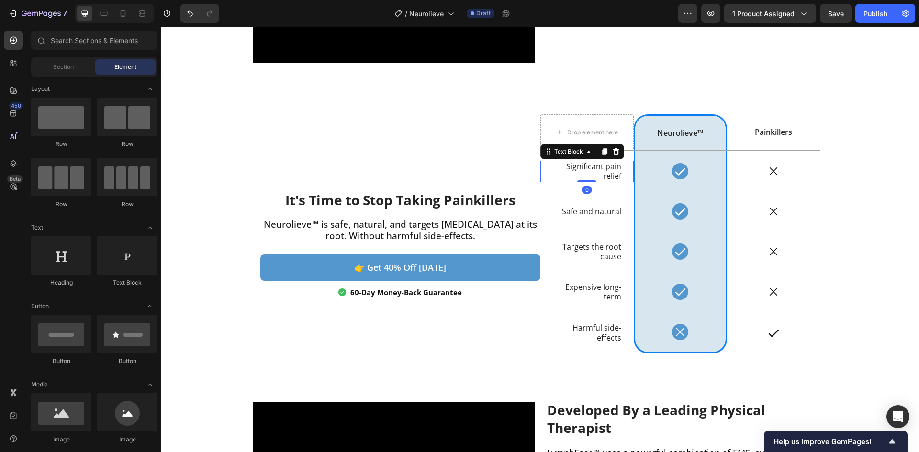
click at [576, 176] on p "Significant pain relief" at bounding box center [587, 172] width 68 height 20
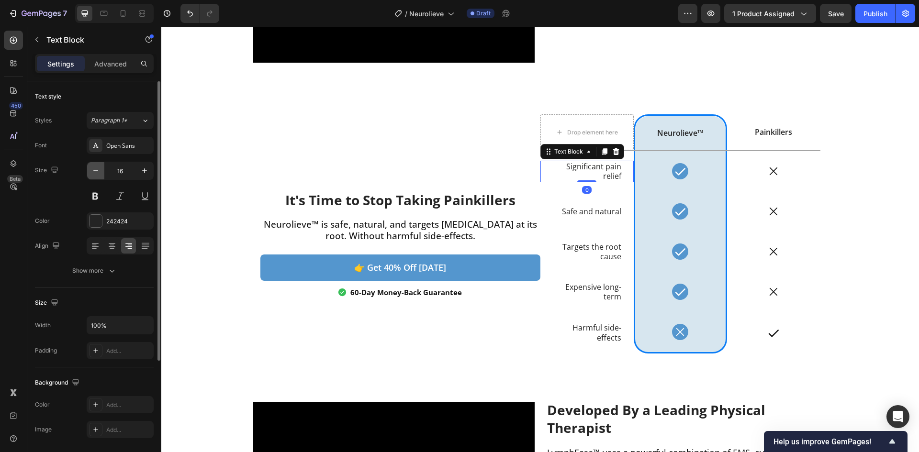
click at [98, 173] on icon "button" at bounding box center [96, 171] width 10 height 10
click at [145, 174] on icon "button" at bounding box center [145, 171] width 10 height 10
type input "16"
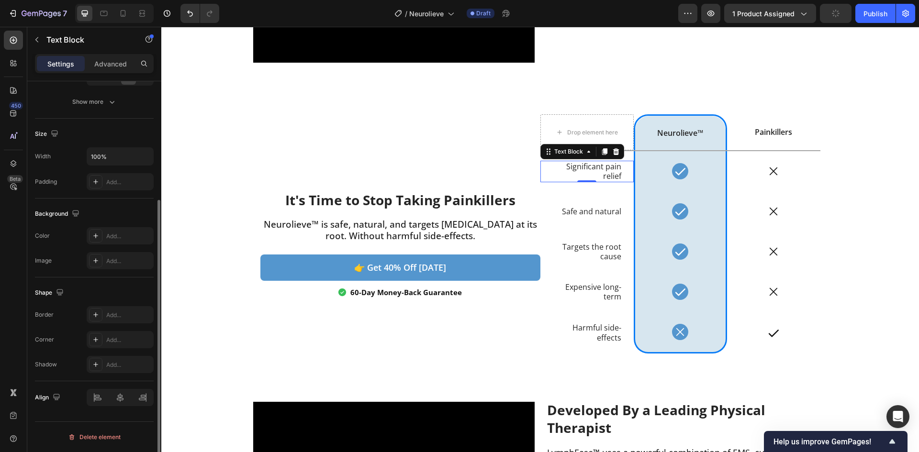
scroll to position [0, 0]
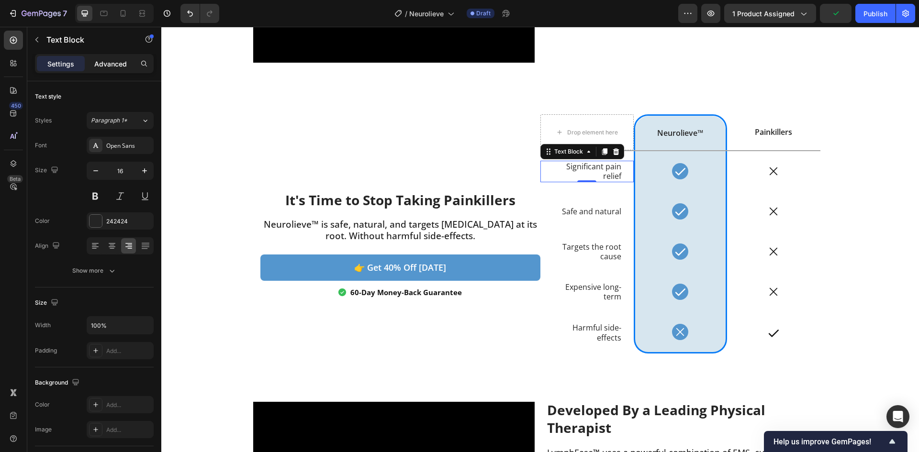
click at [107, 66] on p "Advanced" at bounding box center [110, 64] width 33 height 10
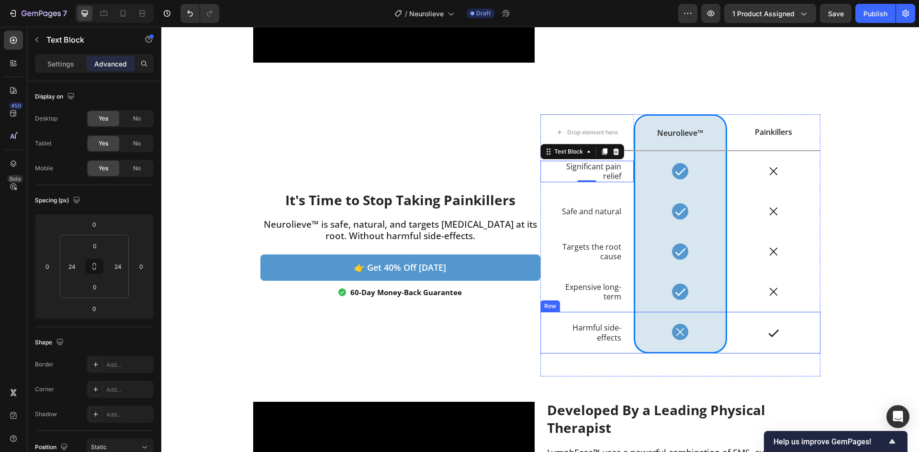
click at [588, 345] on div "Harmful side-effects Text Block" at bounding box center [586, 333] width 93 height 42
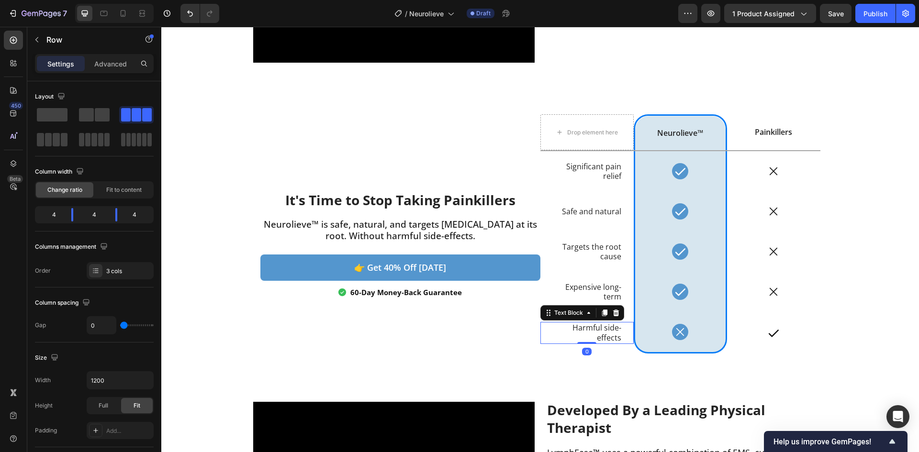
click at [603, 339] on p "Harmful side-effects" at bounding box center [587, 333] width 68 height 20
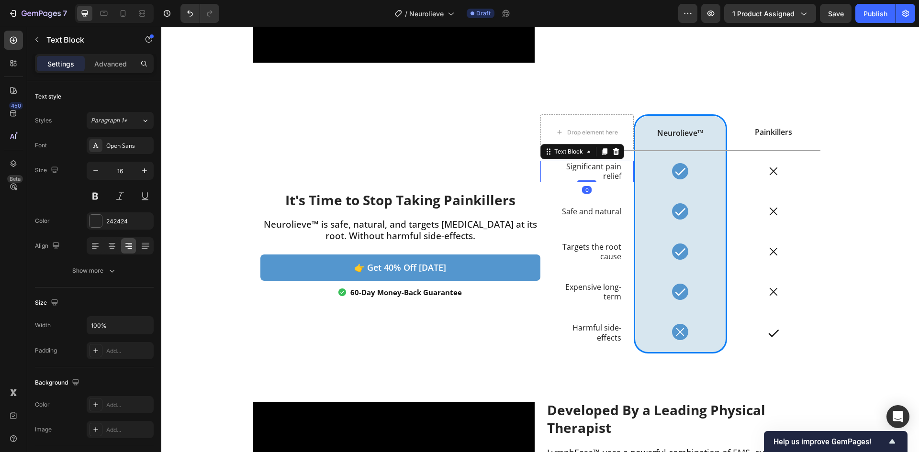
click at [583, 169] on p "Significant pain relief" at bounding box center [587, 172] width 68 height 20
click at [677, 175] on icon at bounding box center [680, 171] width 12 height 12
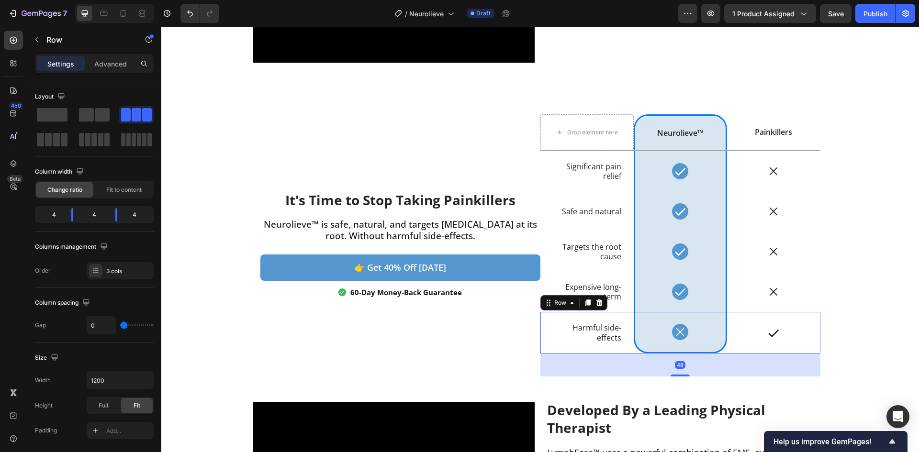
click at [625, 315] on div "Harmful side-effects Text Block" at bounding box center [586, 333] width 93 height 42
click at [696, 293] on div "Icon" at bounding box center [680, 292] width 90 height 16
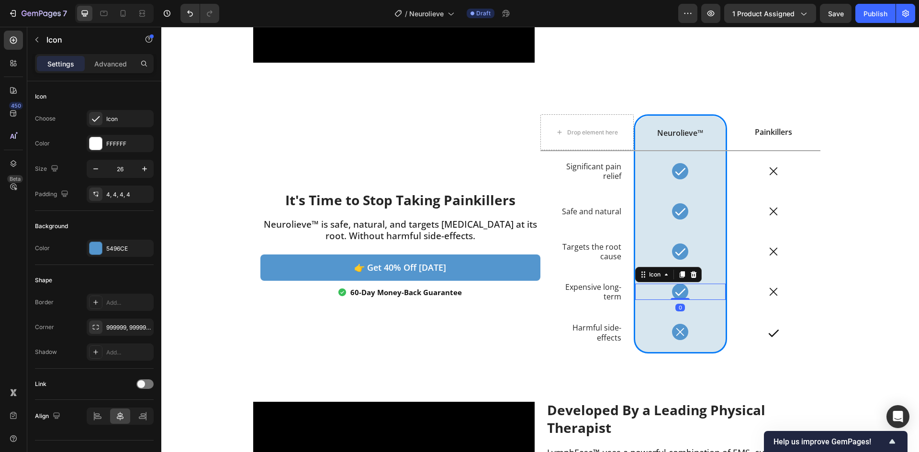
click at [692, 277] on icon at bounding box center [694, 275] width 8 height 8
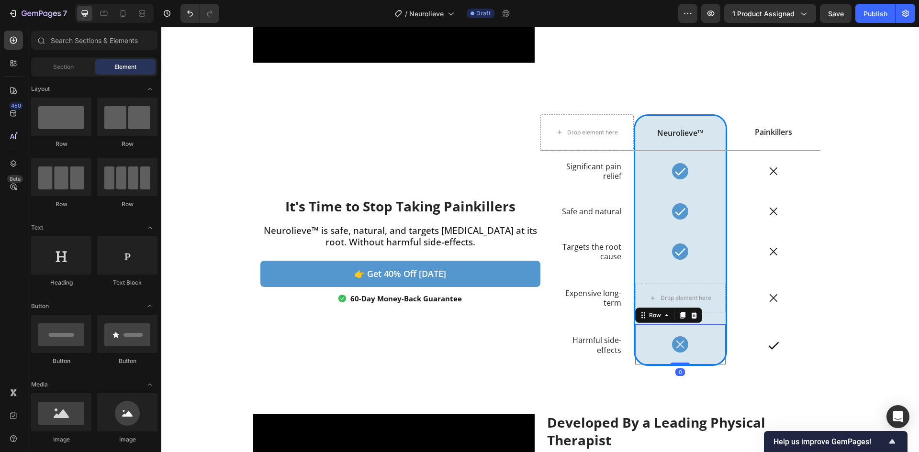
click at [703, 336] on div "Icon Row 0" at bounding box center [680, 345] width 93 height 42
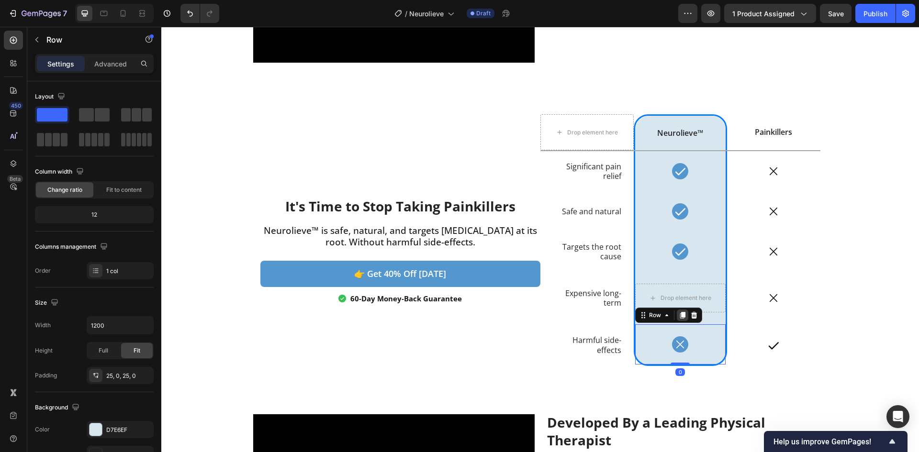
click at [680, 315] on icon at bounding box center [682, 315] width 5 height 7
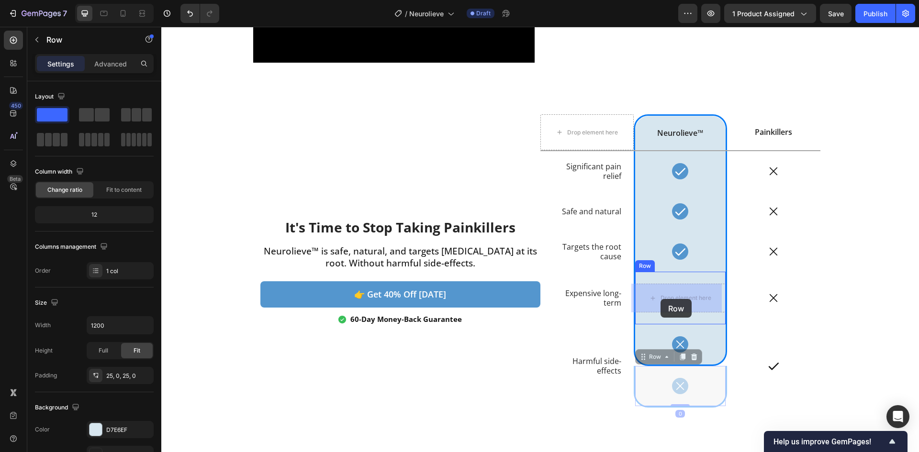
drag, startPoint x: 640, startPoint y: 359, endPoint x: 661, endPoint y: 299, distance: 63.9
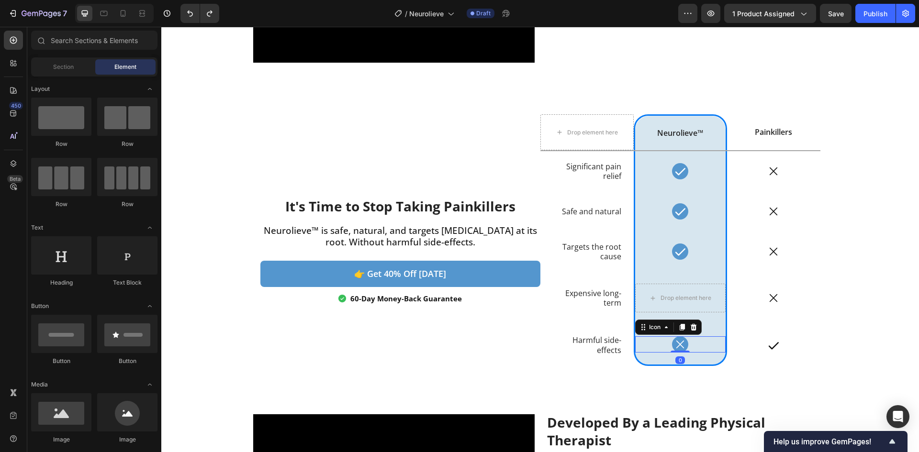
click at [695, 342] on div "Icon 0" at bounding box center [680, 344] width 90 height 16
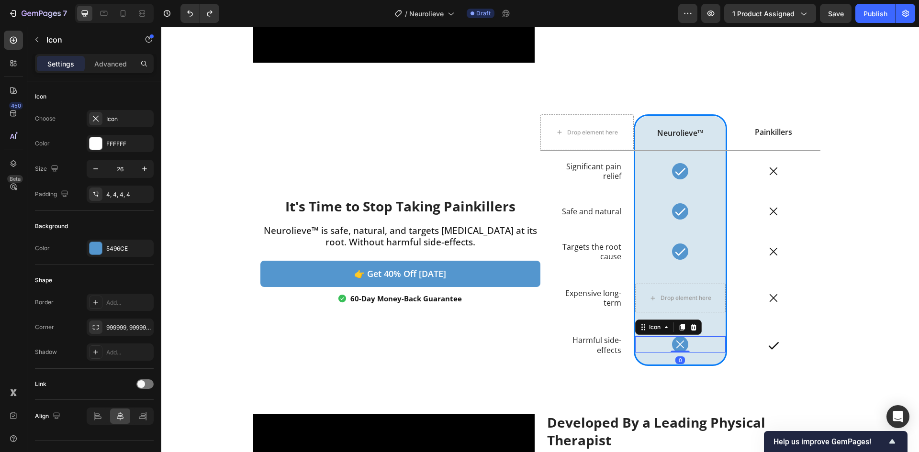
click at [680, 326] on icon at bounding box center [681, 327] width 5 height 7
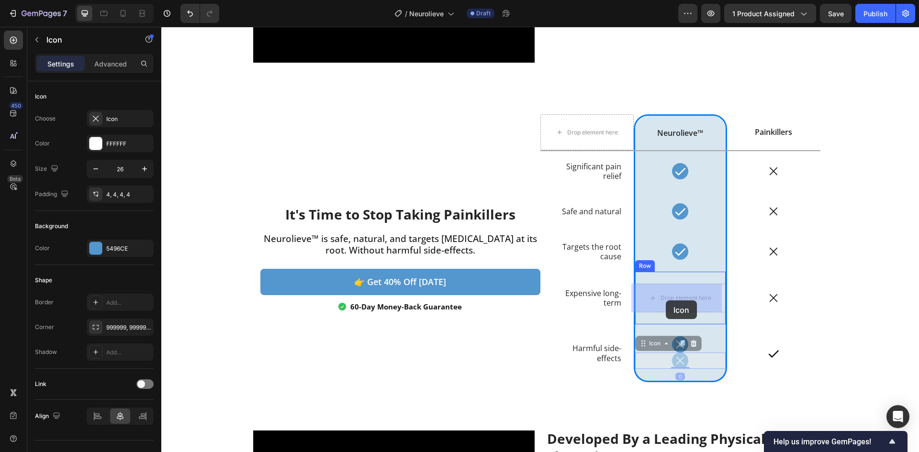
drag, startPoint x: 639, startPoint y: 348, endPoint x: 664, endPoint y: 302, distance: 52.5
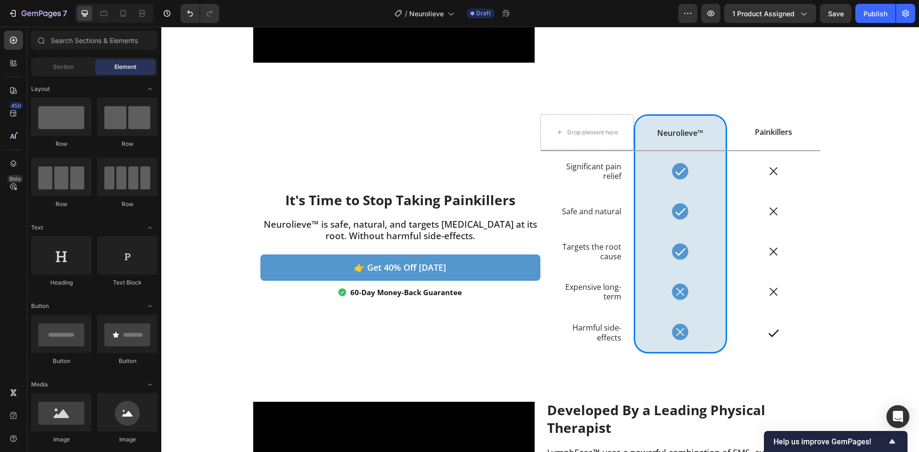
click at [771, 333] on icon at bounding box center [774, 333] width 10 height 7
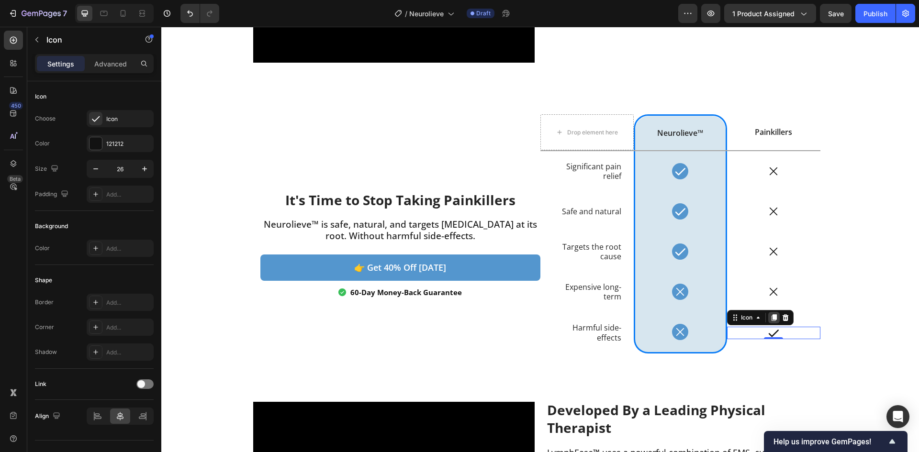
click at [771, 319] on icon at bounding box center [773, 317] width 5 height 7
click at [772, 293] on icon at bounding box center [773, 292] width 12 height 12
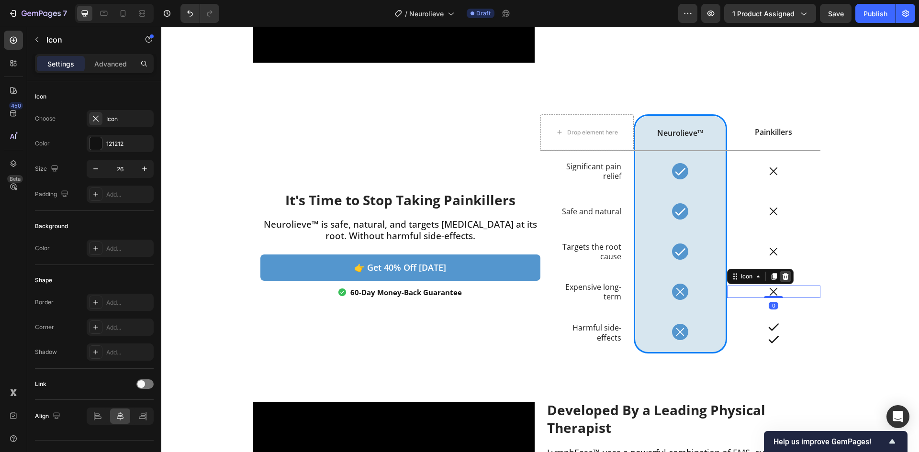
click at [781, 278] on icon at bounding box center [785, 277] width 8 height 8
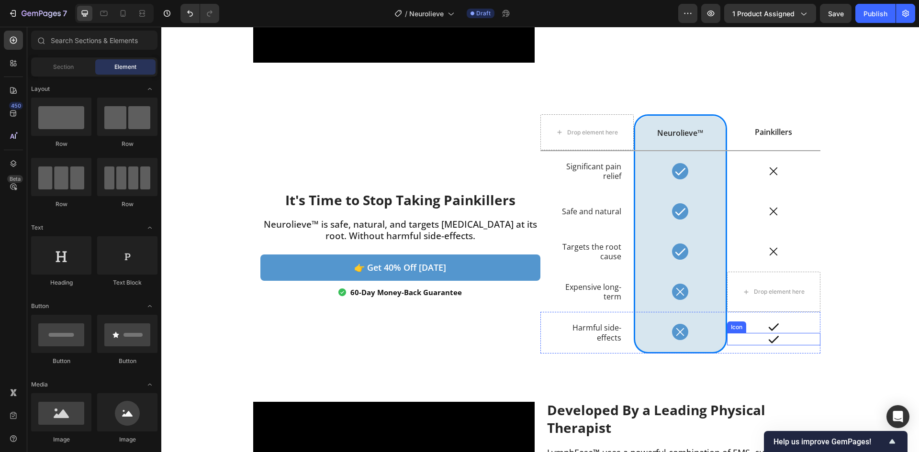
click at [761, 338] on div "Icon" at bounding box center [773, 339] width 93 height 12
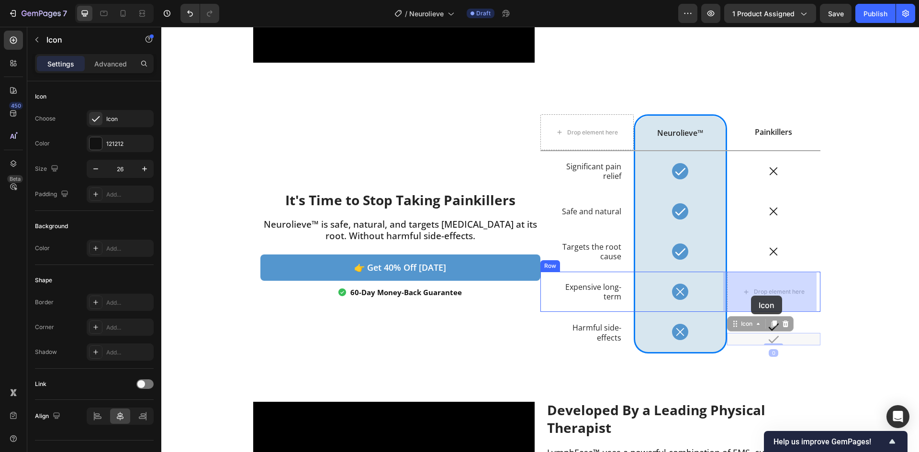
drag, startPoint x: 734, startPoint y: 323, endPoint x: 750, endPoint y: 297, distance: 30.3
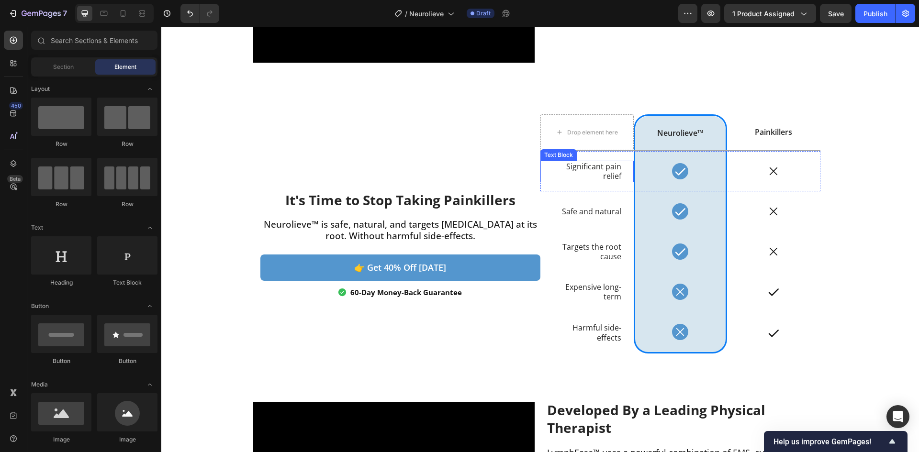
click at [611, 177] on p "Significant pain relief" at bounding box center [587, 172] width 68 height 20
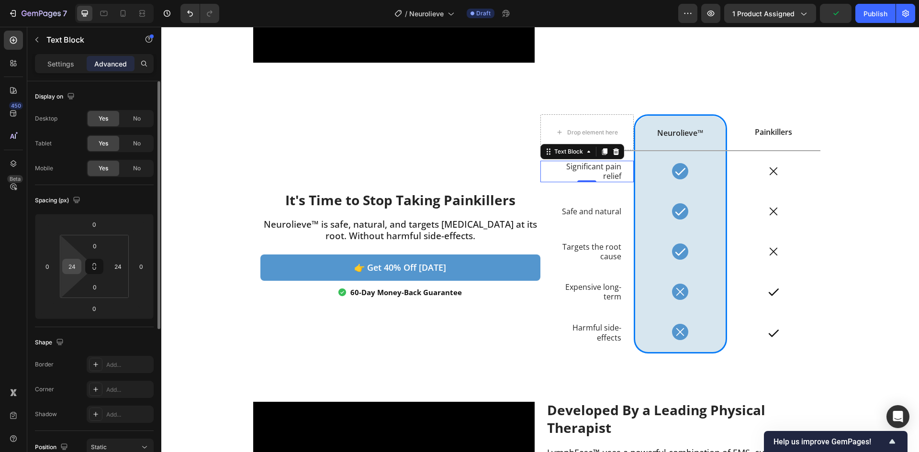
click at [68, 264] on input "24" at bounding box center [72, 266] width 14 height 14
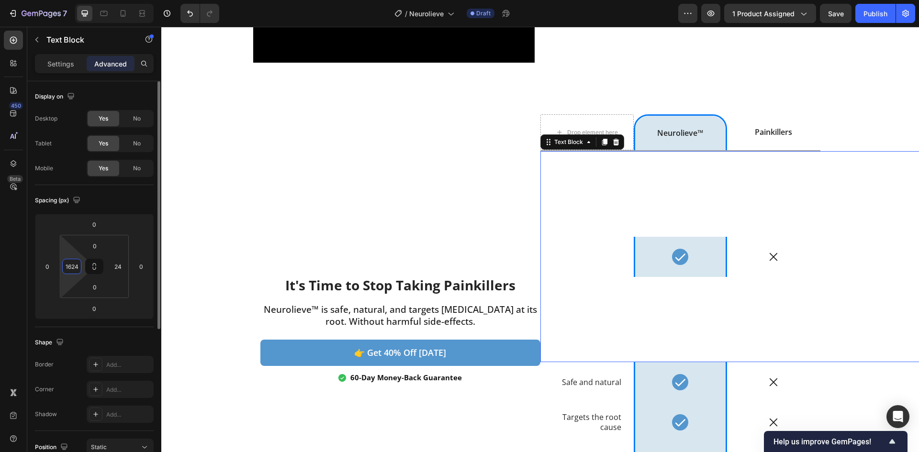
click at [75, 269] on input "1624" at bounding box center [72, 266] width 14 height 14
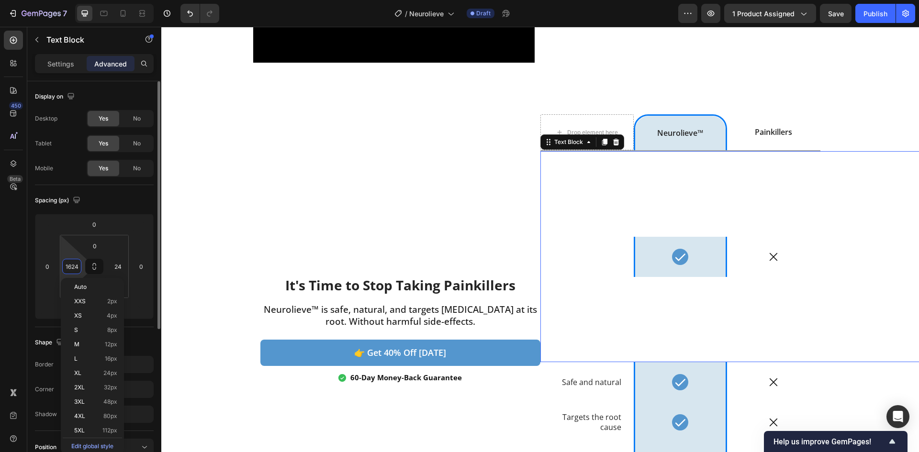
click at [75, 269] on input "1624" at bounding box center [72, 266] width 14 height 14
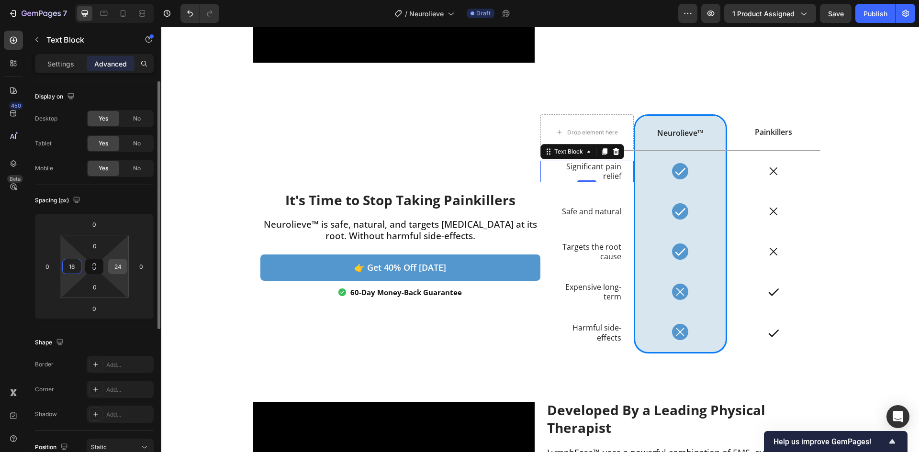
type input "16"
click at [117, 270] on input "24" at bounding box center [118, 266] width 14 height 14
drag, startPoint x: 124, startPoint y: 267, endPoint x: 112, endPoint y: 267, distance: 11.5
click at [112, 267] on input "16" at bounding box center [118, 266] width 14 height 14
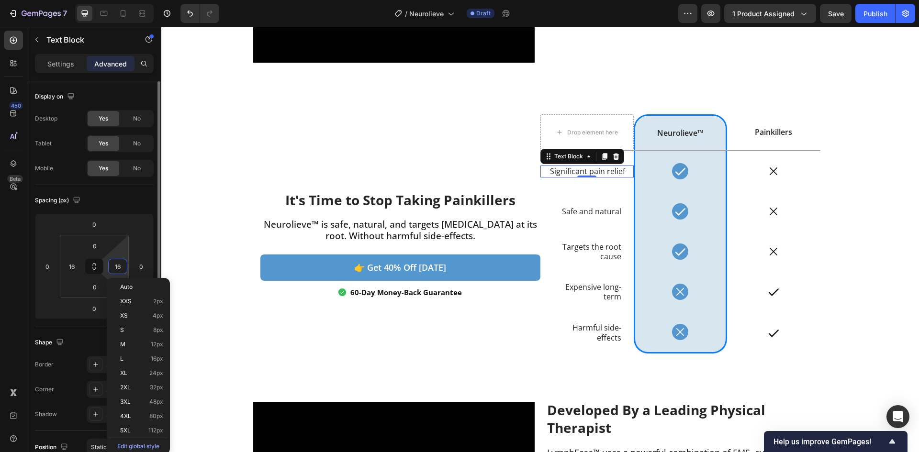
type input "8"
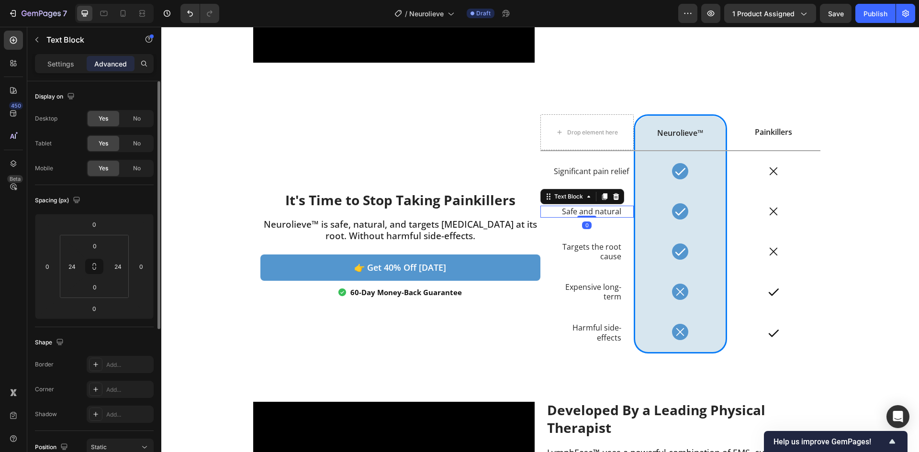
click at [584, 217] on div "Safe and natural Text Block 0" at bounding box center [586, 212] width 93 height 12
click at [74, 269] on input "24" at bounding box center [72, 266] width 14 height 14
type input "16"
click at [119, 268] on input "24" at bounding box center [118, 266] width 14 height 14
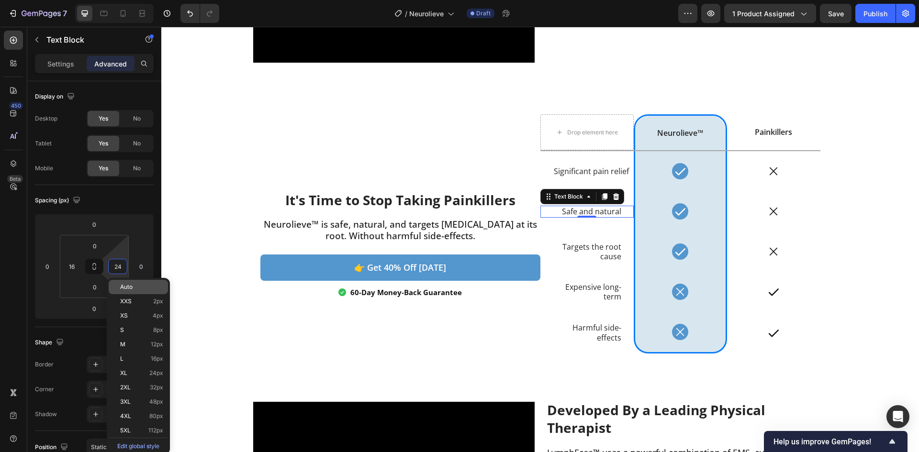
type input "8"
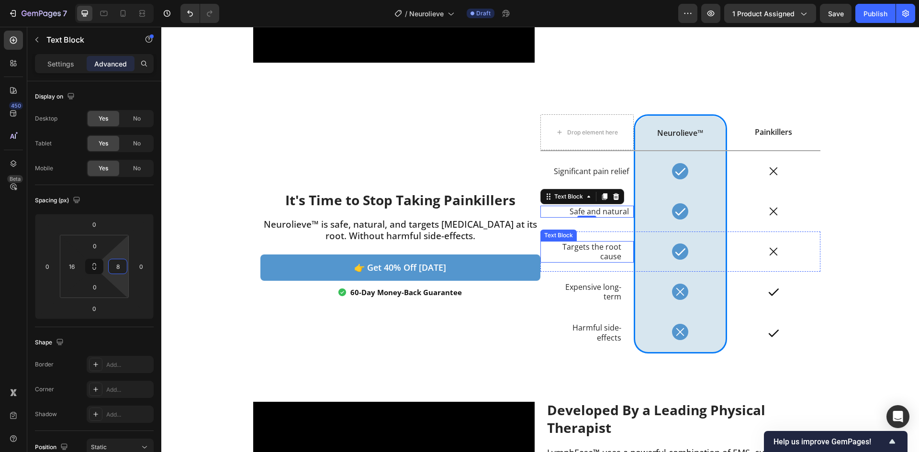
click at [593, 253] on p "Targets the root cause" at bounding box center [587, 252] width 68 height 20
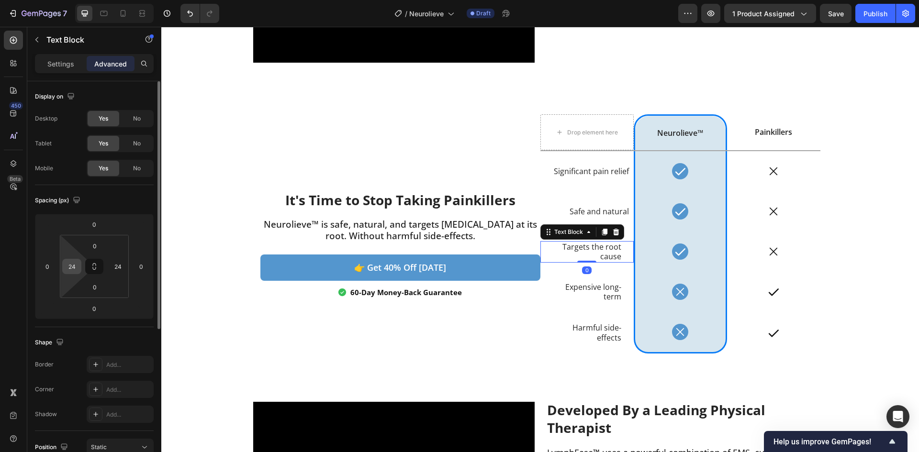
click at [75, 265] on input "24" at bounding box center [72, 266] width 14 height 14
type input "16"
click at [119, 264] on input "24" at bounding box center [118, 266] width 14 height 14
type input "8"
click at [104, 337] on div "Shape" at bounding box center [94, 342] width 119 height 15
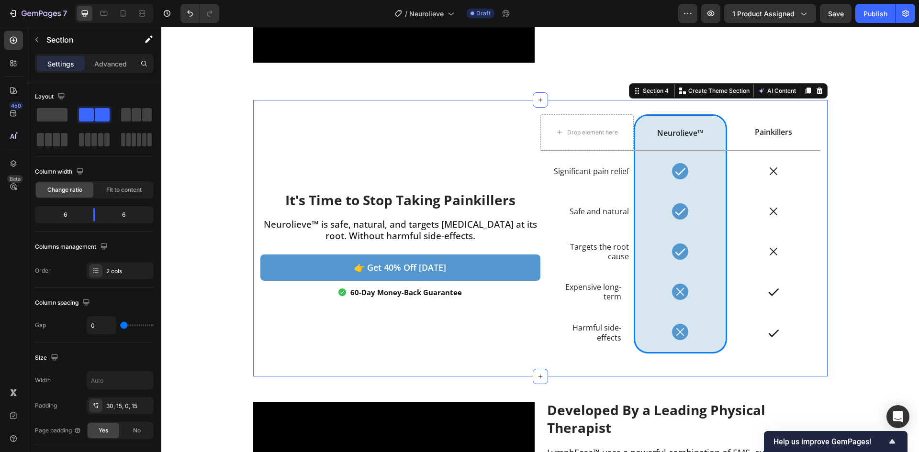
click at [491, 311] on div "It's Time to Stop Taking Painkillers Heading Neurolieve™ is safe, natural, and …" at bounding box center [400, 245] width 280 height 263
click at [581, 288] on p "Expensive long-term" at bounding box center [587, 292] width 68 height 20
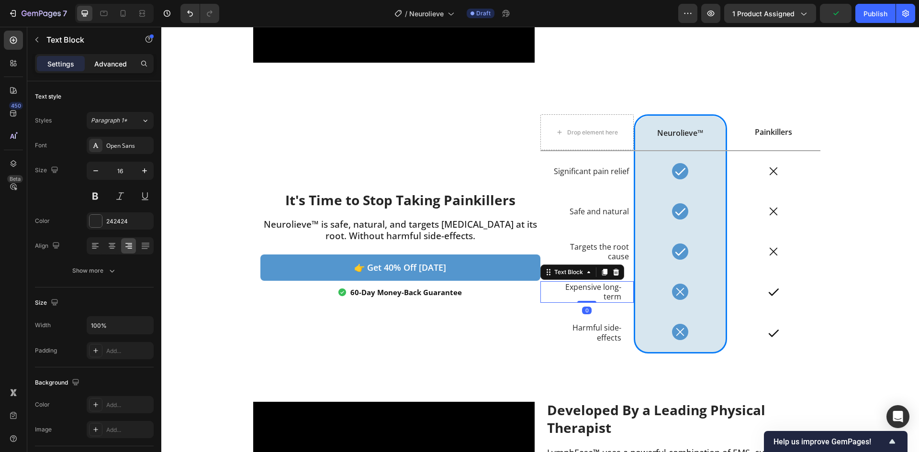
click at [107, 63] on p "Advanced" at bounding box center [110, 64] width 33 height 10
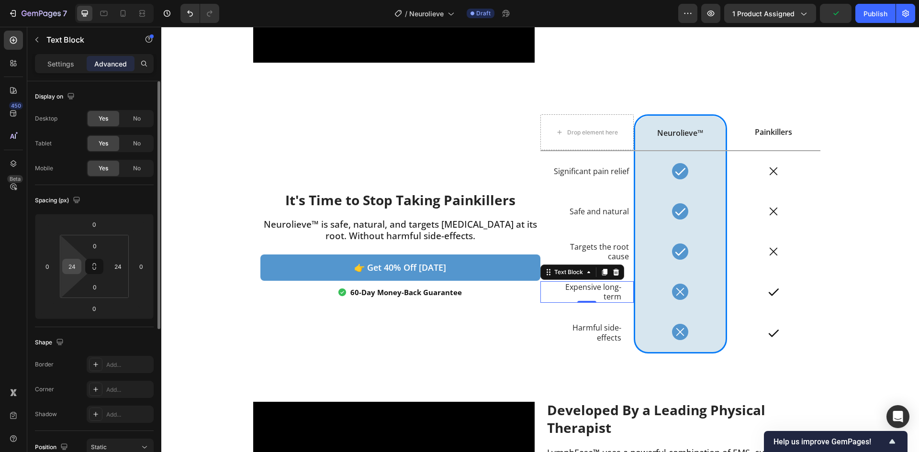
click at [77, 268] on input "24" at bounding box center [72, 266] width 14 height 14
type input "16"
click at [124, 264] on input "24" at bounding box center [118, 266] width 14 height 14
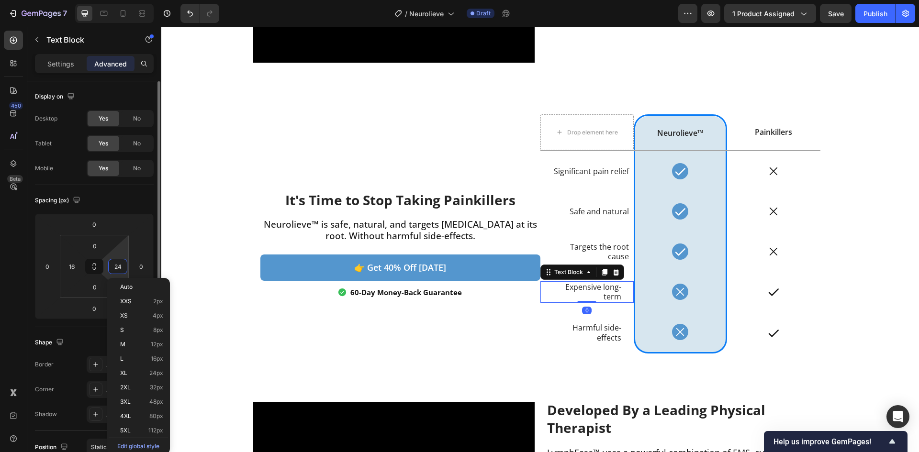
type input "8"
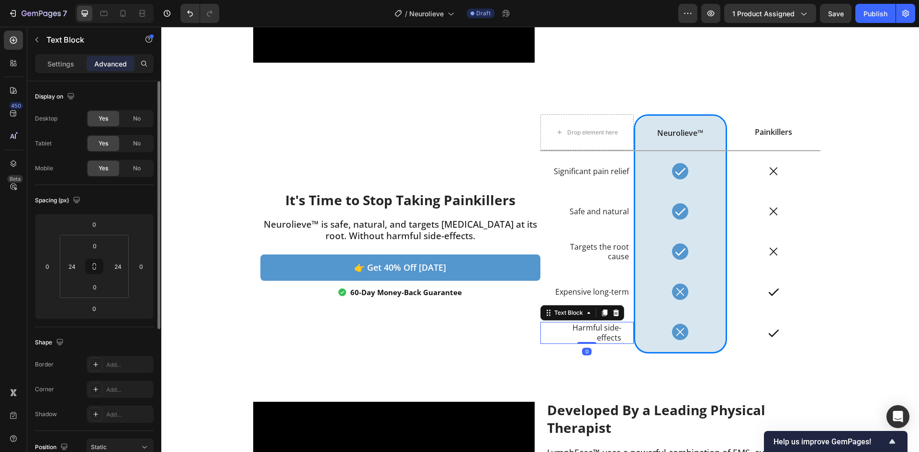
click at [589, 331] on p "Harmful side-effects" at bounding box center [587, 333] width 68 height 20
click at [70, 0] on html "7 Version history / Neurolieve Draft Preview 1 product assigned Save Publish 45…" at bounding box center [459, 0] width 919 height 0
type input "16"
click at [118, 268] on input "24" at bounding box center [118, 266] width 14 height 14
type input "8"
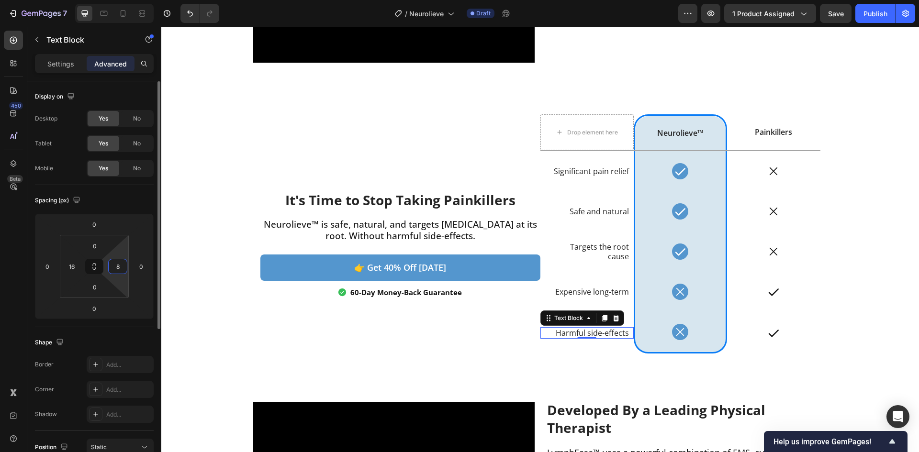
click at [70, 341] on div "Shape" at bounding box center [94, 342] width 119 height 15
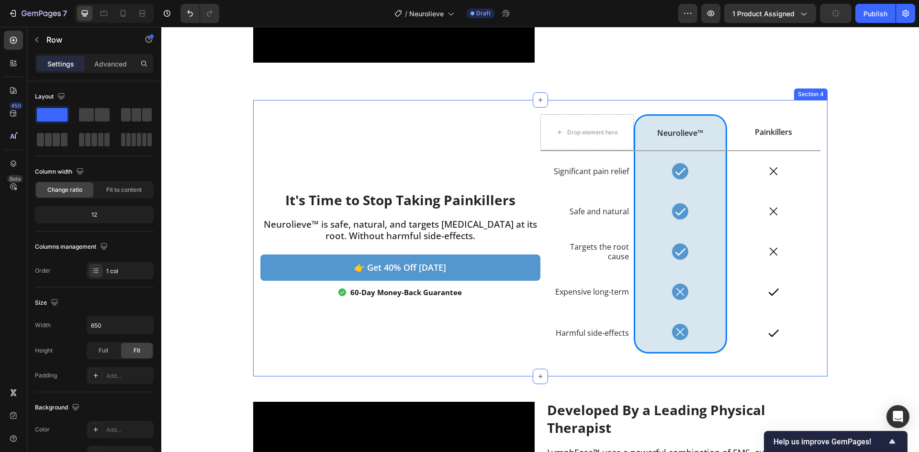
click at [540, 355] on div "Drop element here Neurolieve™ Text Block Painkillers Text Block Row Significant…" at bounding box center [680, 245] width 280 height 263
click at [96, 60] on p "Advanced" at bounding box center [110, 64] width 33 height 10
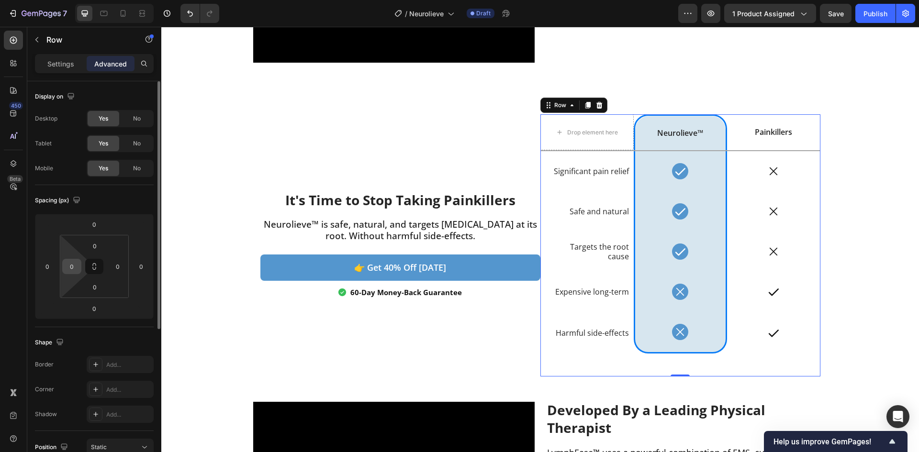
click at [71, 271] on input "0" at bounding box center [72, 266] width 14 height 14
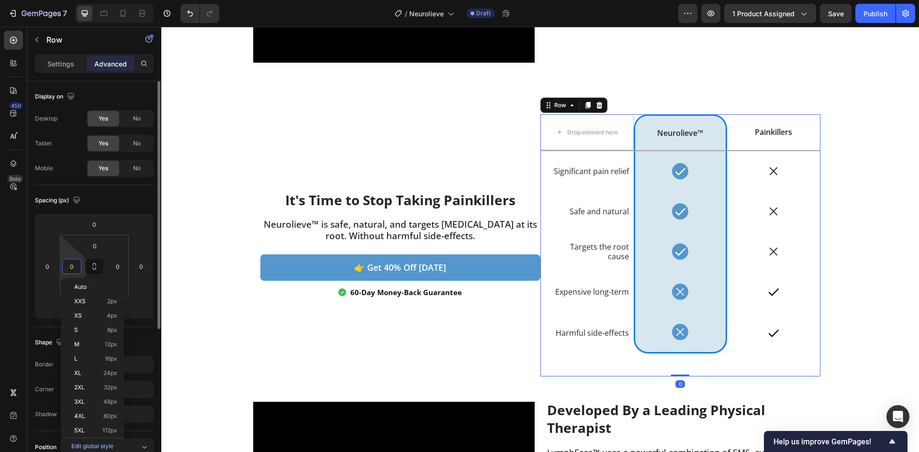
type input "8"
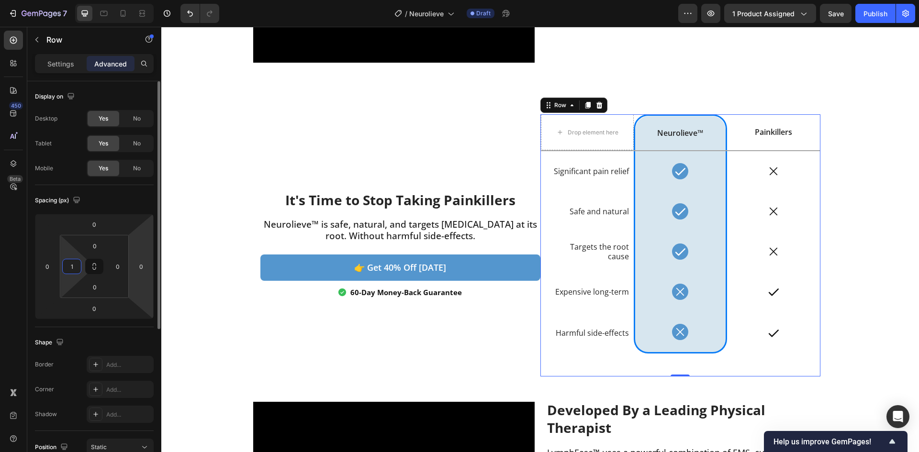
type input "16"
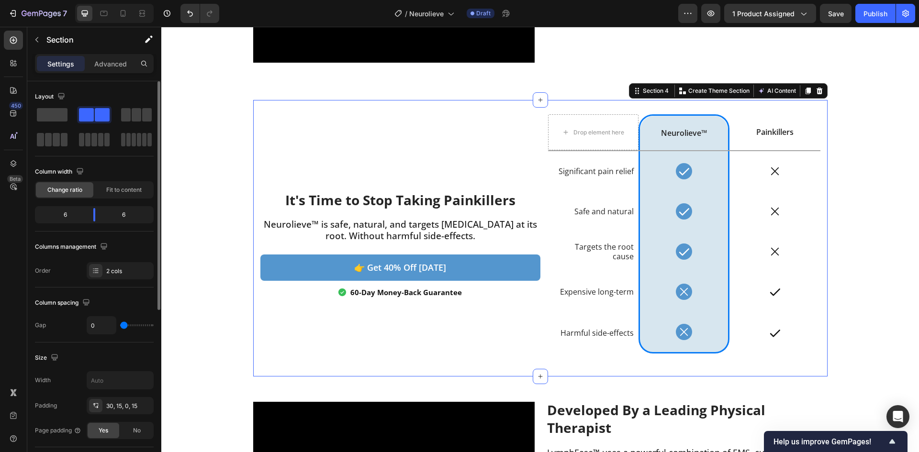
click at [354, 367] on div "It's Time to Stop Taking Painkillers Heading Neurolieve™ is safe, natural, and …" at bounding box center [400, 245] width 280 height 263
click at [822, 11] on button "Save" at bounding box center [836, 13] width 32 height 19
click at [117, 11] on div at bounding box center [122, 13] width 15 height 15
type input "100%"
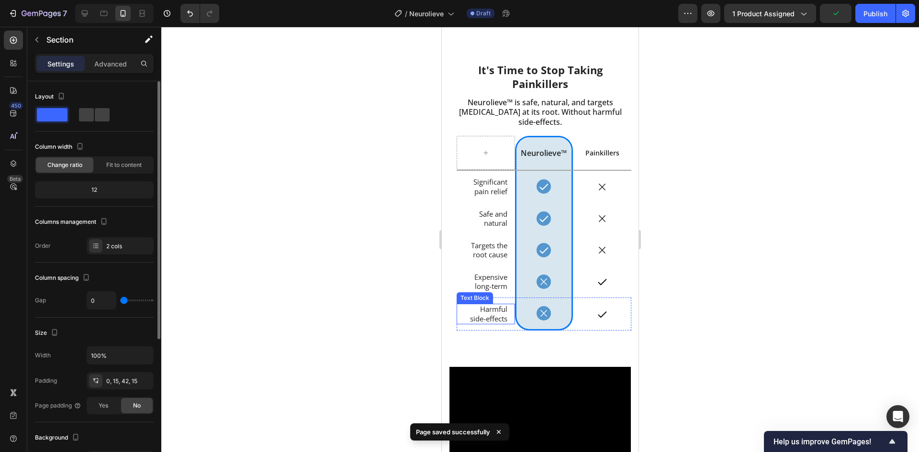
scroll to position [1451, 0]
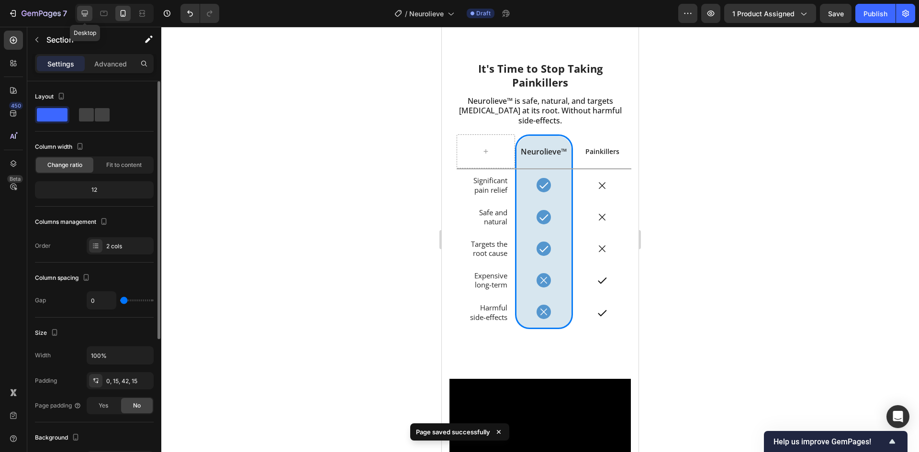
click at [83, 15] on icon at bounding box center [85, 14] width 6 height 6
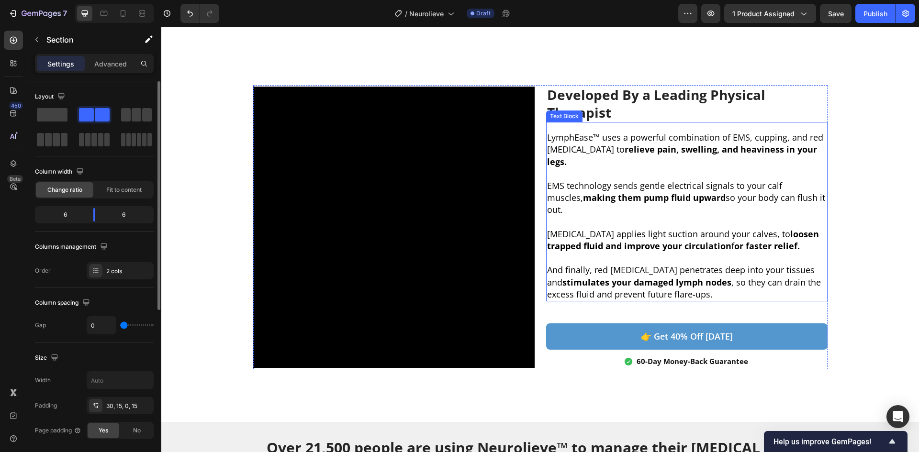
scroll to position [1353, 0]
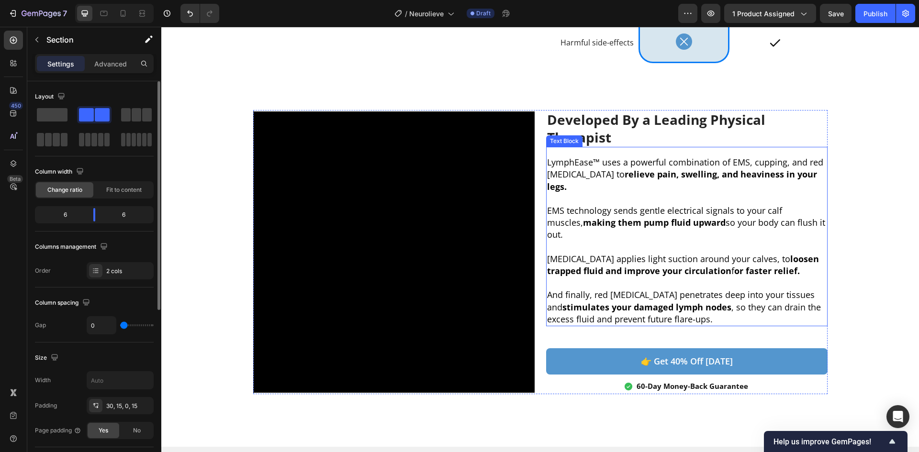
click at [640, 207] on p "EMS technology sends gentle electrical signals to your calf muscles, making the…" at bounding box center [686, 223] width 279 height 36
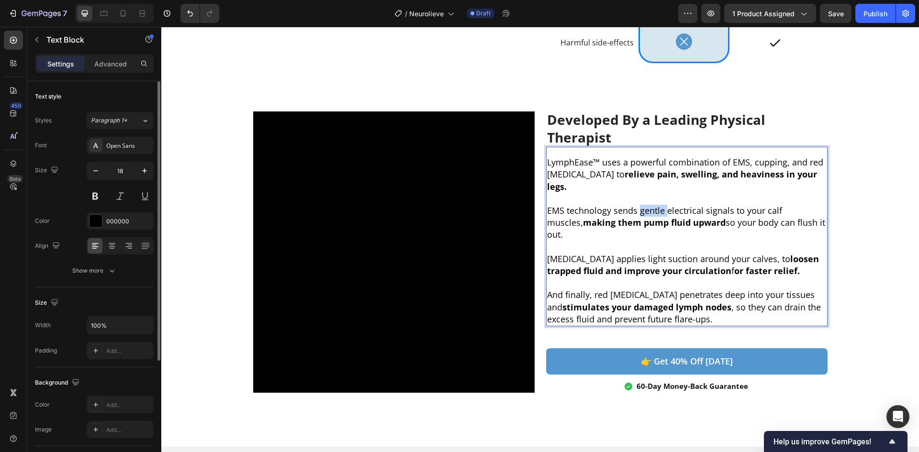
click at [639, 207] on p "EMS technology sends gentle electrical signals to your calf muscles, making the…" at bounding box center [686, 223] width 279 height 36
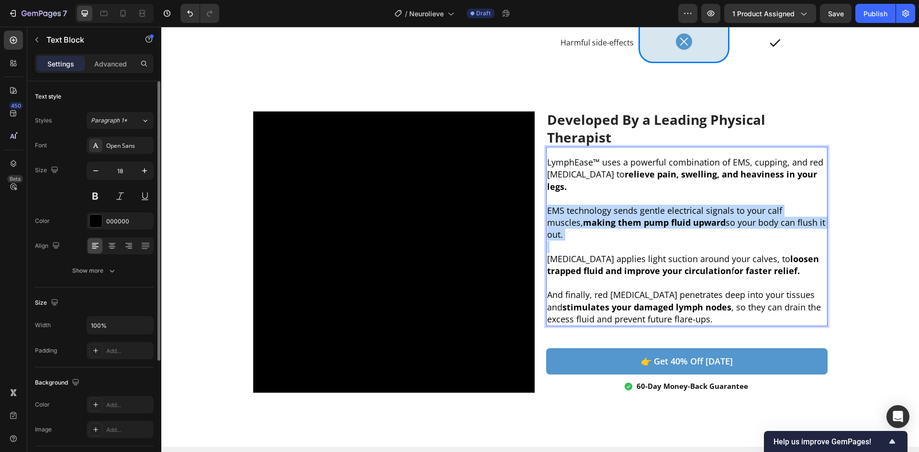
click at [639, 207] on p "EMS technology sends gentle electrical signals to your calf muscles, making the…" at bounding box center [686, 223] width 279 height 36
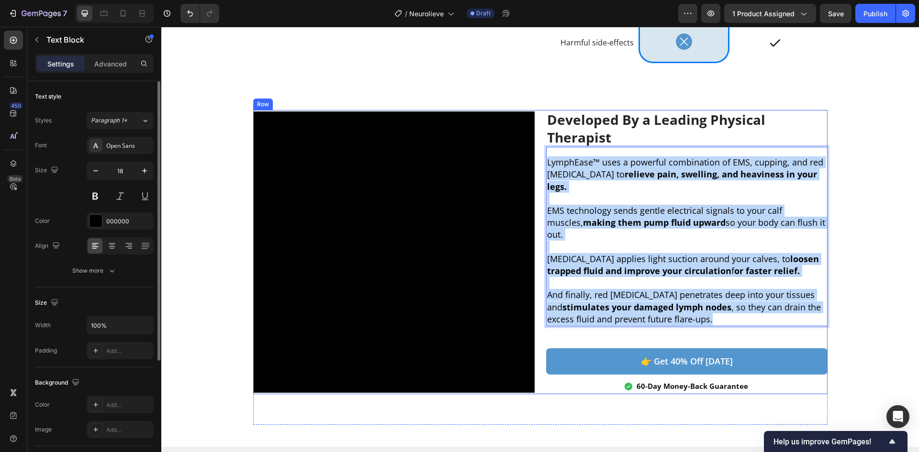
drag, startPoint x: 727, startPoint y: 309, endPoint x: 541, endPoint y: 177, distance: 228.5
click at [541, 177] on div "Developed By a Leading Physical Therapist Heading LymphEase™ uses a powerful co…" at bounding box center [540, 252] width 574 height 284
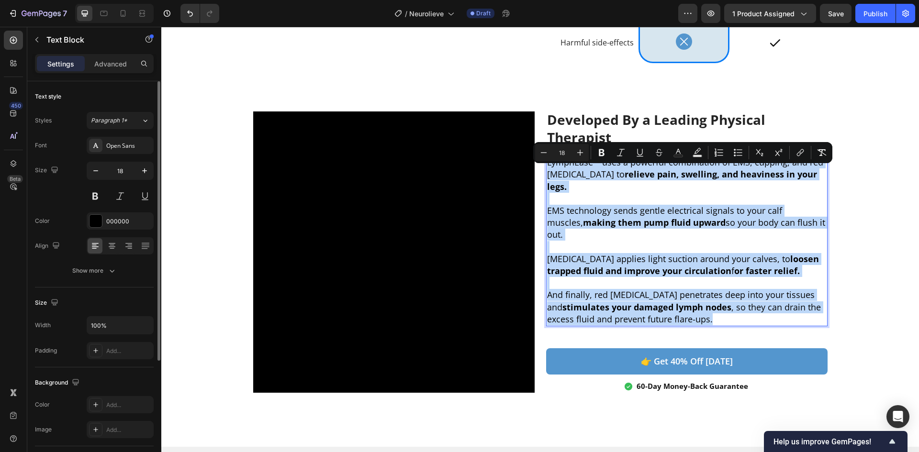
click at [734, 277] on p "Rich Text Editor. Editing area: main" at bounding box center [686, 283] width 279 height 12
click at [733, 289] on p "And finally, red light therapy penetrates deep into your tissues and stimulates…" at bounding box center [686, 307] width 279 height 36
drag, startPoint x: 730, startPoint y: 310, endPoint x: 543, endPoint y: 172, distance: 232.7
click at [546, 172] on div "LymphEase™ uses a powerful combination of EMS, cupping, and red light therapy t…" at bounding box center [686, 241] width 281 height 171
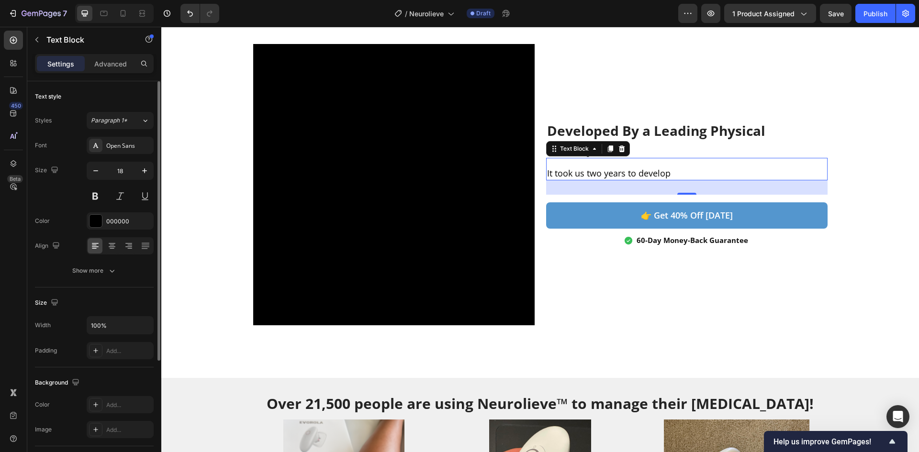
click at [689, 172] on p "It took us two years to develop" at bounding box center [686, 173] width 279 height 12
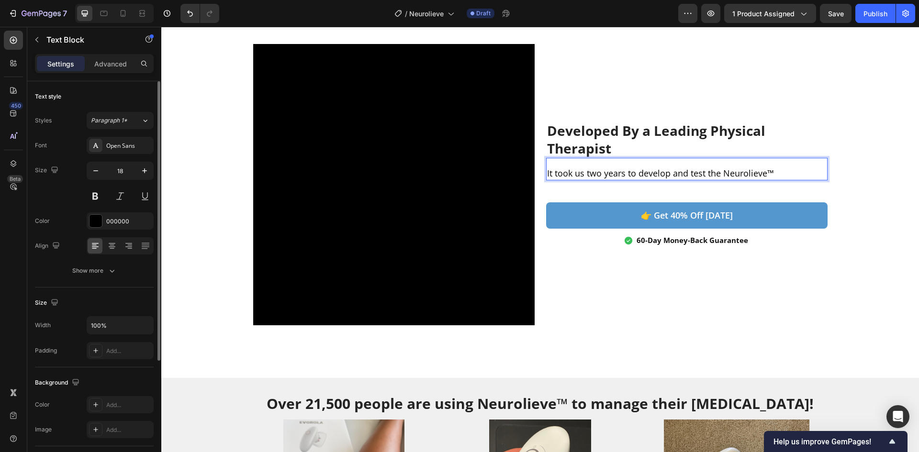
click at [713, 168] on p "It took us two years to develop and test the Neurolieve™" at bounding box center [686, 173] width 279 height 12
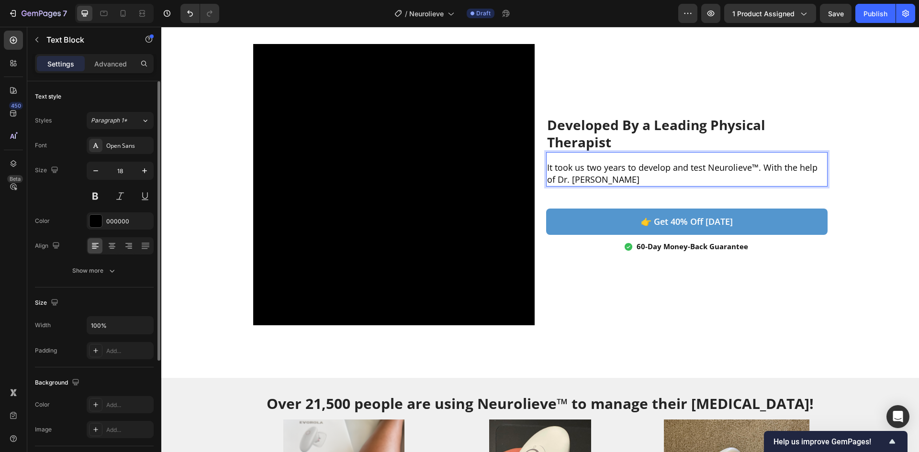
click at [822, 166] on p "It took us two years to develop and test Neurolieve™. With the help of Dr. Doug…" at bounding box center [686, 174] width 279 height 24
click at [760, 181] on p "It took us two years to develop and test Neurolieve™. With the help of the lead…" at bounding box center [686, 174] width 279 height 24
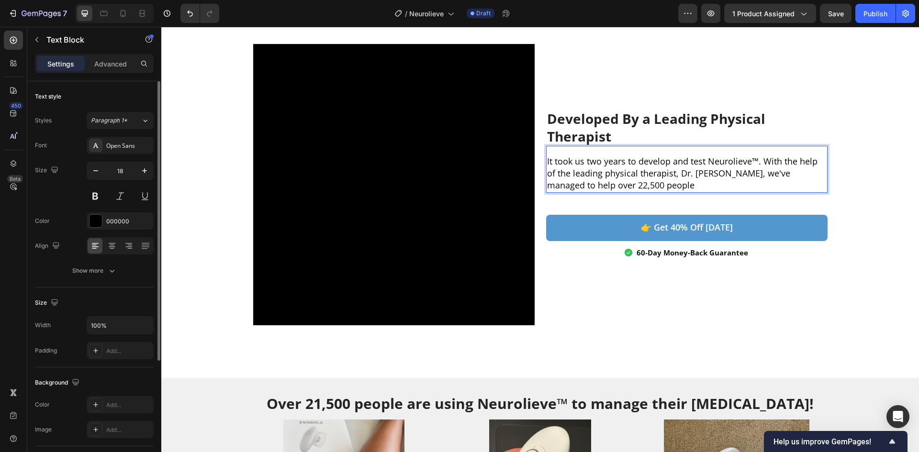
click at [552, 185] on p "It took us two years to develop and test Neurolieve™. With the help of the lead…" at bounding box center [686, 174] width 279 height 36
click at [547, 188] on p "It took us two years to develop and test Neurolieve™. With the help of the lead…" at bounding box center [686, 174] width 279 height 36
click at [796, 172] on p "It took us two years to develop and test Neurolieve™. With the help of the lead…" at bounding box center [686, 174] width 279 height 36
click at [696, 182] on p "It took us two years to develop and test Neurolieve™. With the help of the lead…" at bounding box center [686, 174] width 279 height 36
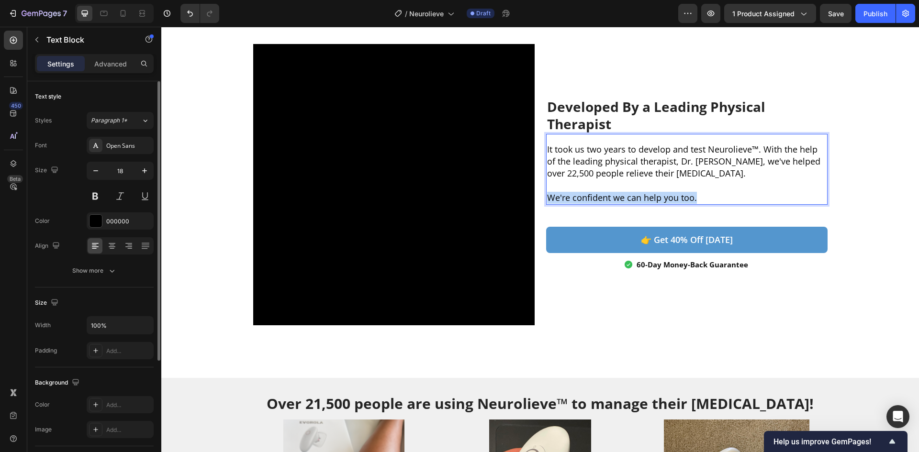
drag, startPoint x: 701, startPoint y: 200, endPoint x: 542, endPoint y: 197, distance: 158.4
click at [546, 197] on div "It took us two years to develop and test Neurolieve™. With the help of the lead…" at bounding box center [686, 174] width 281 height 62
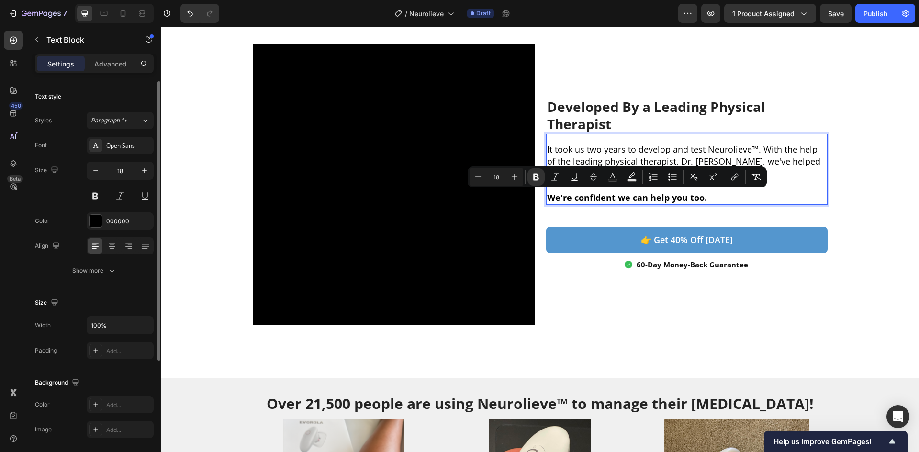
click at [581, 149] on p "It took us two years to develop and test Neurolieve™. With the help of the lead…" at bounding box center [686, 162] width 279 height 36
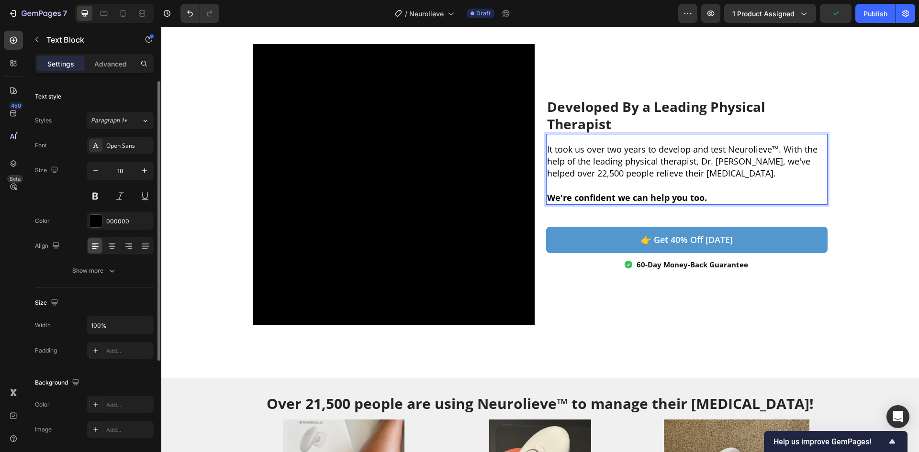
click at [780, 163] on p "It took us over two years to develop and test Neurolieve™. With the help of the…" at bounding box center [686, 162] width 279 height 36
click at [769, 180] on p "Rich Text Editor. Editing area: main" at bounding box center [686, 185] width 279 height 12
click at [772, 174] on p "It took us over two years to develop and test Neurolieve™. With the help of the…" at bounding box center [686, 162] width 279 height 36
click at [559, 175] on p "It took us over two years to develop and test Neurolieve™. With the help of the…" at bounding box center [686, 162] width 279 height 36
click at [547, 172] on p "It took us over two years to develop and test Neurolieve™. With the help of the…" at bounding box center [686, 162] width 279 height 36
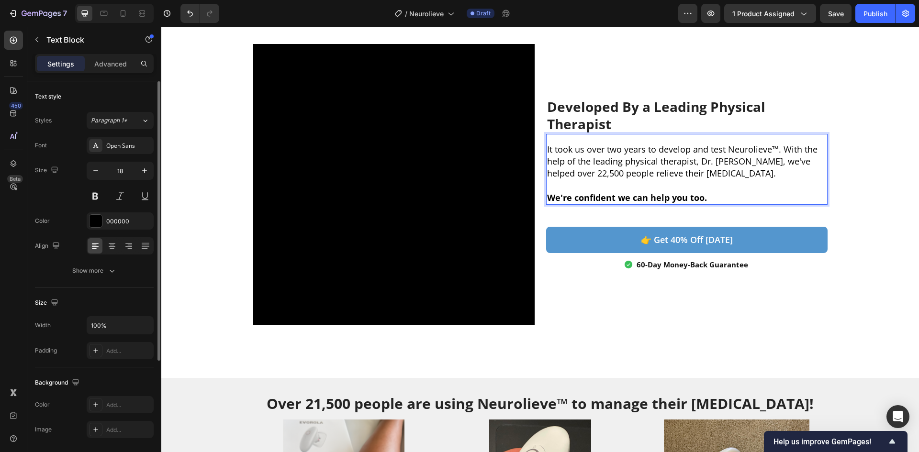
click at [587, 166] on p "It took us over two years to develop and test Neurolieve™. With the help of the…" at bounding box center [686, 162] width 279 height 36
drag, startPoint x: 636, startPoint y: 161, endPoint x: 699, endPoint y: 168, distance: 63.5
click at [699, 168] on p "It took us over two years to develop and test Neurolieve™. With the help of the…" at bounding box center [686, 162] width 279 height 36
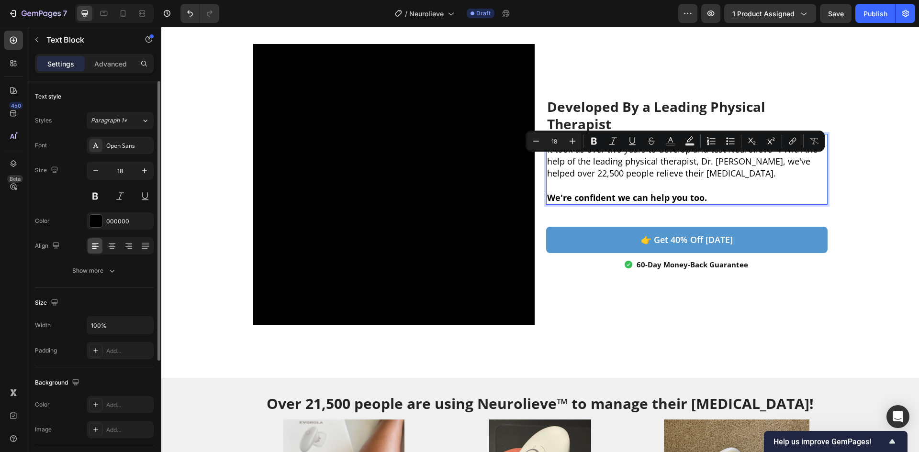
click at [751, 174] on p "It took us over two years to develop and test Neurolieve™. With the help of the…" at bounding box center [686, 162] width 279 height 36
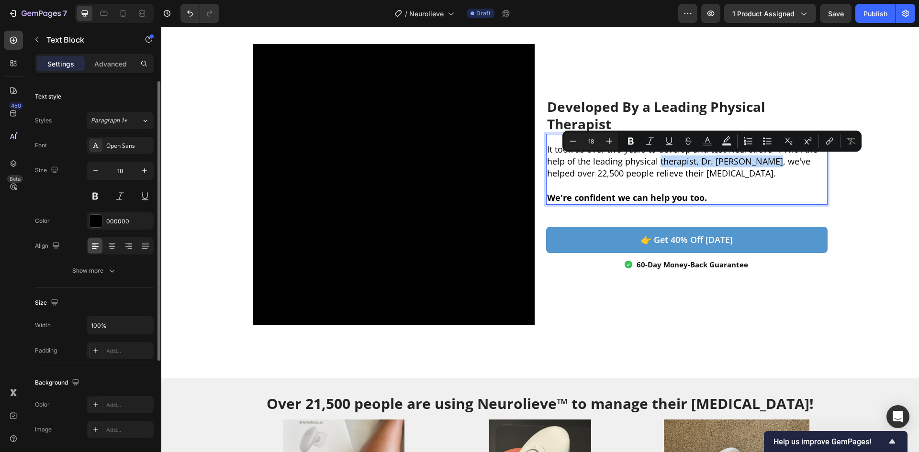
drag, startPoint x: 767, startPoint y: 156, endPoint x: 654, endPoint y: 164, distance: 113.2
click at [655, 163] on p "It took us over two years to develop and test Neurolieve™. With the help of the…" at bounding box center [686, 162] width 279 height 36
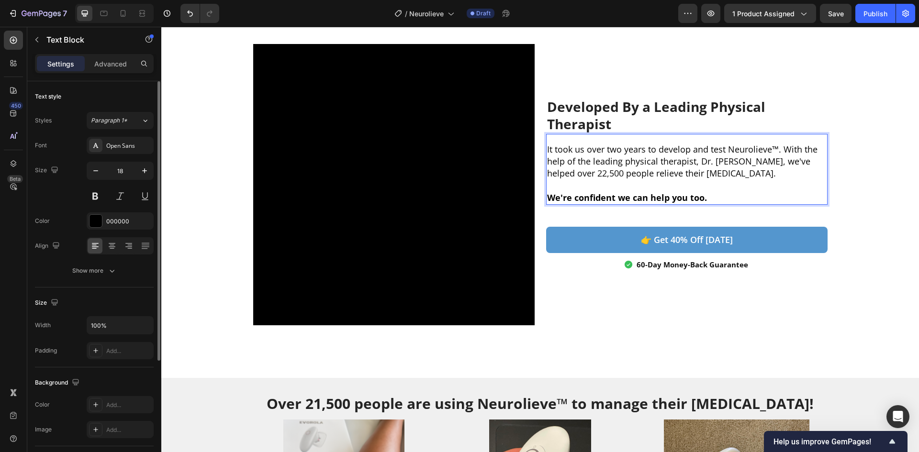
click at [649, 189] on p "Rich Text Editor. Editing area: main" at bounding box center [686, 185] width 279 height 12
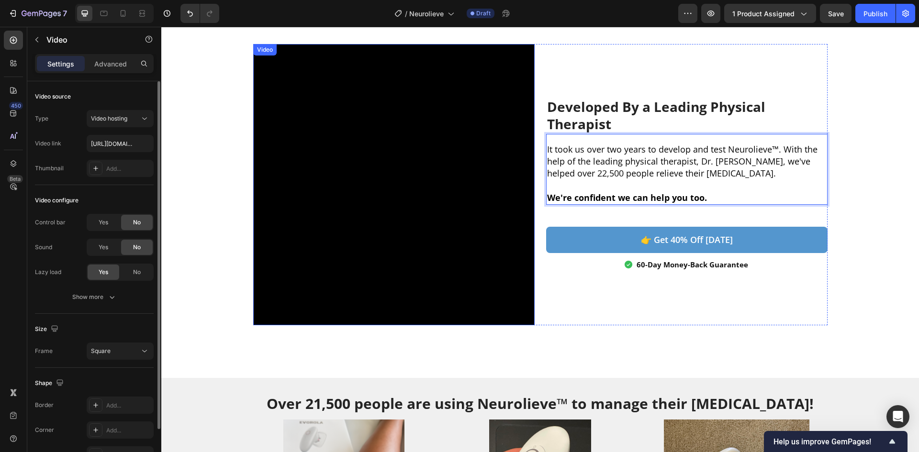
click at [381, 190] on video at bounding box center [393, 184] width 281 height 281
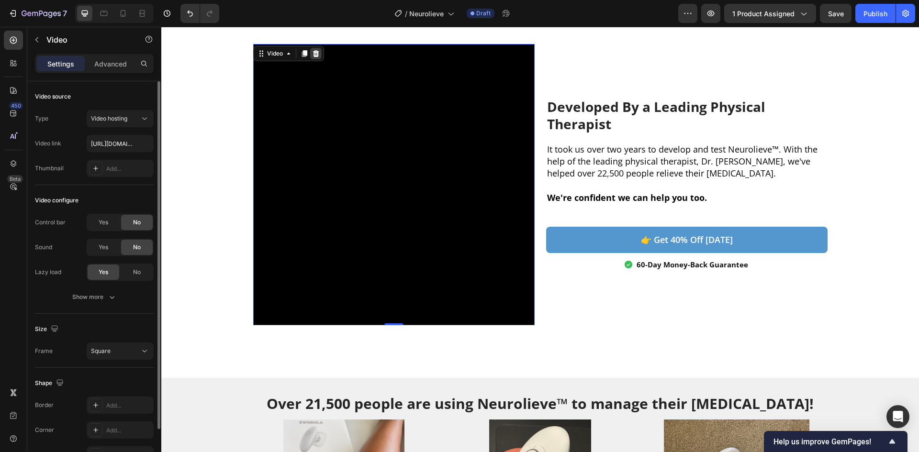
click at [316, 56] on div at bounding box center [315, 53] width 11 height 11
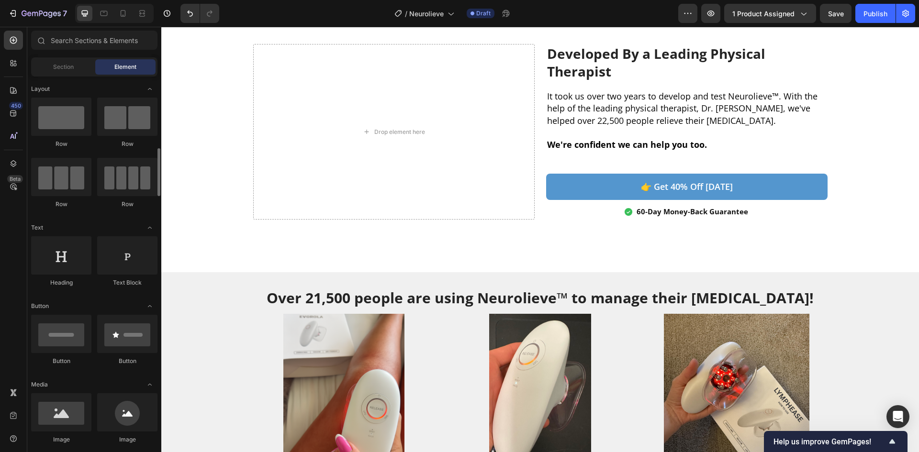
scroll to position [127, 0]
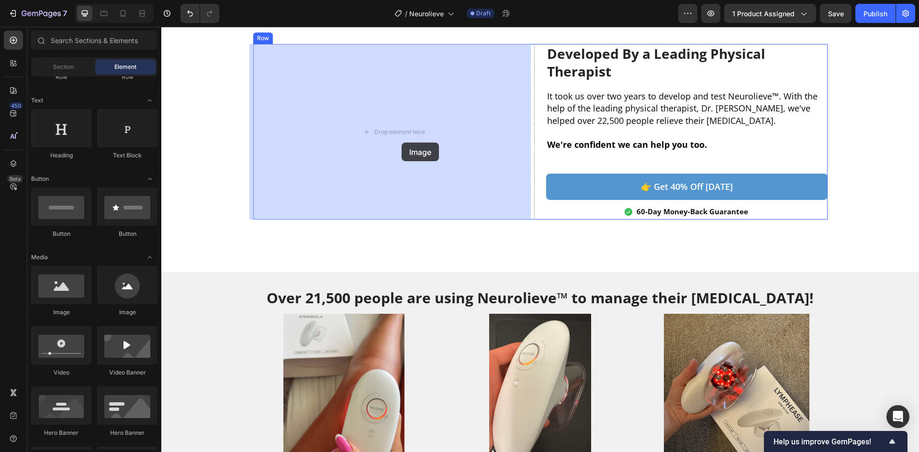
drag, startPoint x: 225, startPoint y: 325, endPoint x: 413, endPoint y: 123, distance: 276.7
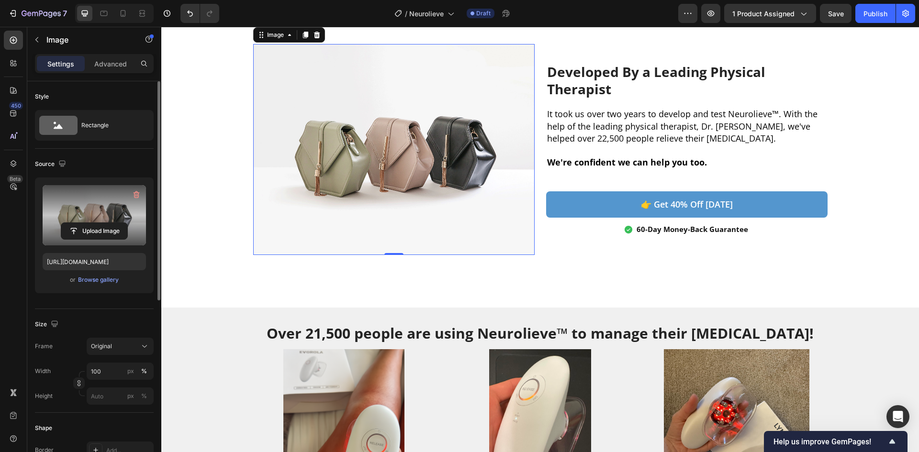
click at [98, 222] on label at bounding box center [94, 215] width 103 height 60
click at [98, 223] on input "file" at bounding box center [94, 231] width 66 height 16
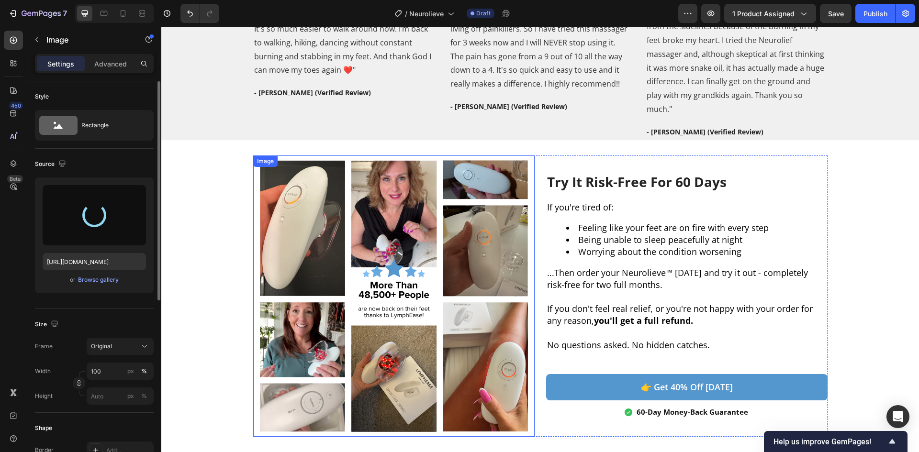
click at [430, 234] on img at bounding box center [393, 296] width 281 height 281
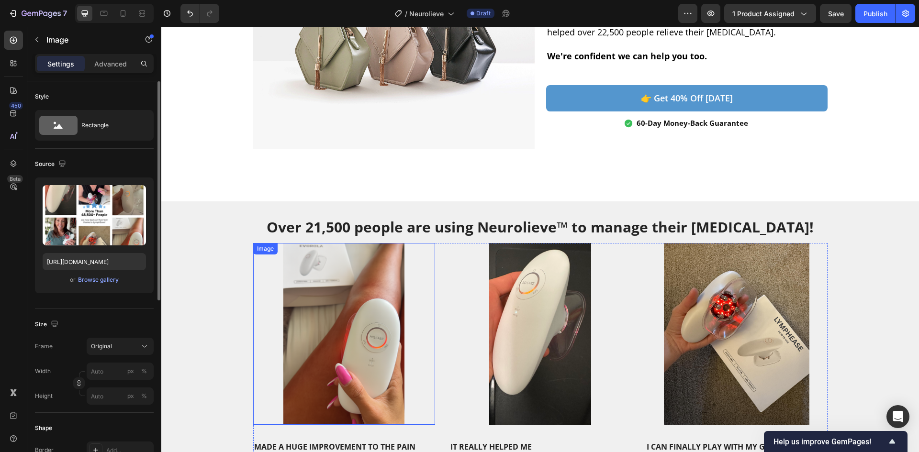
scroll to position [1356, 0]
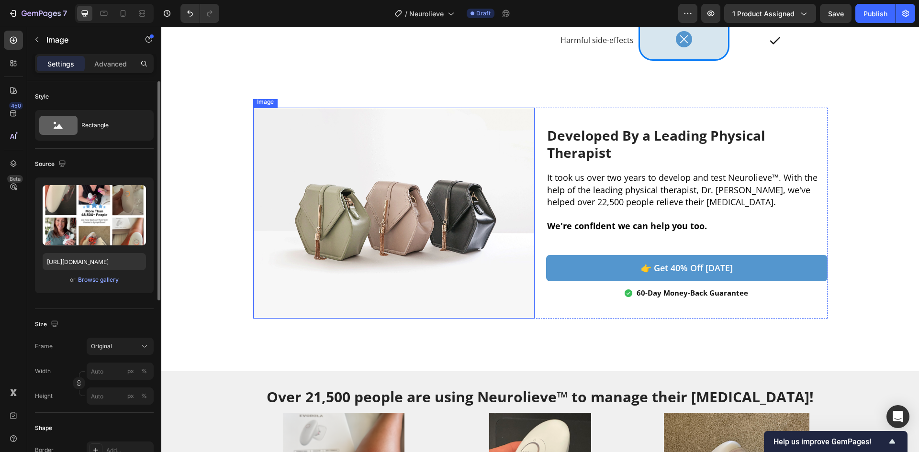
click at [345, 234] on img at bounding box center [393, 213] width 281 height 211
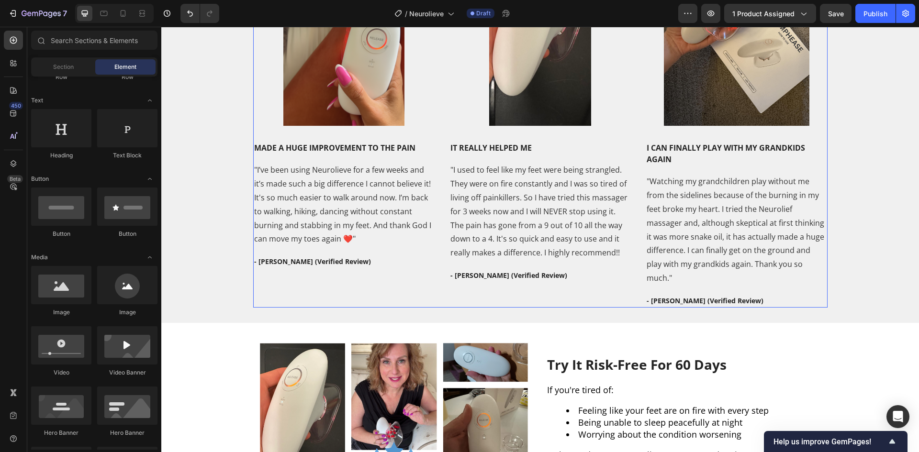
scroll to position [1994, 0]
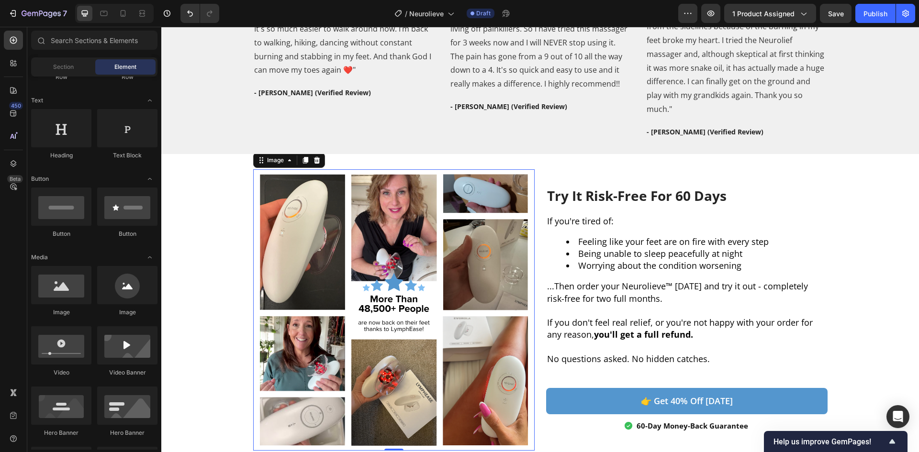
click at [370, 260] on img at bounding box center [393, 309] width 281 height 281
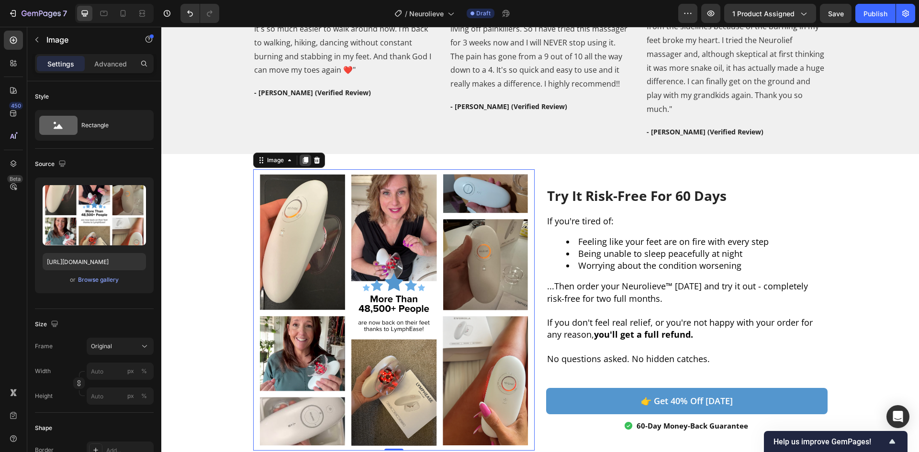
click at [302, 157] on icon at bounding box center [304, 160] width 5 height 7
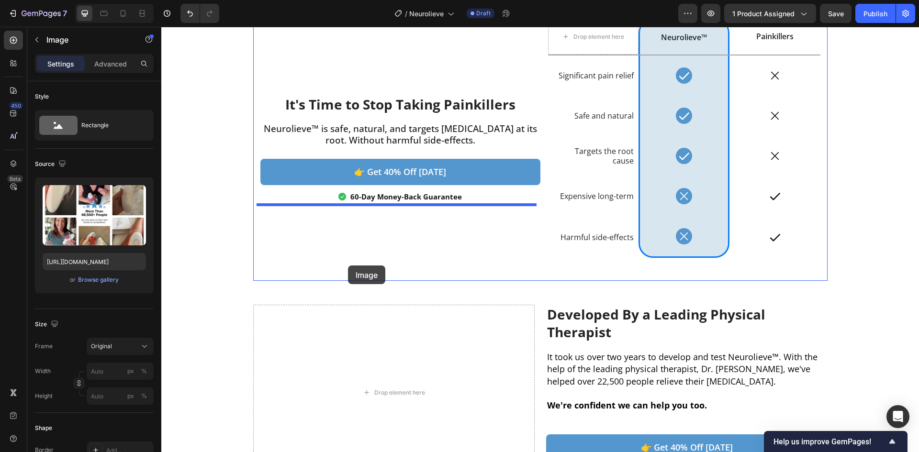
scroll to position [1285, 0]
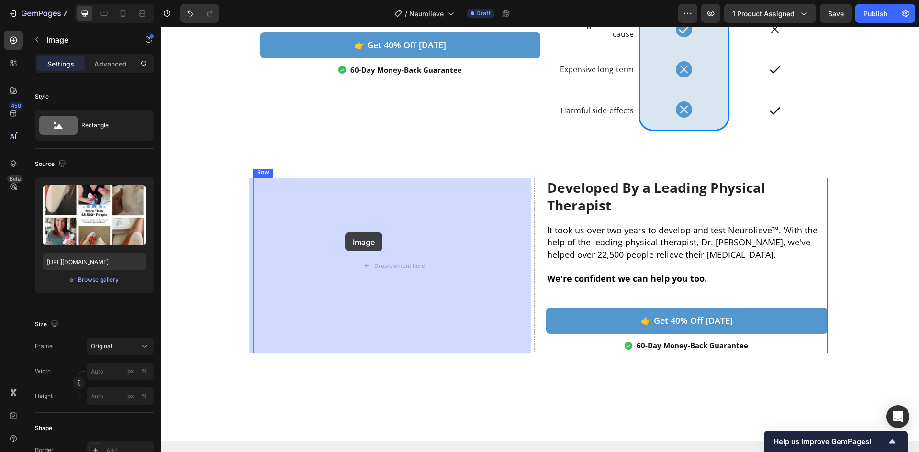
drag, startPoint x: 258, startPoint y: 179, endPoint x: 345, endPoint y: 233, distance: 102.5
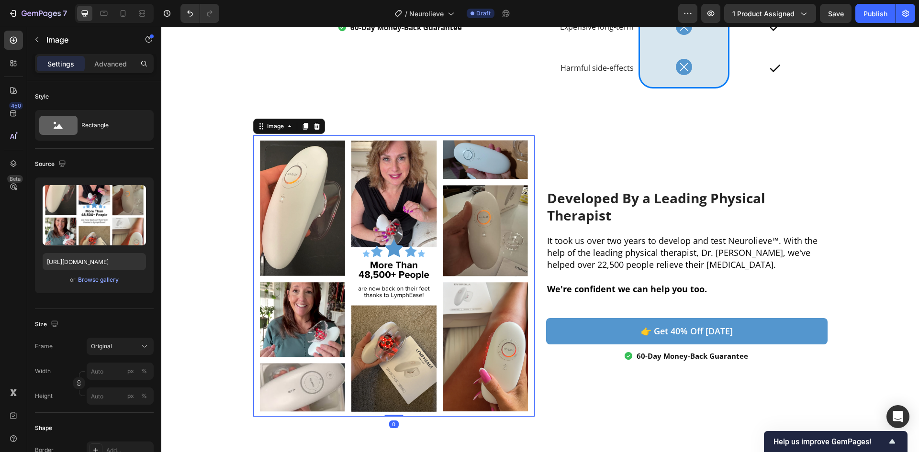
scroll to position [1413, 0]
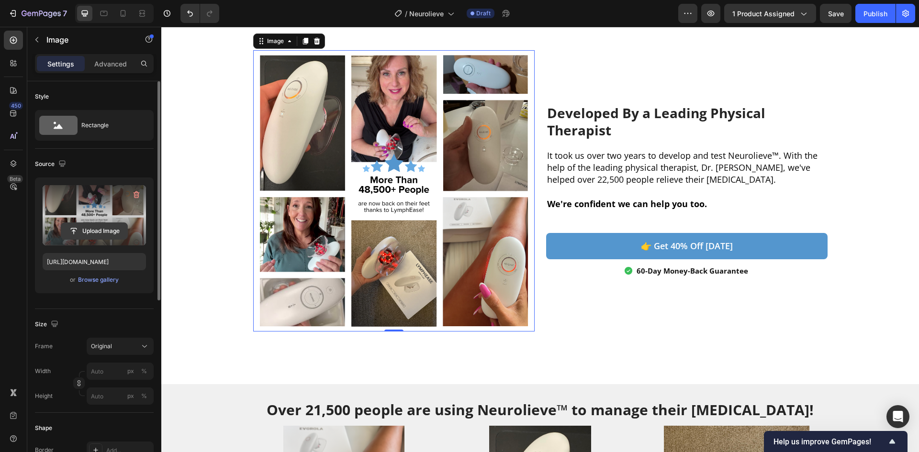
click at [101, 229] on input "file" at bounding box center [94, 231] width 66 height 16
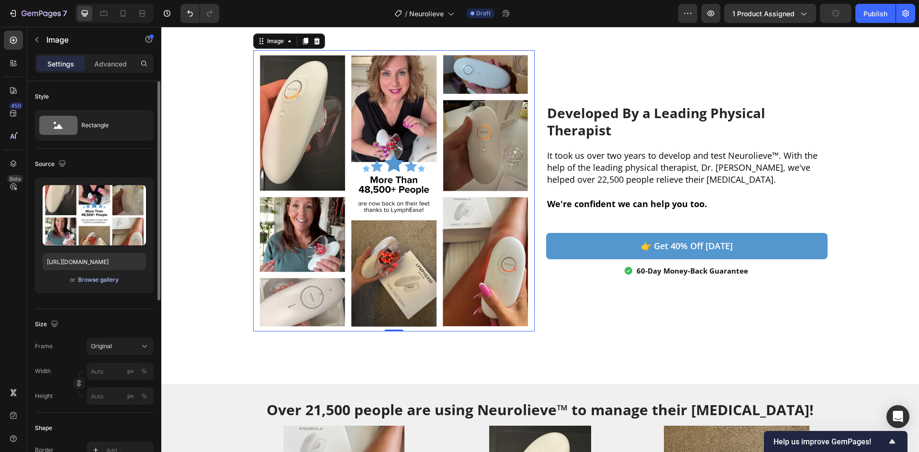
click at [87, 279] on div "Browse gallery" at bounding box center [98, 280] width 41 height 9
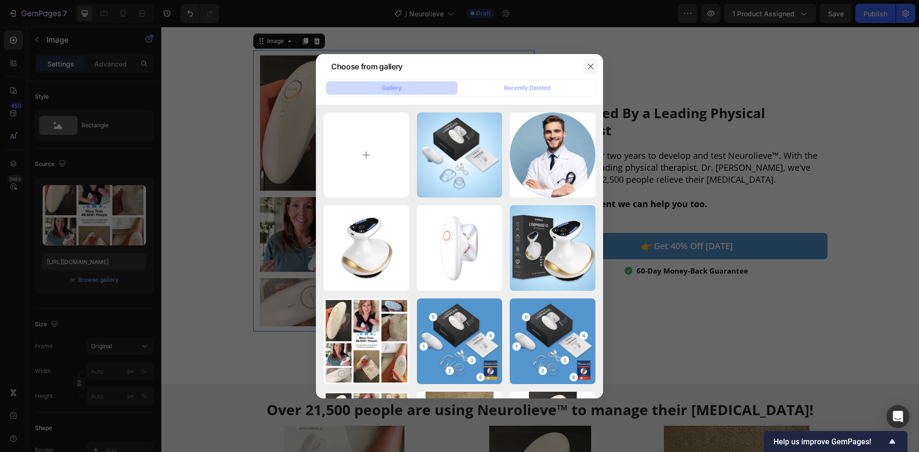
click at [592, 63] on icon "button" at bounding box center [591, 67] width 8 height 8
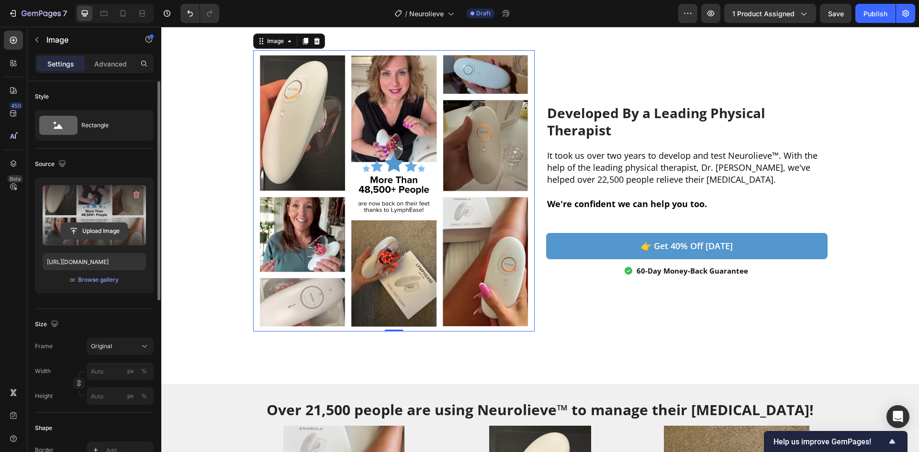
click at [100, 234] on input "file" at bounding box center [94, 231] width 66 height 16
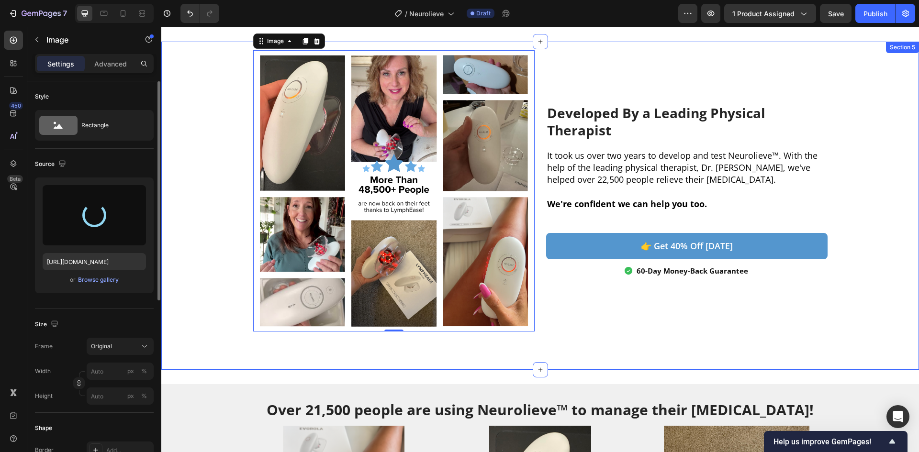
type input "https://cdn.shopify.com/s/files/1/0718/4619/9618/files/gempages_484079042358674…"
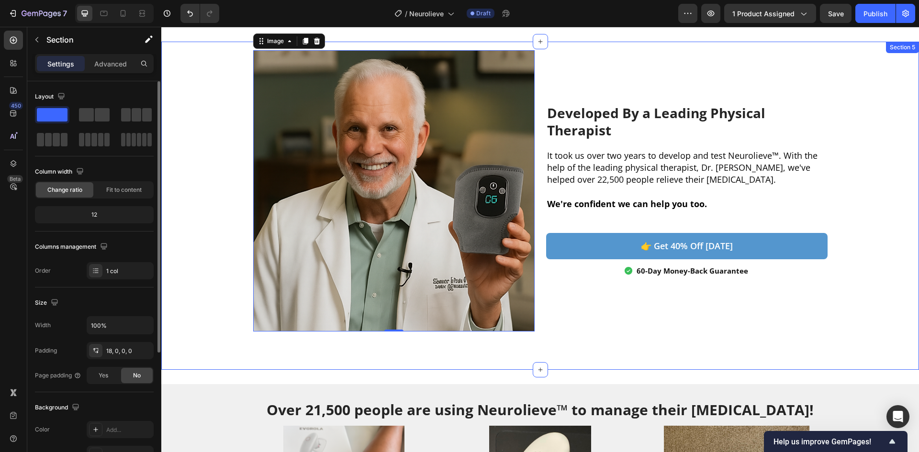
click at [881, 166] on div "Developed By a Leading Physical Therapist Heading It took us over two years to …" at bounding box center [540, 210] width 758 height 320
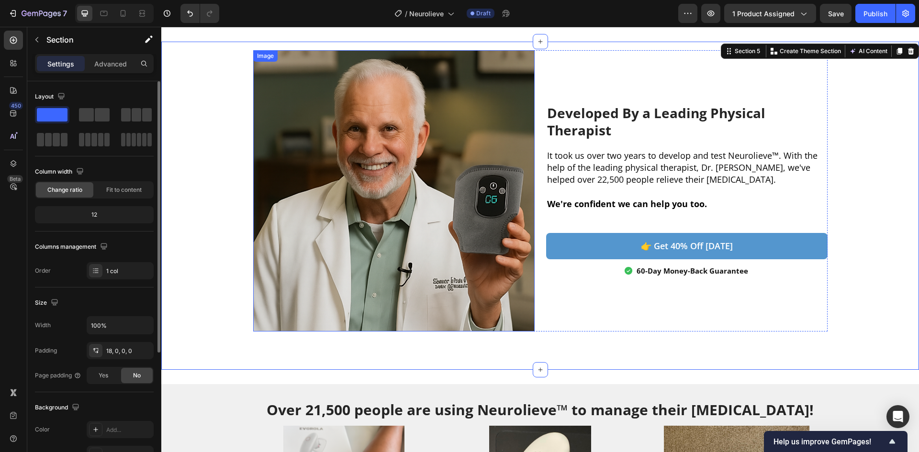
click at [450, 229] on img at bounding box center [393, 190] width 281 height 281
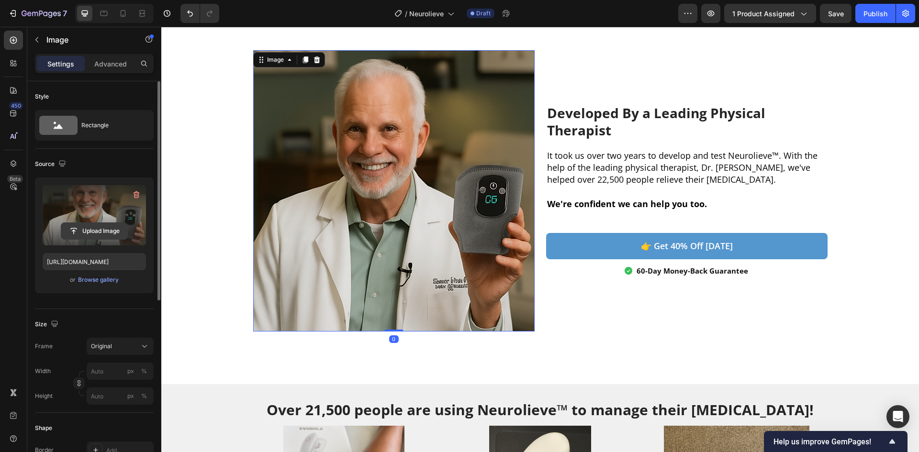
click at [97, 226] on input "file" at bounding box center [94, 231] width 66 height 16
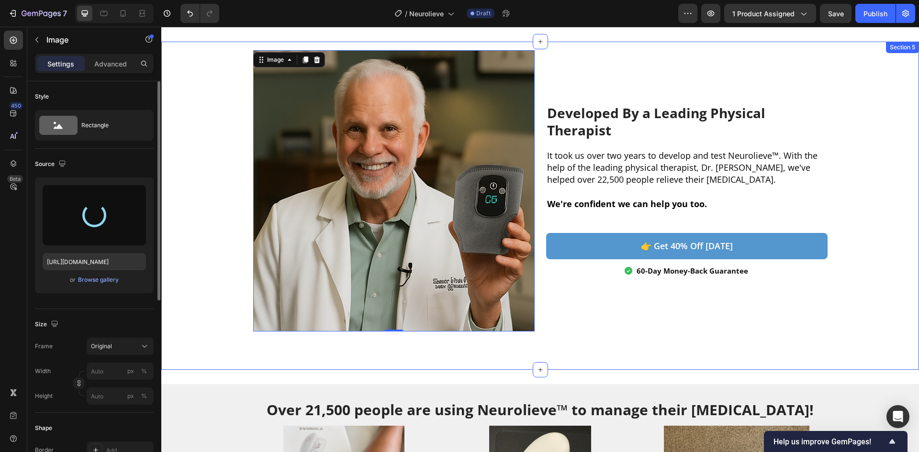
type input "https://cdn.shopify.com/s/files/1/0718/4619/9618/files/gempages_484079042358674…"
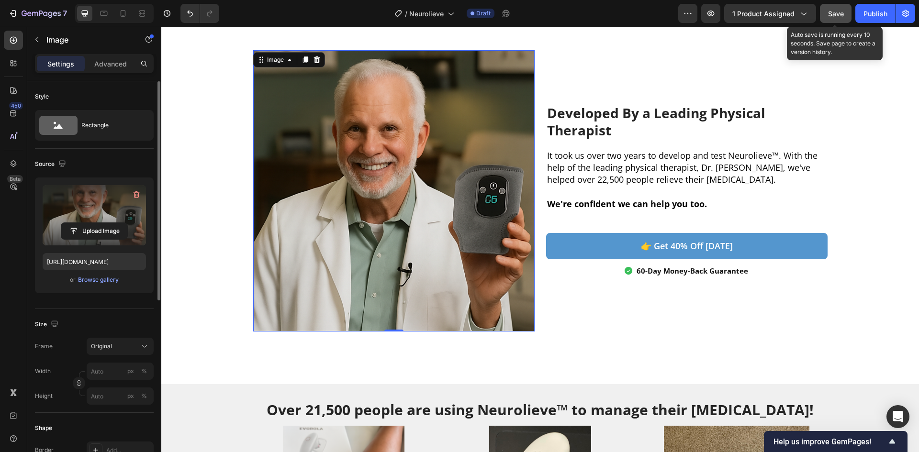
click at [834, 15] on span "Save" at bounding box center [836, 14] width 16 height 8
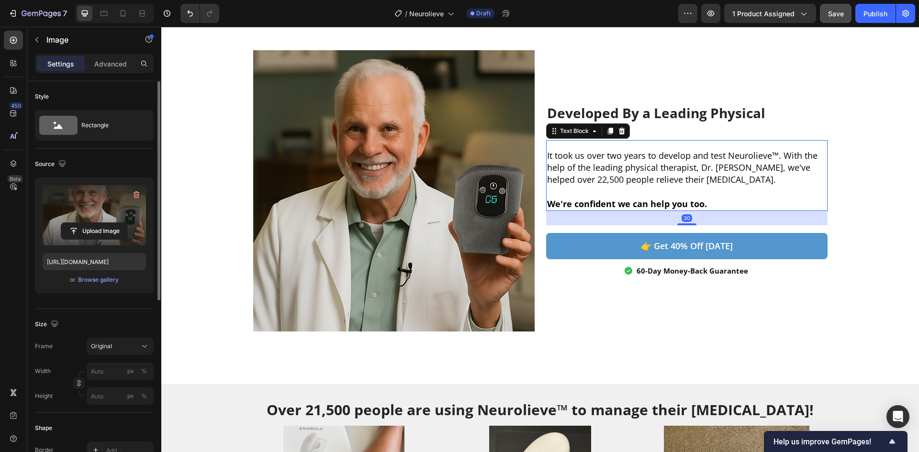
click at [726, 202] on p "We're confident we can help you too." at bounding box center [686, 204] width 279 height 12
click at [726, 201] on p "We're confident we can help you too." at bounding box center [686, 204] width 279 height 12
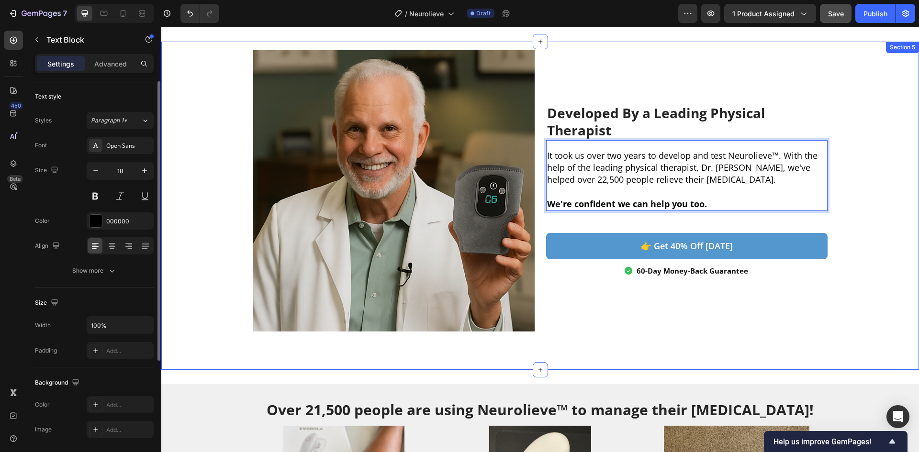
click at [854, 318] on div "Developed By a Leading Physical Therapist Heading It took us over two years to …" at bounding box center [540, 210] width 758 height 320
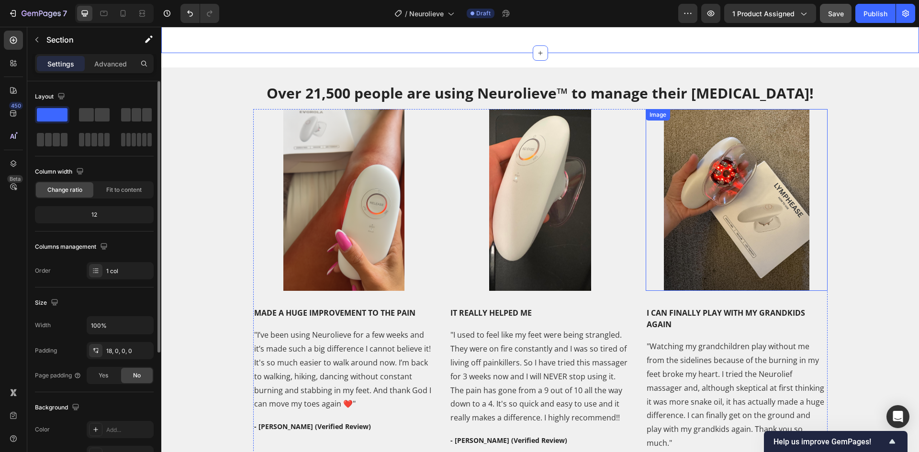
scroll to position [1732, 0]
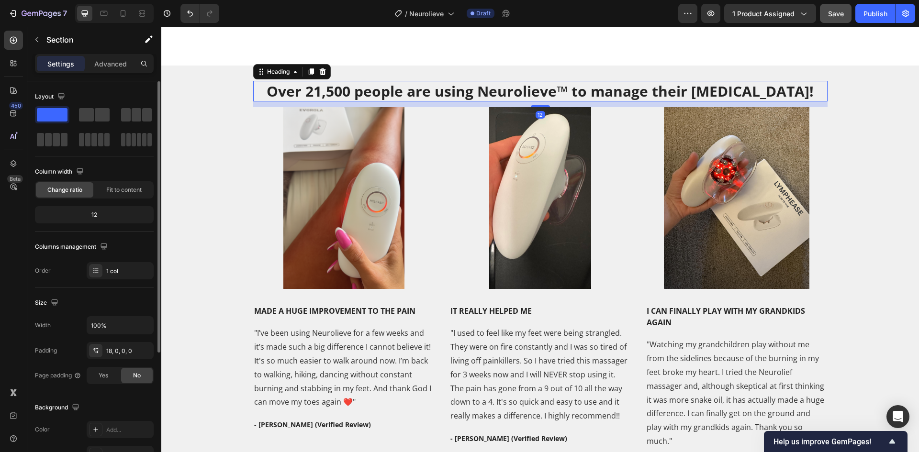
click at [318, 85] on h2 "Over 21,500 people are using Neurolieve™ to manage their neuropathy!" at bounding box center [540, 91] width 574 height 21
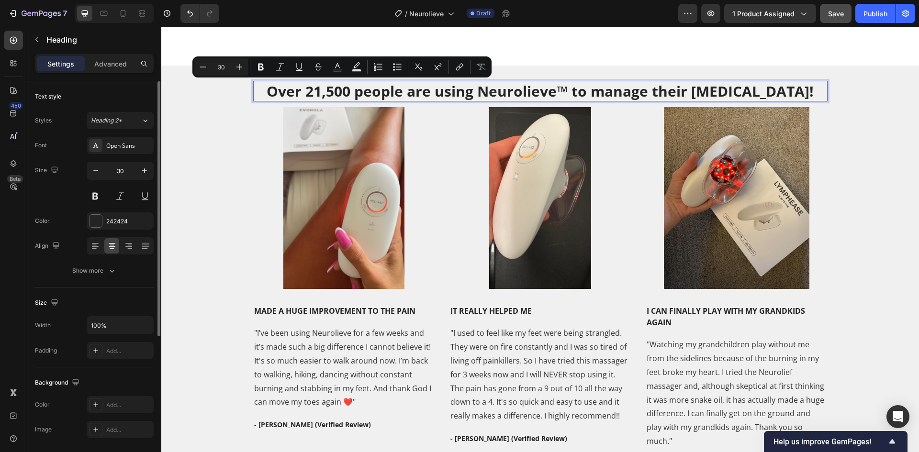
click at [330, 89] on p "Over 21,500 people are using Neurolieve™ to manage their neuropathy!" at bounding box center [540, 91] width 572 height 19
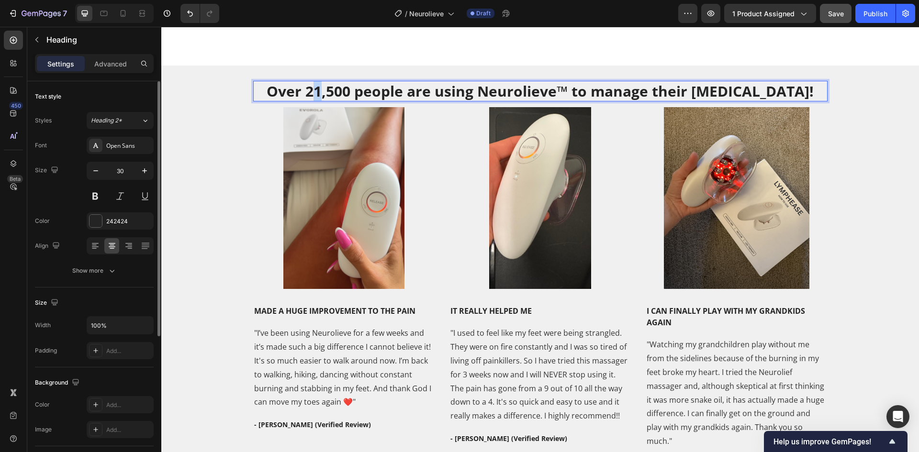
click at [330, 93] on p "Over 21,500 people are using Neurolieve™ to manage their neuropathy!" at bounding box center [540, 91] width 572 height 19
click at [168, 190] on div "Over 22,500 people are using Neurolieve™ to manage their neuropathy! Heading 12…" at bounding box center [540, 276] width 758 height 421
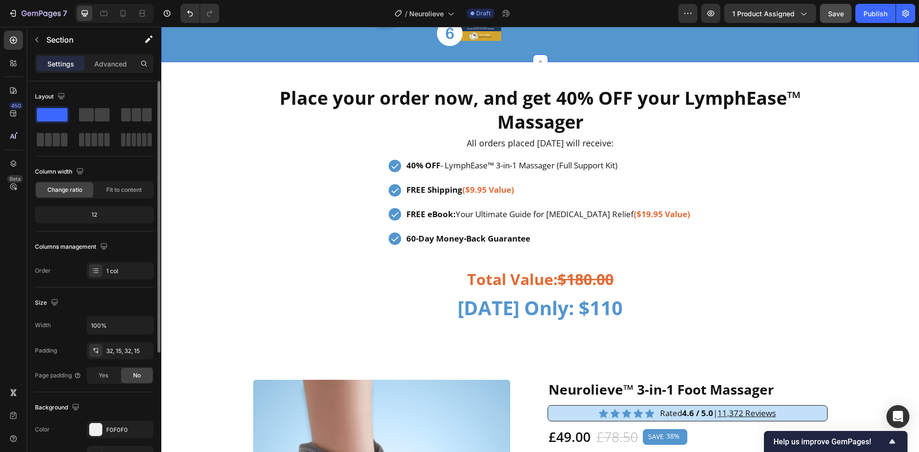
scroll to position [2753, 0]
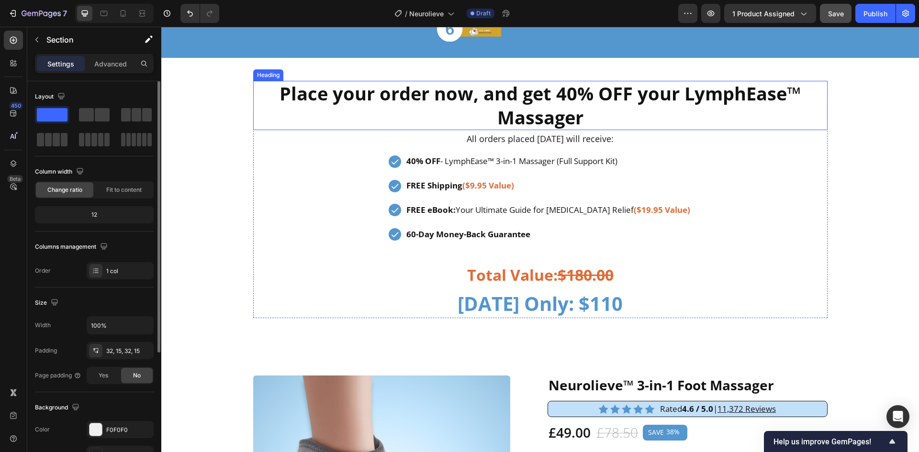
click at [733, 97] on strong "Place your order now, and get 40% OFF your LymphEase™ Massager" at bounding box center [539, 105] width 521 height 48
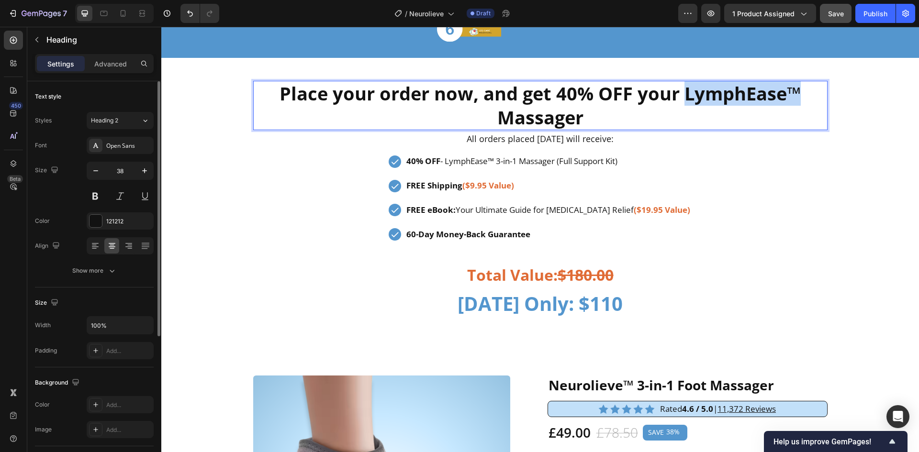
drag, startPoint x: 681, startPoint y: 90, endPoint x: 795, endPoint y: 98, distance: 114.2
click at [795, 98] on strong "Place your order now, and get 40% OFF your LymphEase™ Massager" at bounding box center [539, 105] width 521 height 48
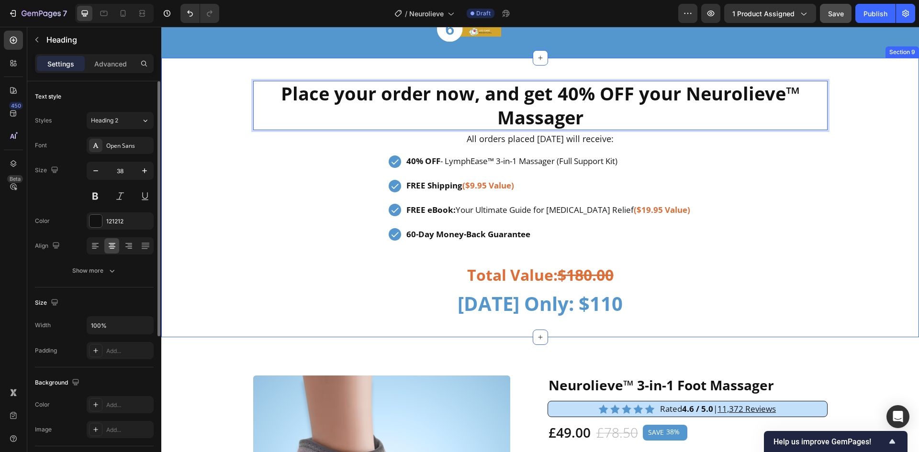
click at [864, 162] on div "Place your order now, and get 40% OFF your Neurolieve™ Massager Heading 0 All o…" at bounding box center [540, 203] width 758 height 245
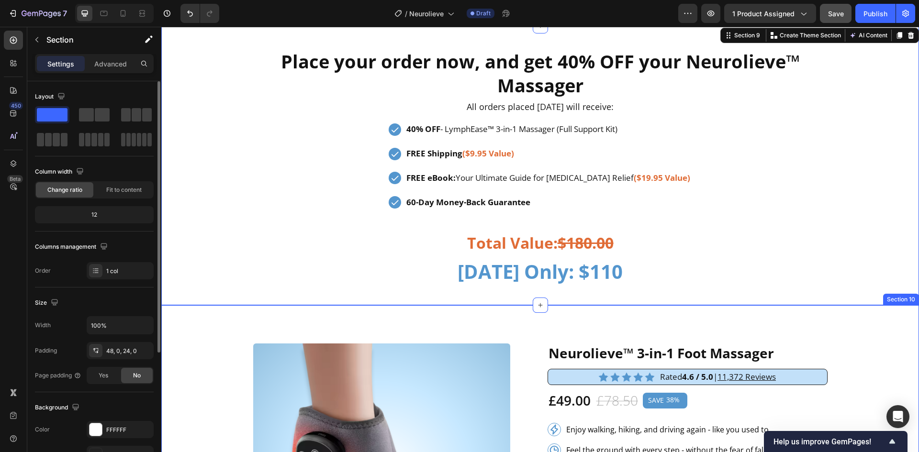
scroll to position [2817, 0]
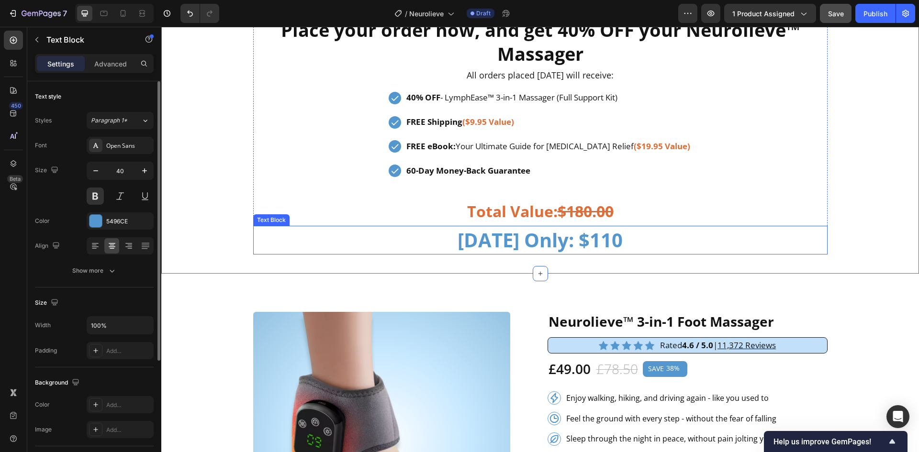
click at [583, 245] on p "Today Only: $110" at bounding box center [540, 240] width 572 height 27
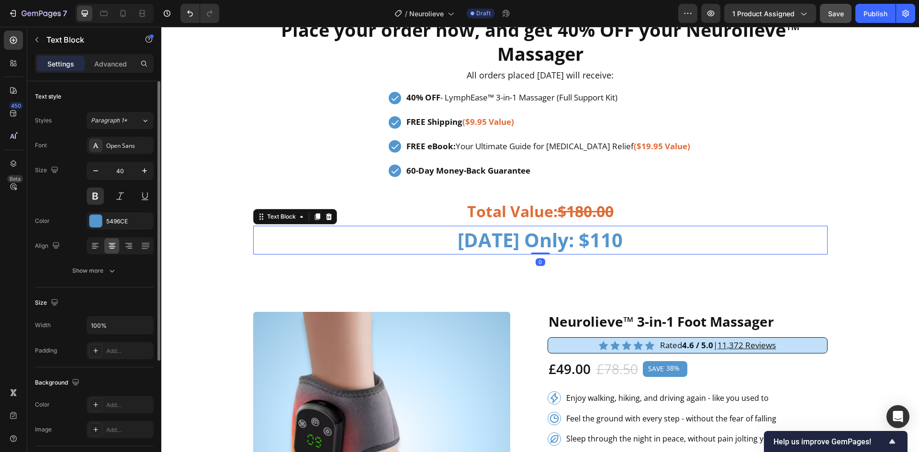
click at [583, 245] on p "Today Only: $110" at bounding box center [540, 240] width 572 height 27
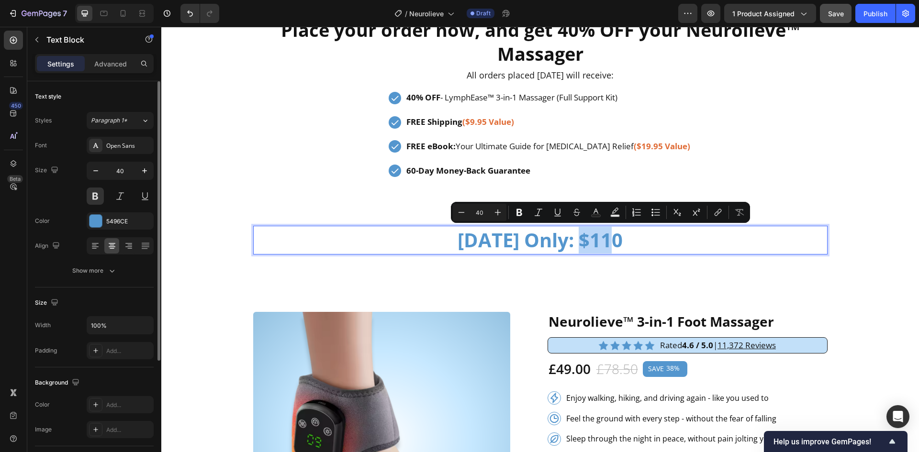
click at [620, 240] on p "Today Only: $110" at bounding box center [540, 240] width 572 height 27
drag, startPoint x: 619, startPoint y: 241, endPoint x: 575, endPoint y: 246, distance: 44.3
click at [575, 246] on p "Today Only: $110" at bounding box center [540, 240] width 572 height 27
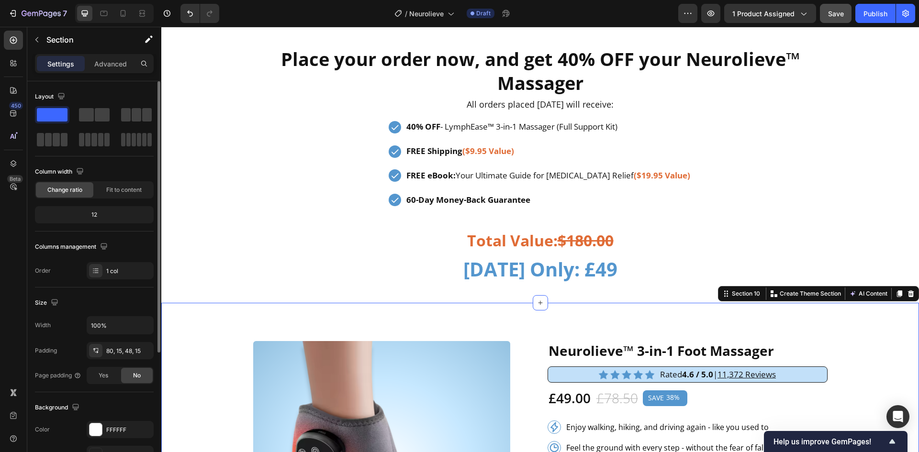
scroll to position [2753, 0]
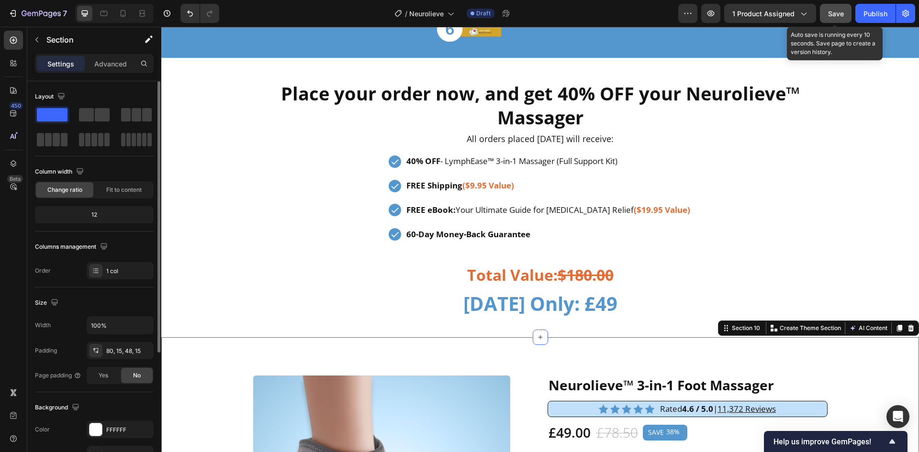
click at [840, 11] on span "Save" at bounding box center [836, 14] width 16 height 8
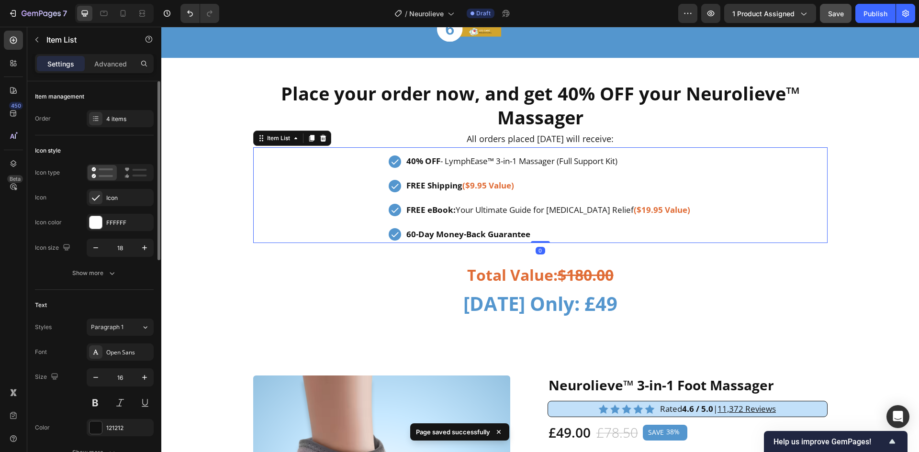
click at [574, 211] on span "FREE eBook: Your Ultimate Guide for Lymphedema Relief" at bounding box center [519, 209] width 227 height 11
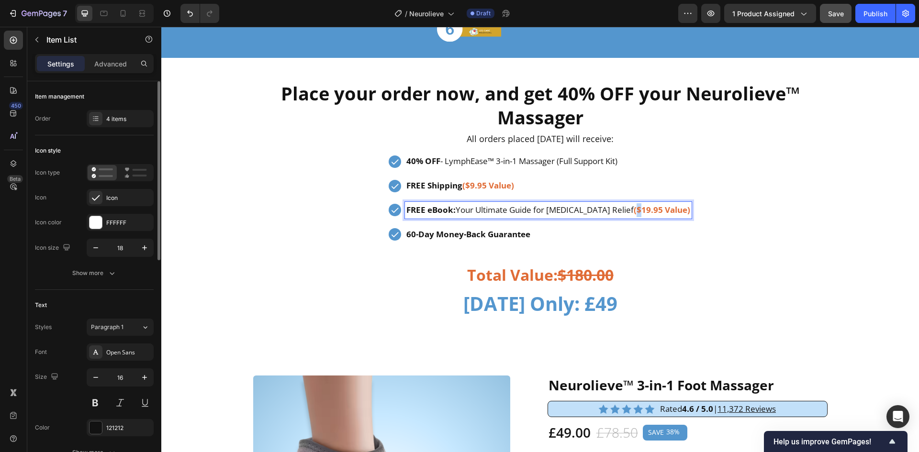
click at [634, 209] on strong "($19.95 Value)" at bounding box center [662, 209] width 56 height 11
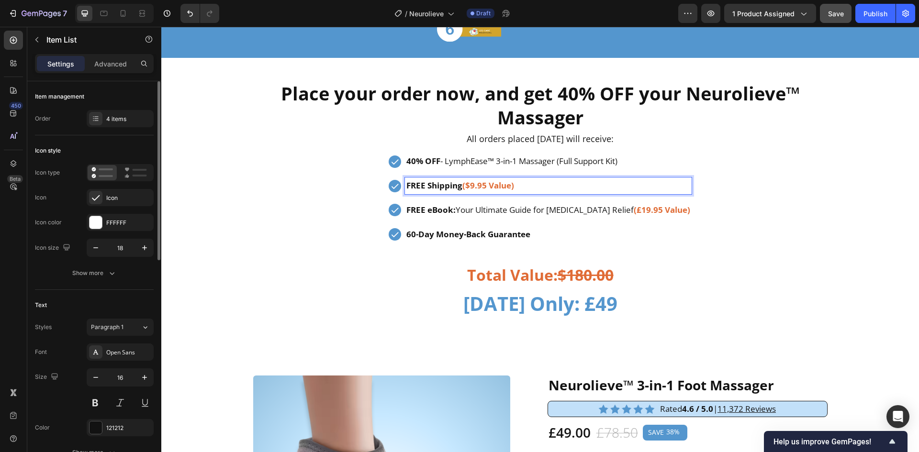
click at [491, 186] on strong "($9.95 Value)" at bounding box center [488, 185] width 52 height 11
click at [495, 186] on strong "($9.95 Value)" at bounding box center [488, 185] width 52 height 11
click at [473, 184] on strong "($9.95 Value)" at bounding box center [488, 185] width 52 height 11
click at [758, 224] on div "40% OFF - LymphEase™ 3-in-1 Massager (Full Support Kit) FREE Shipping (£9.95 Va…" at bounding box center [540, 194] width 574 height 95
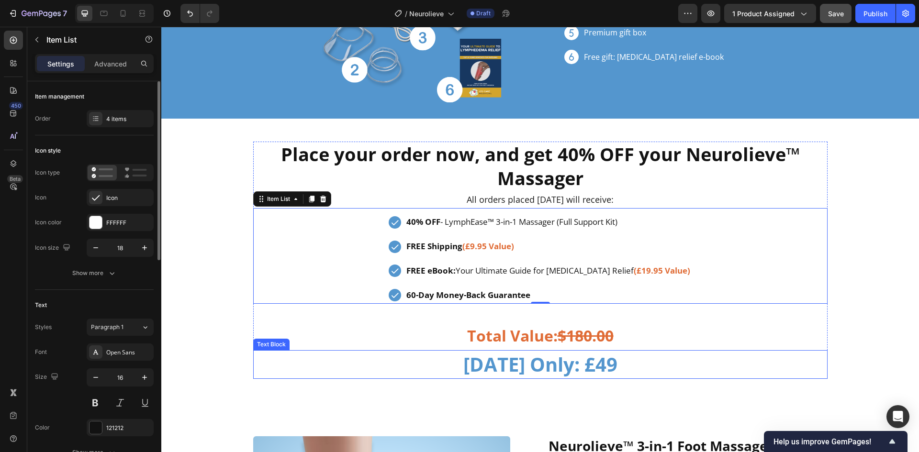
scroll to position [2689, 0]
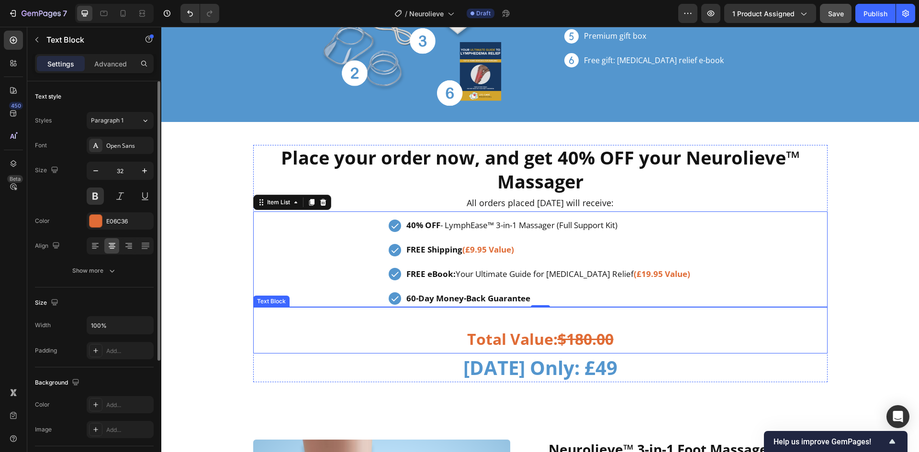
click at [576, 340] on s "$180.00" at bounding box center [586, 339] width 56 height 21
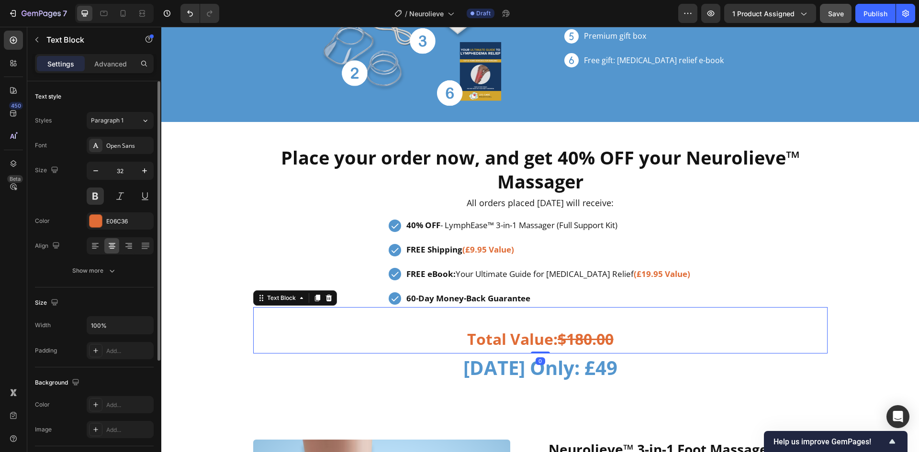
click at [576, 340] on s "$180.00" at bounding box center [586, 339] width 56 height 21
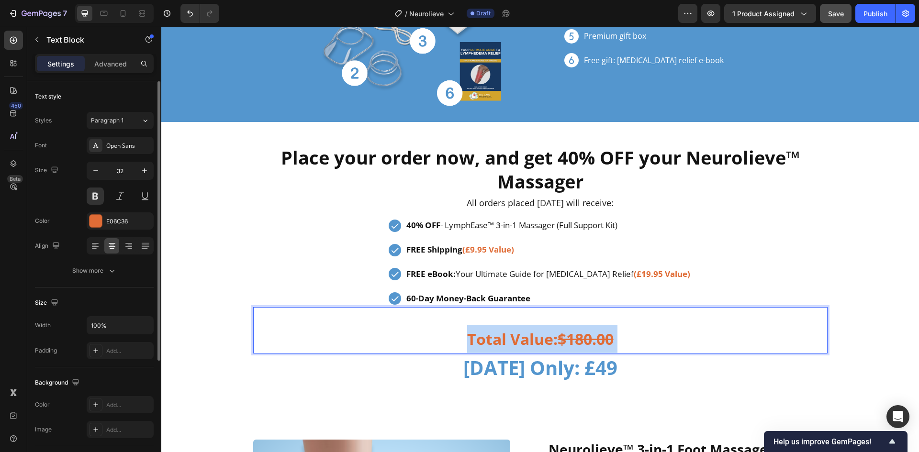
drag, startPoint x: 608, startPoint y: 338, endPoint x: 591, endPoint y: 340, distance: 17.3
click at [591, 340] on p "Total Value: $180.00" at bounding box center [540, 339] width 572 height 28
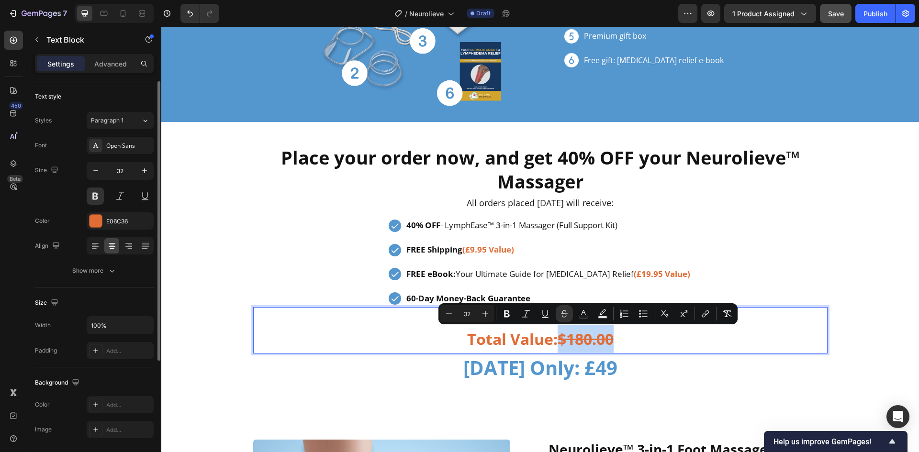
drag, startPoint x: 614, startPoint y: 338, endPoint x: 558, endPoint y: 343, distance: 56.2
click at [558, 343] on p "Total Value: $180.00" at bounding box center [540, 339] width 572 height 28
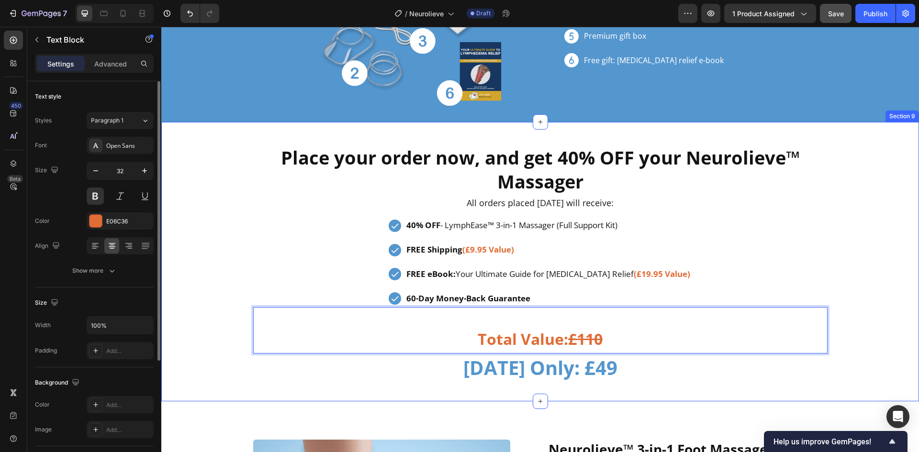
click at [856, 240] on div "⁠⁠⁠⁠⁠⁠⁠ Place your order now, and get 40% OFF your Neurolieve™ Massager Heading…" at bounding box center [540, 267] width 758 height 245
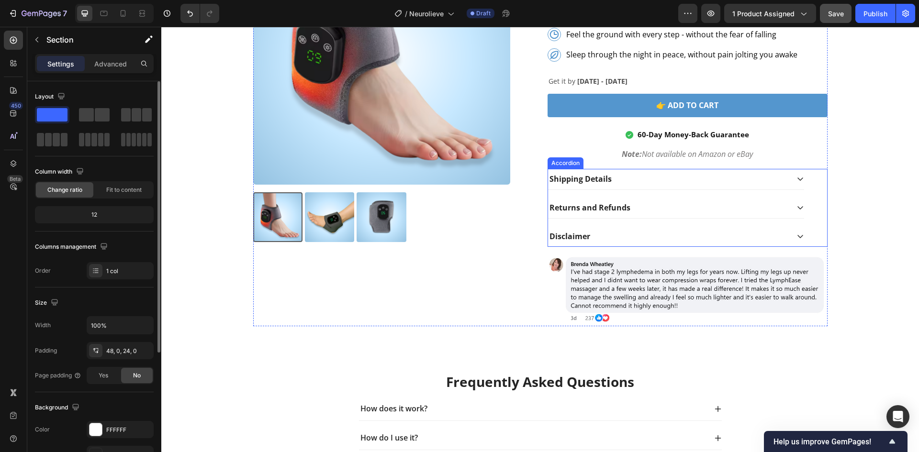
scroll to position [3200, 0]
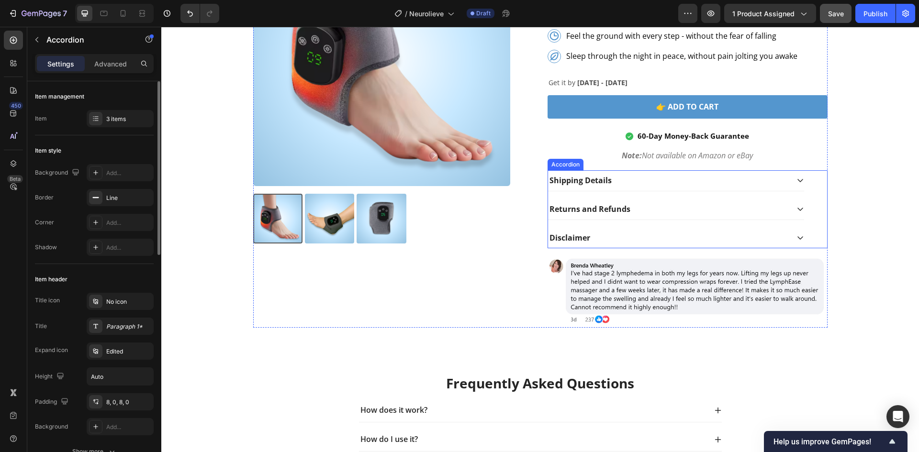
click at [651, 203] on div "Returns and Refunds" at bounding box center [668, 209] width 241 height 13
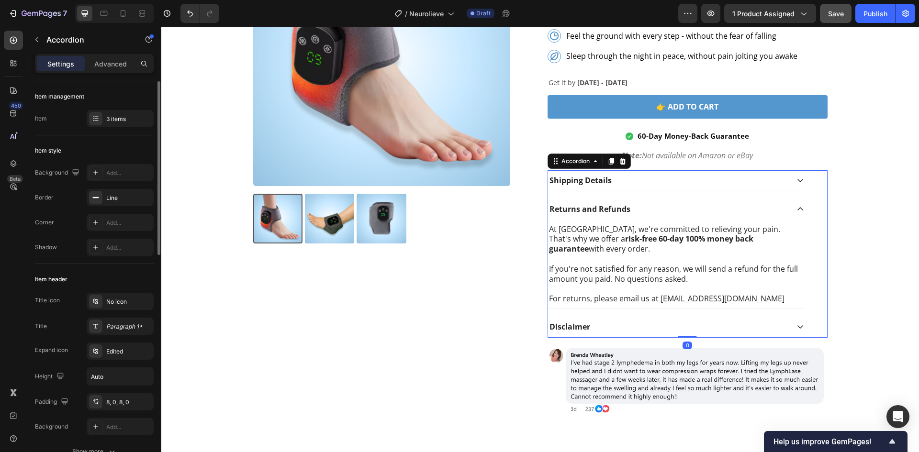
click at [652, 209] on div "Returns and Refunds" at bounding box center [668, 209] width 241 height 13
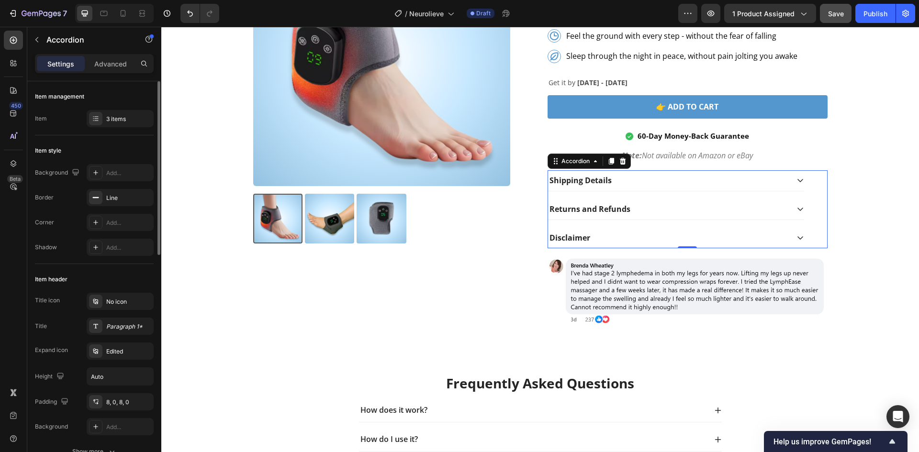
click at [617, 245] on div "Disclaimer" at bounding box center [676, 238] width 256 height 21
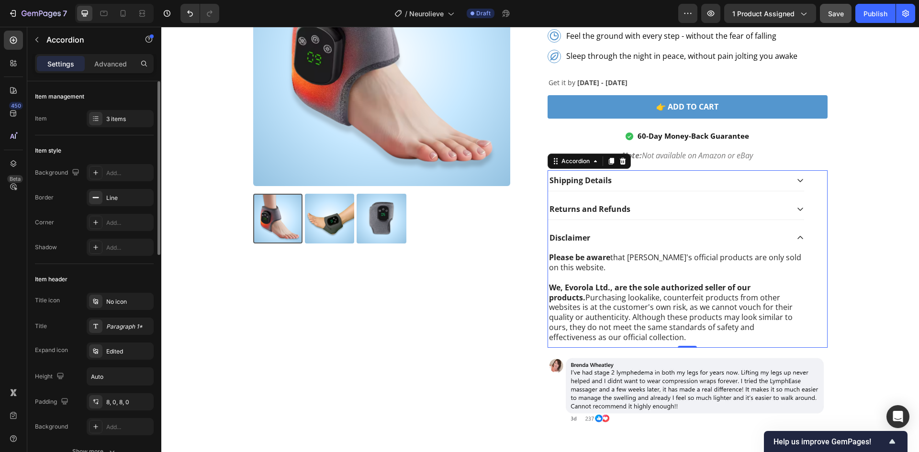
click at [618, 239] on div "Disclaimer" at bounding box center [668, 238] width 241 height 13
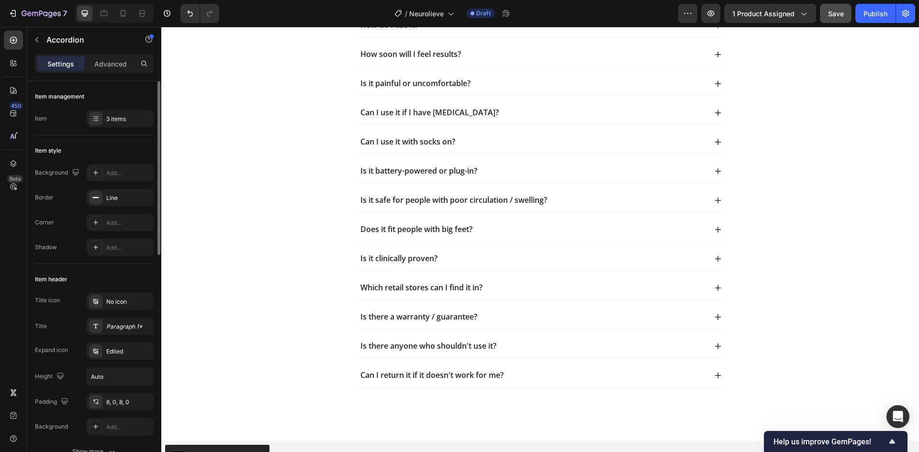
scroll to position [3637, 0]
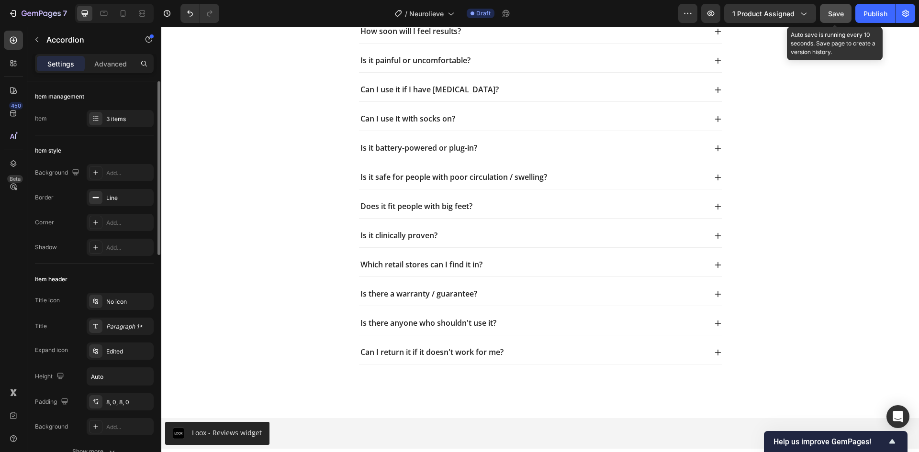
click at [832, 18] on div "Save" at bounding box center [836, 14] width 16 height 10
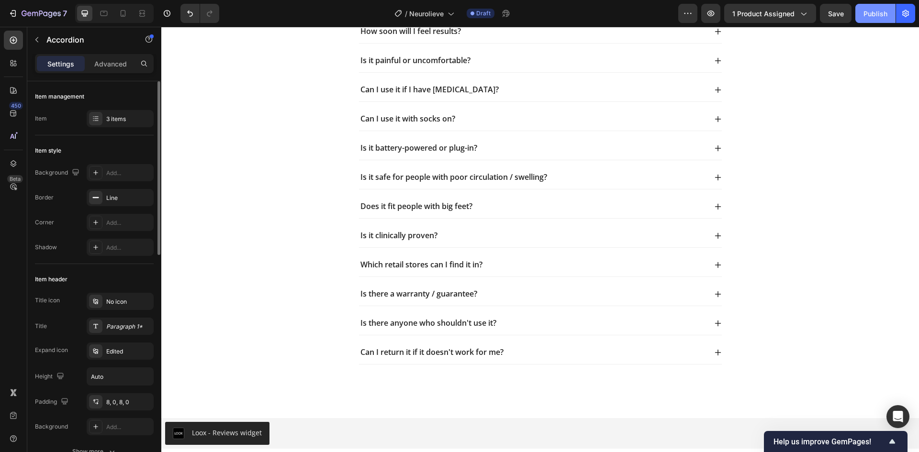
click at [872, 21] on button "Publish" at bounding box center [875, 13] width 40 height 19
click at [903, 8] on button "button" at bounding box center [905, 13] width 19 height 19
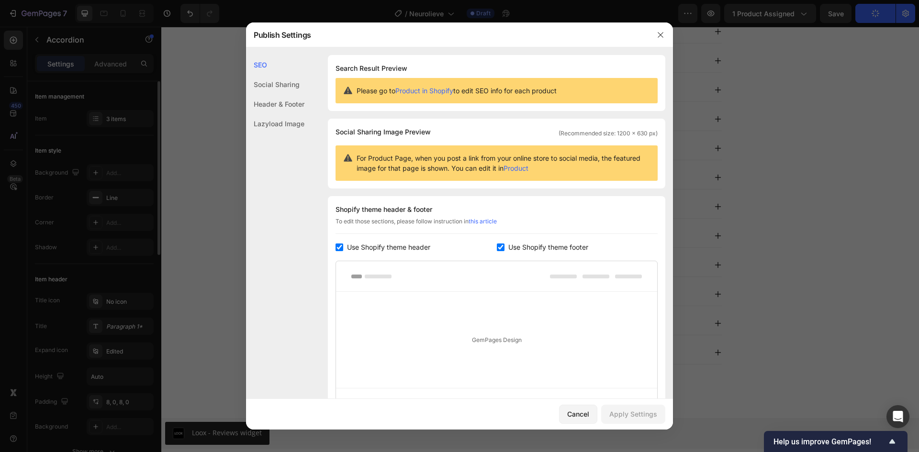
click at [268, 23] on div "Publish Settings" at bounding box center [447, 34] width 402 height 25
click at [275, 10] on div at bounding box center [459, 226] width 919 height 452
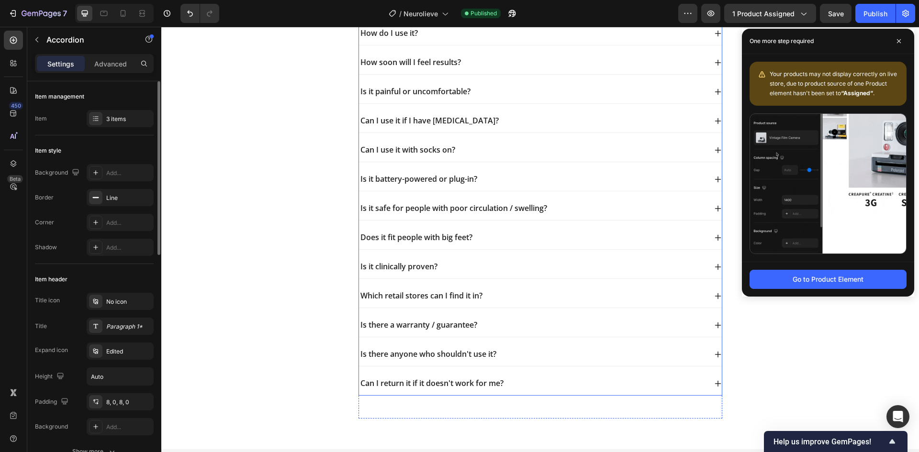
scroll to position [3573, 0]
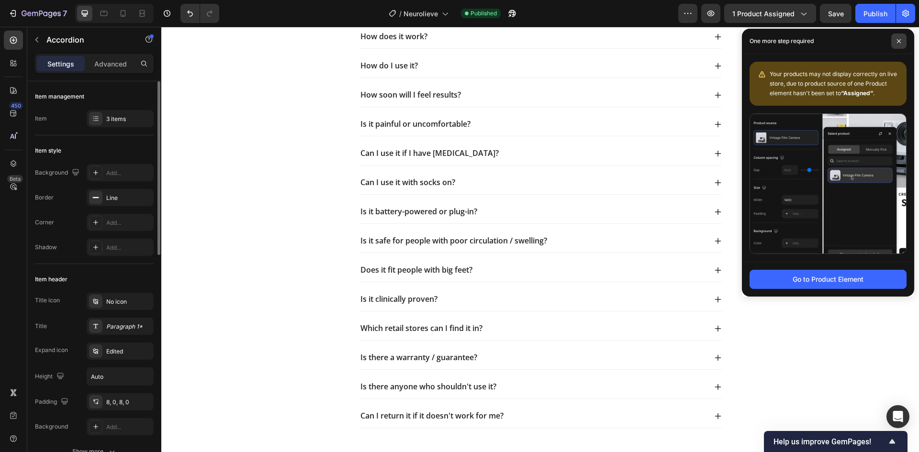
click at [895, 41] on span at bounding box center [898, 40] width 15 height 15
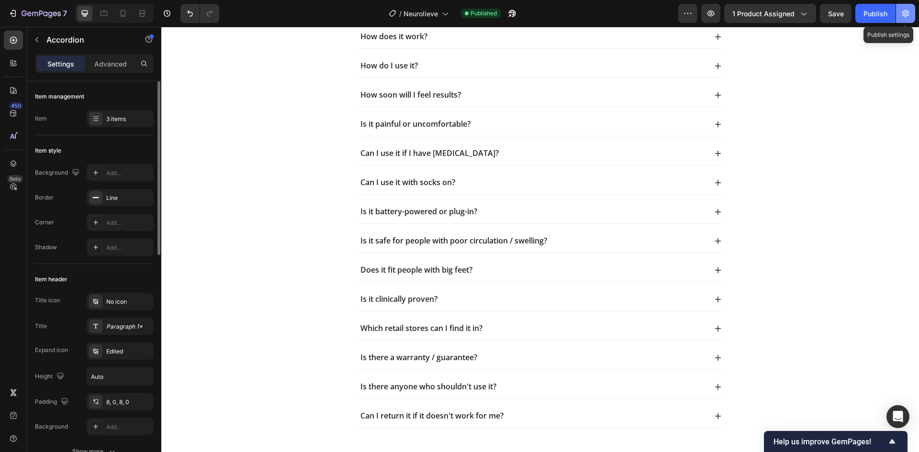
click at [899, 18] on button "button" at bounding box center [905, 13] width 19 height 19
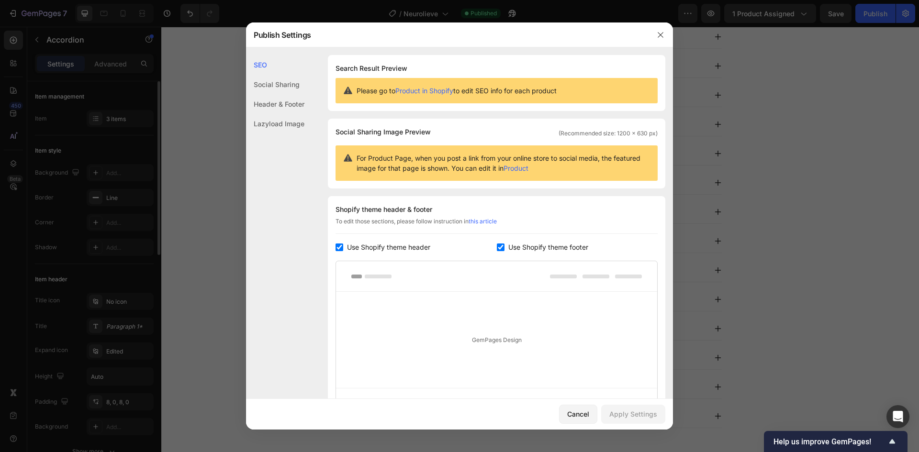
click at [286, 85] on div "Social Sharing" at bounding box center [275, 85] width 58 height 20
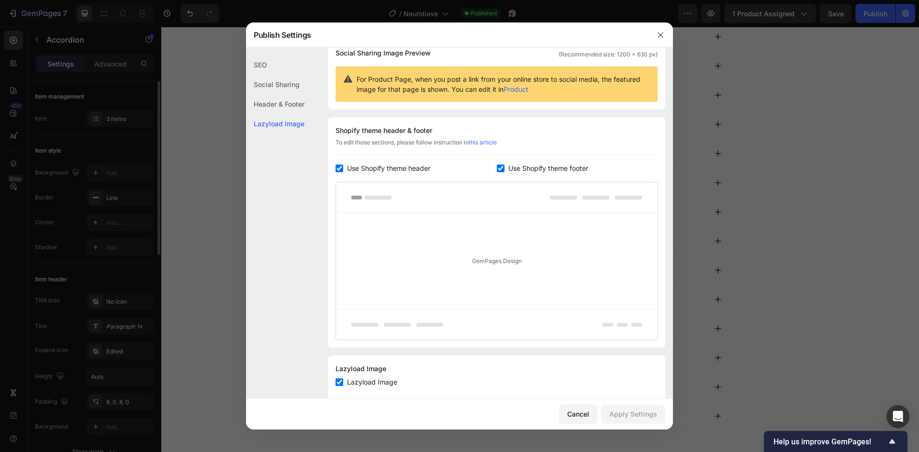
scroll to position [99, 0]
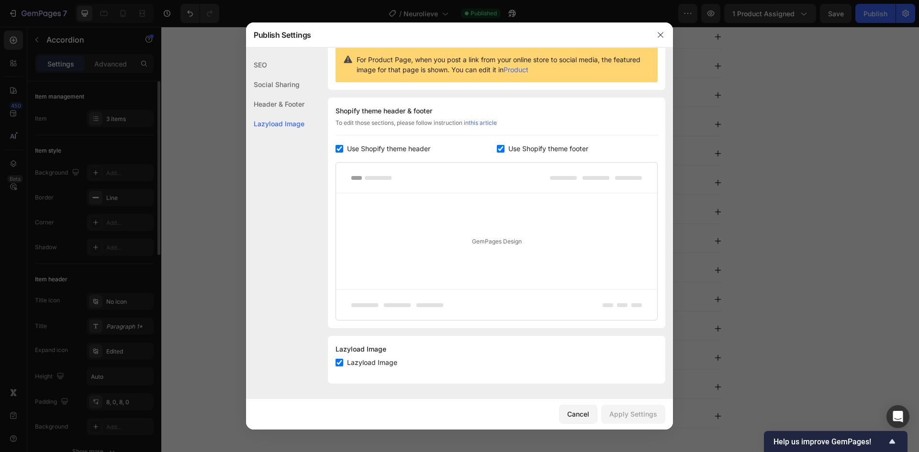
click at [271, 87] on div "Social Sharing" at bounding box center [275, 85] width 58 height 20
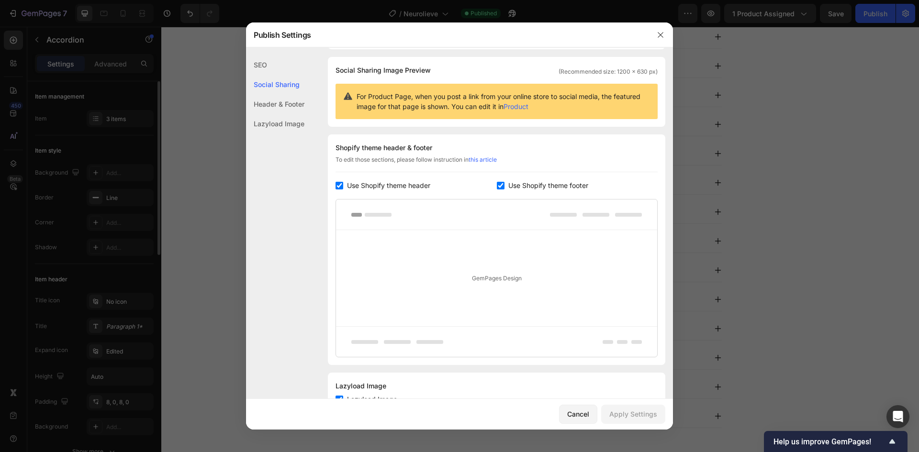
click at [270, 60] on div "SEO" at bounding box center [275, 65] width 58 height 20
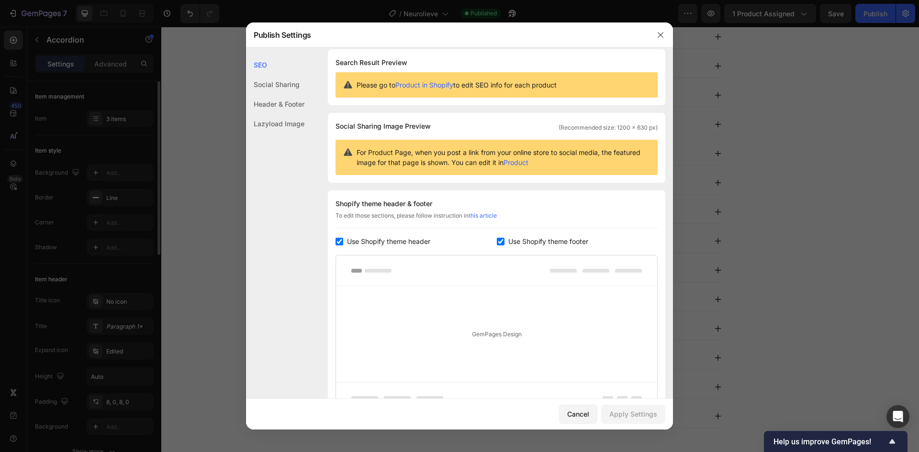
scroll to position [0, 0]
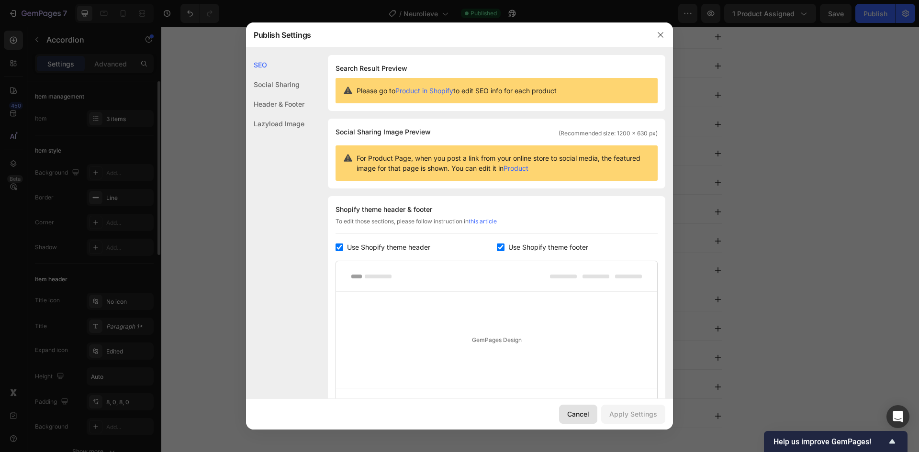
click at [591, 414] on button "Cancel" at bounding box center [578, 414] width 38 height 19
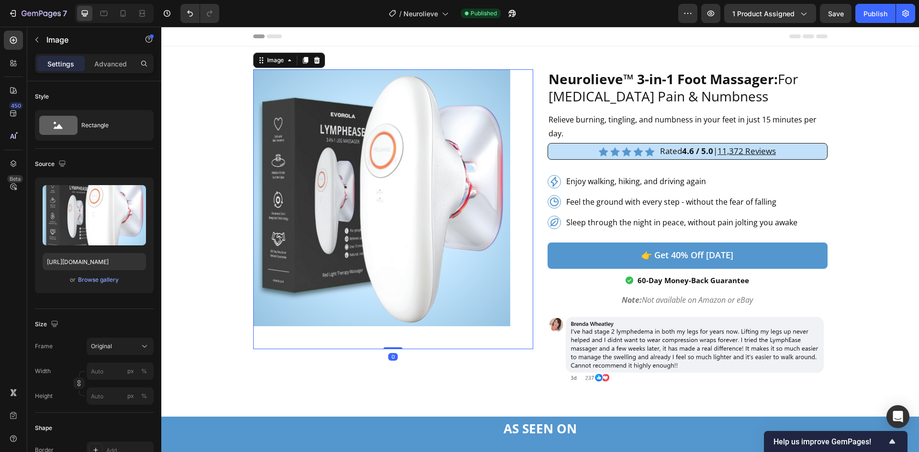
click at [367, 168] on img at bounding box center [381, 197] width 257 height 257
click at [95, 283] on div "Browse gallery" at bounding box center [98, 280] width 41 height 9
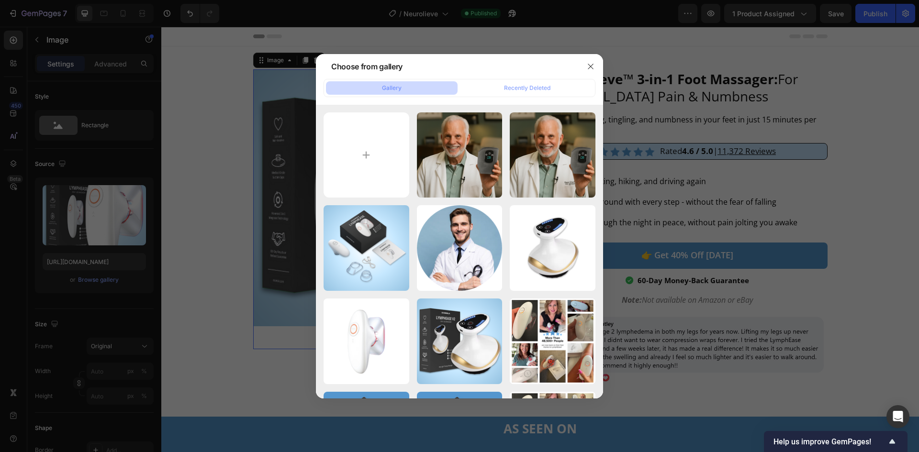
type input "C:\fakepath\1.png"
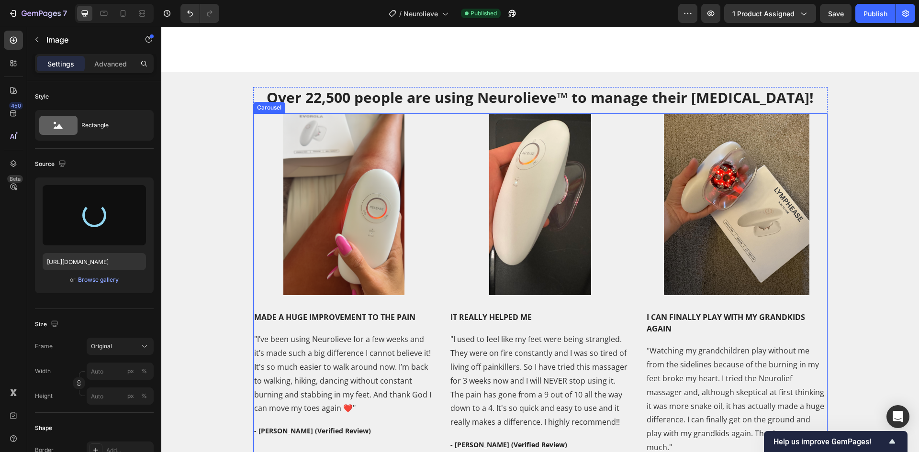
scroll to position [1723, 0]
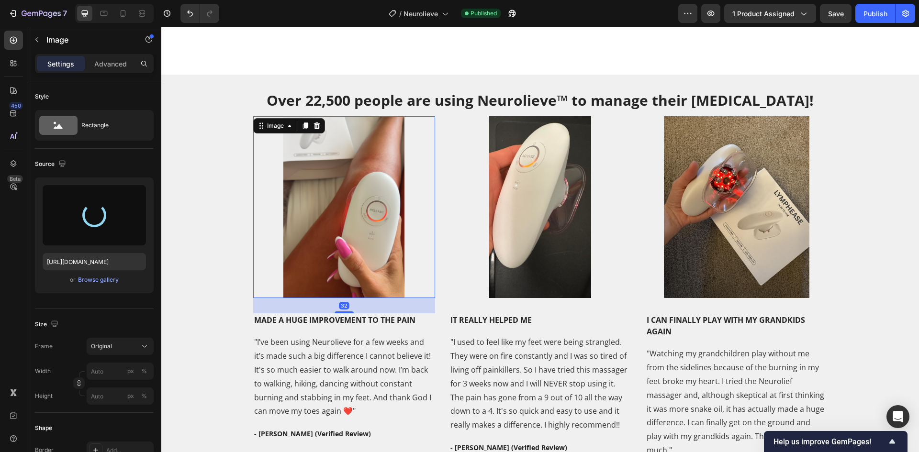
click at [324, 169] on img at bounding box center [344, 207] width 182 height 182
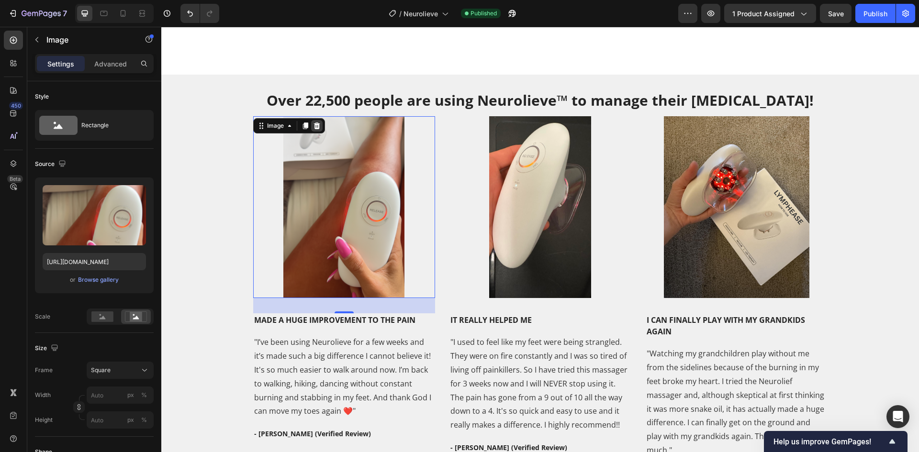
click at [313, 125] on icon at bounding box center [317, 126] width 8 height 8
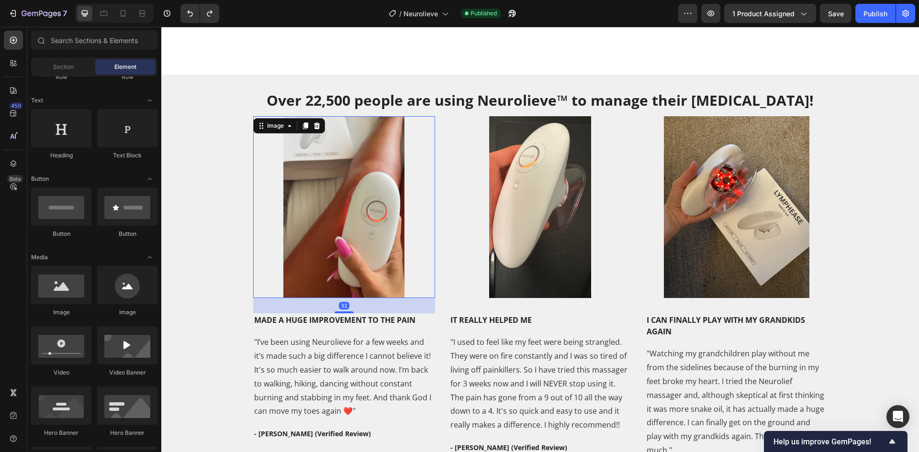
click at [307, 216] on img at bounding box center [344, 207] width 182 height 182
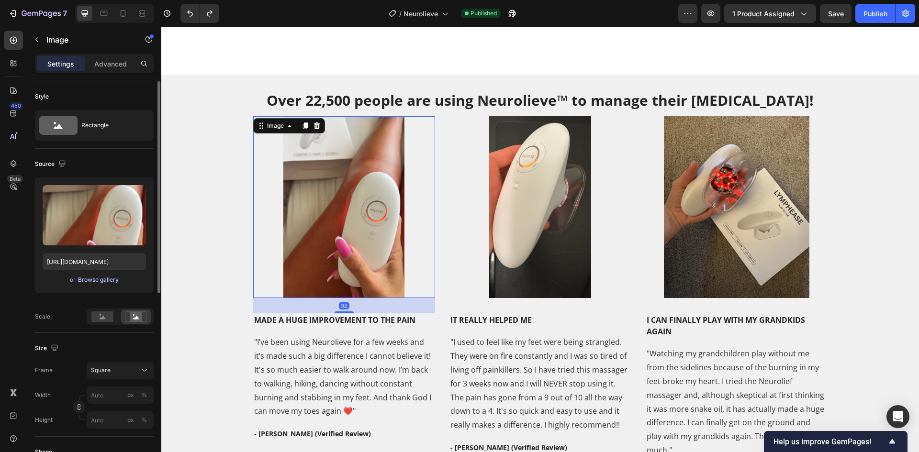
click at [92, 279] on div "Browse gallery" at bounding box center [98, 280] width 41 height 9
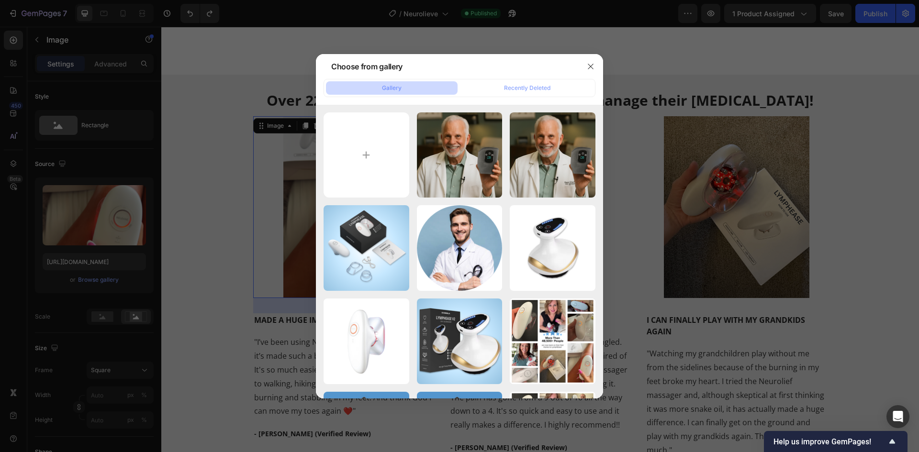
click at [30, 248] on div at bounding box center [459, 226] width 919 height 452
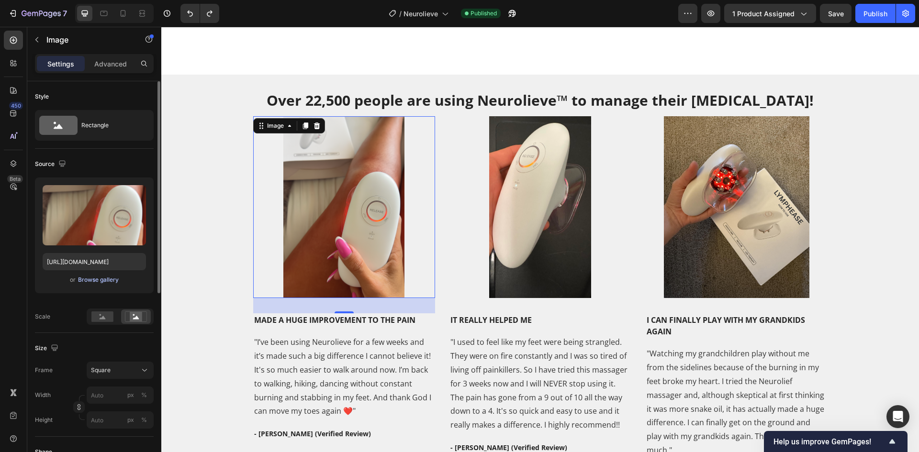
click at [100, 280] on div "Browse gallery" at bounding box center [98, 280] width 41 height 9
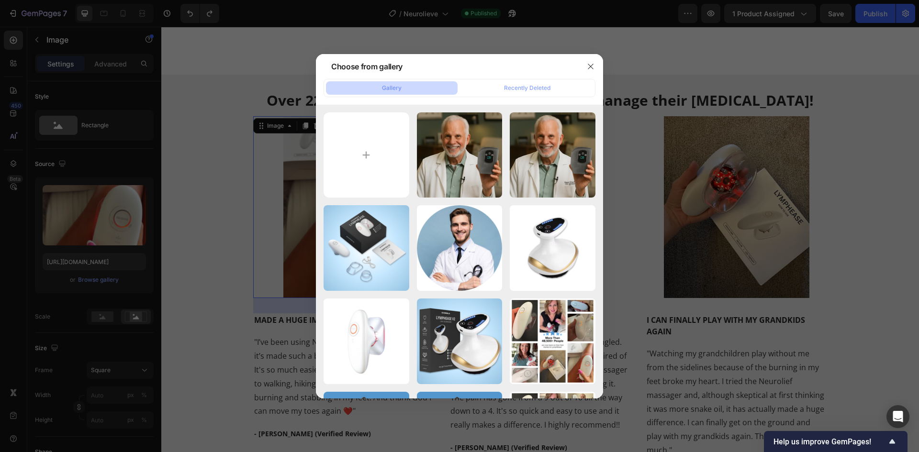
click at [65, 292] on div at bounding box center [459, 226] width 919 height 452
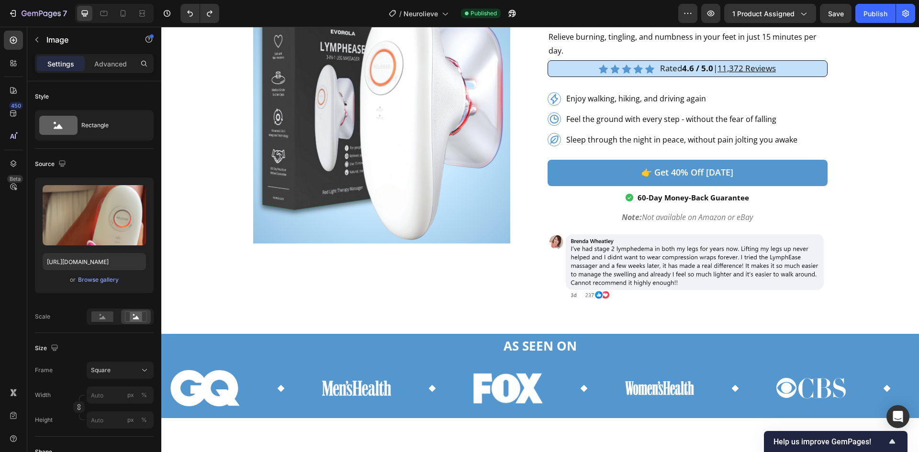
scroll to position [0, 0]
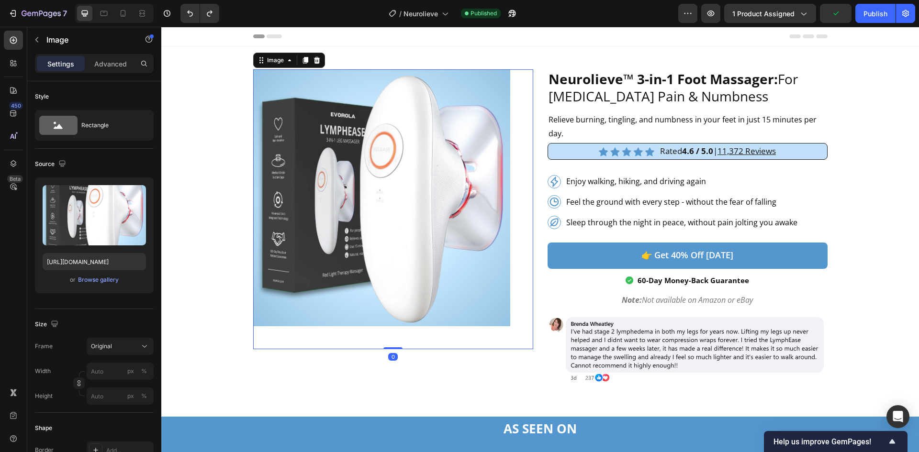
click at [385, 233] on img at bounding box center [381, 197] width 257 height 257
click at [92, 280] on div "Browse gallery" at bounding box center [98, 280] width 41 height 9
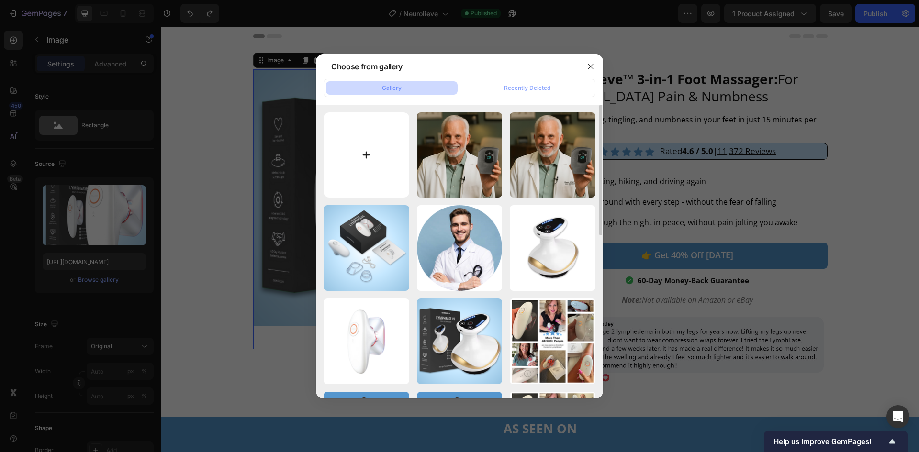
type input "C:\fakepath\1.png"
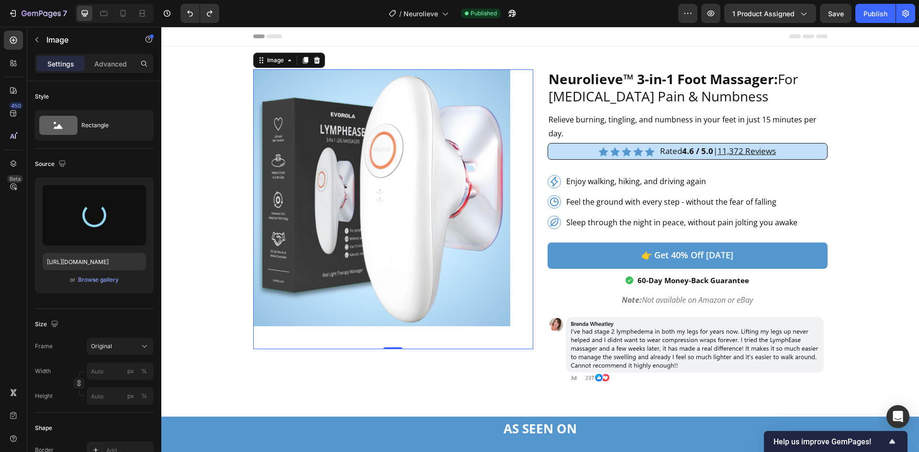
type input "https://cdn.shopify.com/s/files/1/0718/4619/9618/files/gempages_484079042358674…"
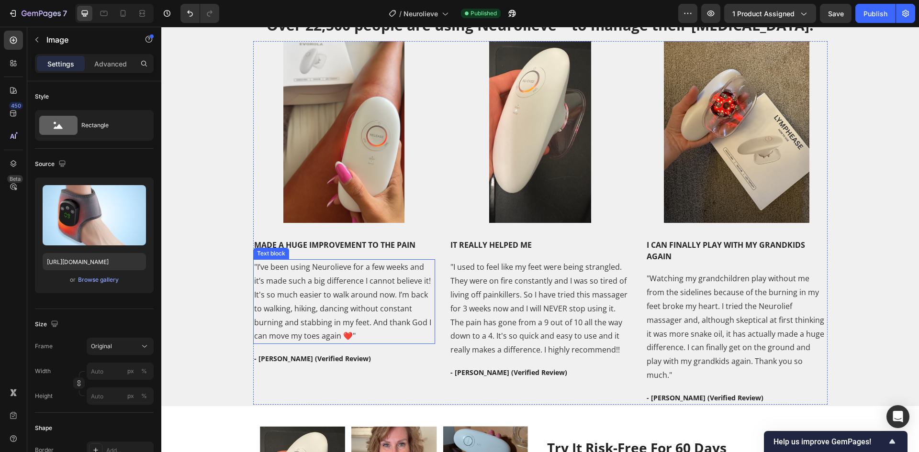
scroll to position [1786, 0]
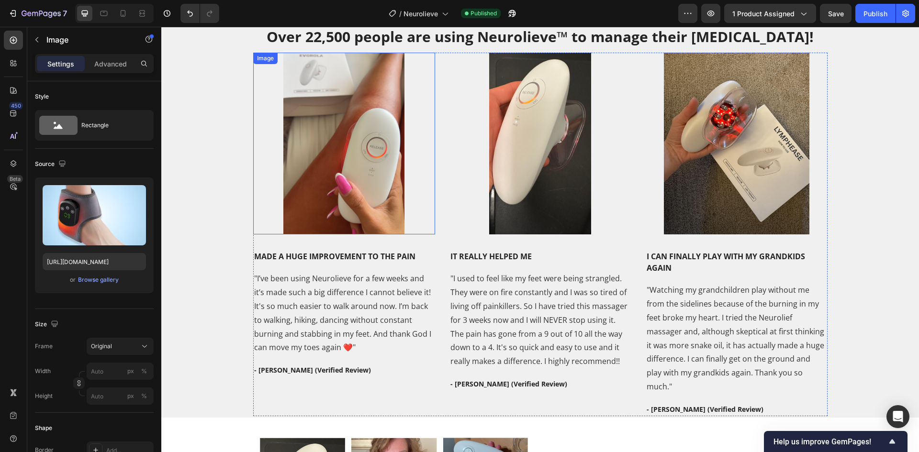
click at [304, 154] on img at bounding box center [344, 144] width 182 height 182
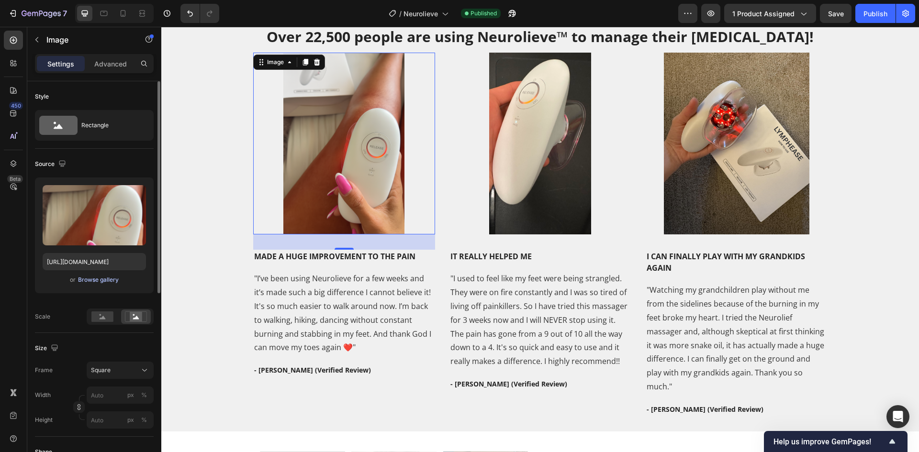
click at [90, 279] on div "Browse gallery" at bounding box center [98, 280] width 41 height 9
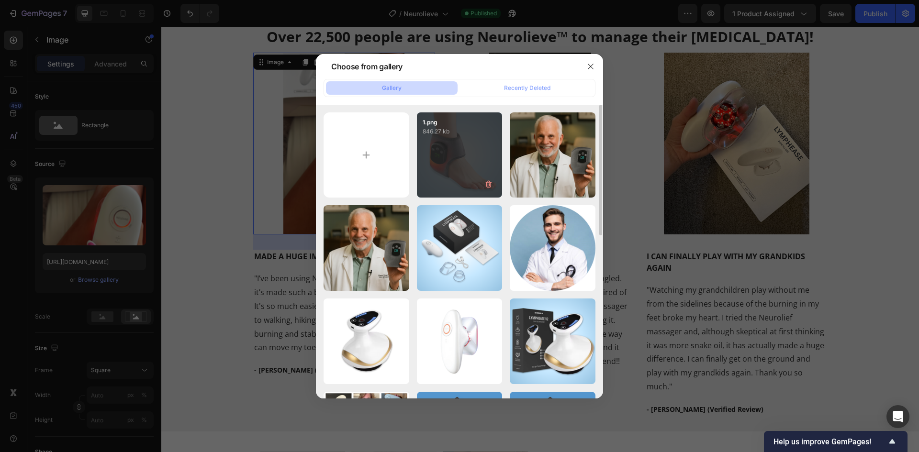
click at [456, 147] on div "1.png 846.27 kb" at bounding box center [460, 155] width 86 height 86
type input "https://cdn.shopify.com/s/files/1/0718/4619/9618/files/gempages_484079042358674…"
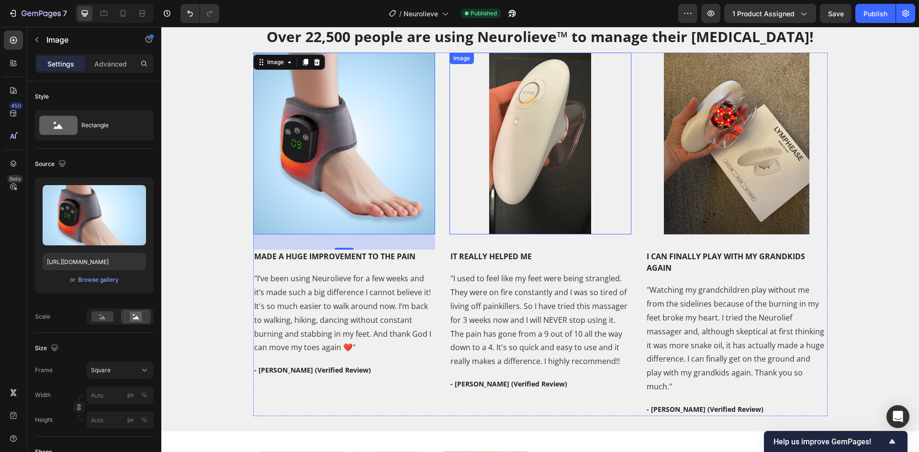
click at [559, 172] on img at bounding box center [540, 144] width 182 height 182
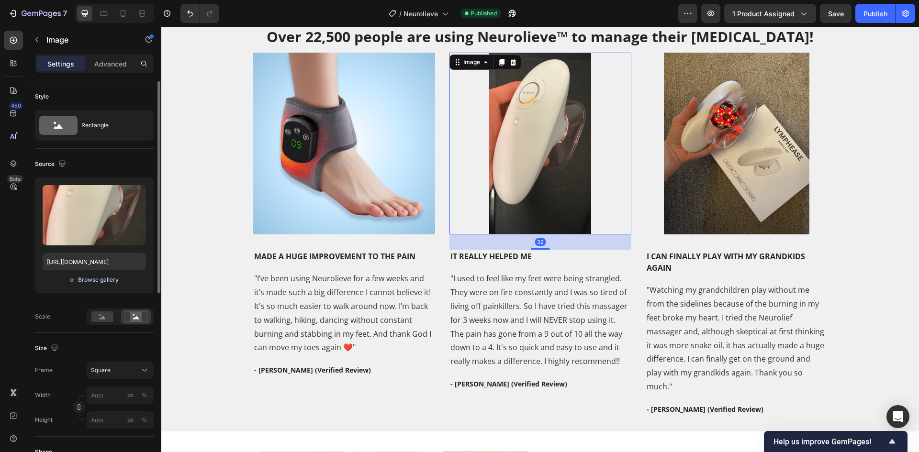
click at [82, 280] on div "Browse gallery" at bounding box center [98, 280] width 41 height 9
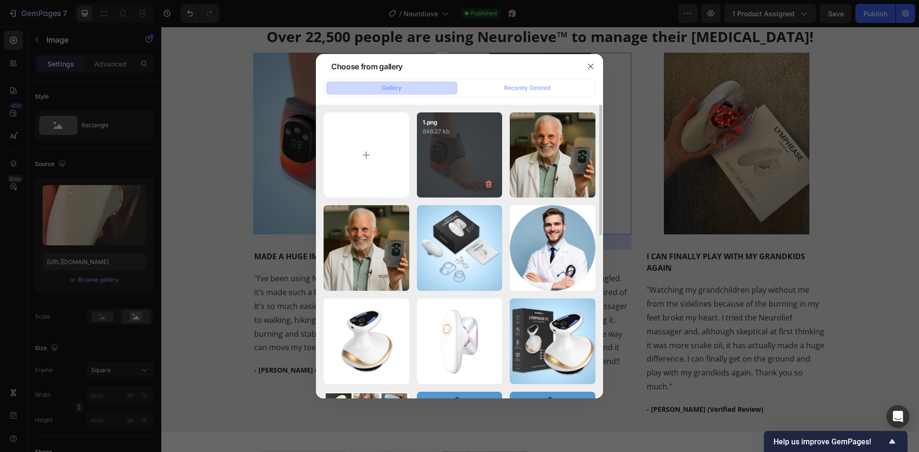
click at [438, 190] on div "1.png 846.27 kb" at bounding box center [460, 155] width 86 height 86
type input "https://cdn.shopify.com/s/files/1/0718/4619/9618/files/gempages_484079042358674…"
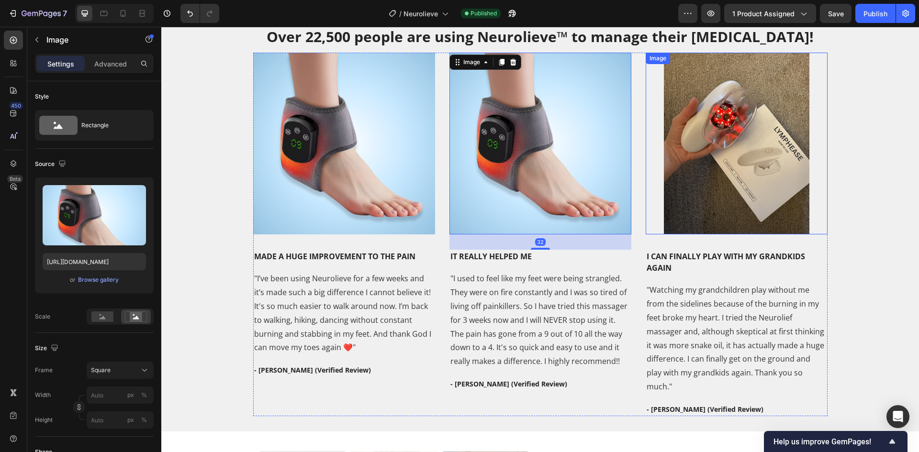
click at [754, 121] on img at bounding box center [737, 144] width 182 height 182
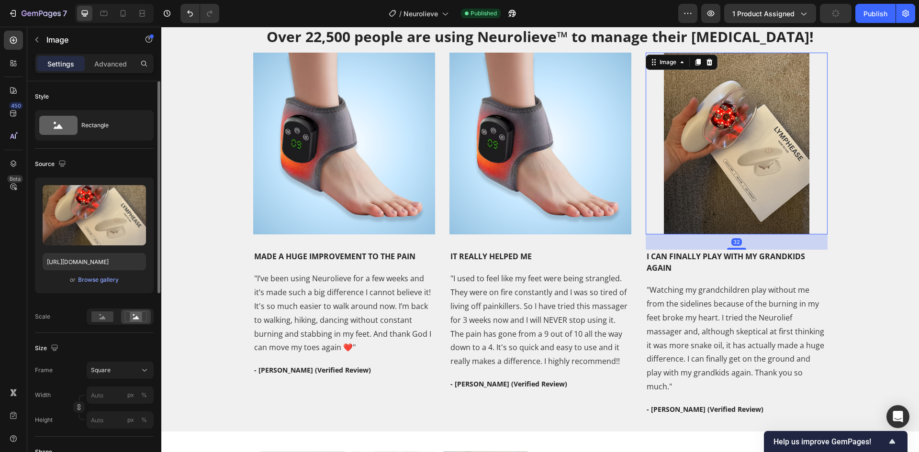
click at [91, 286] on div "Upload Image https://cdn.shopify.com/s/files/1/0718/4619/9618/files/gempages_48…" at bounding box center [94, 236] width 119 height 116
click at [99, 280] on div "Browse gallery" at bounding box center [98, 280] width 41 height 9
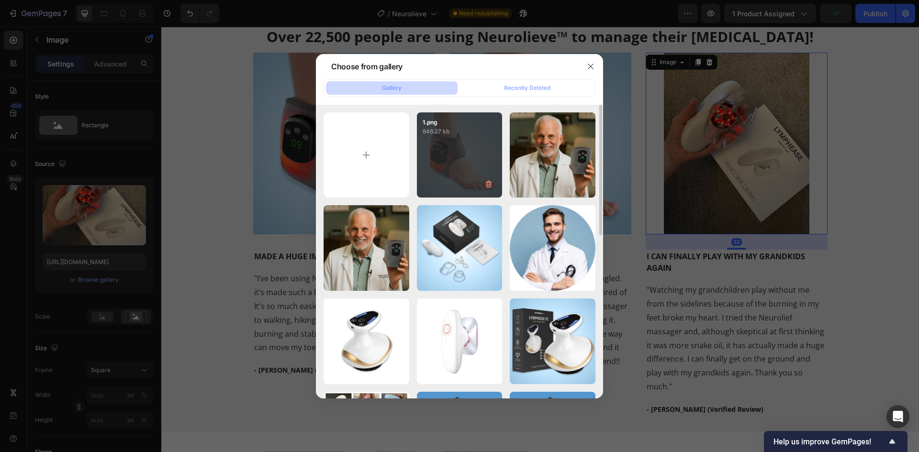
click at [462, 151] on div "1.png 846.27 kb" at bounding box center [460, 155] width 86 height 86
type input "https://cdn.shopify.com/s/files/1/0718/4619/9618/files/gempages_484079042358674…"
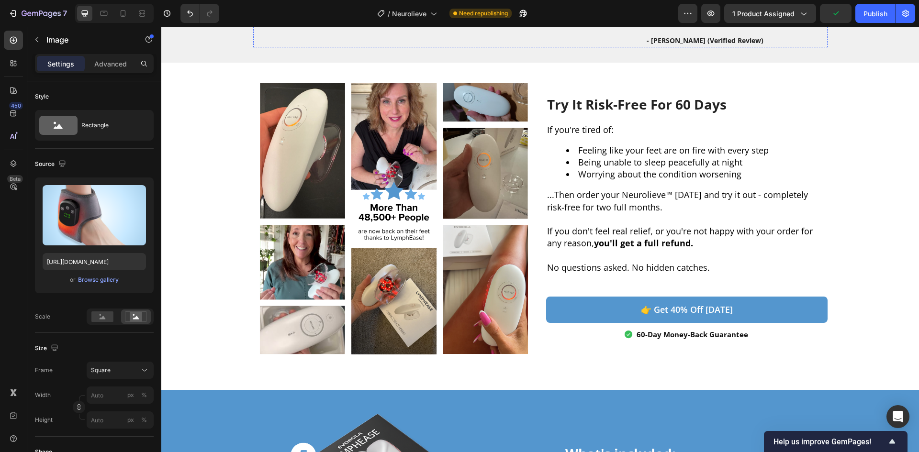
scroll to position [2169, 0]
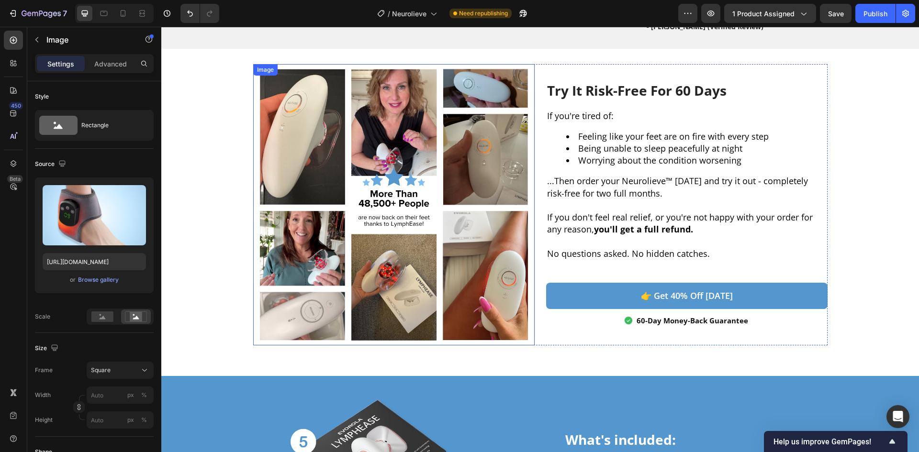
drag, startPoint x: 409, startPoint y: 261, endPoint x: 400, endPoint y: 264, distance: 9.5
click at [408, 261] on img at bounding box center [393, 204] width 281 height 281
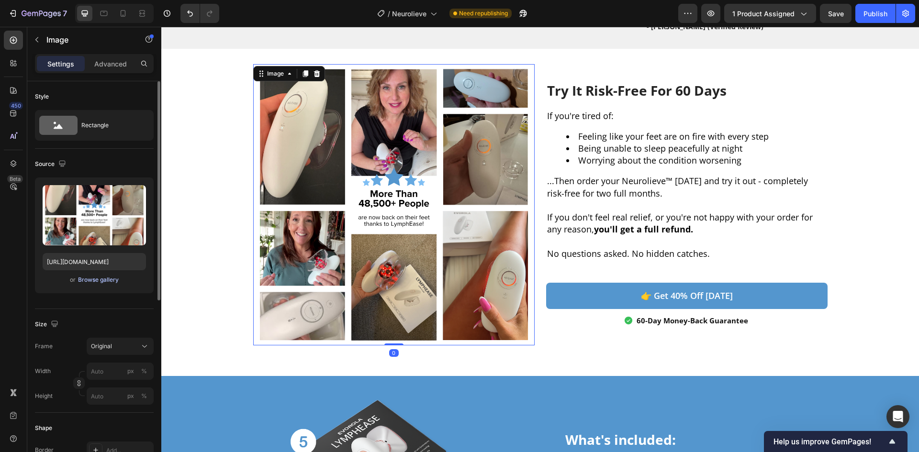
click at [95, 280] on div "Browse gallery" at bounding box center [98, 280] width 41 height 9
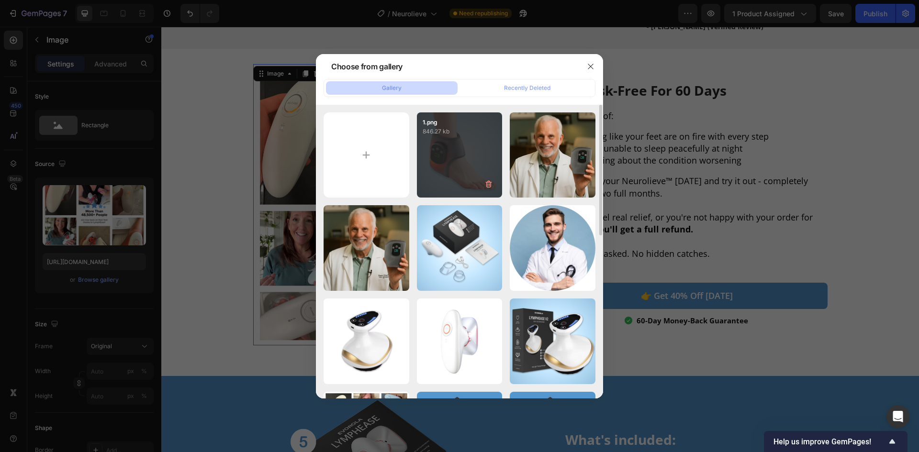
click at [487, 165] on div "1.png 846.27 kb" at bounding box center [460, 155] width 86 height 86
type input "https://cdn.shopify.com/s/files/1/0718/4619/9618/files/gempages_484079042358674…"
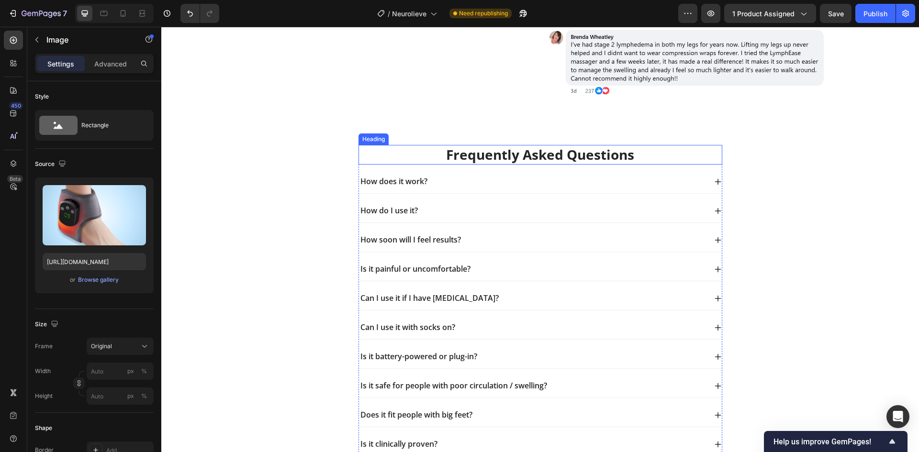
scroll to position [3701, 0]
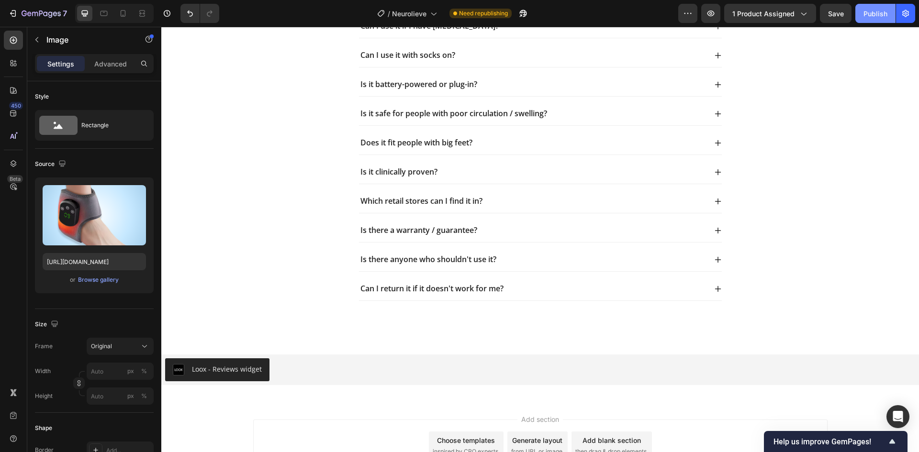
click at [875, 15] on div "Publish" at bounding box center [875, 14] width 24 height 10
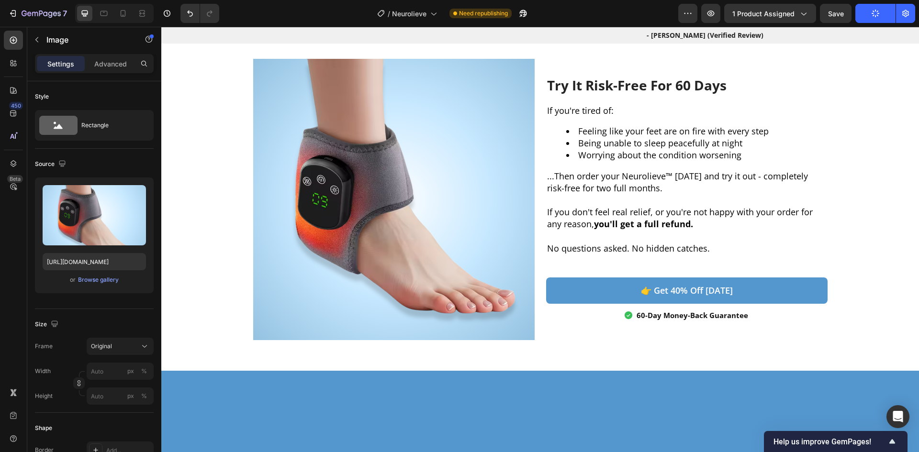
scroll to position [1978, 0]
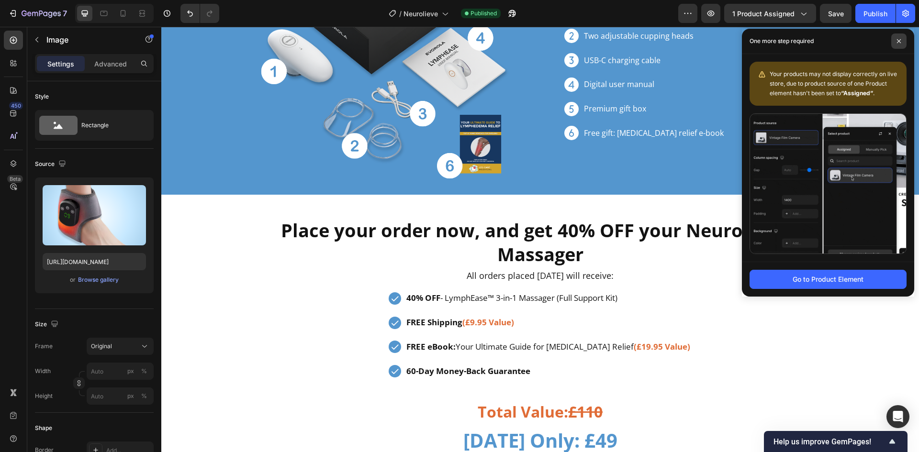
click at [901, 38] on span at bounding box center [898, 40] width 15 height 15
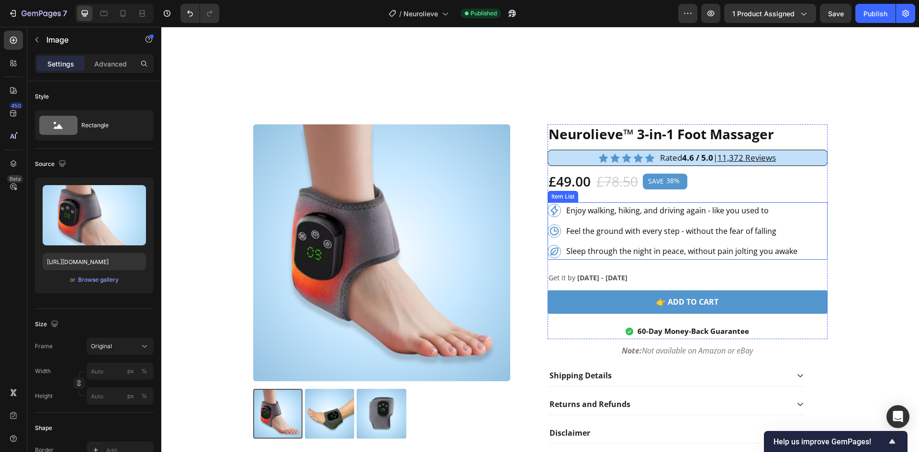
scroll to position [2999, 0]
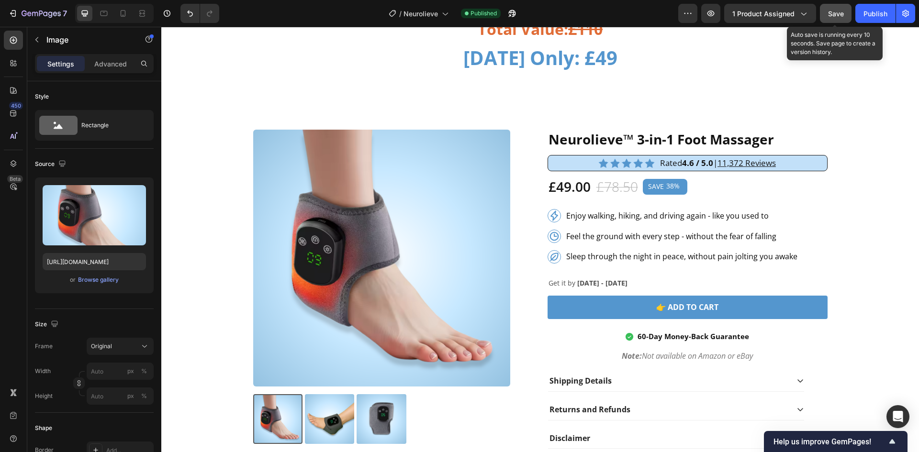
click at [843, 17] on span "Save" at bounding box center [836, 14] width 16 height 8
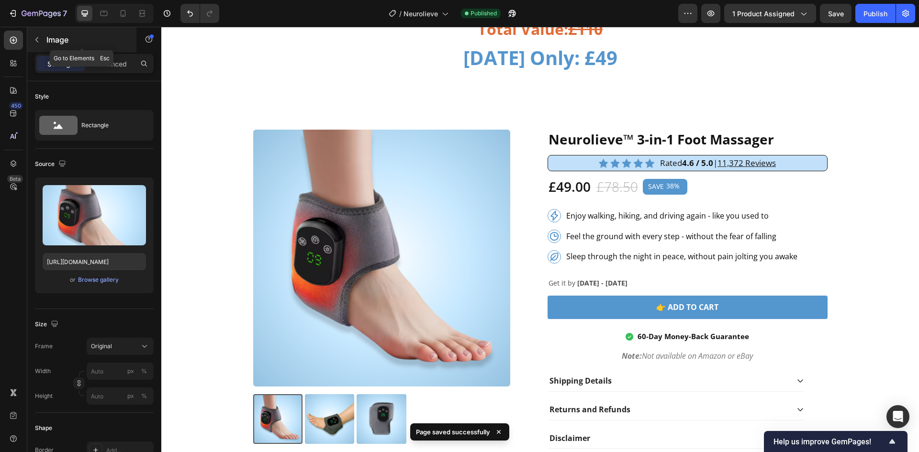
click at [37, 37] on icon "button" at bounding box center [37, 40] width 8 height 8
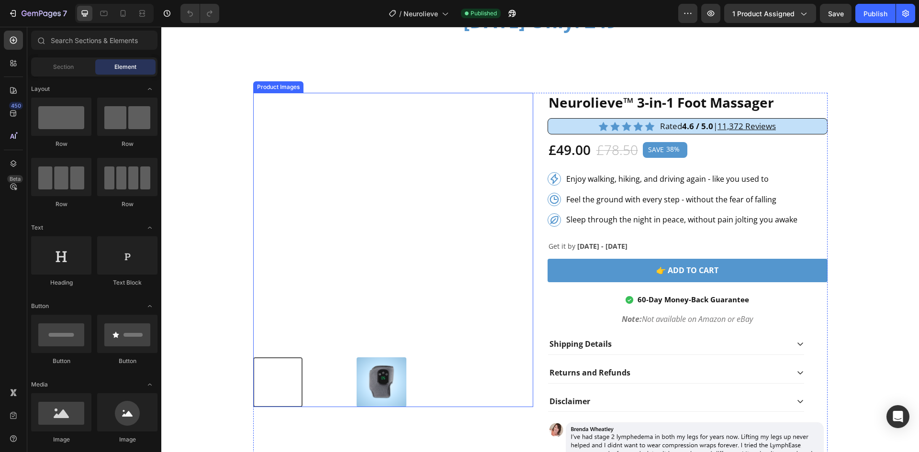
scroll to position [3063, 0]
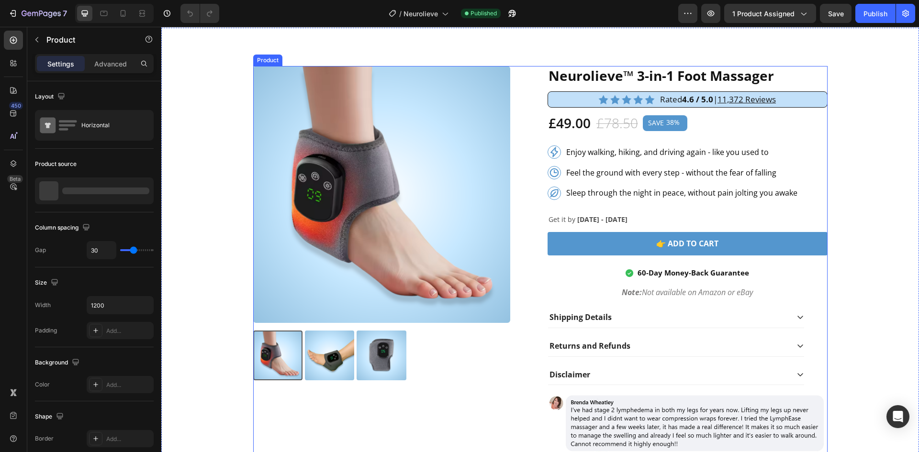
click at [531, 240] on div "Product Images Neurolieve™ 3-in-1 Foot Massager Heading Image Rated 4.6 / 5.0 |…" at bounding box center [540, 265] width 574 height 399
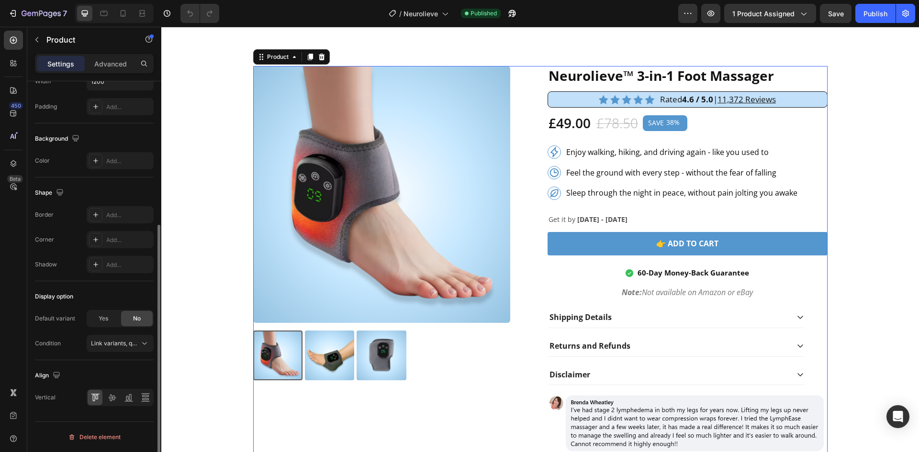
scroll to position [0, 0]
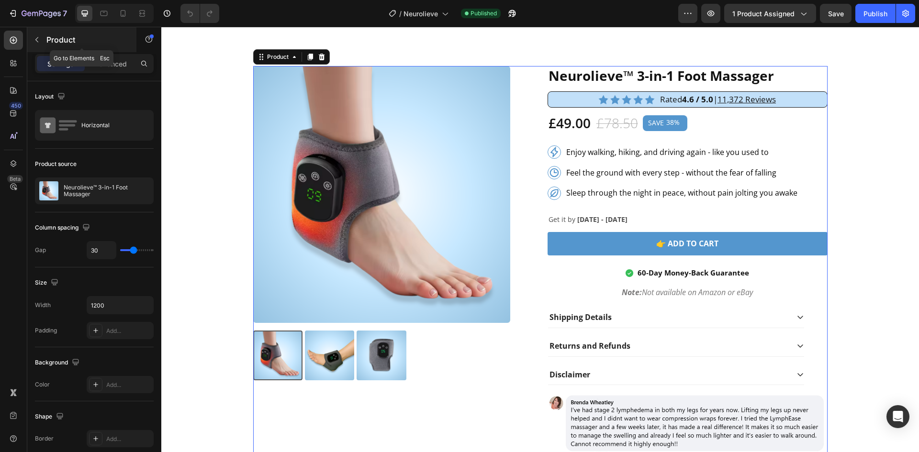
click at [41, 34] on button "button" at bounding box center [36, 39] width 15 height 15
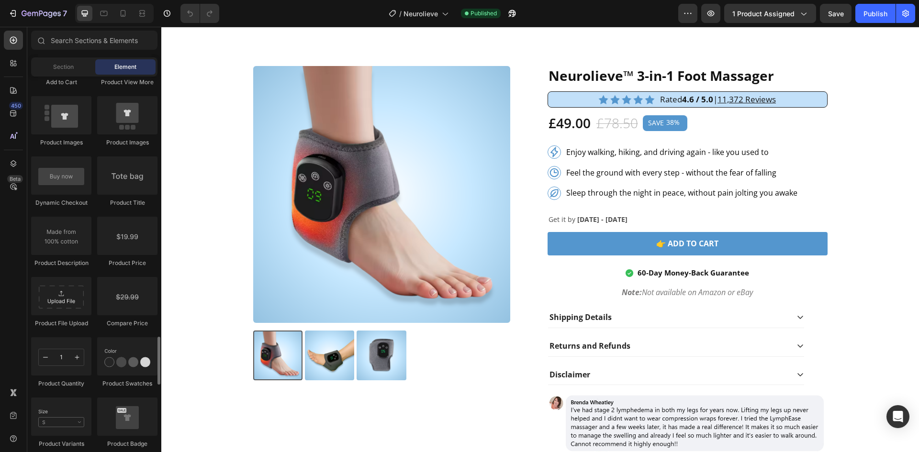
scroll to position [1718, 0]
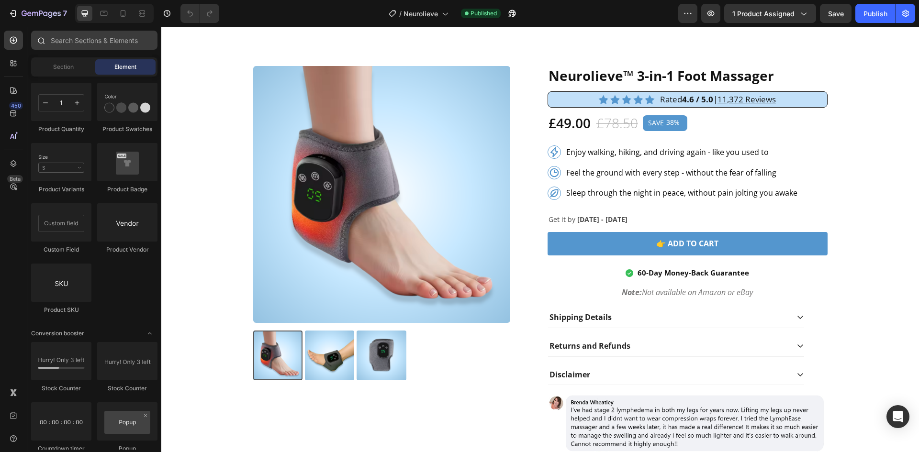
click at [92, 50] on div at bounding box center [94, 42] width 134 height 23
click at [94, 47] on input "text" at bounding box center [94, 40] width 126 height 19
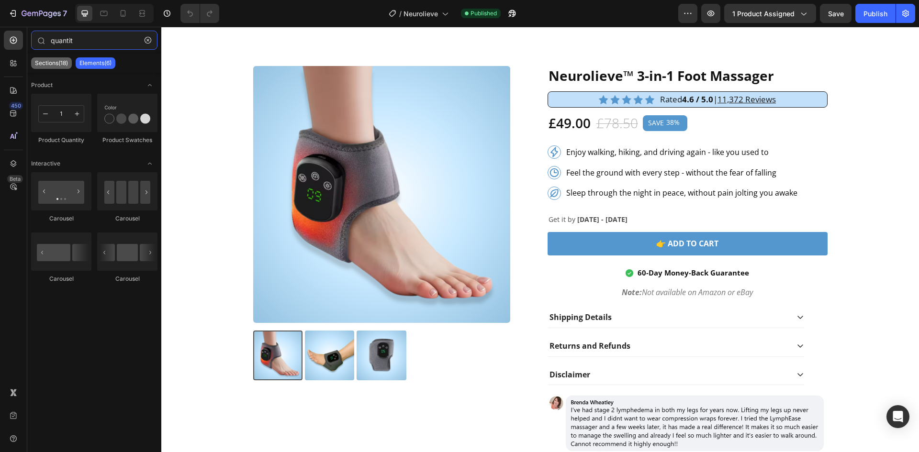
type input "quantit"
click at [59, 62] on p "Sections(18)" at bounding box center [51, 63] width 33 height 8
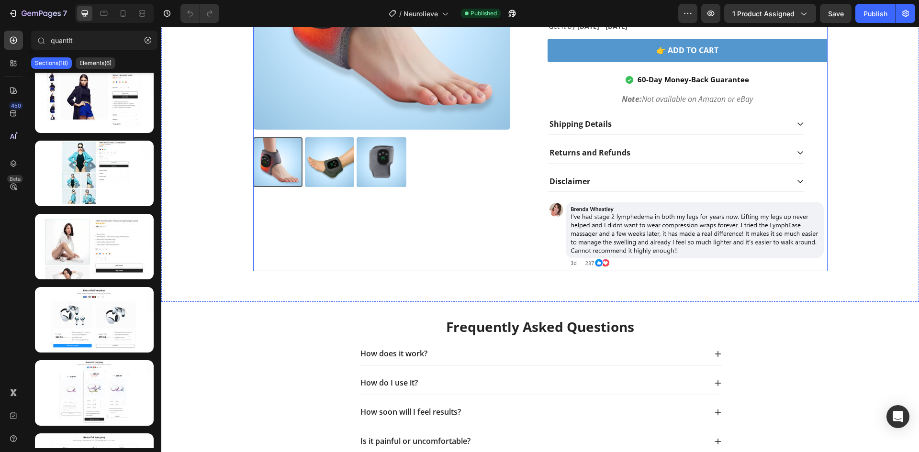
scroll to position [3254, 0]
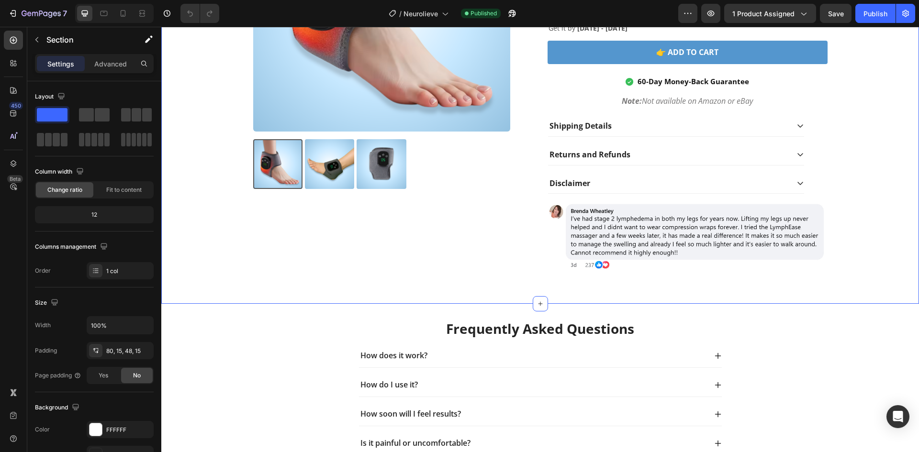
click at [247, 300] on div "Product Images Neurolieve™ 3-in-1 Foot Massager Heading Image Rated 4.6 / 5.0 |…" at bounding box center [540, 70] width 758 height 468
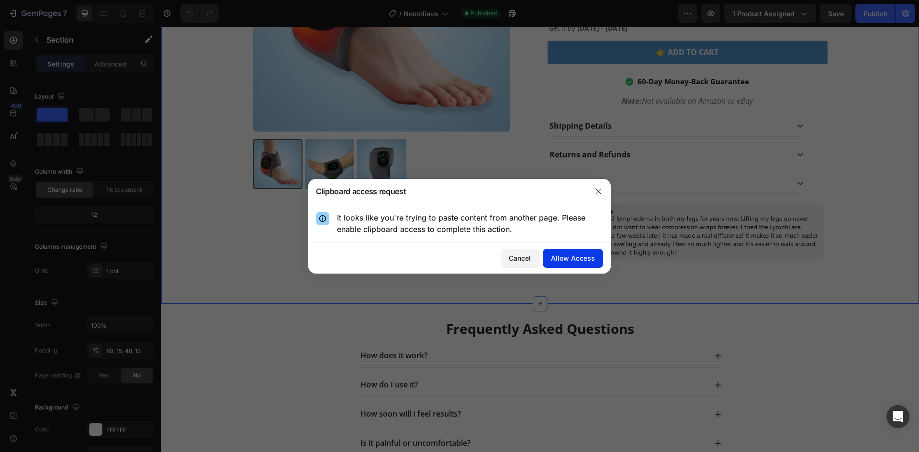
drag, startPoint x: 562, startPoint y: 257, endPoint x: 556, endPoint y: 260, distance: 6.9
click at [562, 257] on div "Allow Access" at bounding box center [573, 258] width 44 height 10
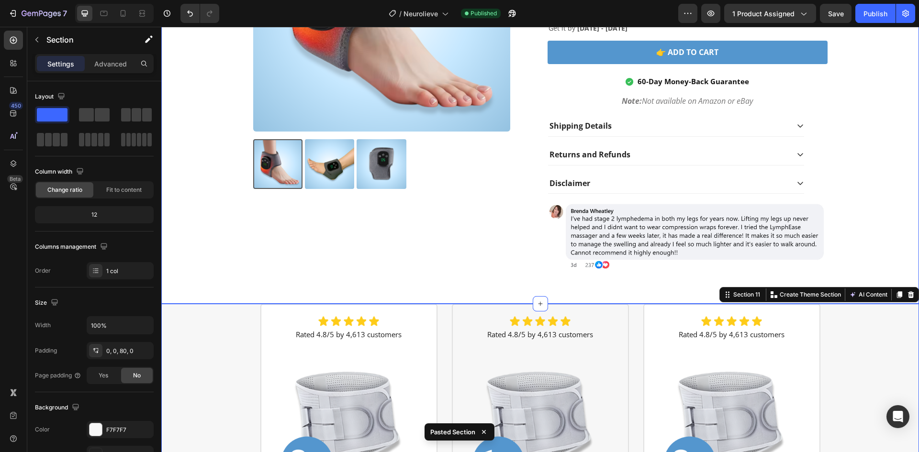
click at [238, 257] on div "Product Images Neurolieve™ 3-in-1 Foot Massager Heading Image Rated 4.6 / 5.0 |…" at bounding box center [539, 78] width 743 height 406
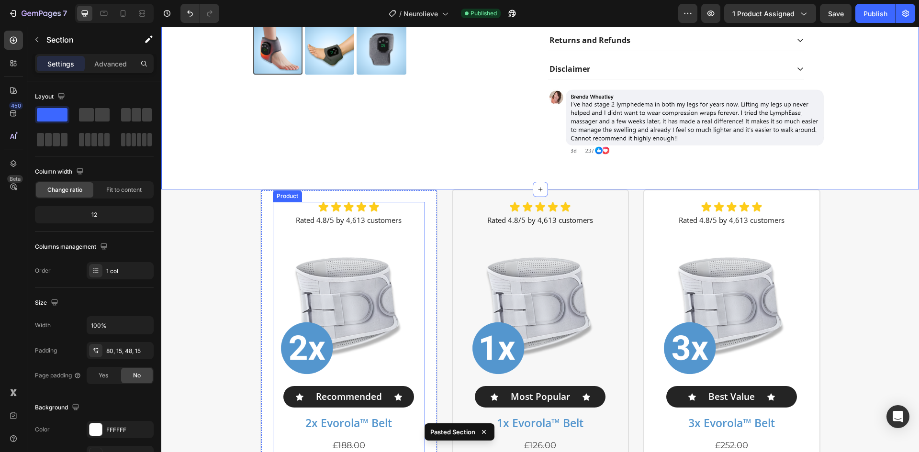
scroll to position [3382, 0]
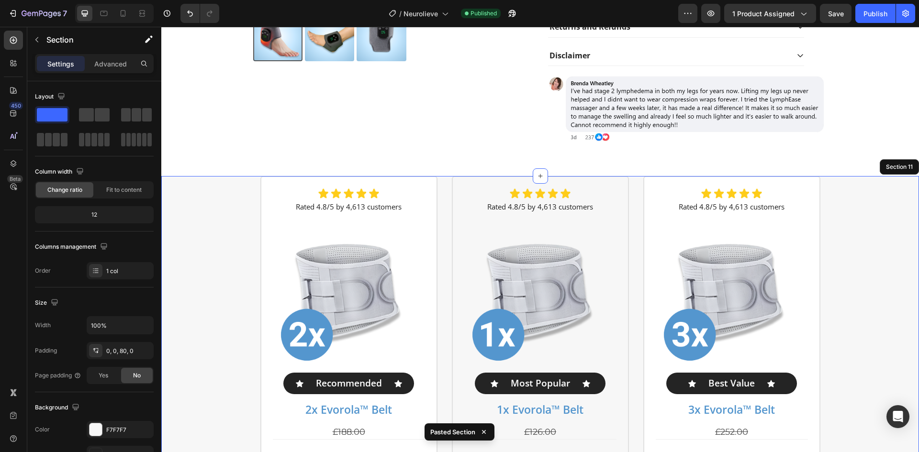
click at [220, 234] on div "Image Rated 4.8/5 by 4,613 customers Text Block Product Images Icon Recommended…" at bounding box center [540, 428] width 758 height 505
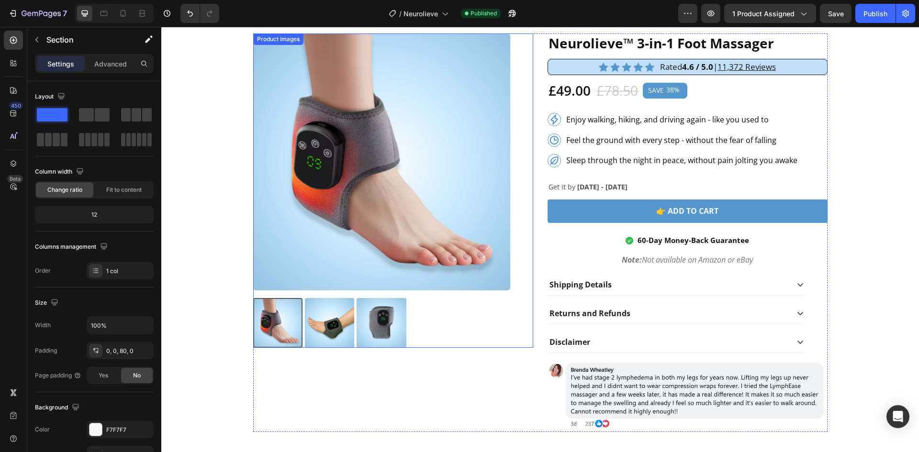
scroll to position [2999, 0]
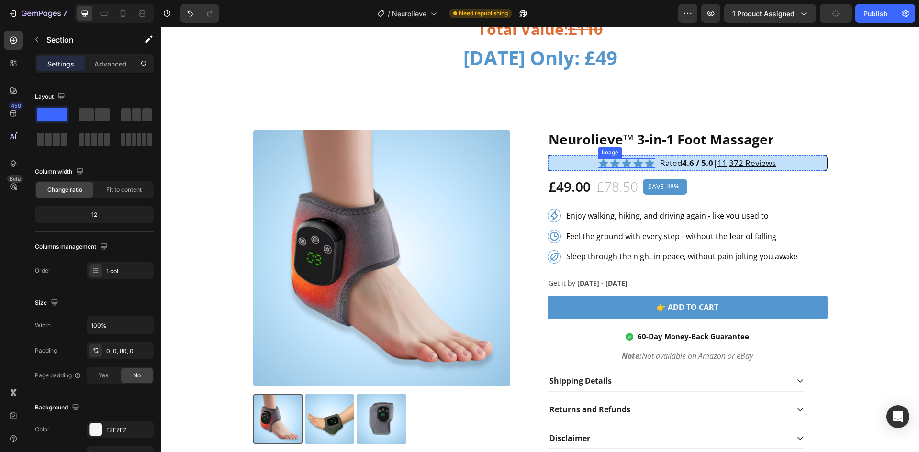
click at [614, 163] on img at bounding box center [626, 163] width 57 height 10
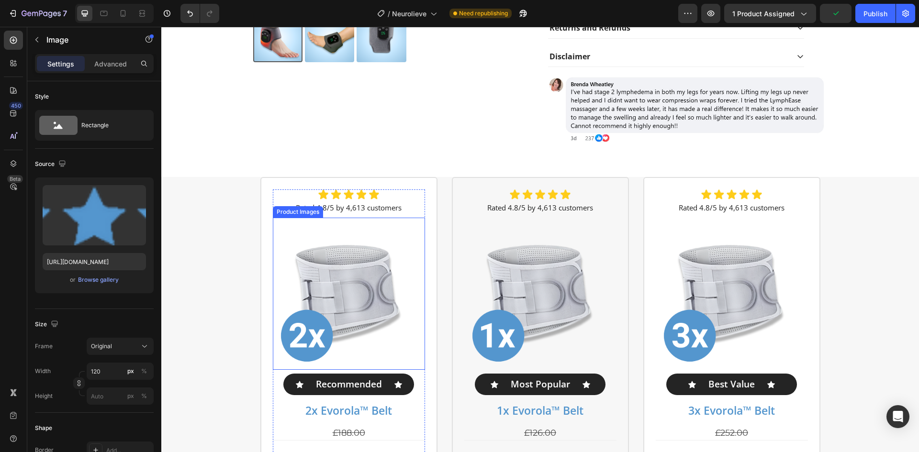
scroll to position [3382, 0]
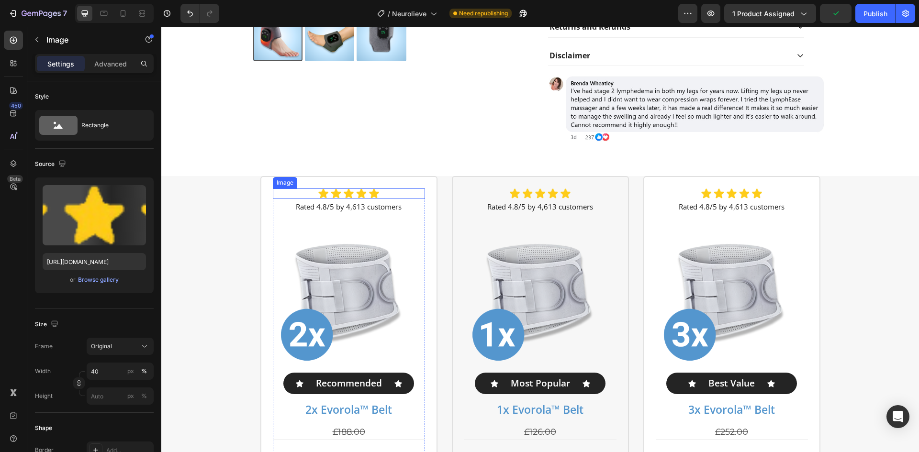
click at [345, 195] on img at bounding box center [348, 194] width 61 height 10
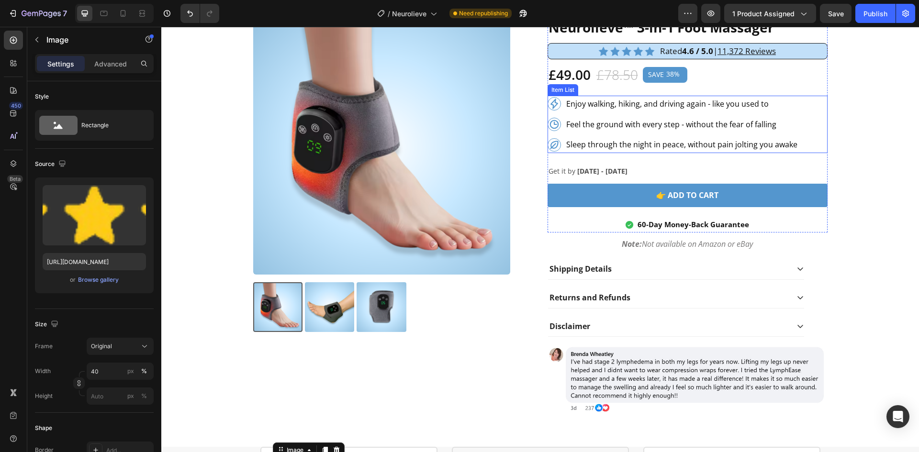
scroll to position [3063, 0]
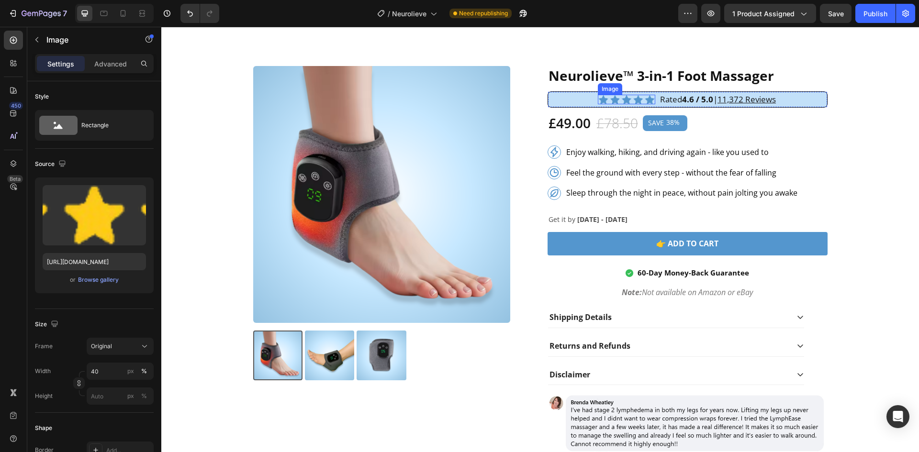
click at [621, 97] on img at bounding box center [626, 100] width 57 height 10
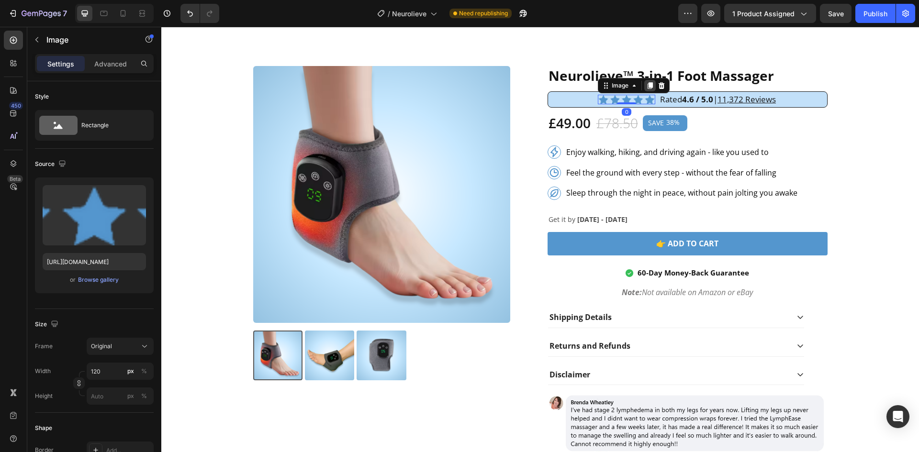
click at [646, 84] on icon at bounding box center [650, 86] width 8 height 8
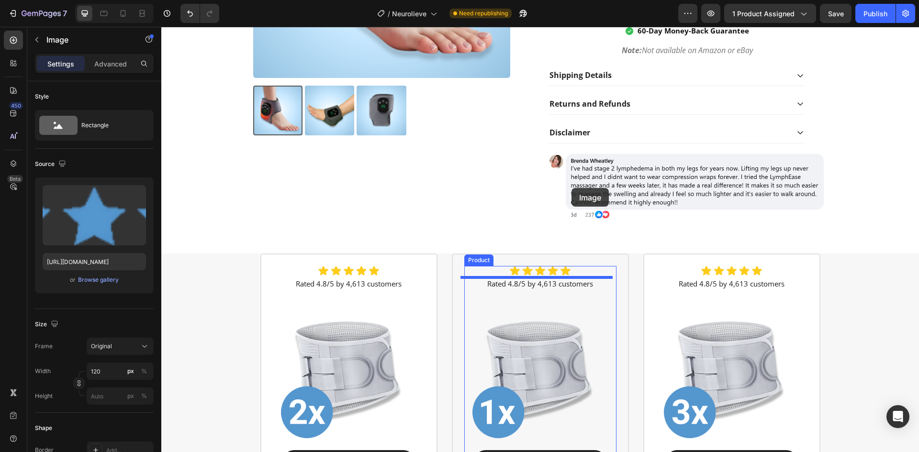
scroll to position [3382, 0]
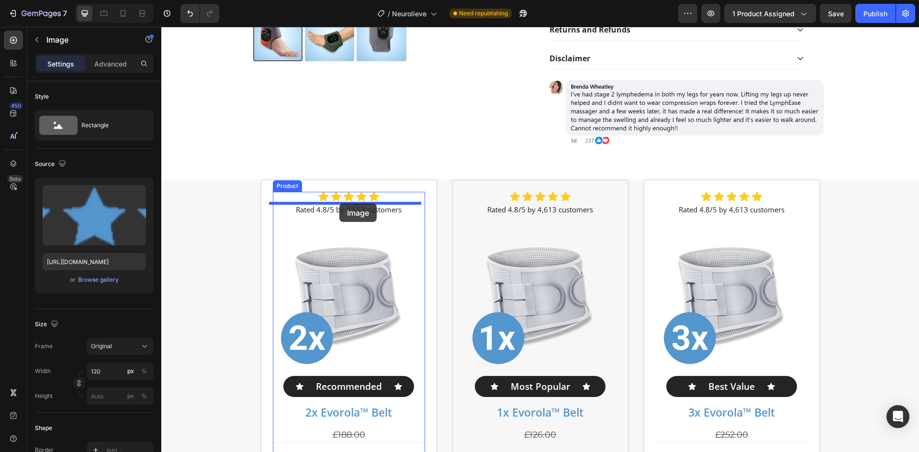
drag, startPoint x: 601, startPoint y: 93, endPoint x: 339, endPoint y: 203, distance: 284.0
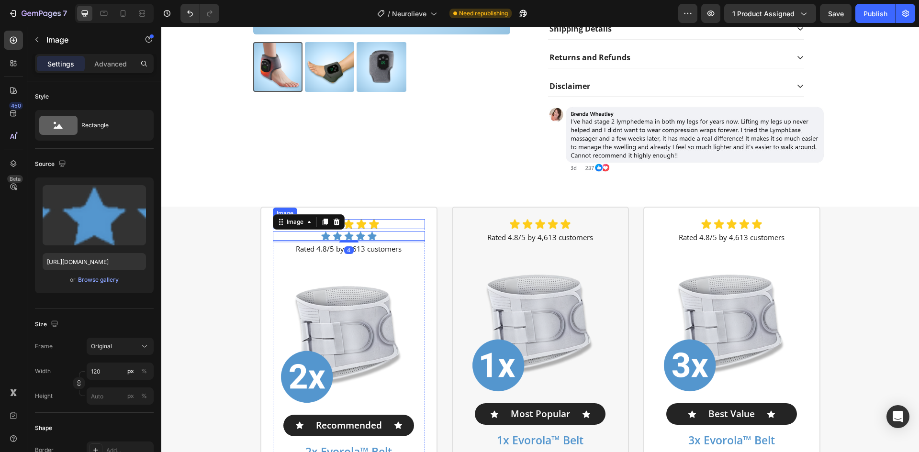
scroll to position [3254, 0]
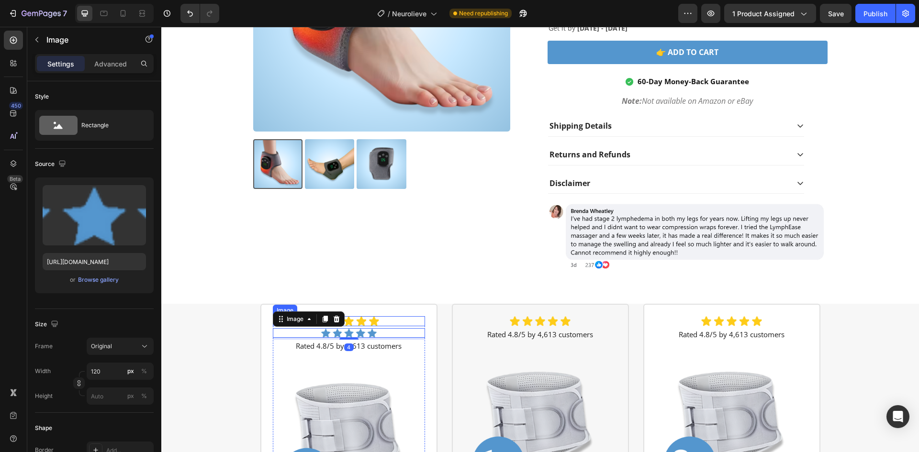
click at [379, 319] on div at bounding box center [349, 321] width 152 height 10
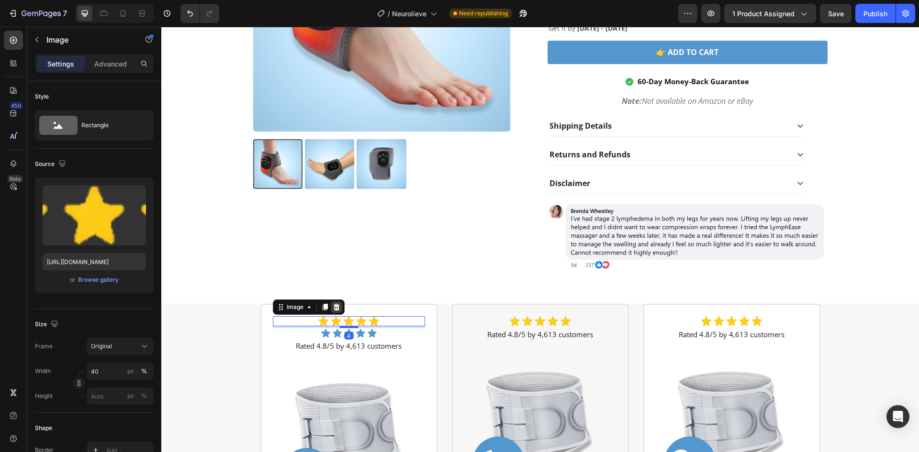
click at [331, 307] on div at bounding box center [336, 306] width 11 height 11
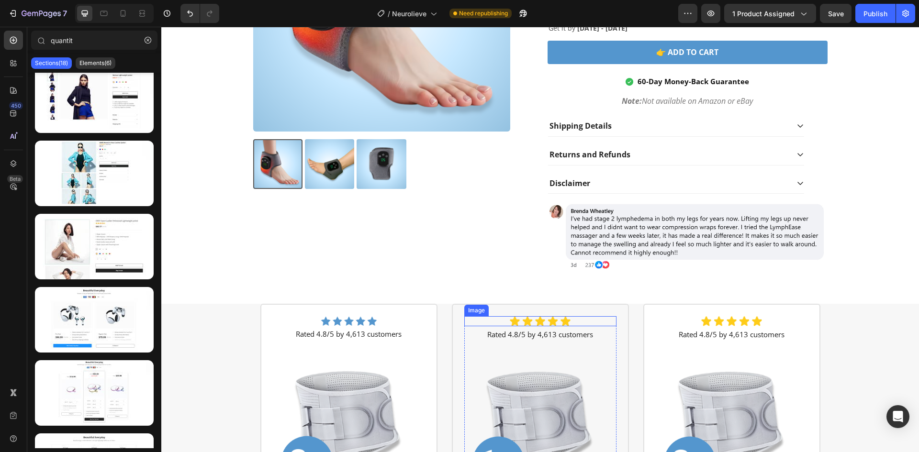
click at [483, 323] on div at bounding box center [540, 321] width 152 height 10
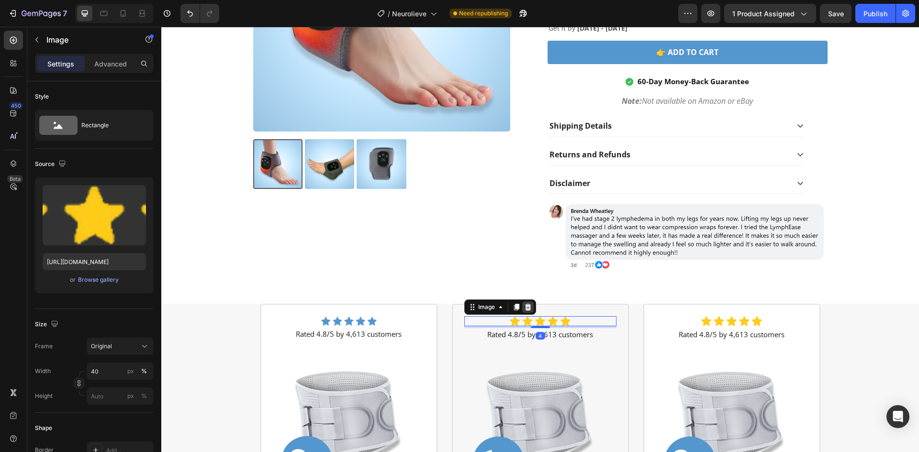
click at [524, 308] on icon at bounding box center [528, 307] width 8 height 8
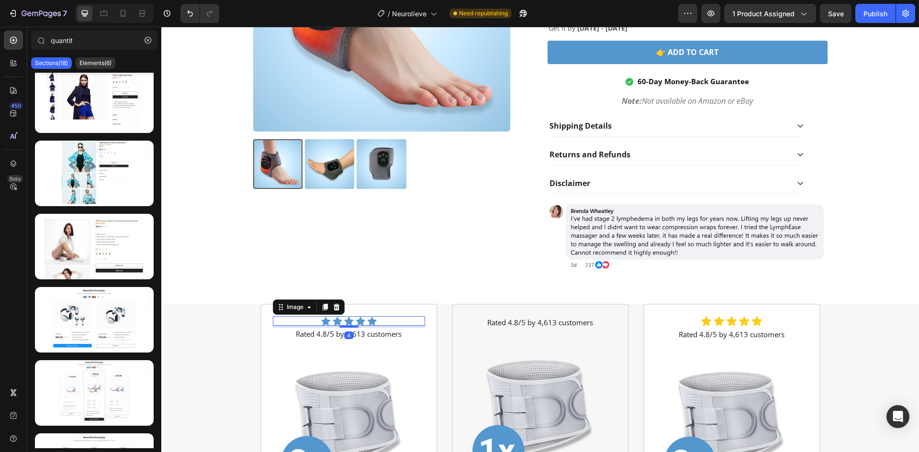
click at [381, 324] on div at bounding box center [349, 321] width 152 height 10
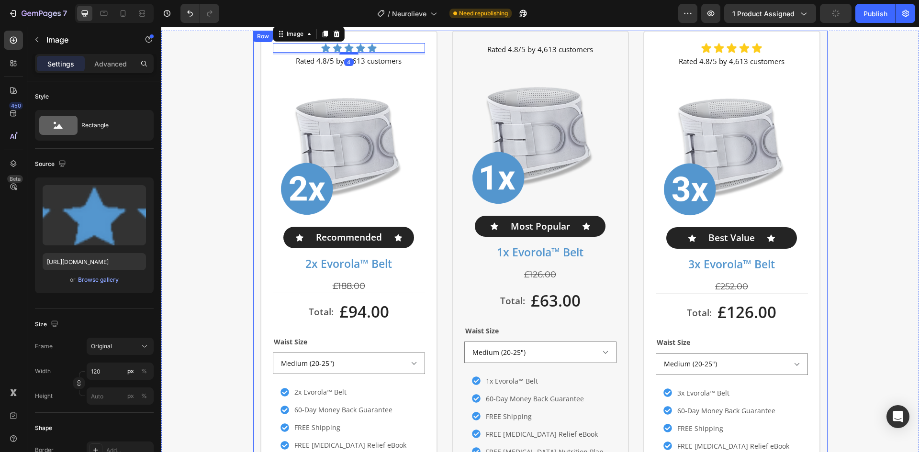
scroll to position [3371, 0]
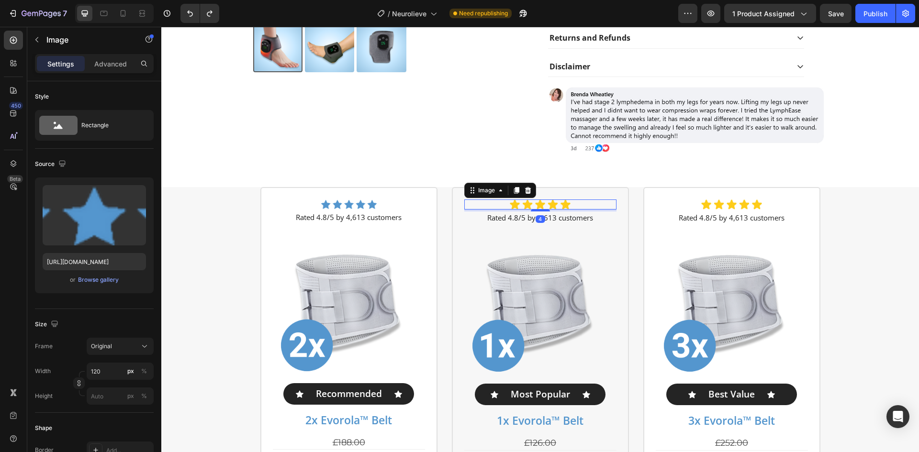
click at [514, 207] on img at bounding box center [540, 205] width 61 height 10
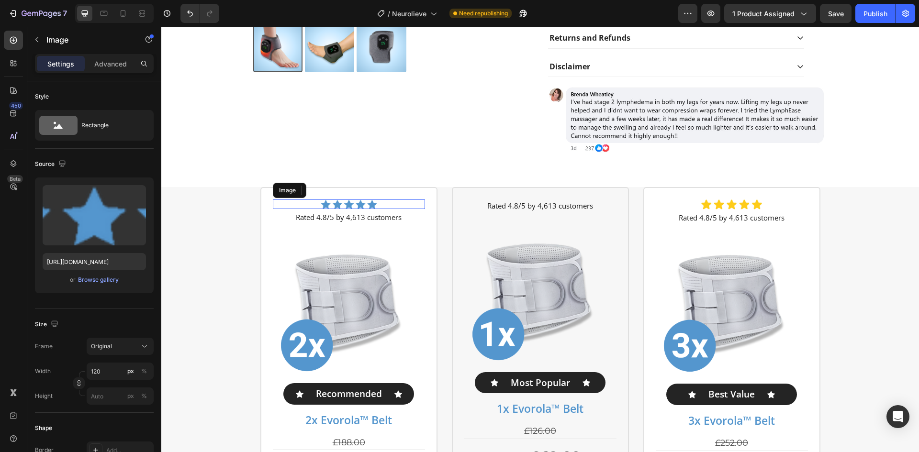
click at [367, 208] on img at bounding box center [348, 205] width 57 height 10
click at [324, 189] on icon at bounding box center [324, 190] width 5 height 7
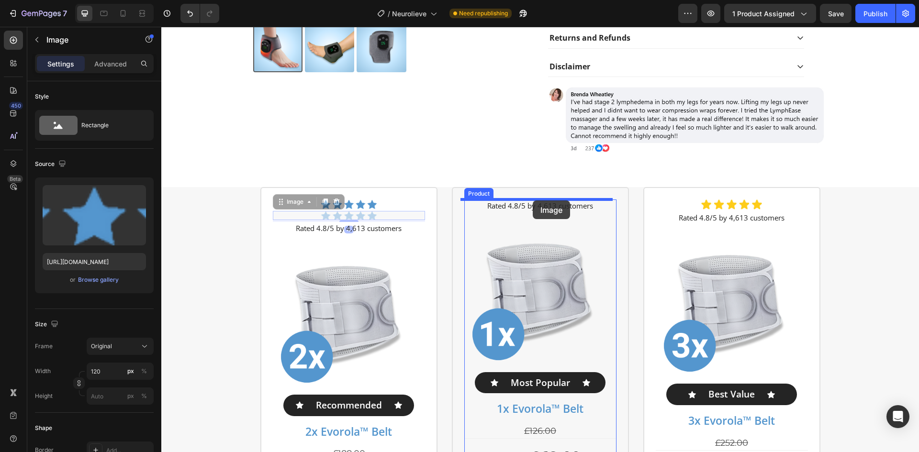
drag, startPoint x: 304, startPoint y: 202, endPoint x: 533, endPoint y: 201, distance: 228.8
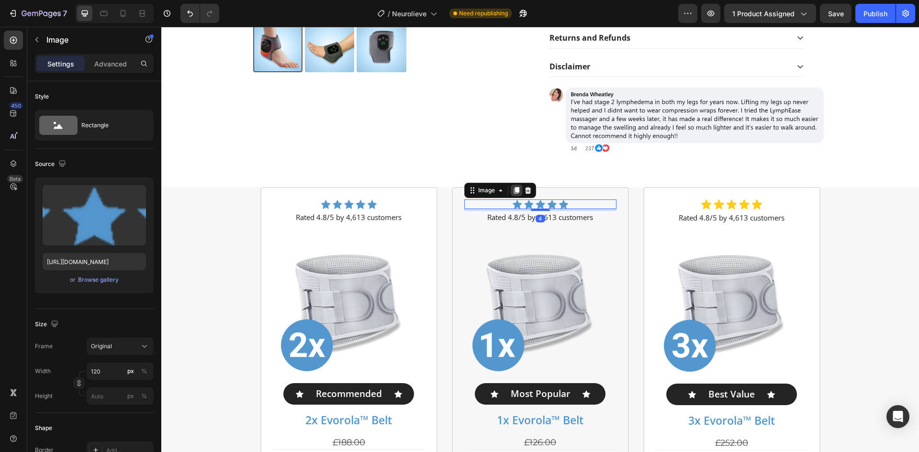
click at [515, 189] on icon at bounding box center [515, 190] width 5 height 7
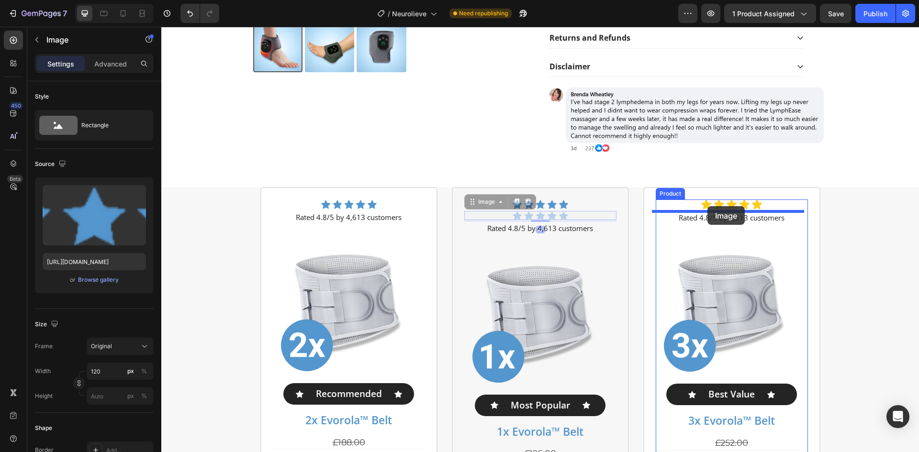
drag, startPoint x: 473, startPoint y: 201, endPoint x: 711, endPoint y: 206, distance: 237.9
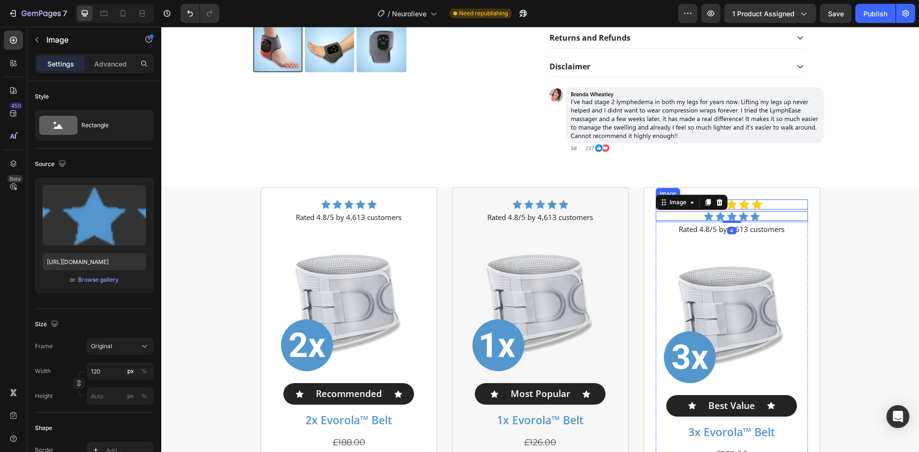
click at [735, 203] on img at bounding box center [731, 205] width 61 height 10
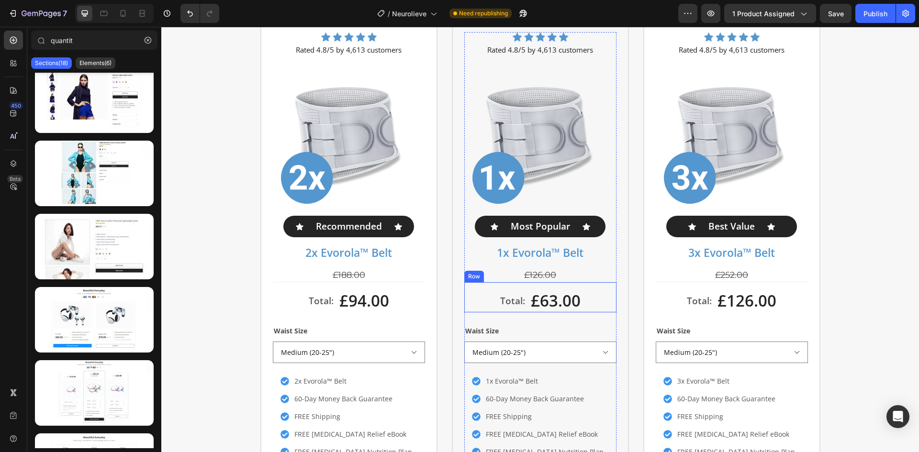
scroll to position [3435, 0]
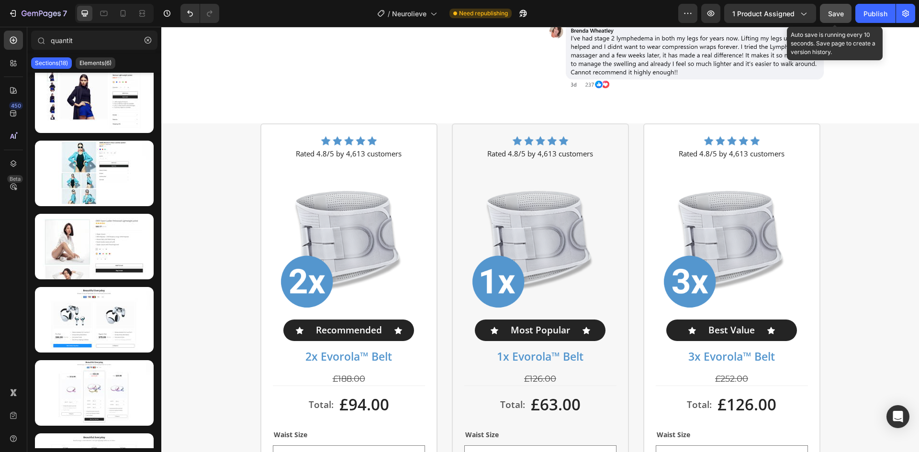
drag, startPoint x: 833, startPoint y: 13, endPoint x: 624, endPoint y: 45, distance: 212.0
click at [833, 13] on span "Save" at bounding box center [836, 14] width 16 height 8
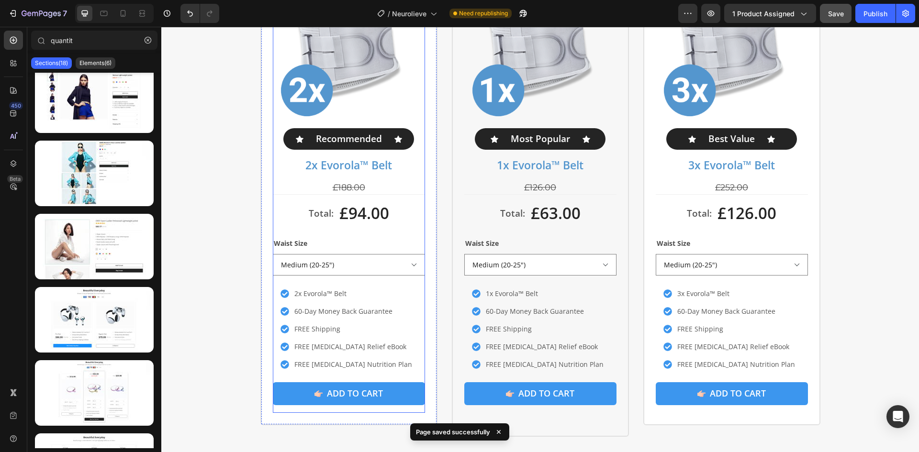
scroll to position [3498, 0]
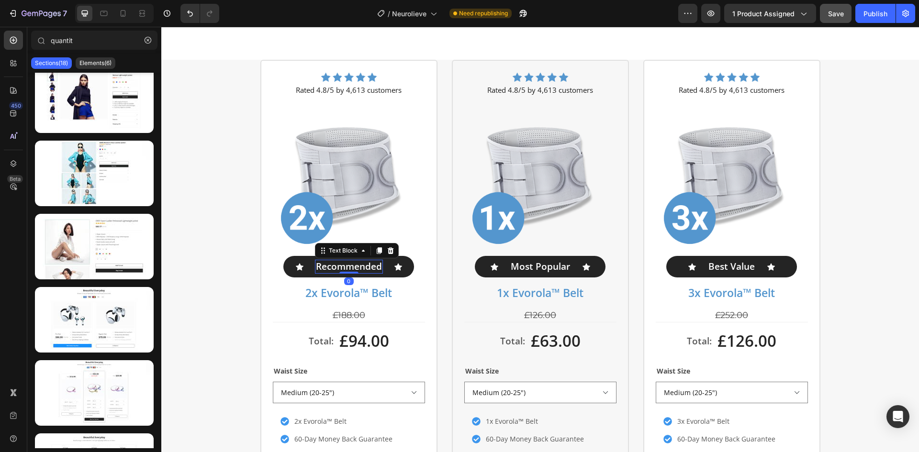
click at [329, 267] on p "Recommended" at bounding box center [349, 267] width 66 height 12
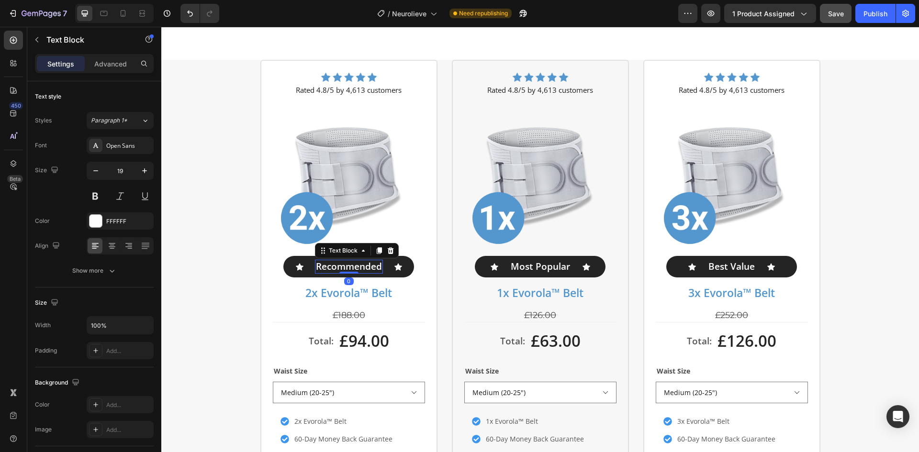
click at [329, 267] on p "Recommended" at bounding box center [349, 267] width 66 height 12
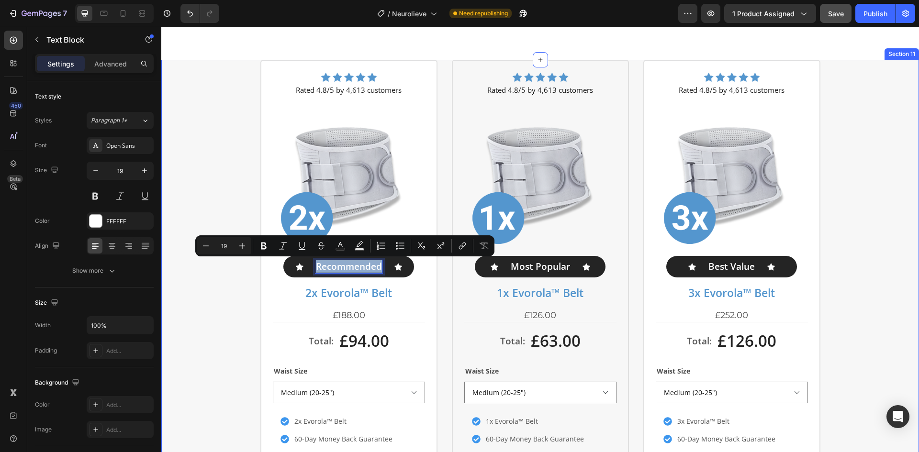
click at [213, 287] on div "Image Rated 4.8/5 by 4,613 customers Text Block Product Images Icon Recommended…" at bounding box center [540, 318] width 758 height 516
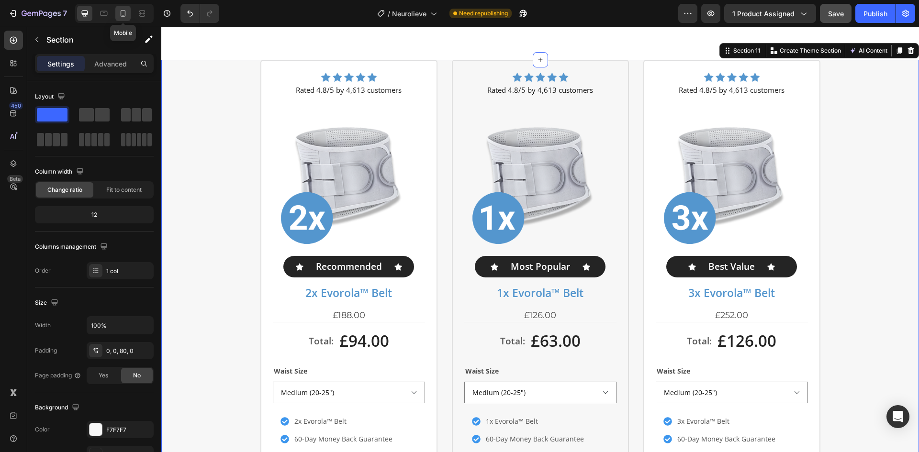
click at [126, 6] on div at bounding box center [122, 13] width 15 height 15
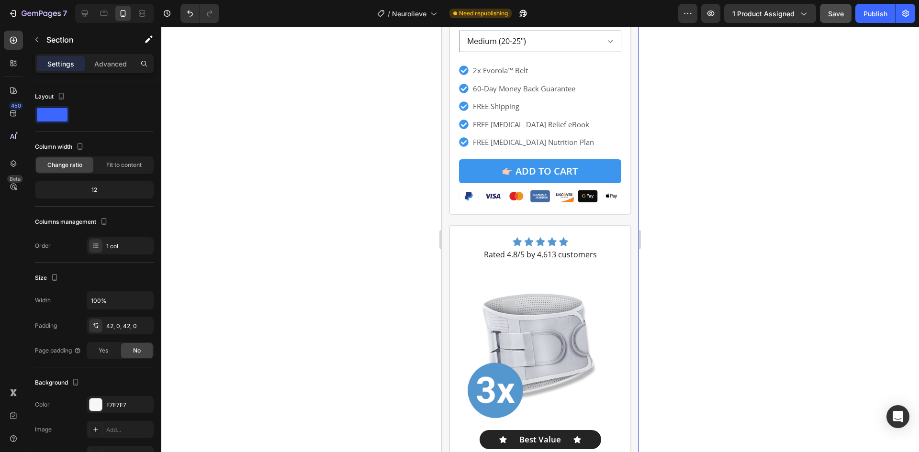
scroll to position [4680, 0]
click at [87, 16] on icon at bounding box center [85, 14] width 10 height 10
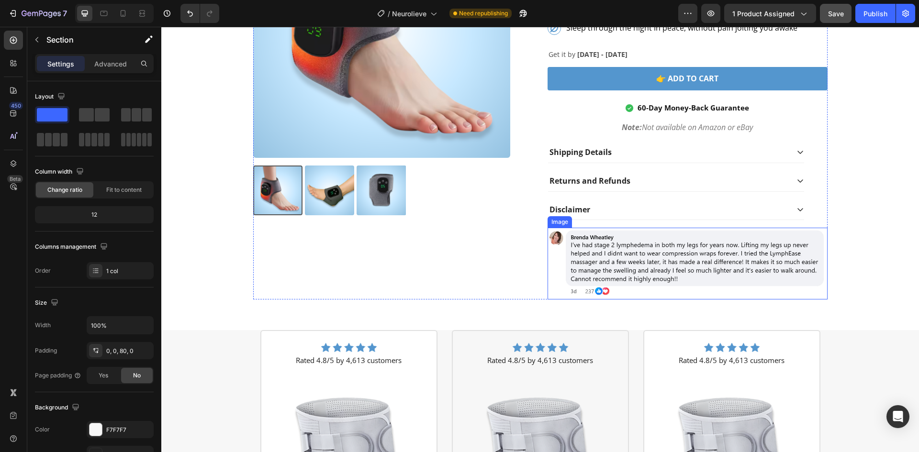
scroll to position [2986, 0]
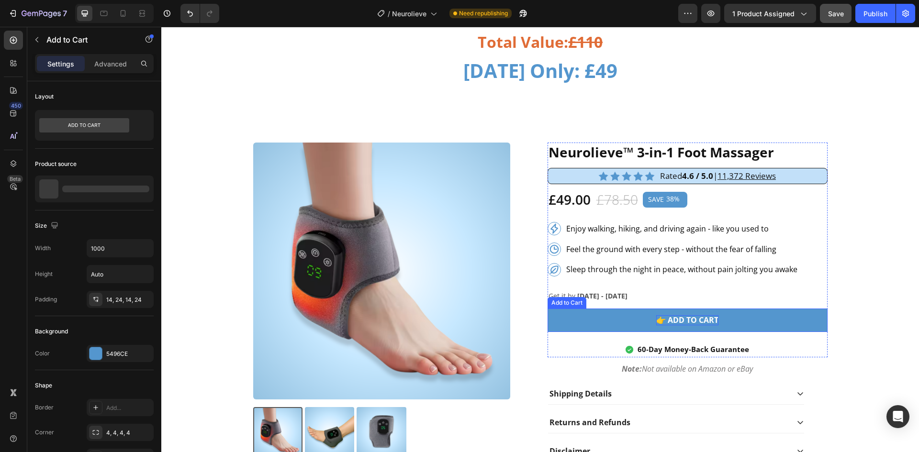
click at [676, 316] on div "👉 Add to Cart" at bounding box center [687, 320] width 62 height 10
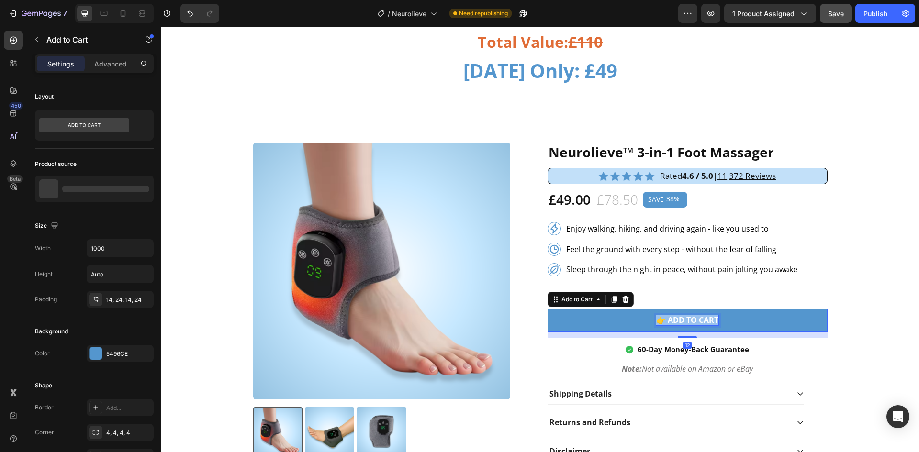
click at [676, 316] on p "👉 Add to Cart" at bounding box center [687, 320] width 62 height 10
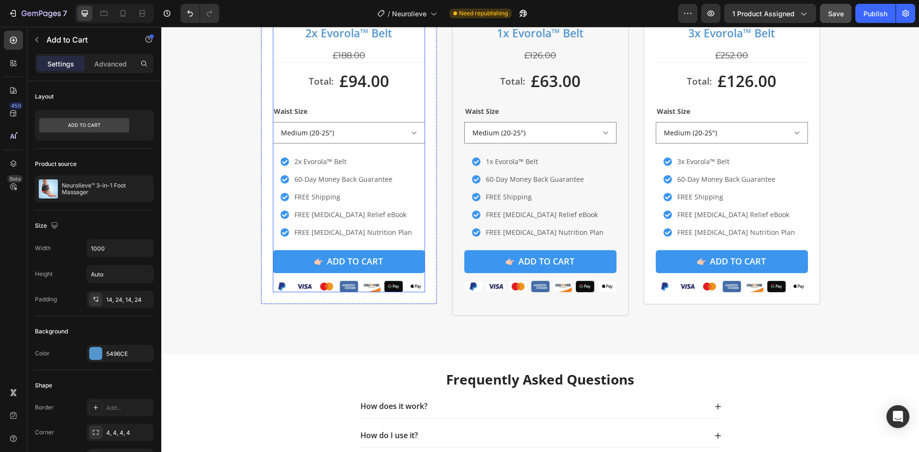
scroll to position [3752, 0]
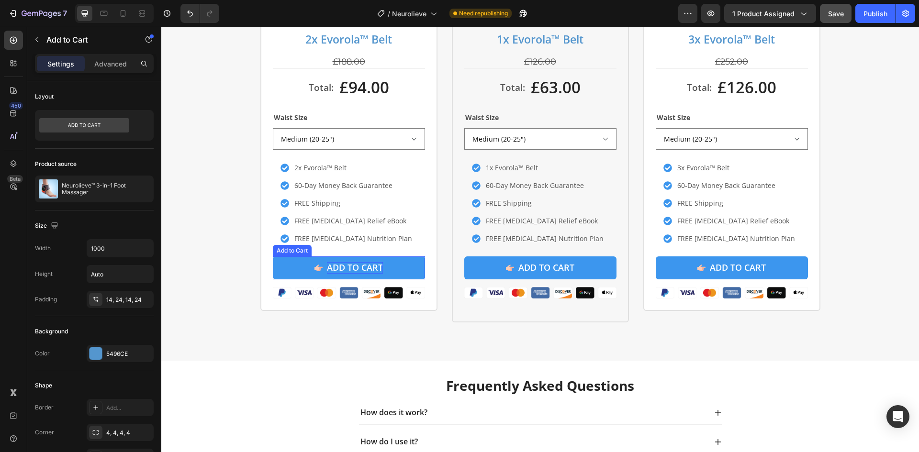
click at [348, 265] on div "ADD TO CART" at bounding box center [355, 267] width 56 height 11
click at [348, 265] on p "ADD TO CART" at bounding box center [355, 267] width 56 height 11
click at [523, 267] on div "ADD TO CART" at bounding box center [546, 267] width 56 height 11
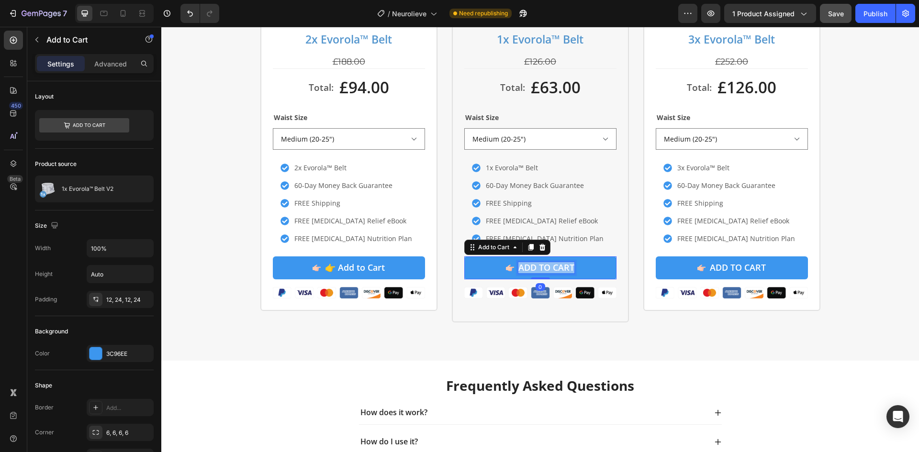
click at [523, 267] on p "ADD TO CART" at bounding box center [546, 267] width 56 height 11
click at [737, 266] on div "ADD TO CART" at bounding box center [738, 267] width 56 height 11
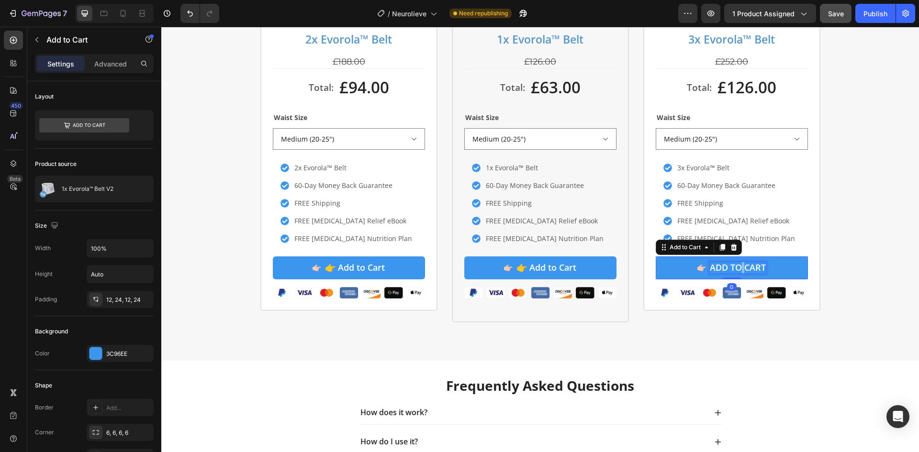
click at [737, 266] on div "ADD TO CART" at bounding box center [738, 267] width 56 height 11
drag, startPoint x: 737, startPoint y: 266, endPoint x: 733, endPoint y: 269, distance: 5.5
click at [737, 266] on p "ADD TO CART" at bounding box center [738, 267] width 56 height 11
click at [695, 270] on icon "👉 Add to Cart" at bounding box center [699, 268] width 8 height 6
click at [695, 266] on icon "👉 Add to Cart" at bounding box center [699, 268] width 8 height 6
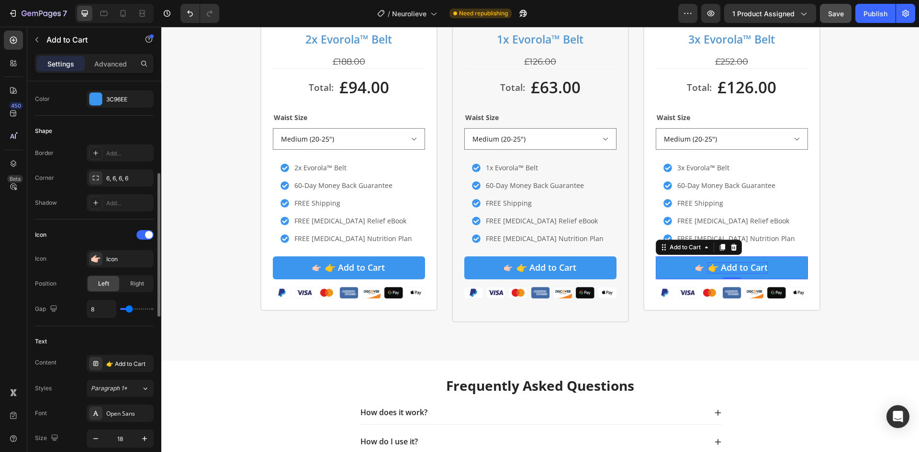
scroll to position [318, 0]
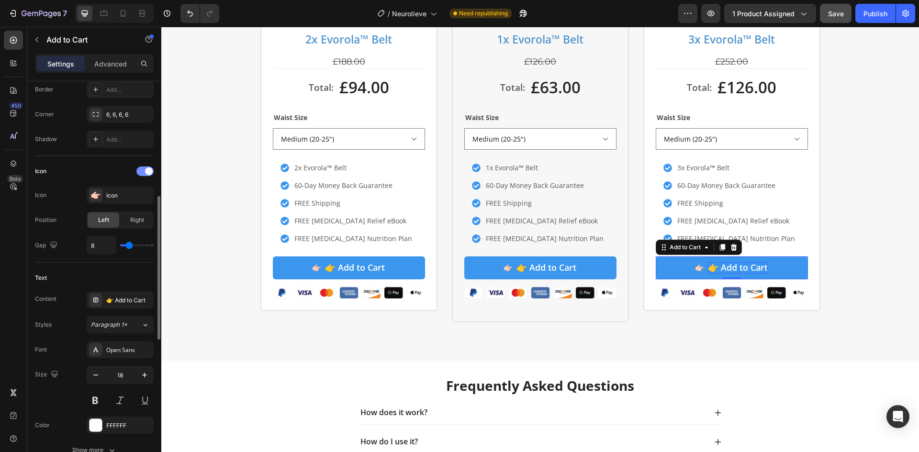
drag, startPoint x: 147, startPoint y: 171, endPoint x: 27, endPoint y: 154, distance: 120.9
click at [147, 171] on span at bounding box center [149, 171] width 8 height 8
click at [464, 263] on button "👉 Add to Cart" at bounding box center [540, 268] width 152 height 22
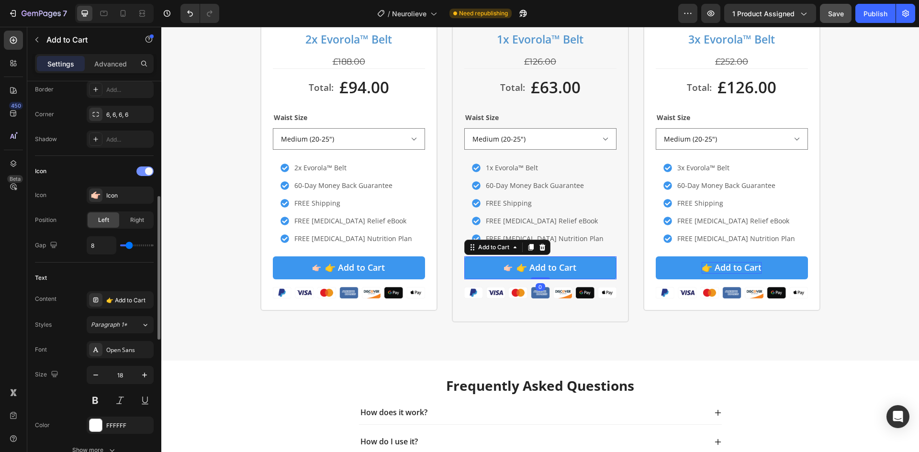
click at [146, 175] on div at bounding box center [144, 172] width 17 height 10
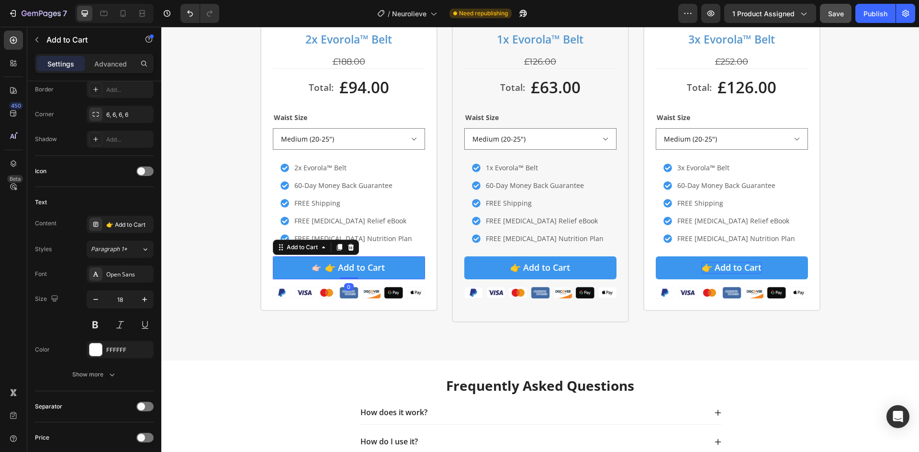
click at [280, 264] on button "👉 Add to Cart" at bounding box center [349, 268] width 152 height 22
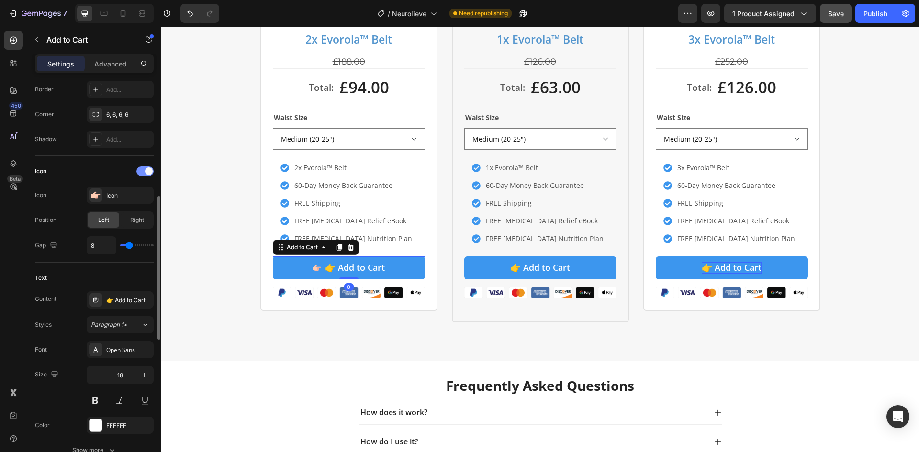
click at [141, 172] on div at bounding box center [144, 172] width 17 height 10
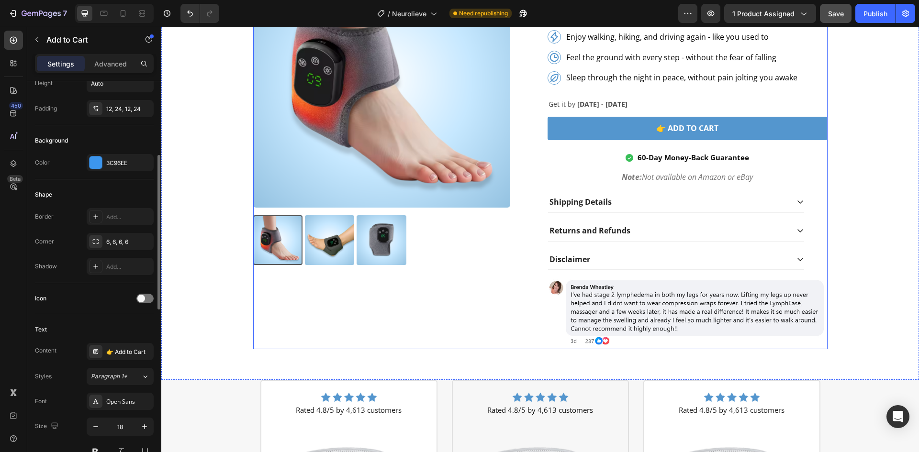
scroll to position [3178, 0]
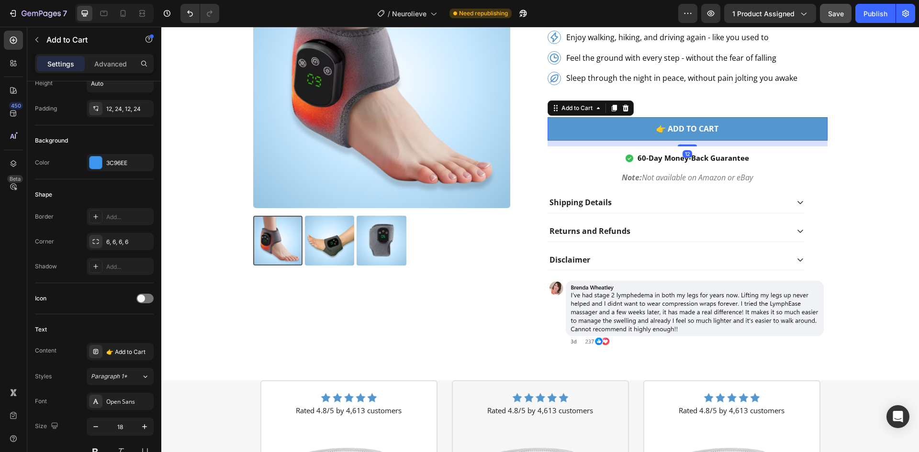
click at [608, 134] on button "👉 Add to Cart" at bounding box center [687, 128] width 280 height 23
click at [118, 161] on div "5496CE" at bounding box center [120, 163] width 28 height 9
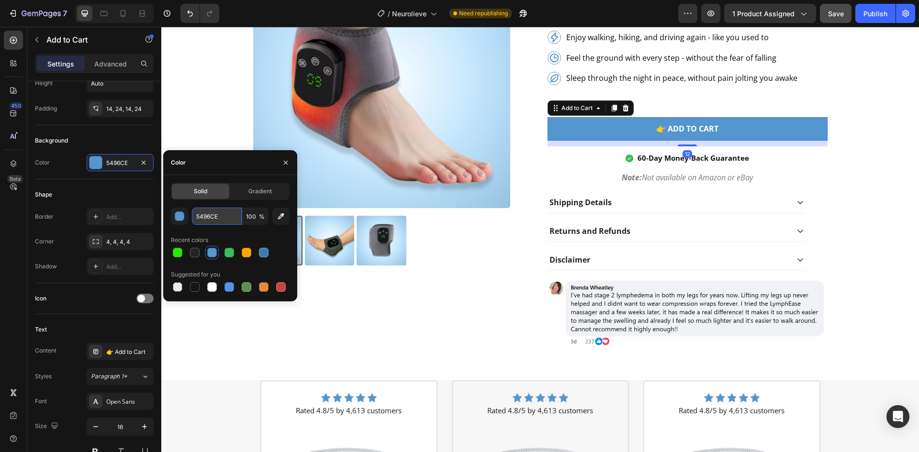
click at [214, 222] on input "5496CE" at bounding box center [217, 216] width 50 height 17
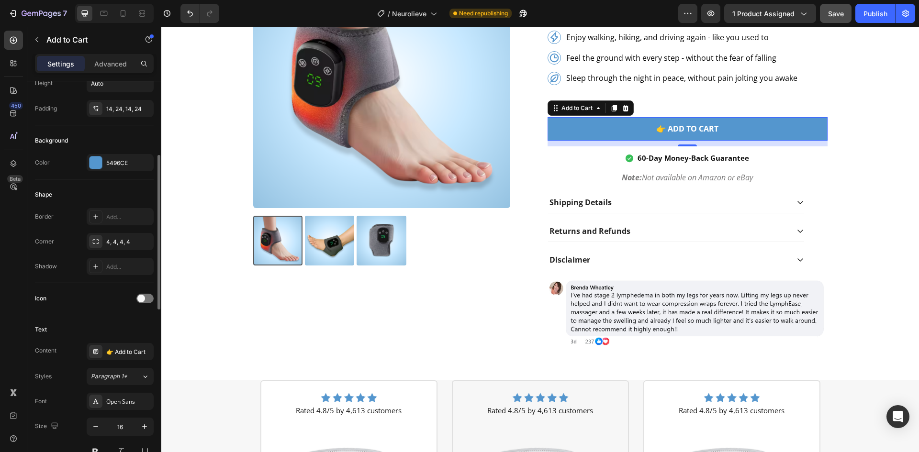
drag, startPoint x: 91, startPoint y: 192, endPoint x: 15, endPoint y: 224, distance: 82.4
click at [91, 192] on div "Shape" at bounding box center [94, 194] width 119 height 15
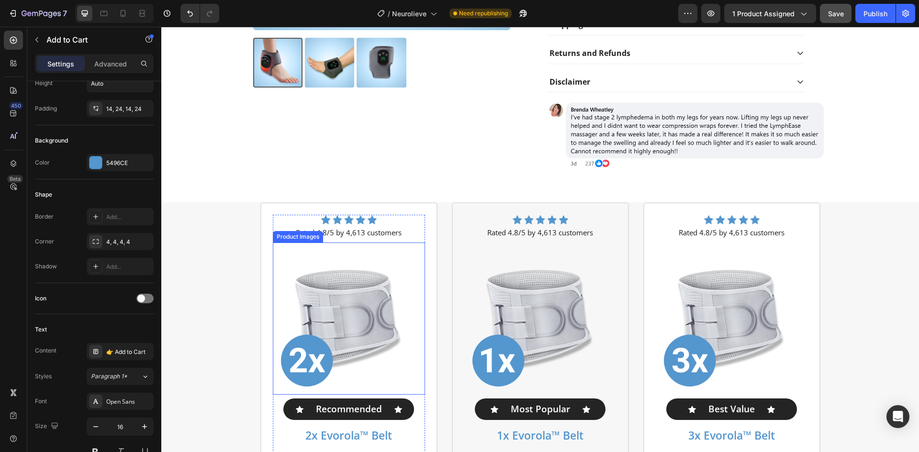
scroll to position [3624, 0]
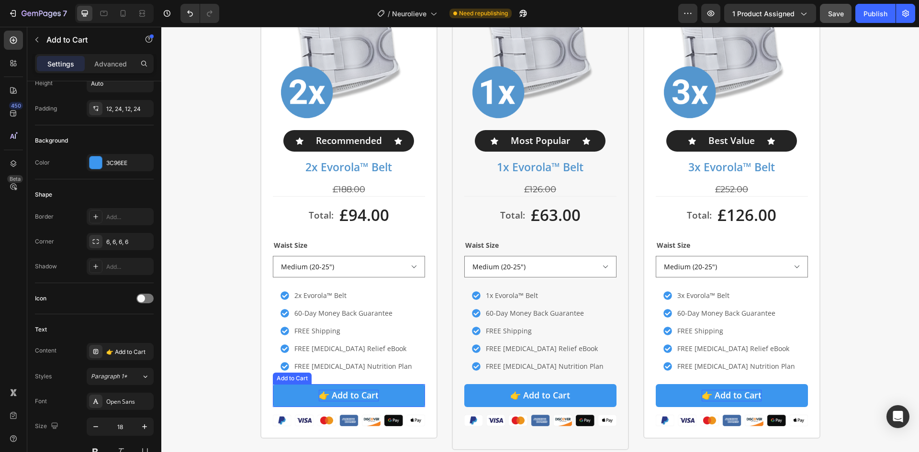
click at [346, 399] on p "👉 Add to Cart" at bounding box center [349, 395] width 60 height 11
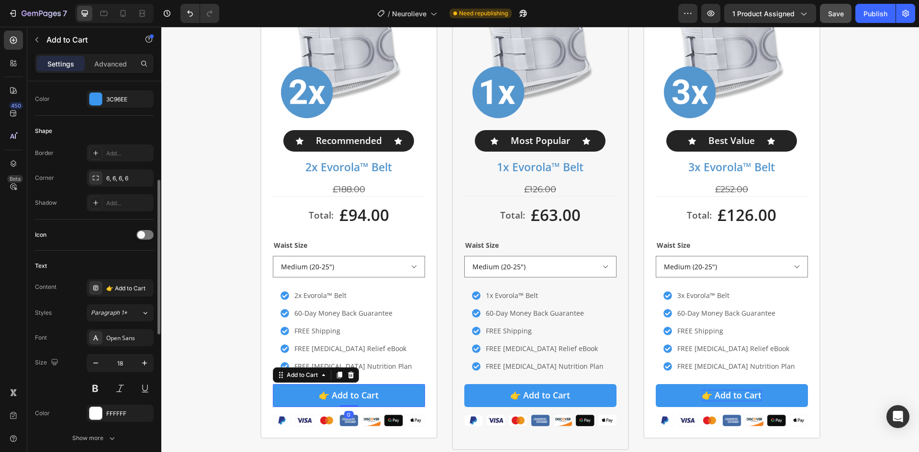
scroll to position [318, 0]
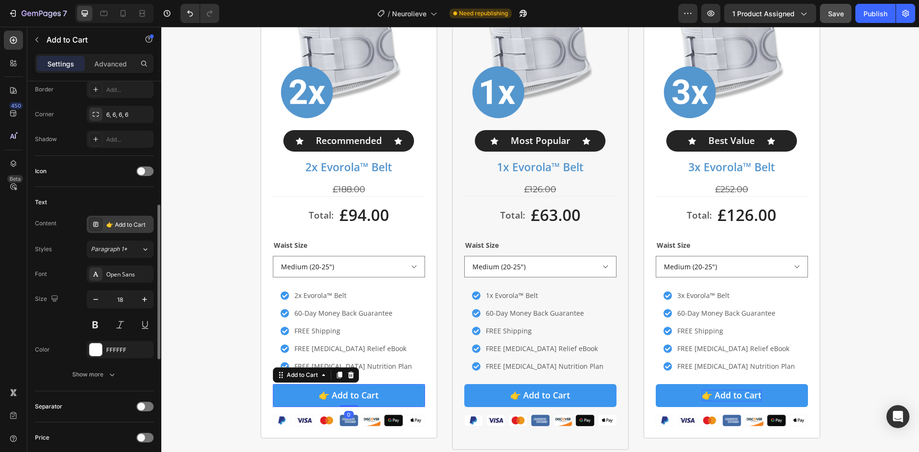
click at [126, 228] on div "👉 Add to Cart" at bounding box center [128, 225] width 45 height 9
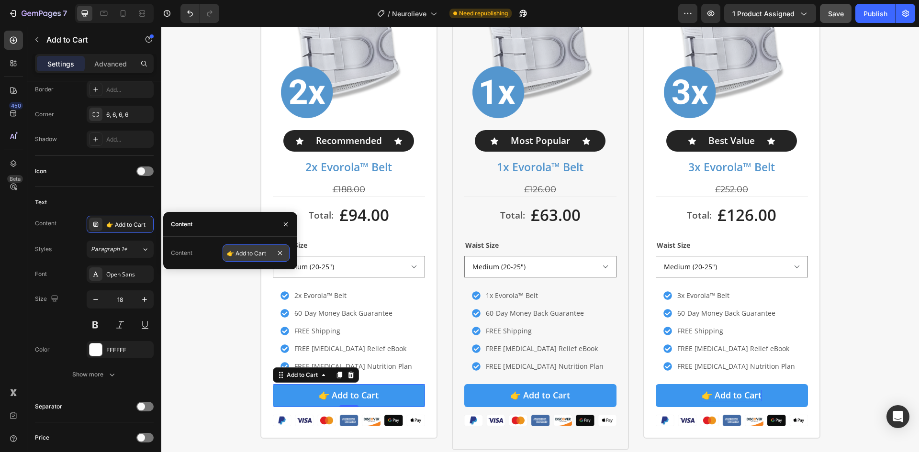
click at [245, 256] on input "👉 Add to Cart" at bounding box center [256, 253] width 67 height 17
click at [252, 254] on input "👉 Add to Cart" at bounding box center [256, 253] width 67 height 17
drag, startPoint x: 272, startPoint y: 250, endPoint x: 242, endPoint y: 252, distance: 30.2
click at [242, 252] on input "👉 Add to Cart" at bounding box center [256, 253] width 67 height 17
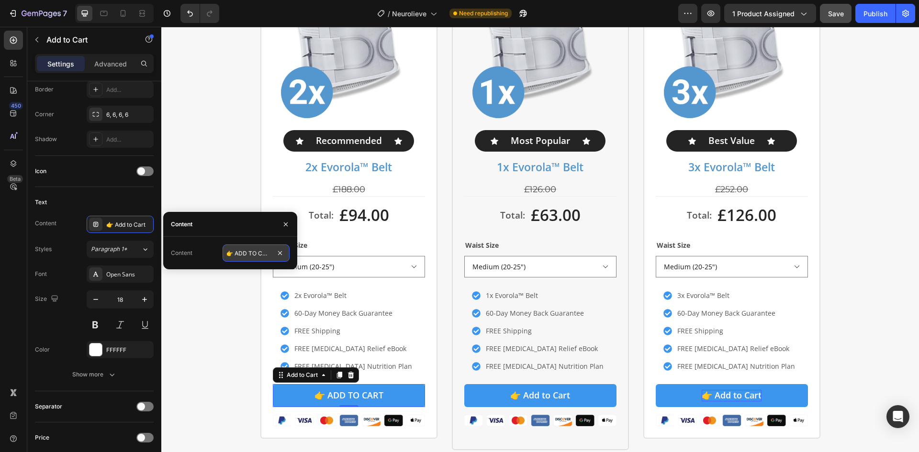
type input "👉 ADD TO CART"
click at [532, 399] on p "👉 Add to Cart" at bounding box center [540, 395] width 60 height 11
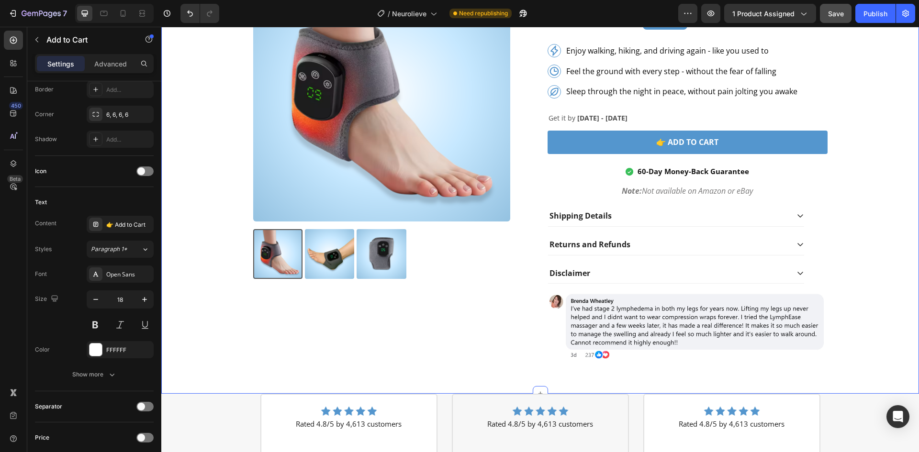
scroll to position [3114, 0]
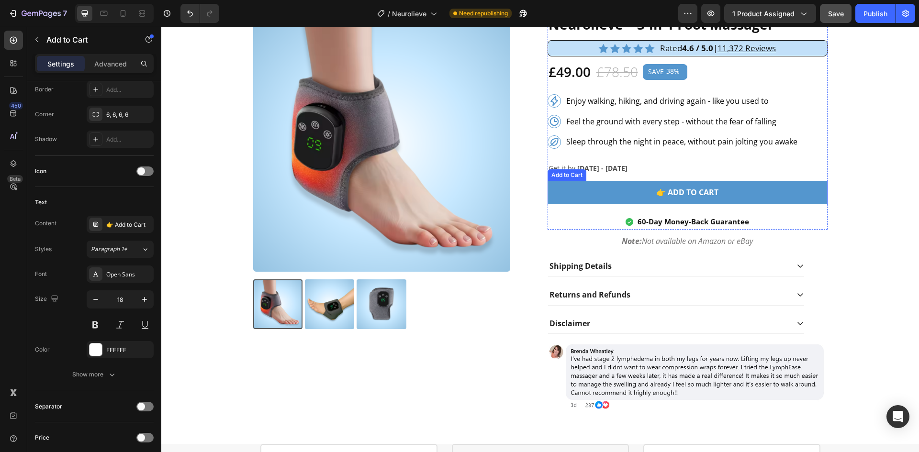
click at [593, 202] on button "👉 Add to Cart" at bounding box center [687, 192] width 280 height 23
click at [610, 174] on icon at bounding box center [614, 172] width 8 height 8
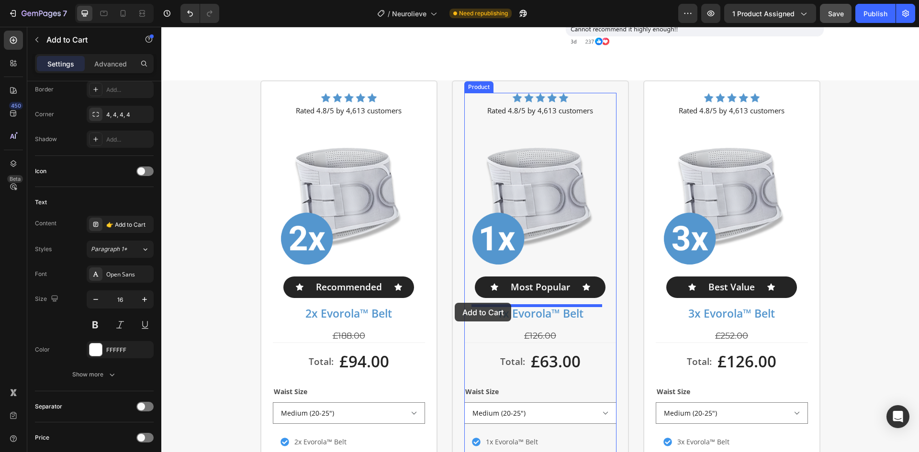
scroll to position [3688, 0]
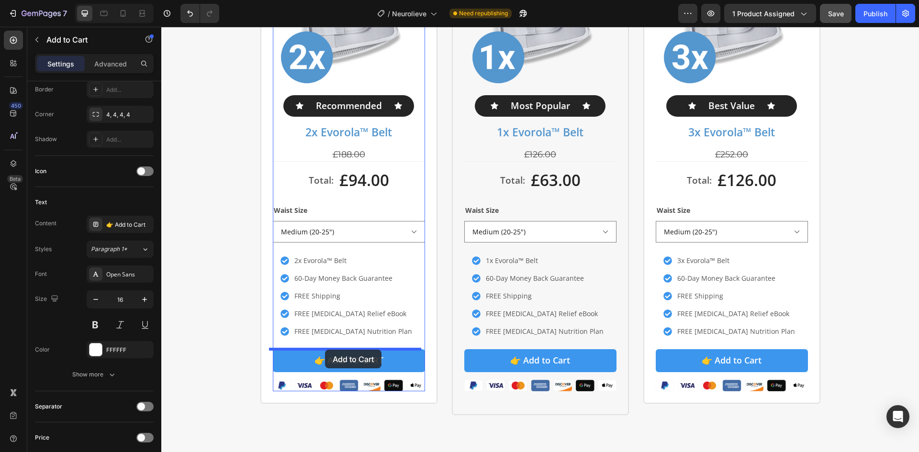
drag, startPoint x: 555, startPoint y: 201, endPoint x: 326, endPoint y: 350, distance: 273.6
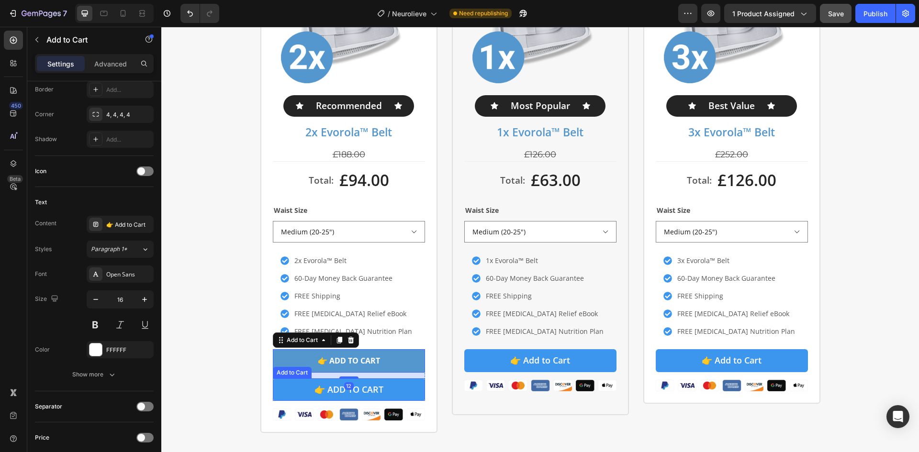
click at [402, 387] on button "👉 ADD TO CART" at bounding box center [349, 390] width 152 height 22
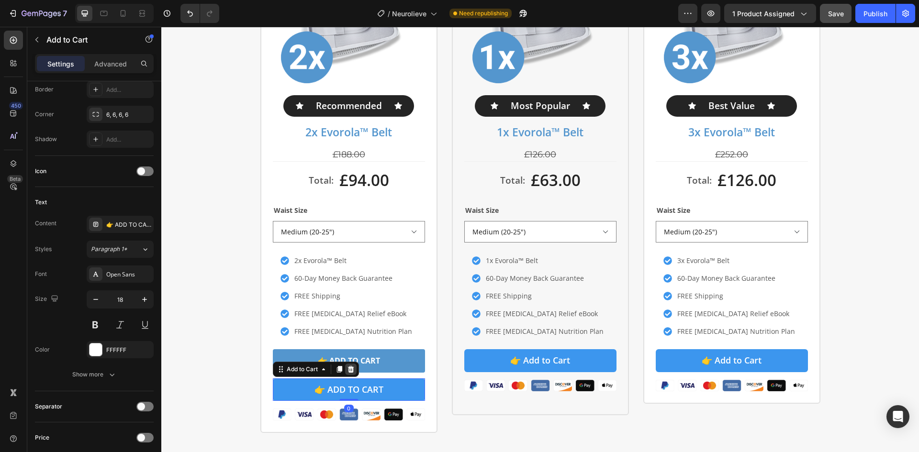
click at [347, 366] on icon at bounding box center [351, 370] width 8 height 8
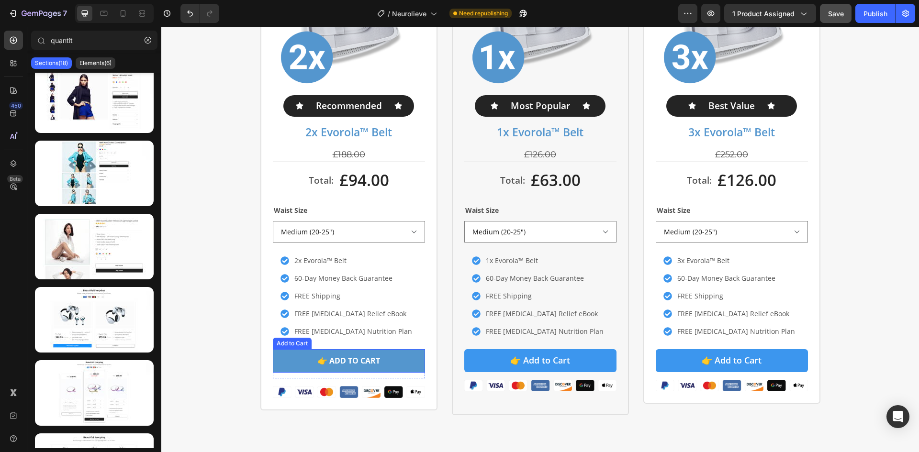
drag, startPoint x: 391, startPoint y: 361, endPoint x: 383, endPoint y: 360, distance: 7.7
click at [391, 361] on button "👉 Add to Cart" at bounding box center [349, 360] width 152 height 23
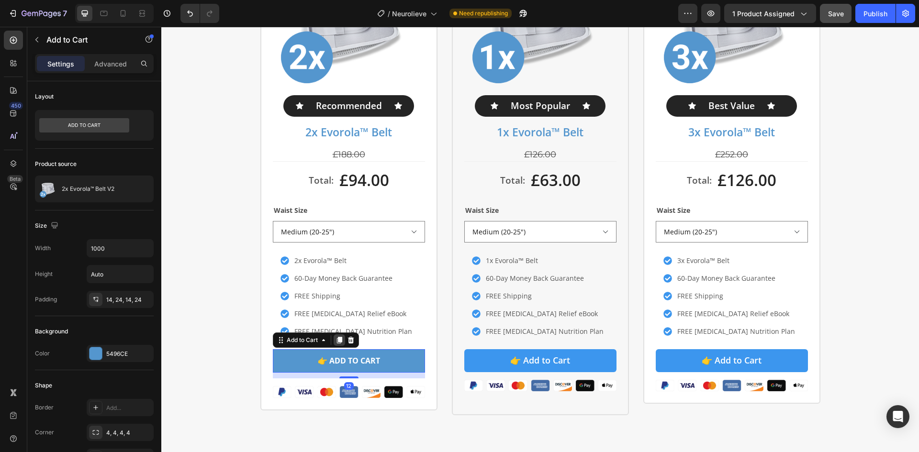
click at [336, 342] on icon at bounding box center [338, 340] width 5 height 7
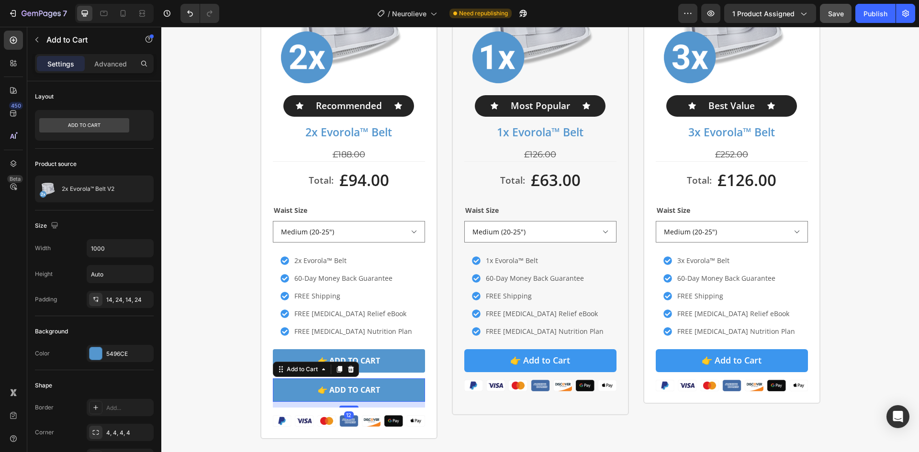
scroll to position [318, 0]
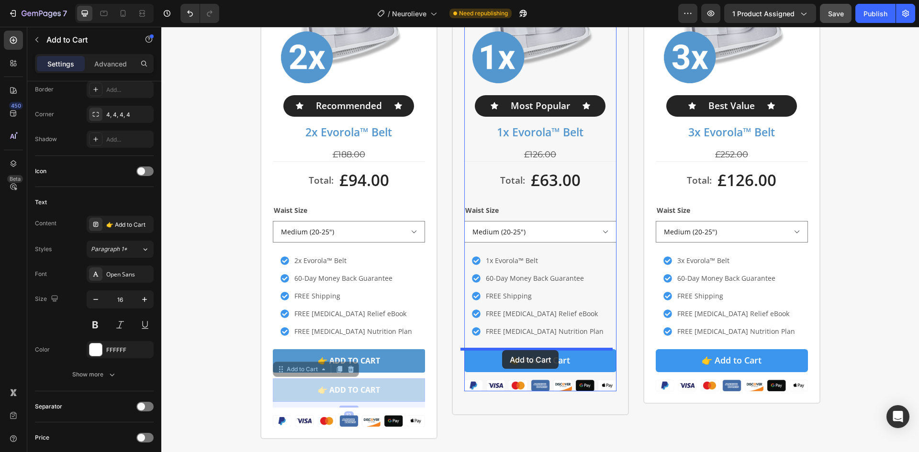
drag, startPoint x: 281, startPoint y: 374, endPoint x: 502, endPoint y: 351, distance: 222.3
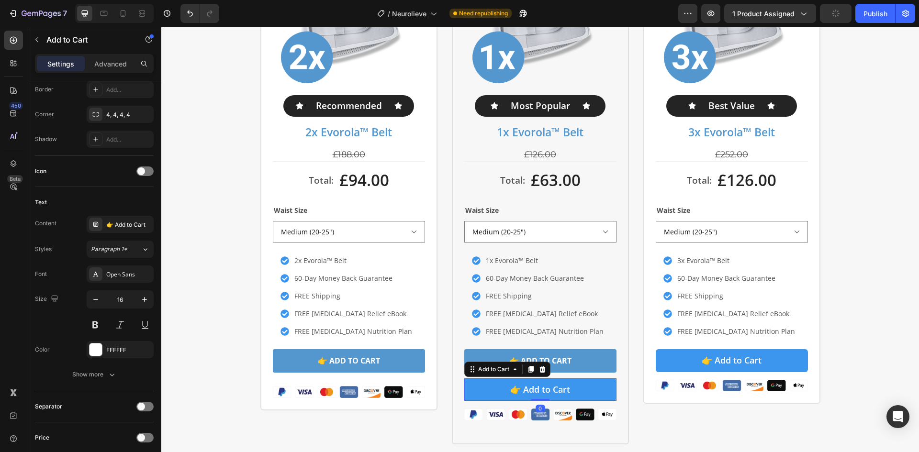
click at [490, 390] on button "👉 Add to Cart" at bounding box center [540, 390] width 152 height 22
drag, startPoint x: 540, startPoint y: 368, endPoint x: 531, endPoint y: 363, distance: 10.5
click at [539, 368] on icon at bounding box center [542, 369] width 6 height 7
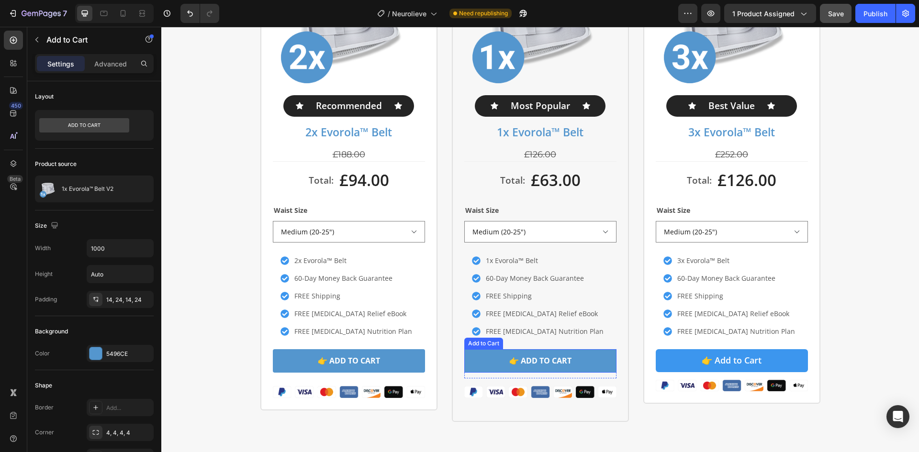
drag, startPoint x: 495, startPoint y: 360, endPoint x: 491, endPoint y: 352, distance: 9.4
click at [495, 361] on button "👉 Add to Cart" at bounding box center [540, 360] width 152 height 23
click at [528, 344] on icon at bounding box center [530, 340] width 5 height 7
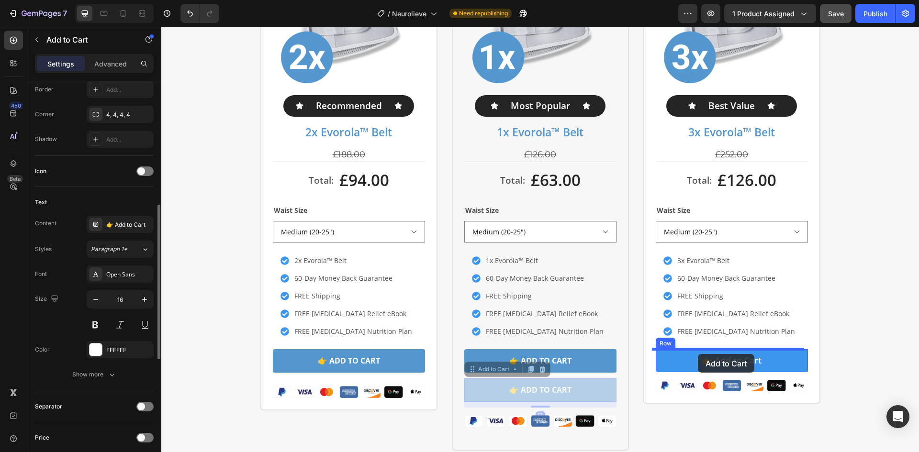
drag, startPoint x: 479, startPoint y: 368, endPoint x: 700, endPoint y: 354, distance: 221.1
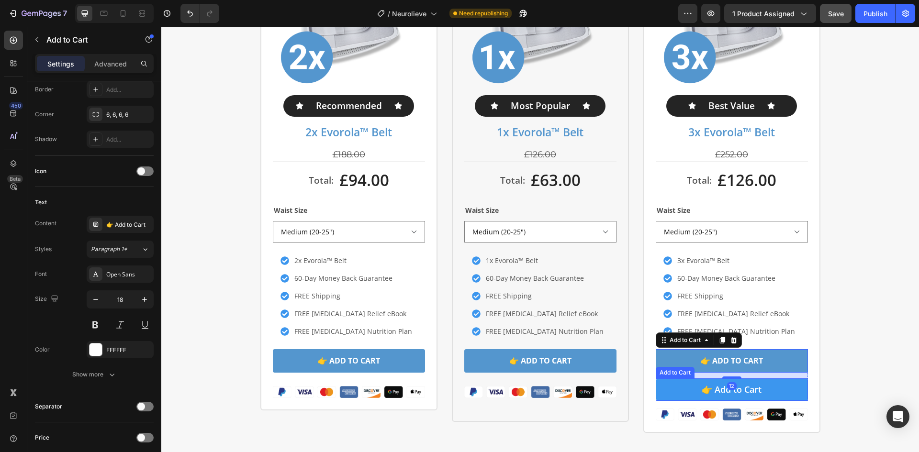
click at [682, 387] on button "👉 Add to Cart" at bounding box center [732, 390] width 152 height 22
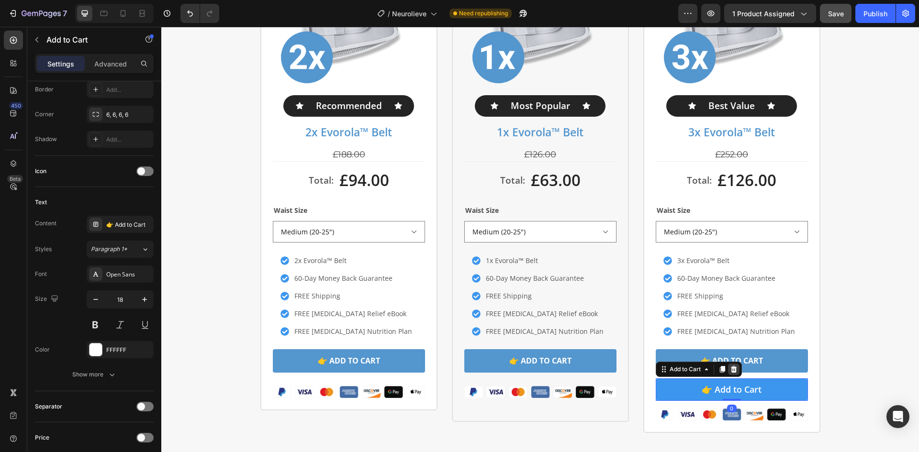
click at [733, 369] on icon at bounding box center [734, 370] width 8 height 8
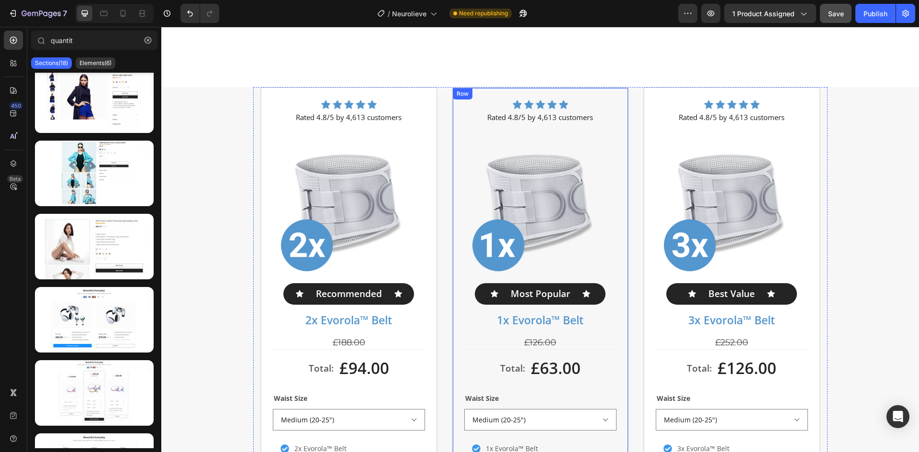
scroll to position [3497, 0]
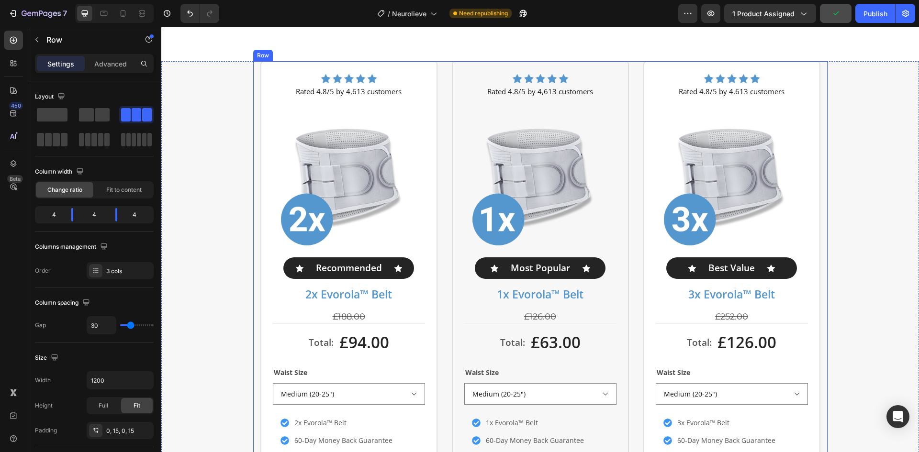
click at [444, 118] on div "Image Rated 4.8/5 by 4,613 customers Text Block Product Images Icon Recommended…" at bounding box center [540, 322] width 574 height 523
click at [521, 372] on div "Waist Size Medium (20-25") Large (26-29") Extra Large (30-35") 2XL (36-38") 3XL…" at bounding box center [540, 385] width 152 height 39
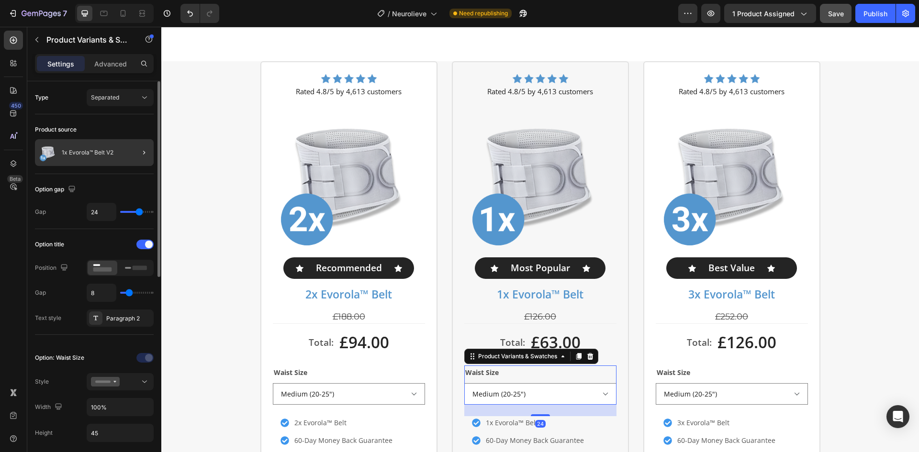
click at [131, 146] on div at bounding box center [140, 152] width 27 height 27
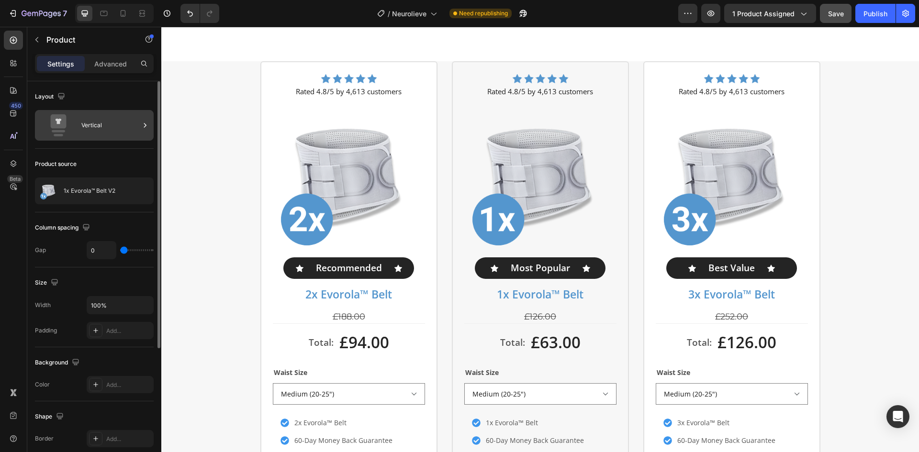
click at [121, 124] on div "Vertical" at bounding box center [110, 125] width 58 height 22
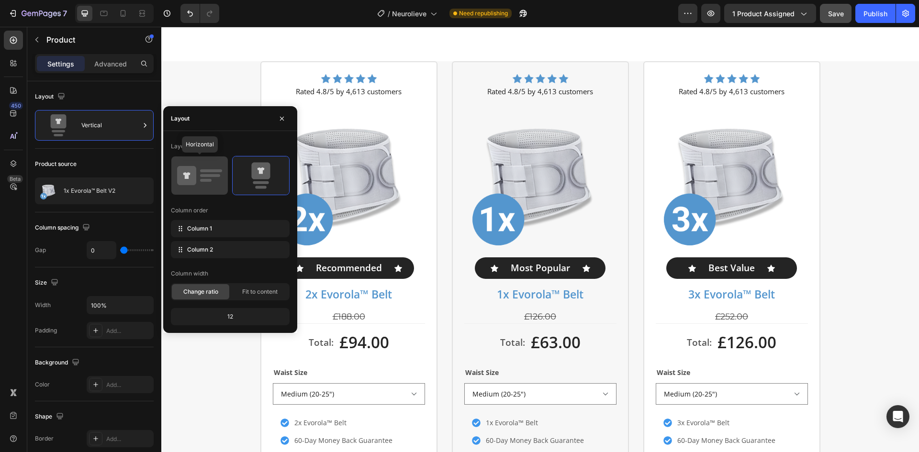
click at [196, 166] on icon at bounding box center [199, 175] width 45 height 27
type input "30"
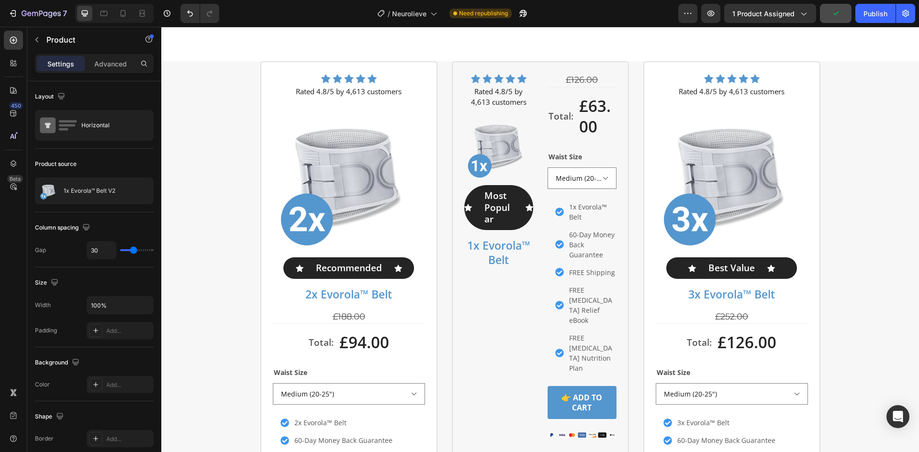
click at [129, 161] on div "Product source" at bounding box center [94, 163] width 119 height 15
type input "0"
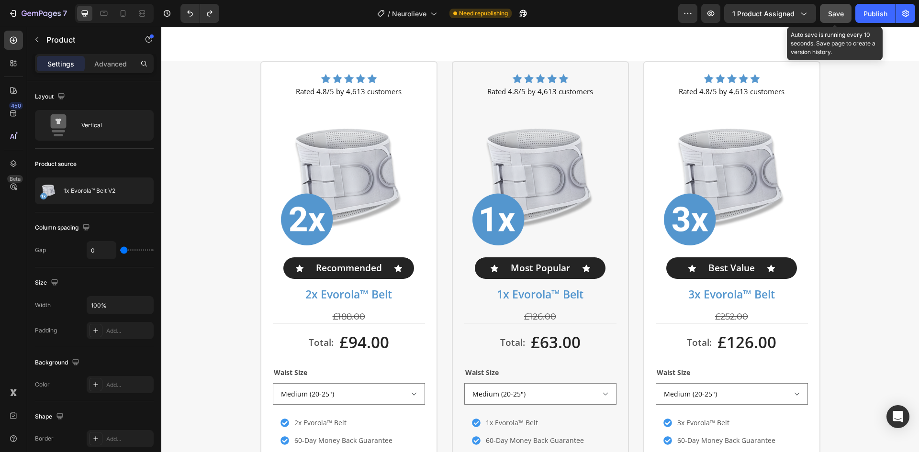
click at [832, 12] on span "Save" at bounding box center [836, 14] width 16 height 8
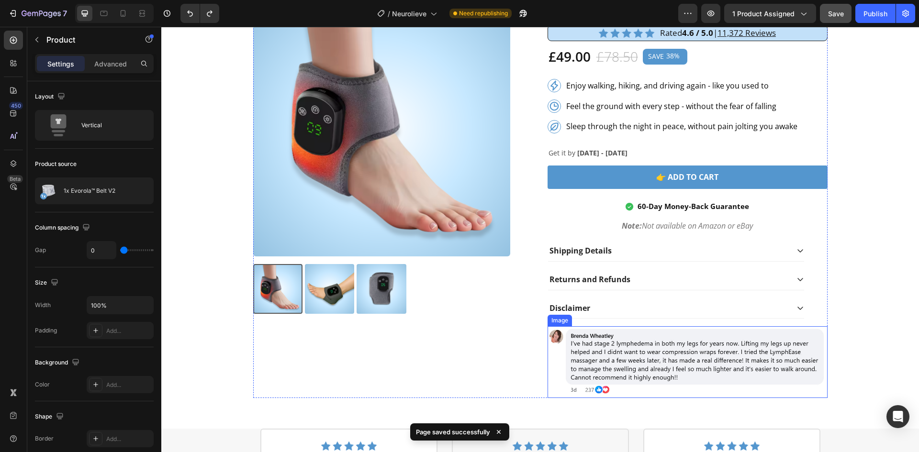
scroll to position [2986, 0]
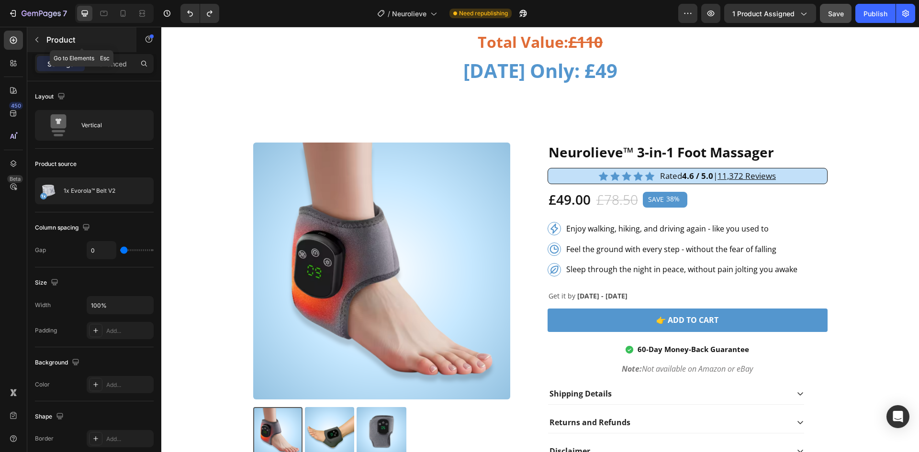
click at [39, 39] on icon "button" at bounding box center [37, 40] width 8 height 8
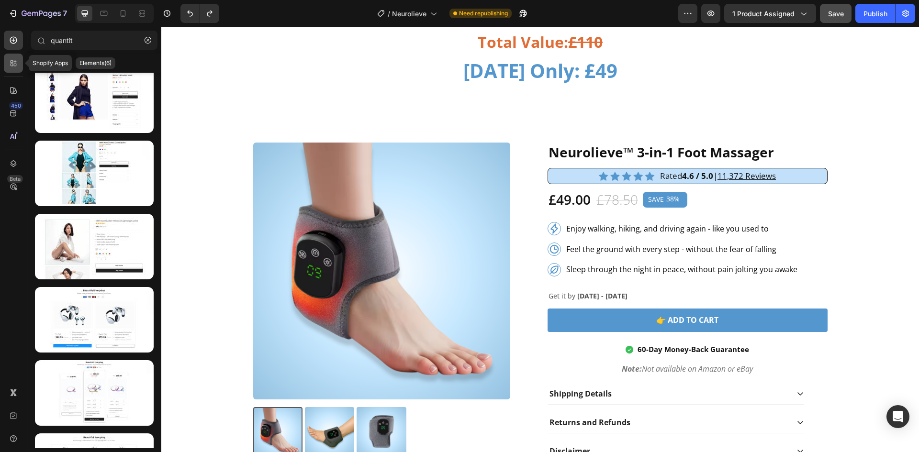
click at [14, 63] on icon at bounding box center [14, 63] width 10 height 10
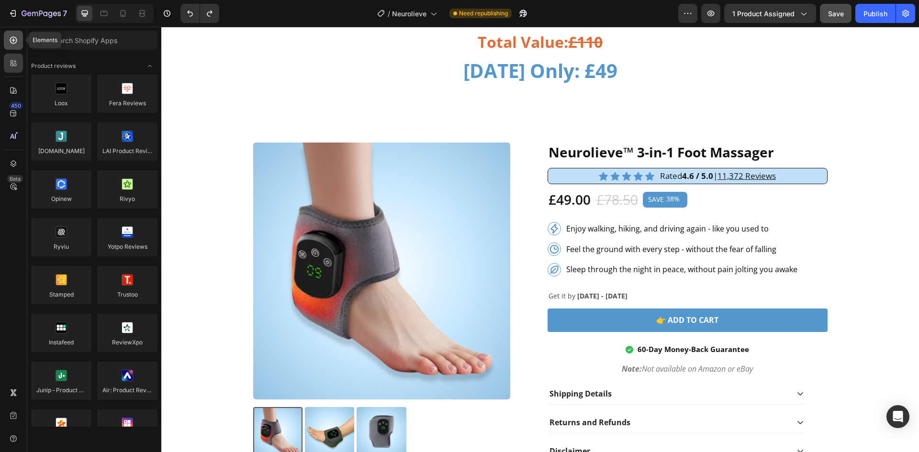
click at [14, 41] on icon at bounding box center [14, 40] width 10 height 10
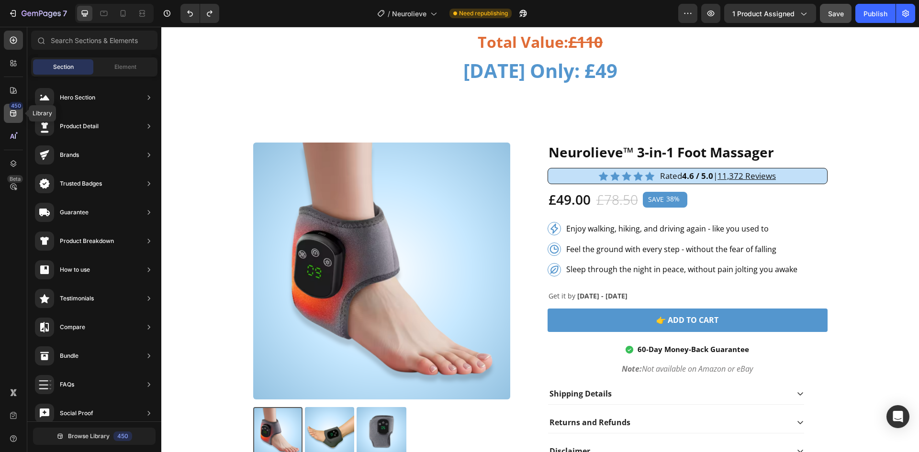
click at [12, 112] on icon at bounding box center [14, 114] width 10 height 10
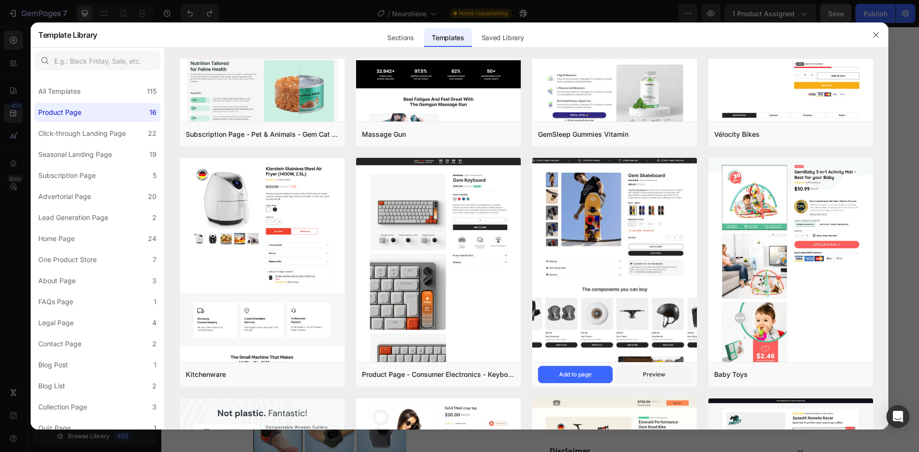
scroll to position [573, 0]
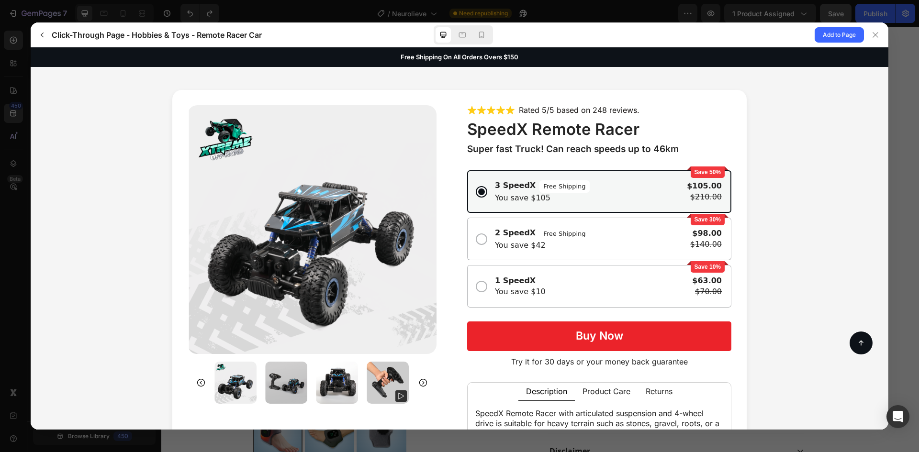
scroll to position [64, 0]
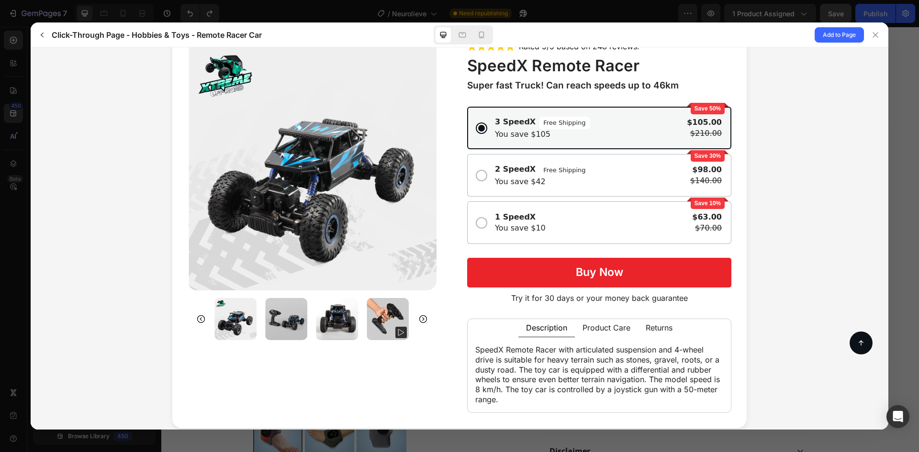
click at [519, 199] on div "Save 50% 3 SpeedX Free Shipping You save $105 $105.00 $210.00 Save 30% 2 SpeedX…" at bounding box center [599, 175] width 264 height 142
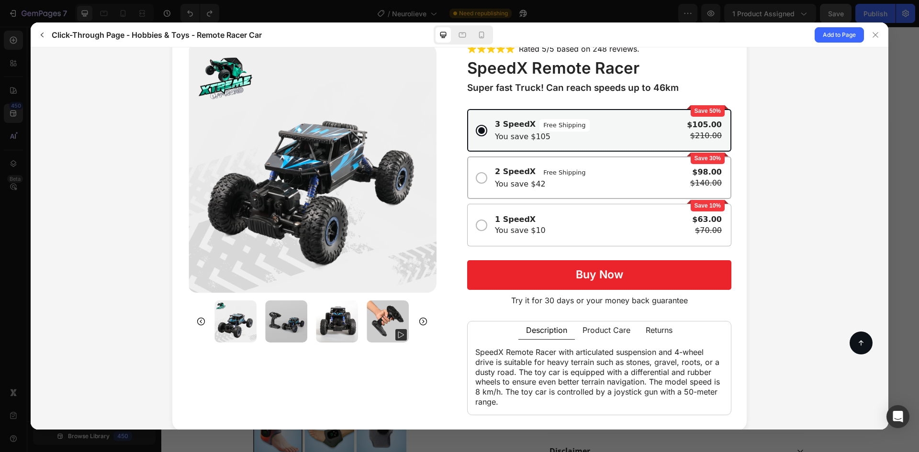
scroll to position [0, 0]
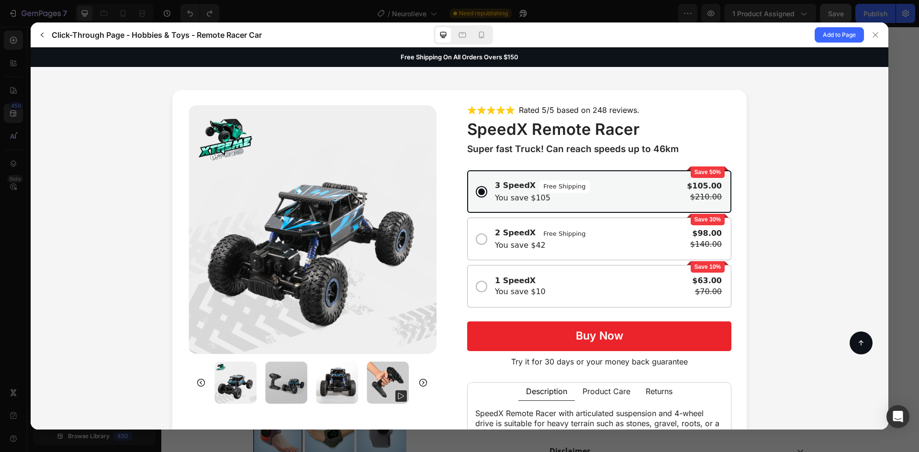
click at [569, 263] on div "Save 50% 3 SpeedX Free Shipping You save $105 $105.00 $210.00 Save 30% 2 SpeedX…" at bounding box center [599, 239] width 264 height 142
click at [856, 39] on button "Add to Page" at bounding box center [838, 34] width 49 height 15
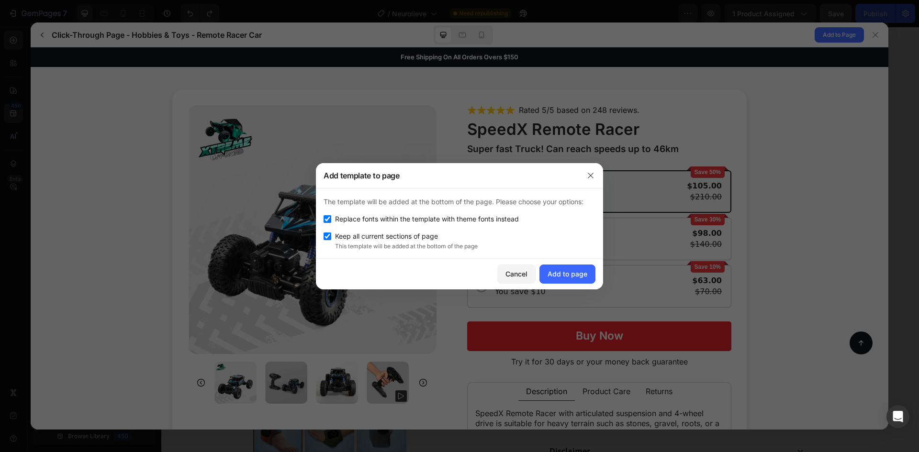
click at [439, 216] on span "Replace fonts within the template with theme fonts instead" at bounding box center [427, 218] width 184 height 11
checkbox input "false"
click at [421, 231] on span "Keep all current sections of page" at bounding box center [386, 236] width 103 height 11
click at [368, 239] on span "Keep all current sections of page" at bounding box center [386, 236] width 103 height 11
checkbox input "true"
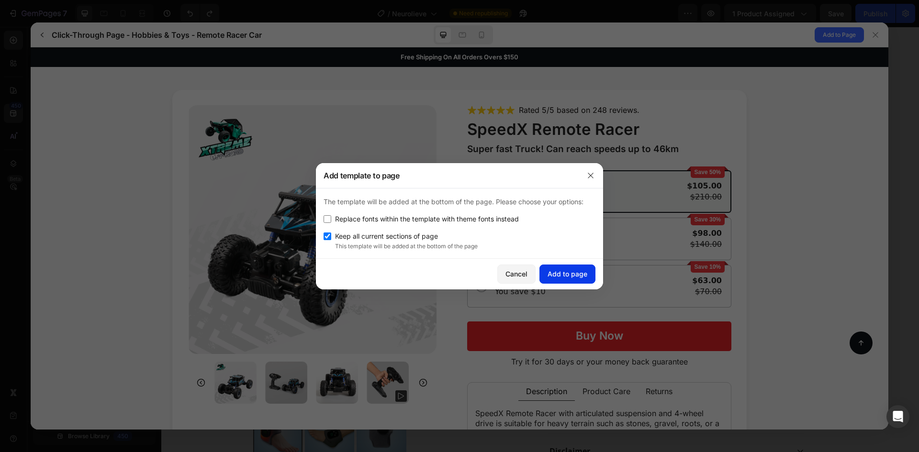
click at [554, 271] on div "Add to page" at bounding box center [567, 274] width 40 height 10
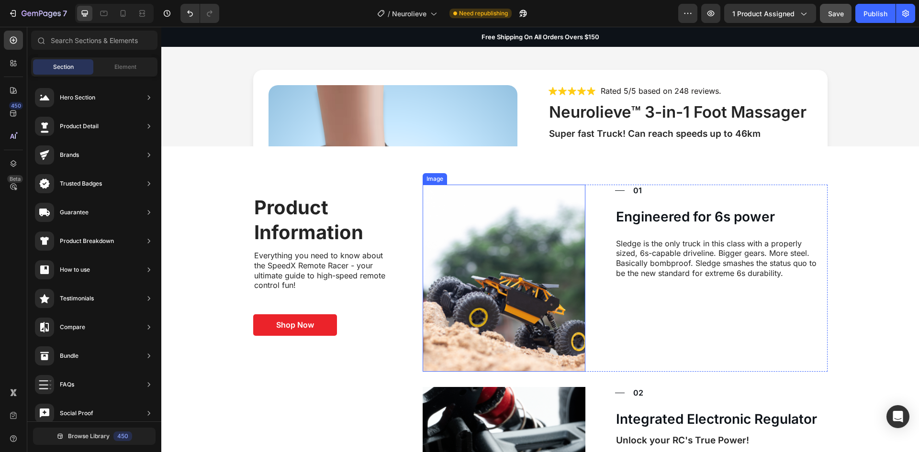
scroll to position [4634, 0]
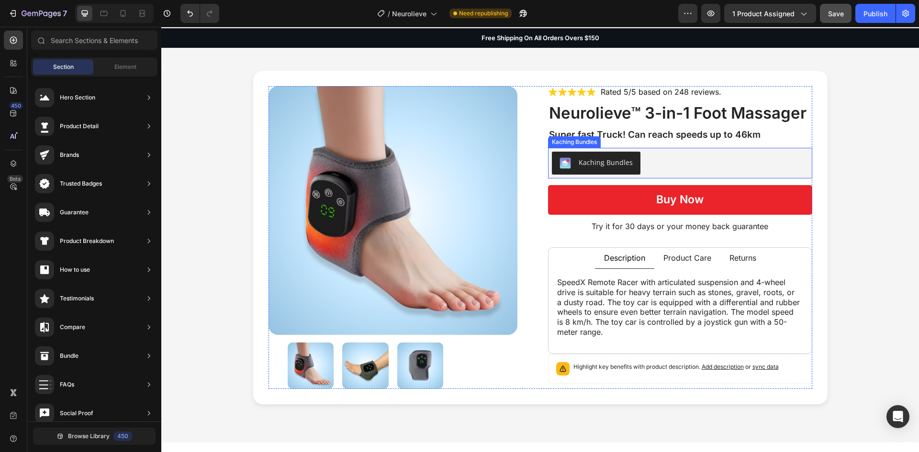
click at [660, 172] on div "Kaching Bundles" at bounding box center [680, 163] width 257 height 23
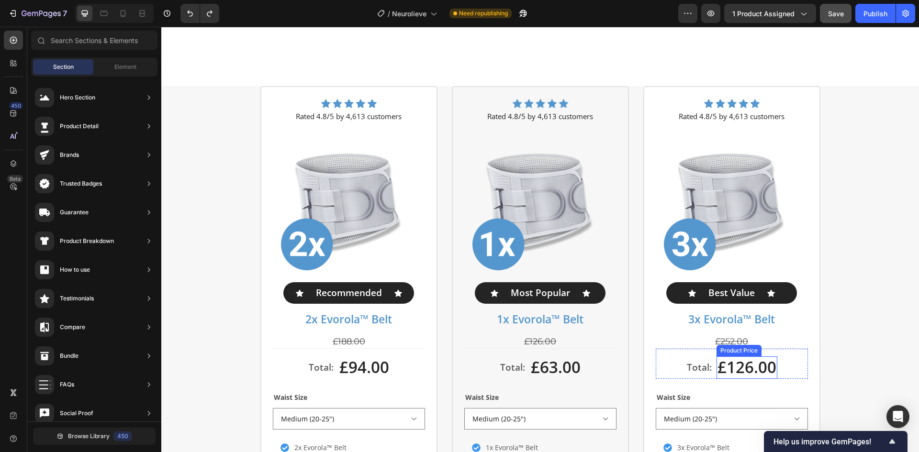
scroll to position [3454, 0]
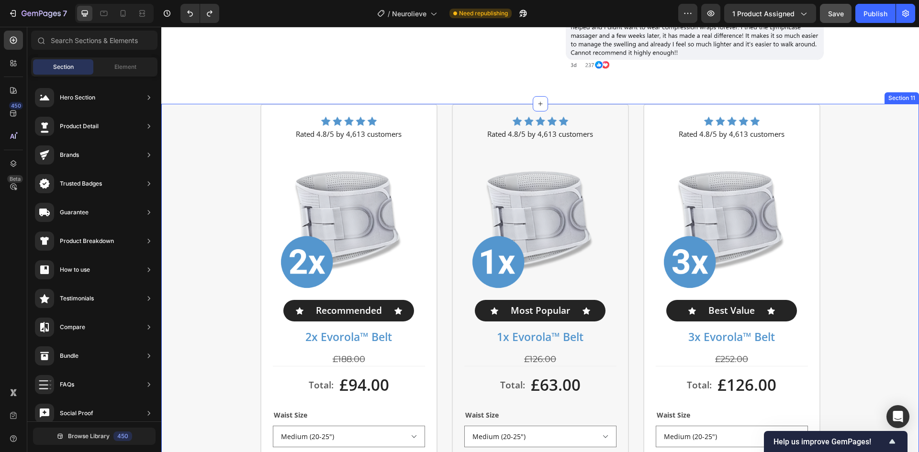
click at [854, 237] on div "Image Rated 4.8/5 by 4,613 customers Text Block Product Images Icon Recommended…" at bounding box center [540, 365] width 758 height 523
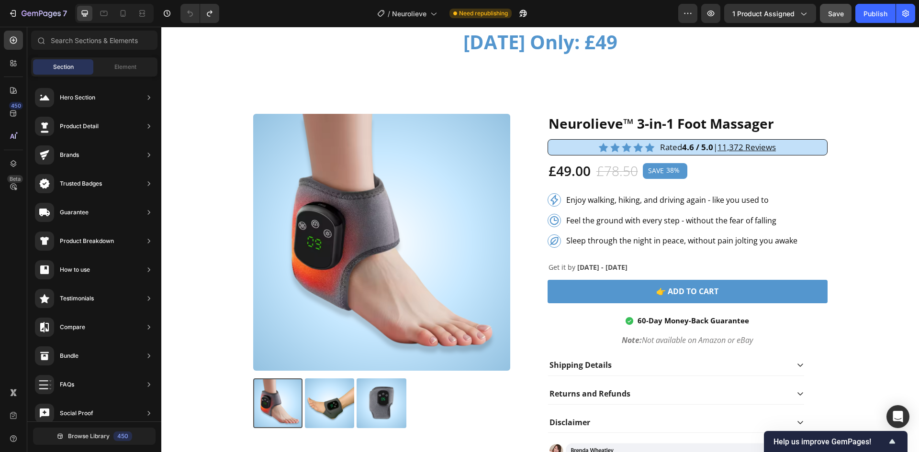
scroll to position [3008, 0]
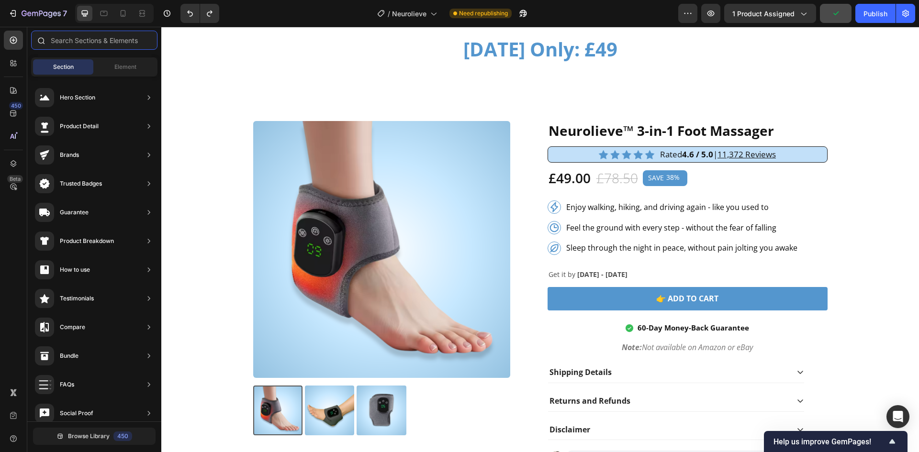
click at [77, 37] on input "text" at bounding box center [94, 40] width 126 height 19
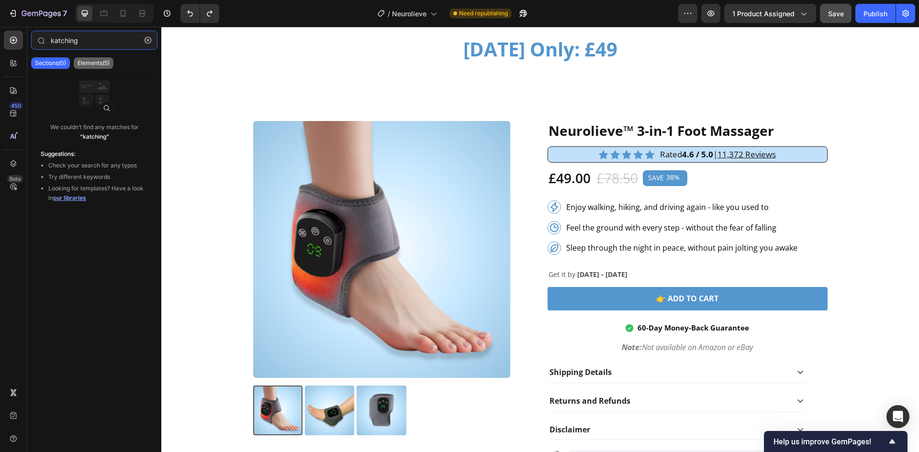
type input "katching"
click at [94, 61] on p "Elements(5)" at bounding box center [94, 63] width 32 height 8
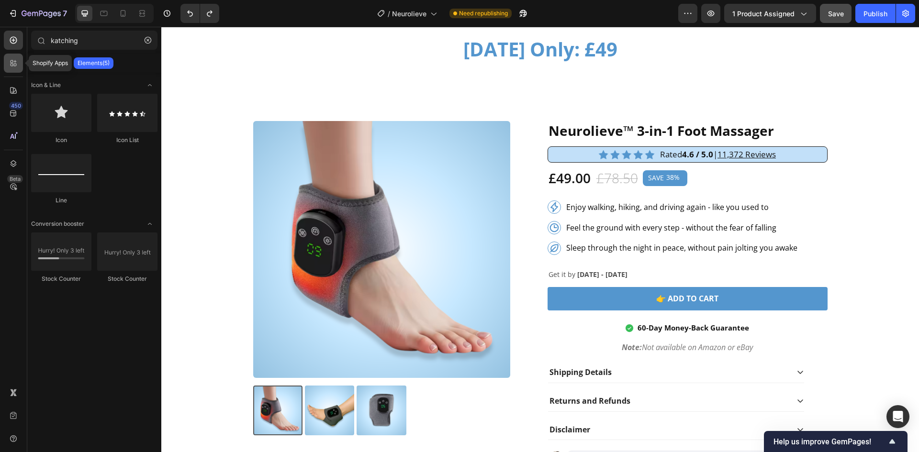
click at [13, 66] on icon at bounding box center [14, 63] width 10 height 10
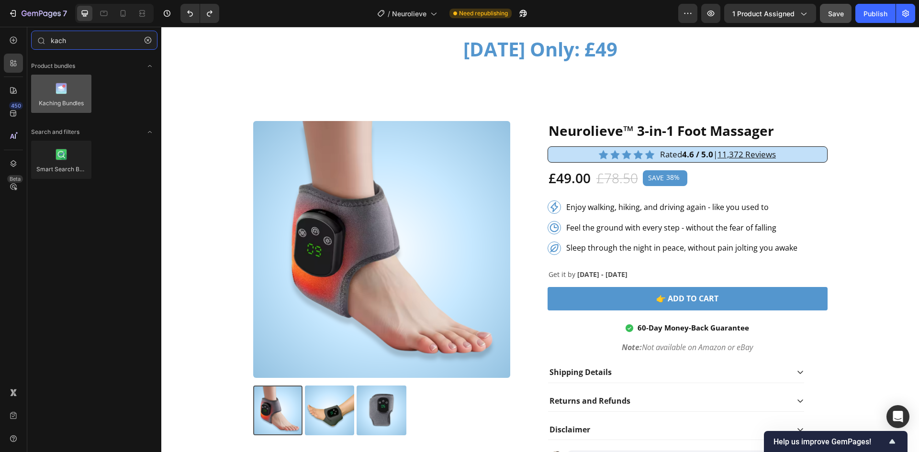
type input "kach"
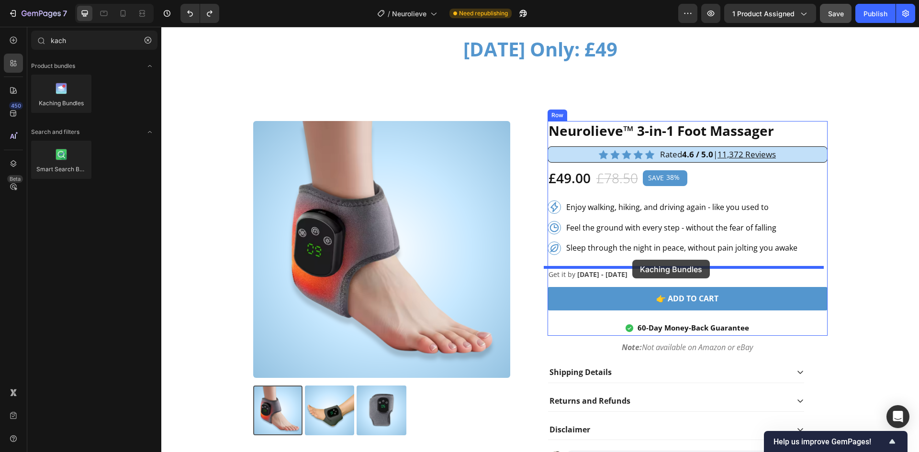
drag, startPoint x: 229, startPoint y: 118, endPoint x: 632, endPoint y: 260, distance: 427.1
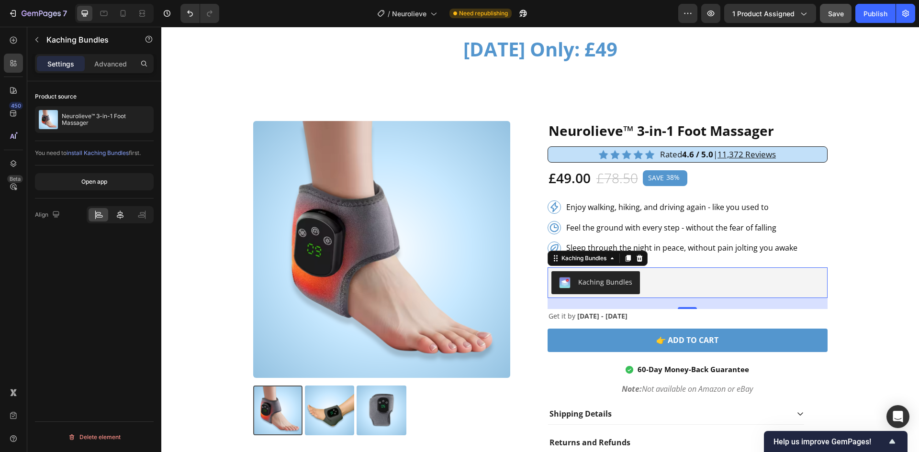
click at [118, 210] on div at bounding box center [120, 214] width 20 height 13
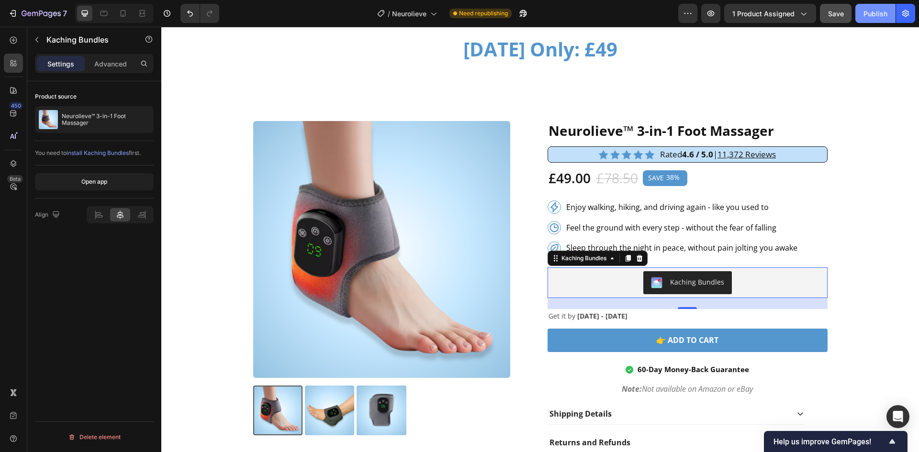
click at [885, 9] on div "Publish" at bounding box center [875, 14] width 24 height 10
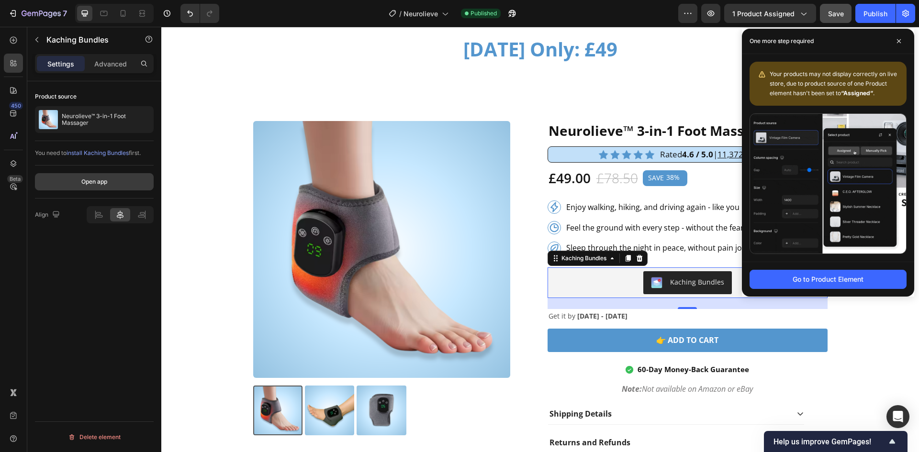
click at [102, 186] on div "Open app" at bounding box center [94, 182] width 26 height 9
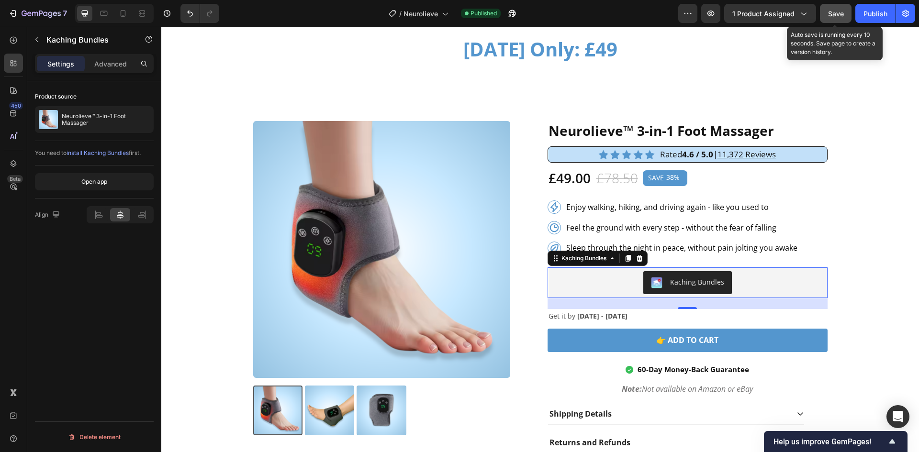
click at [832, 7] on button "Save" at bounding box center [836, 13] width 32 height 19
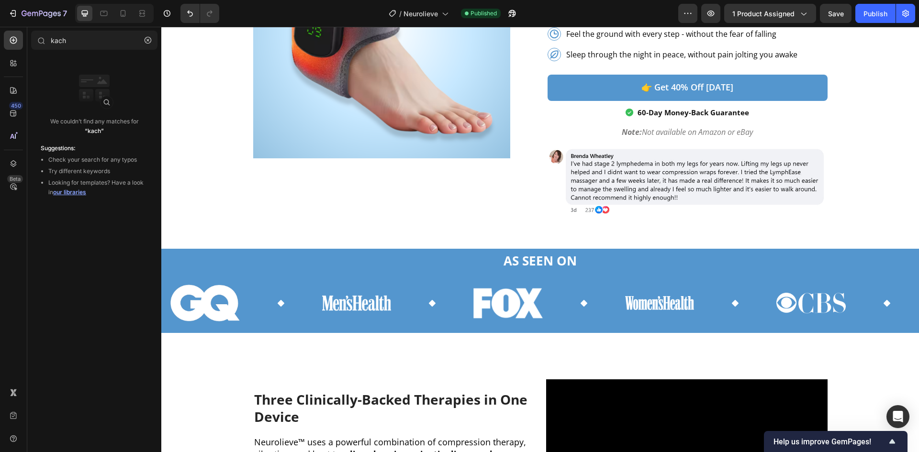
scroll to position [0, 0]
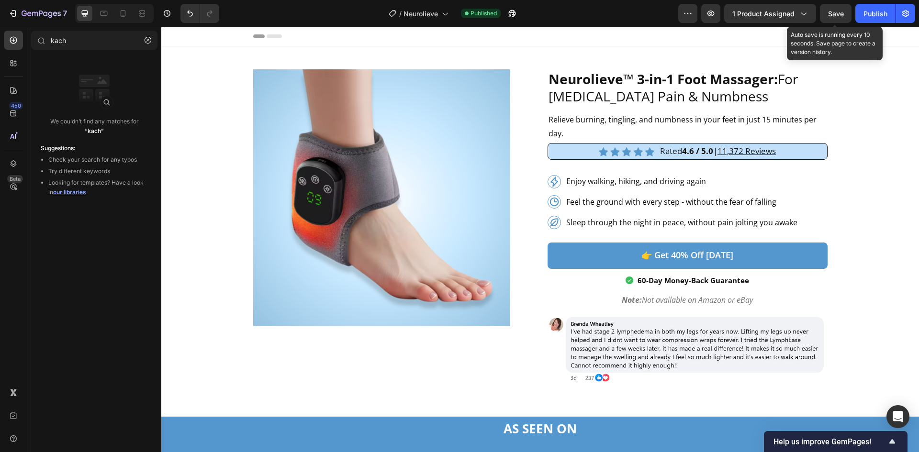
click at [840, 9] on div "Save" at bounding box center [836, 14] width 16 height 10
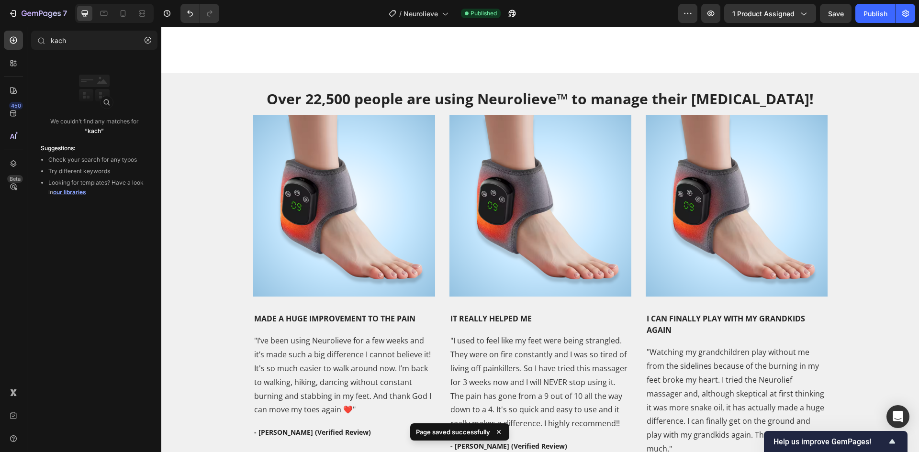
scroll to position [1696, 0]
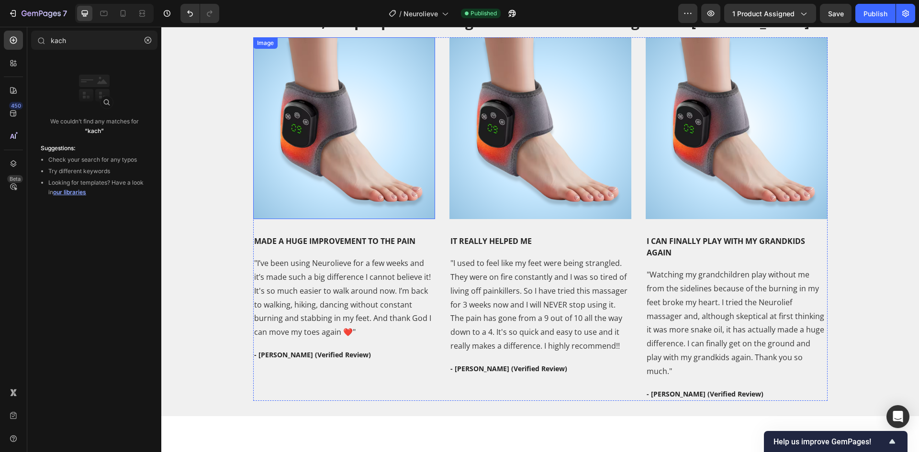
click at [351, 219] on img at bounding box center [344, 128] width 182 height 182
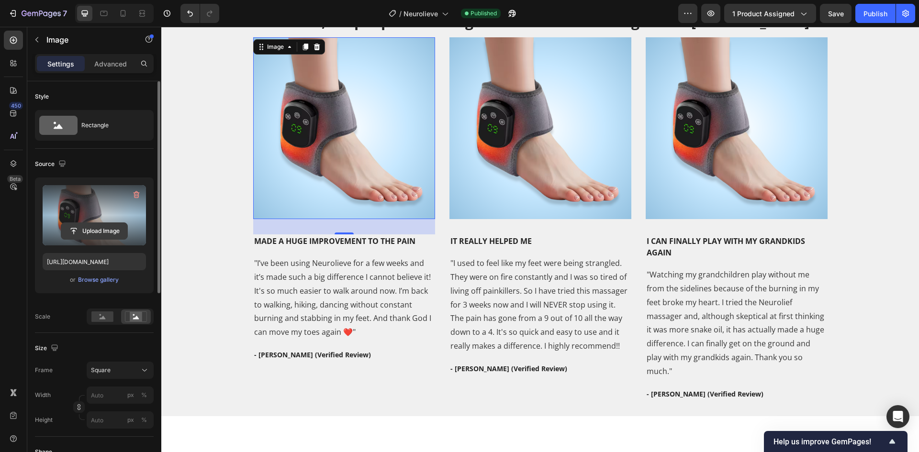
click at [76, 232] on input "file" at bounding box center [94, 231] width 66 height 16
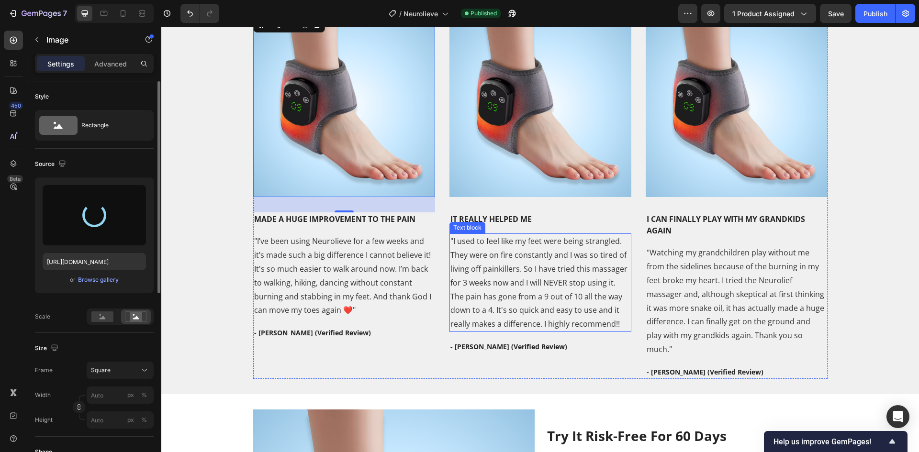
scroll to position [1760, 0]
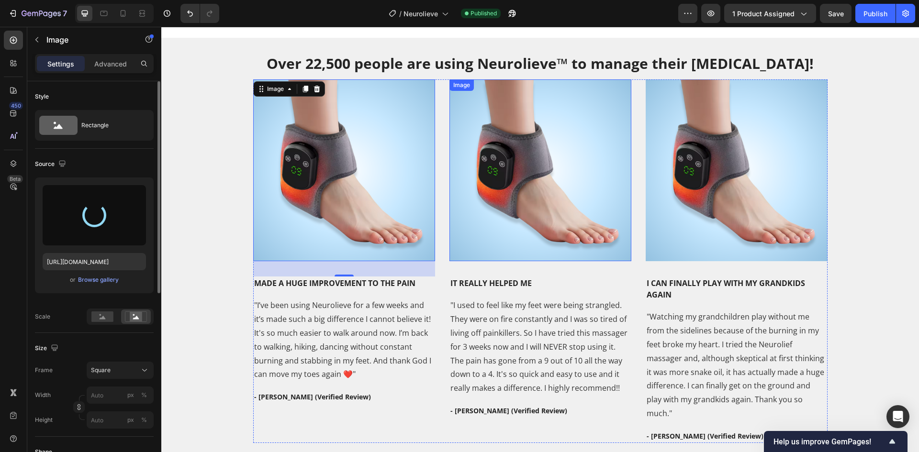
click at [521, 192] on img at bounding box center [540, 170] width 182 height 182
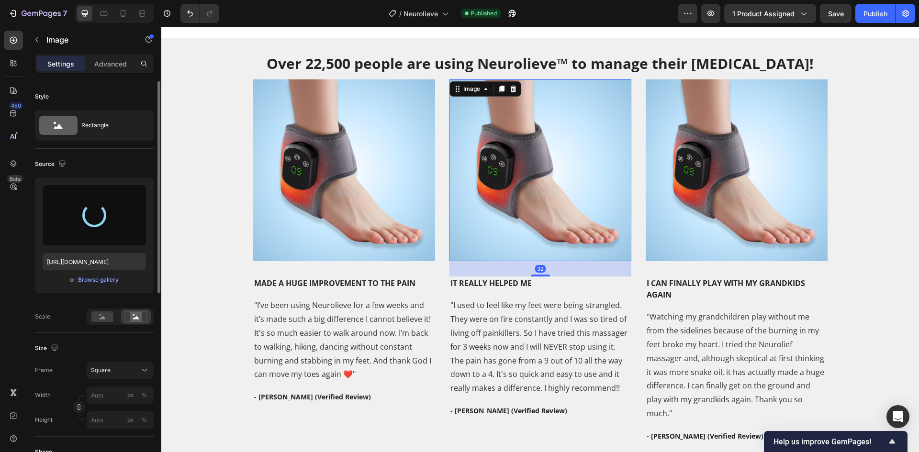
scroll to position [281, 0]
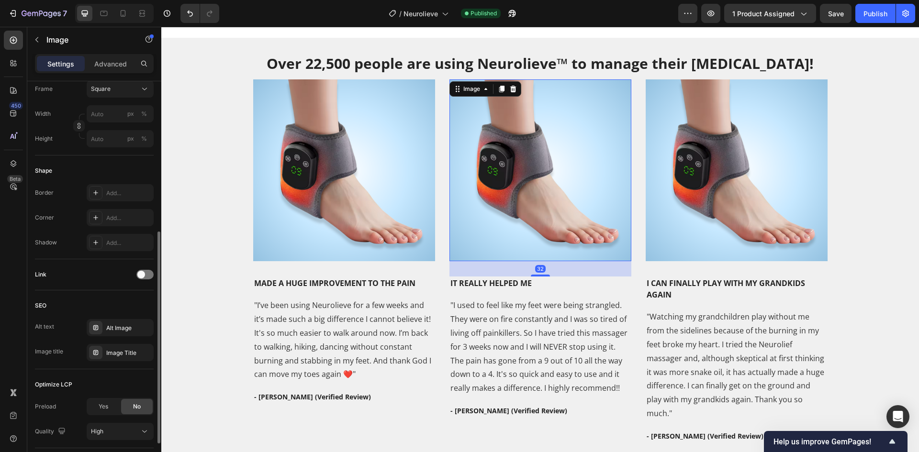
click at [345, 183] on img at bounding box center [344, 170] width 182 height 182
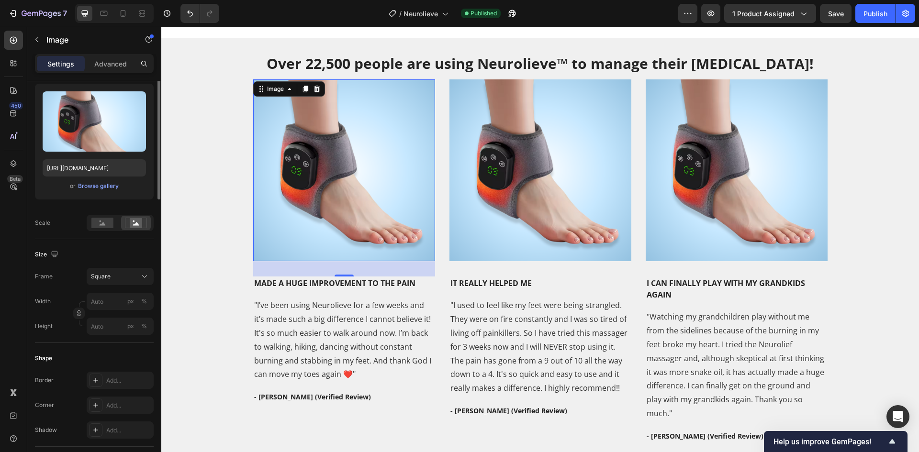
scroll to position [0, 0]
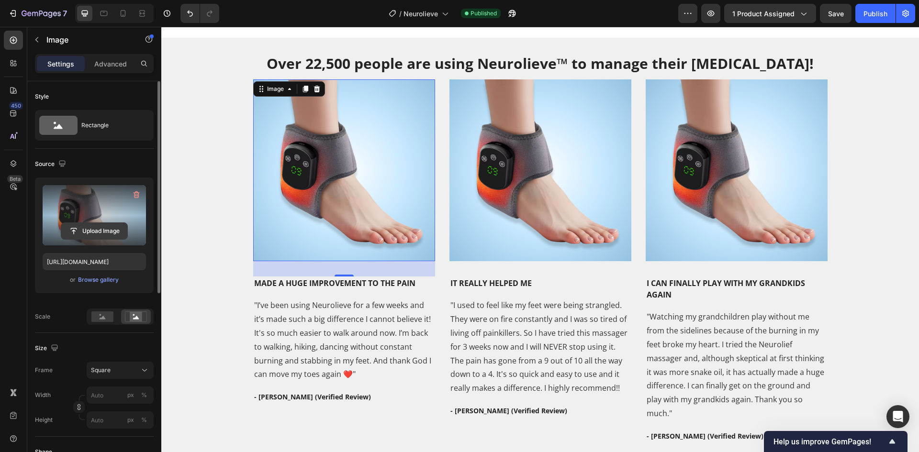
click at [95, 234] on input "file" at bounding box center [94, 231] width 66 height 16
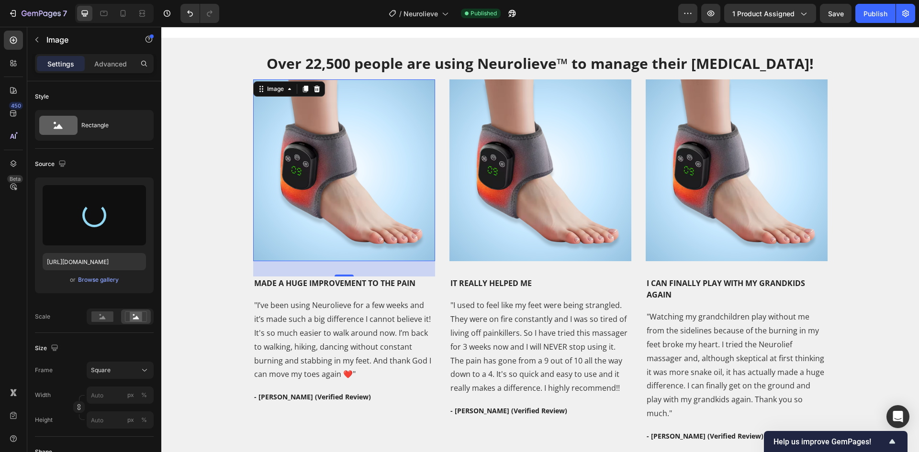
type input "https://cdn.shopify.com/s/files/1/0718/4619/9618/files/gempages_484079042358674…"
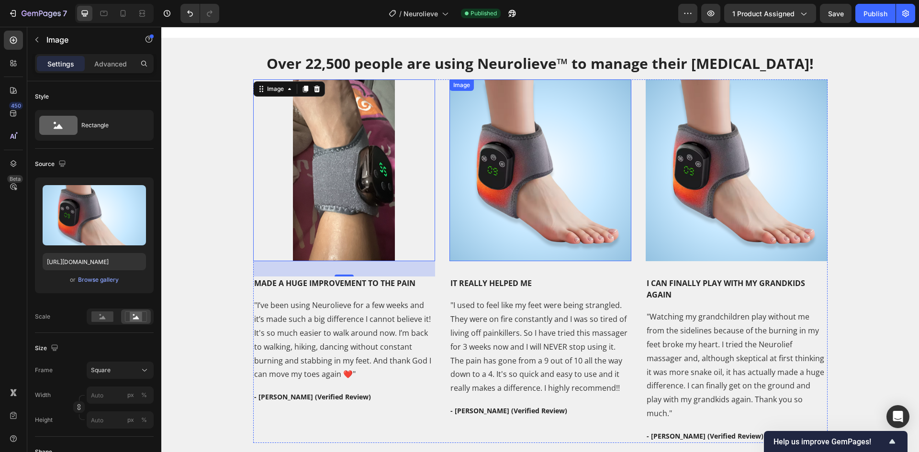
click at [506, 161] on img at bounding box center [540, 170] width 182 height 182
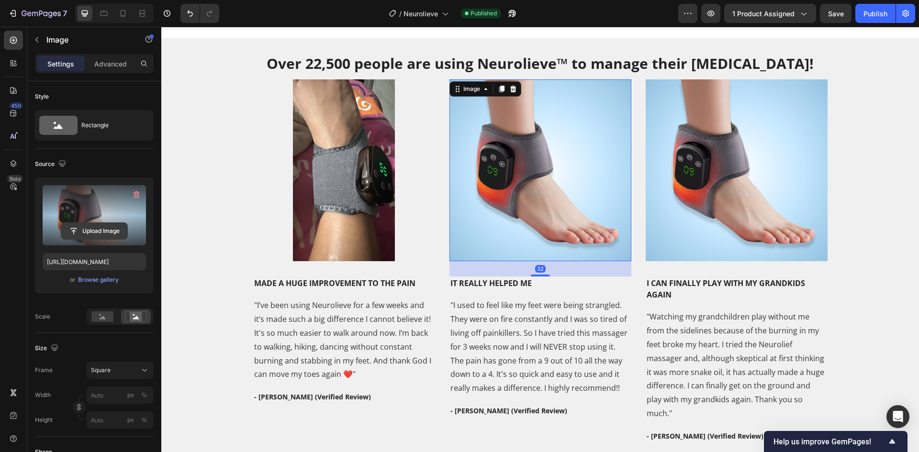
click at [88, 228] on input "file" at bounding box center [94, 231] width 66 height 16
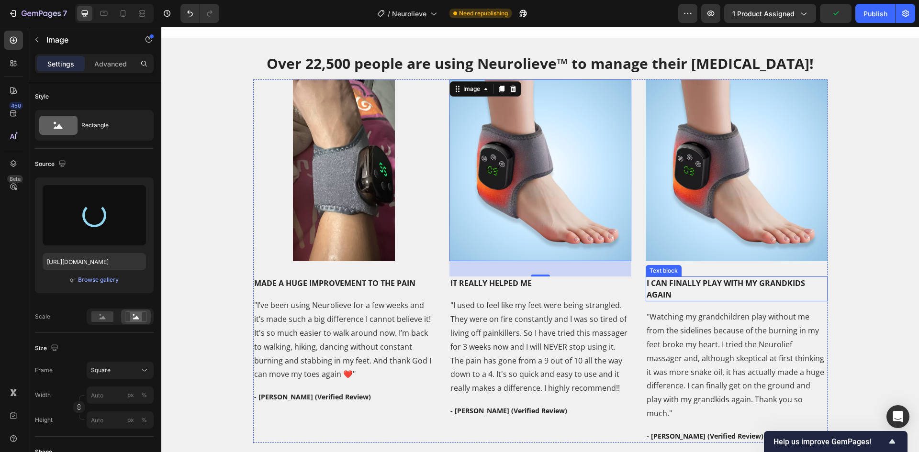
type input "https://cdn.shopify.com/s/files/1/0718/4619/9618/files/gempages_484079042358674…"
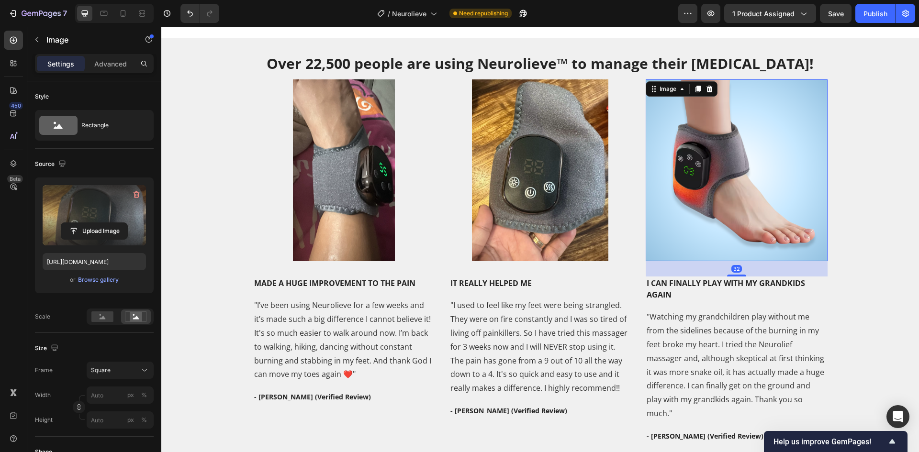
click at [732, 155] on img at bounding box center [737, 170] width 182 height 182
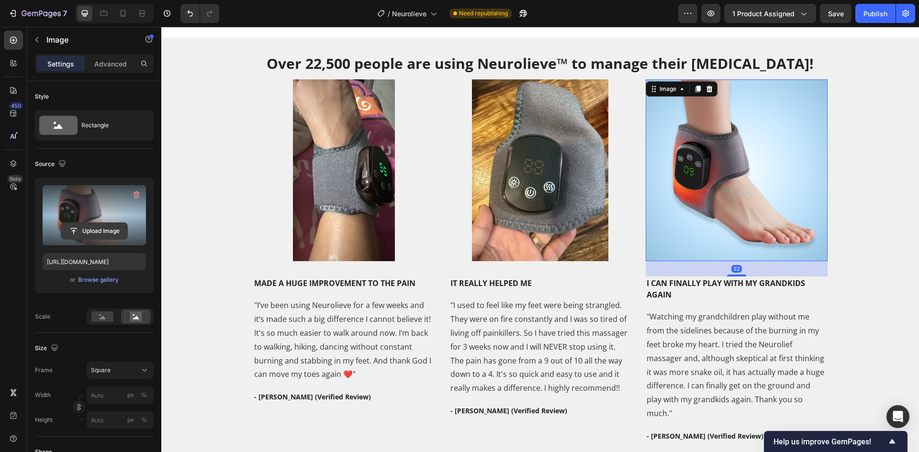
click at [88, 231] on input "file" at bounding box center [94, 231] width 66 height 16
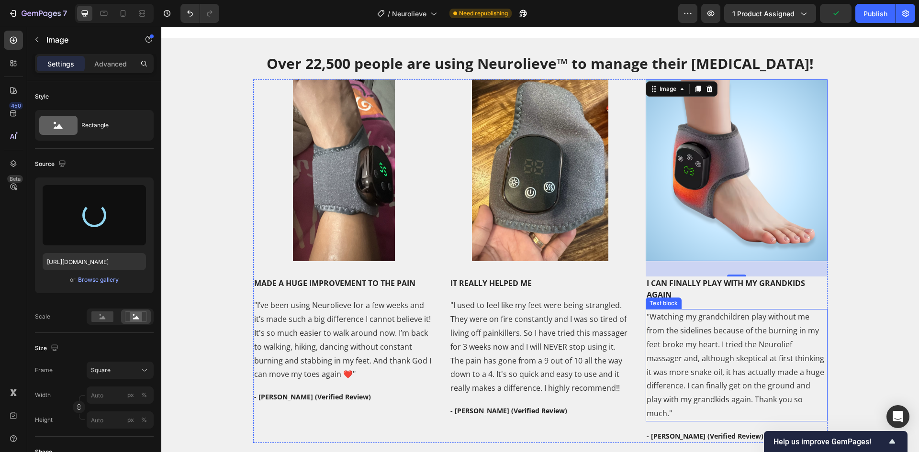
type input "https://cdn.shopify.com/s/files/1/0718/4619/9618/files/gempages_484079042358674…"
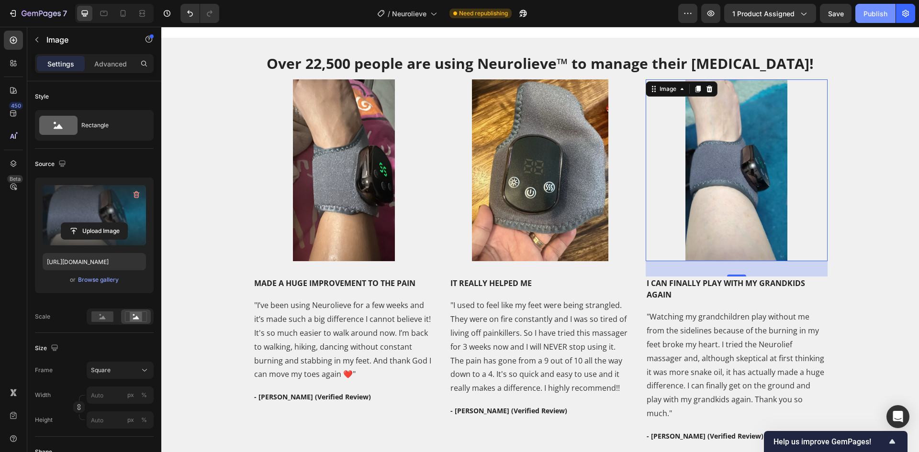
click at [863, 14] on div "Publish" at bounding box center [875, 14] width 24 height 10
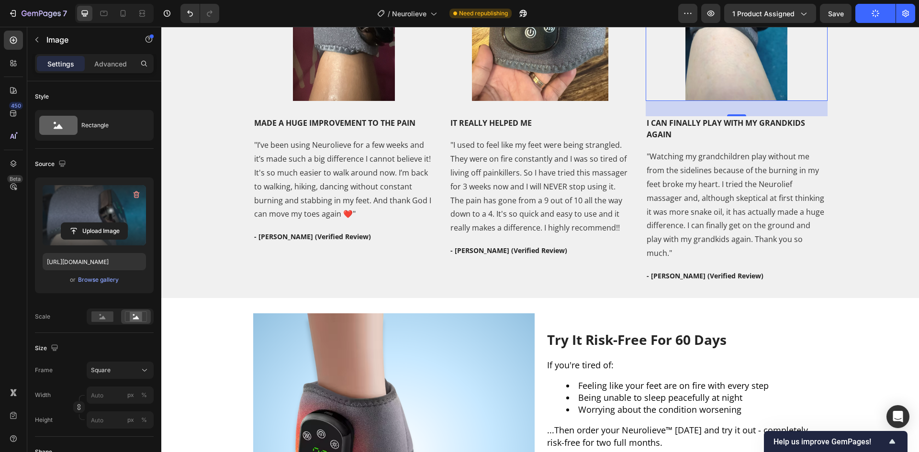
scroll to position [2142, 0]
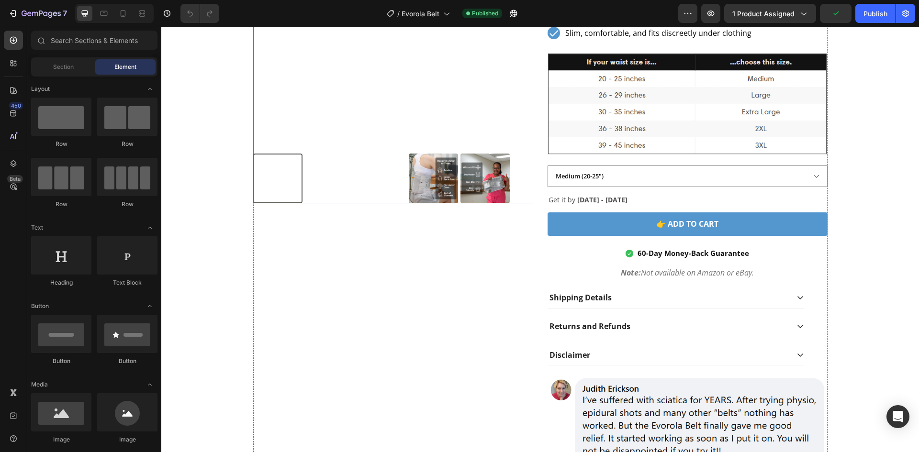
scroll to position [3509, 0]
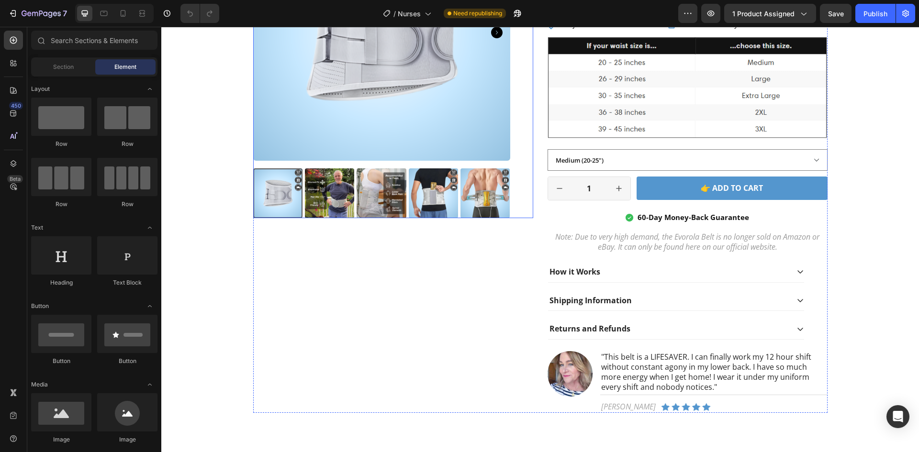
scroll to position [2935, 0]
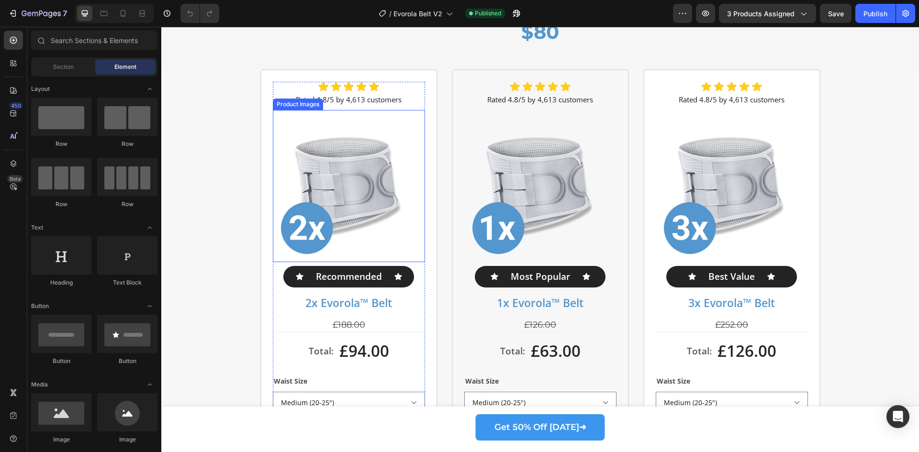
scroll to position [4211, 0]
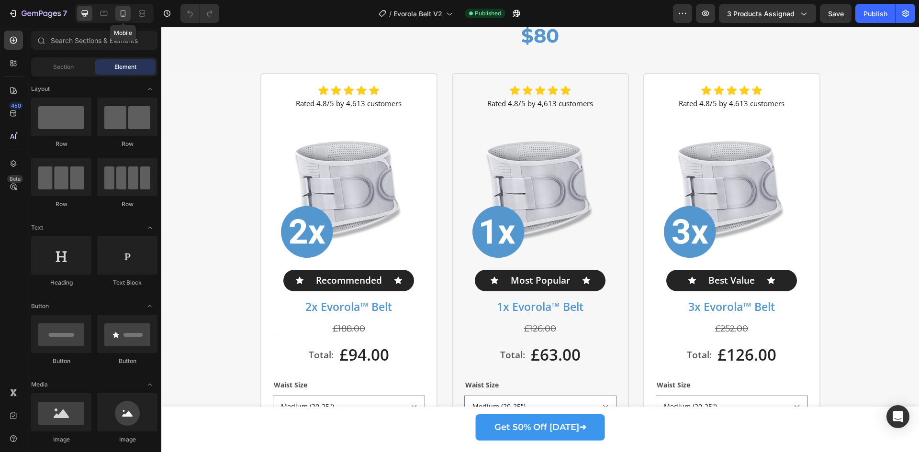
click at [123, 11] on icon at bounding box center [123, 13] width 5 height 7
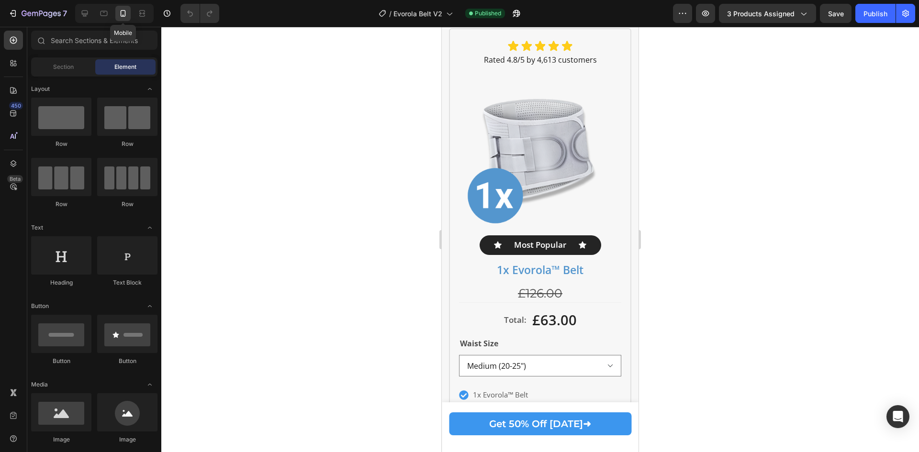
scroll to position [4235, 0]
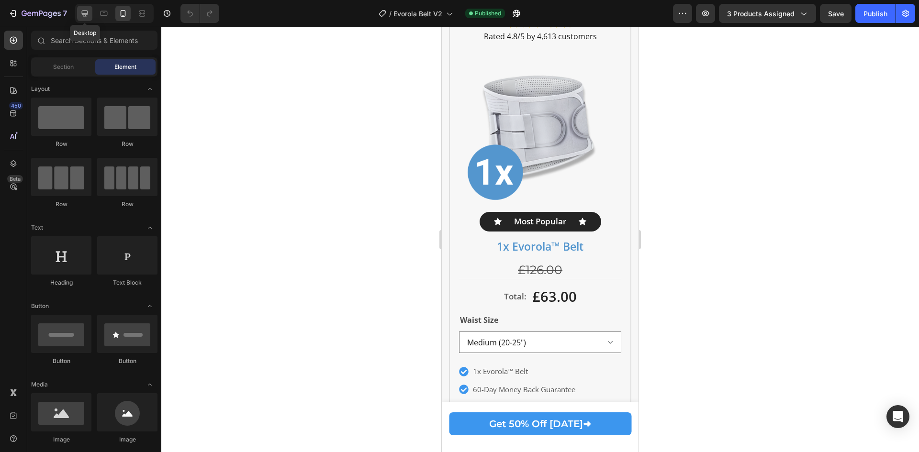
click at [86, 14] on icon at bounding box center [85, 14] width 6 height 6
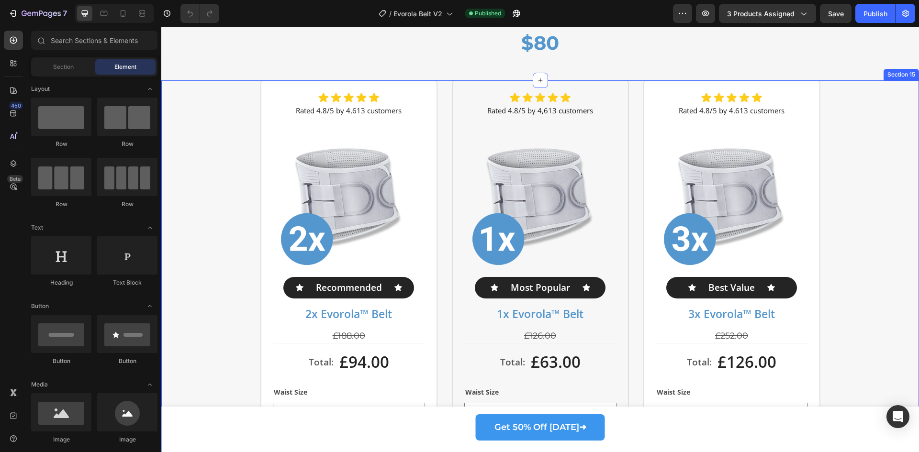
scroll to position [4171, 0]
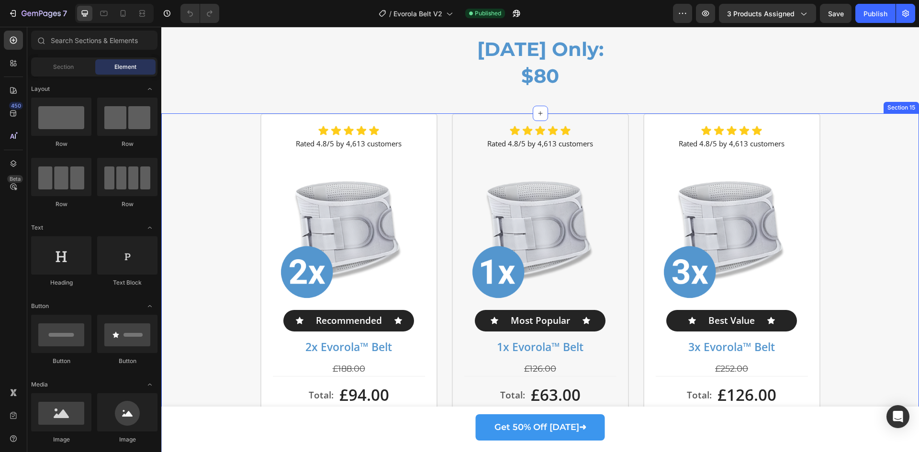
click at [224, 178] on div "Image Rated 4.8/5 by 4,613 customers Text Block Product Images Icon Recommended…" at bounding box center [540, 365] width 758 height 505
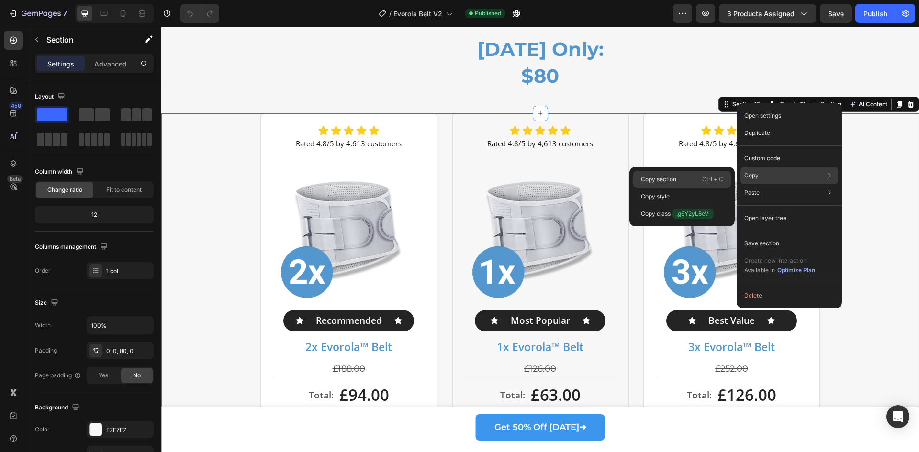
click at [676, 183] on p "Copy section" at bounding box center [658, 179] width 35 height 9
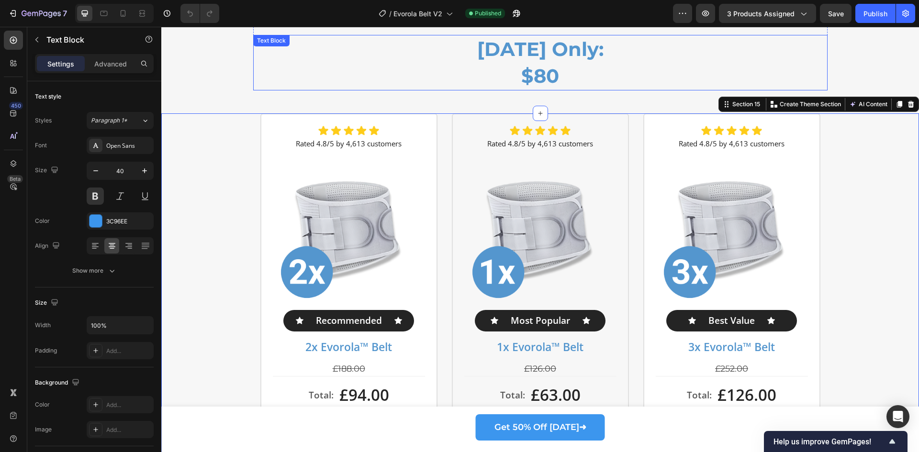
click at [292, 76] on p "$80" at bounding box center [540, 76] width 572 height 27
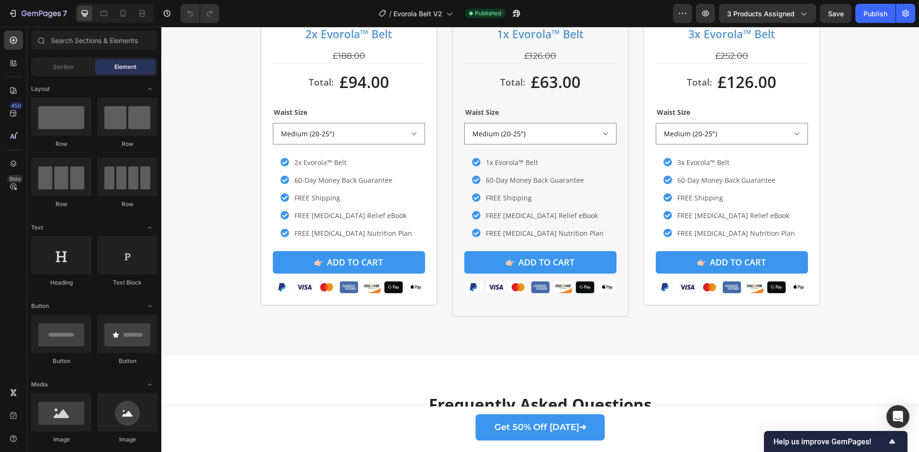
scroll to position [4258, 0]
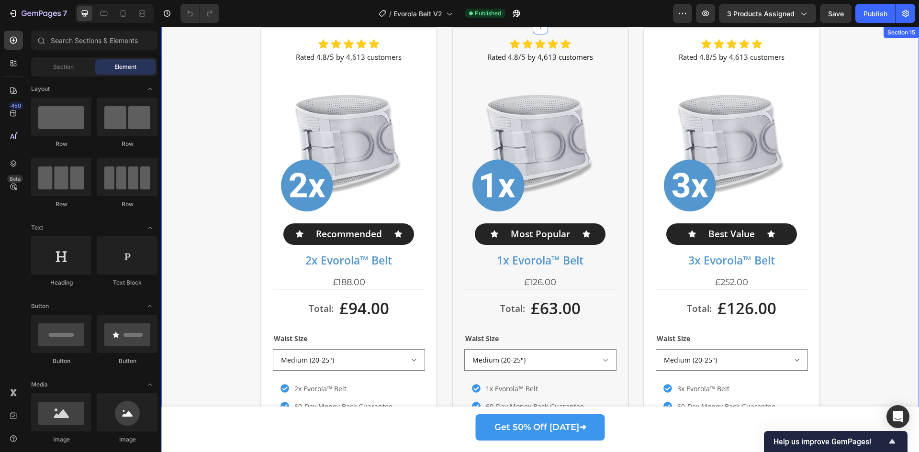
click at [842, 329] on div "Image Rated 4.8/5 by 4,613 customers Text Block Product Images Icon Recommended…" at bounding box center [540, 285] width 758 height 517
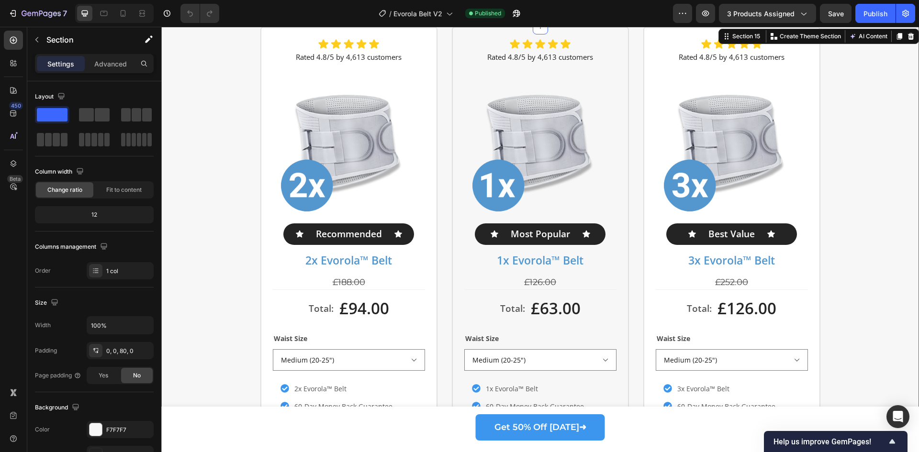
scroll to position [4130, 0]
